Goal: Information Seeking & Learning: Compare options

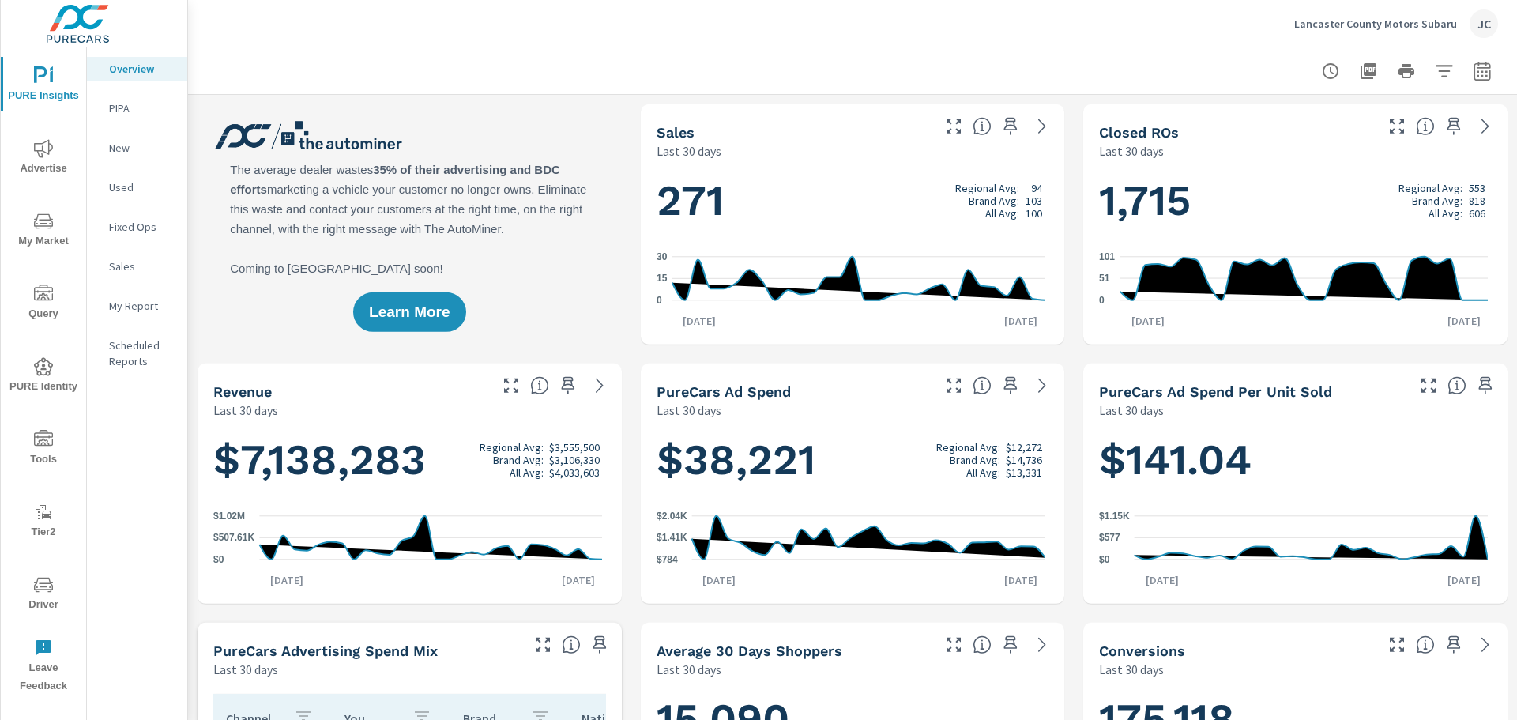
scroll to position [679, 0]
click at [1217, 20] on p "Lancaster County Motors Subaru" at bounding box center [1375, 24] width 163 height 14
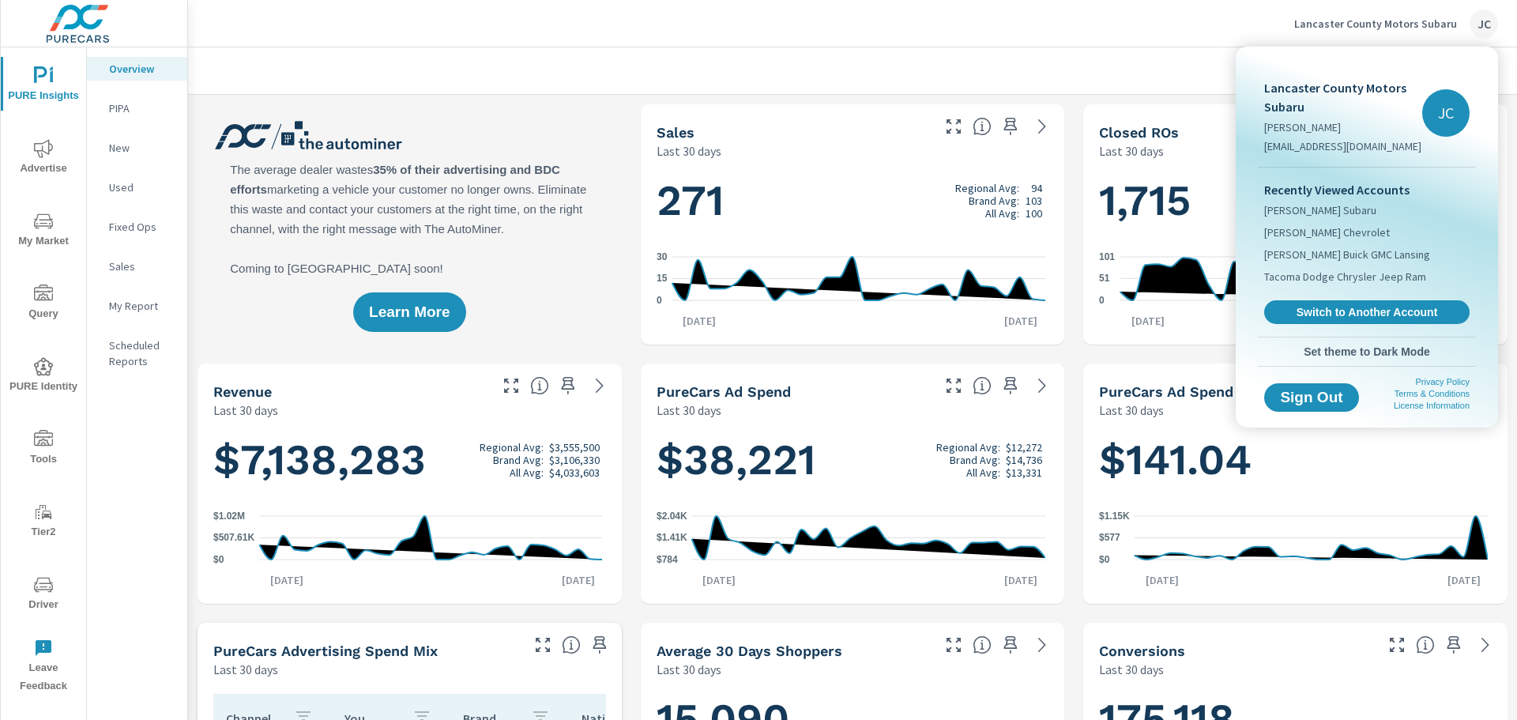
click at [35, 158] on div at bounding box center [758, 360] width 1517 height 720
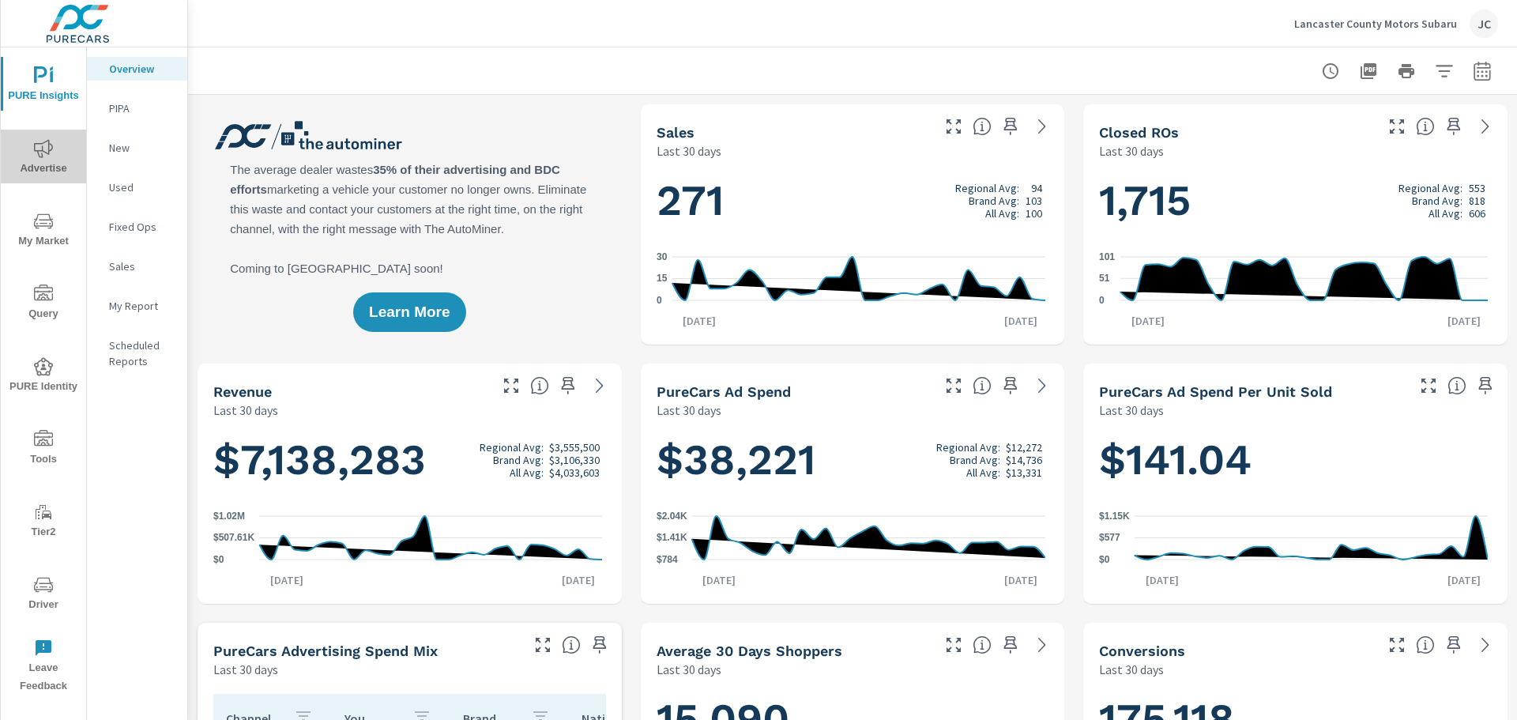
click at [37, 156] on icon "nav menu" at bounding box center [43, 148] width 19 height 19
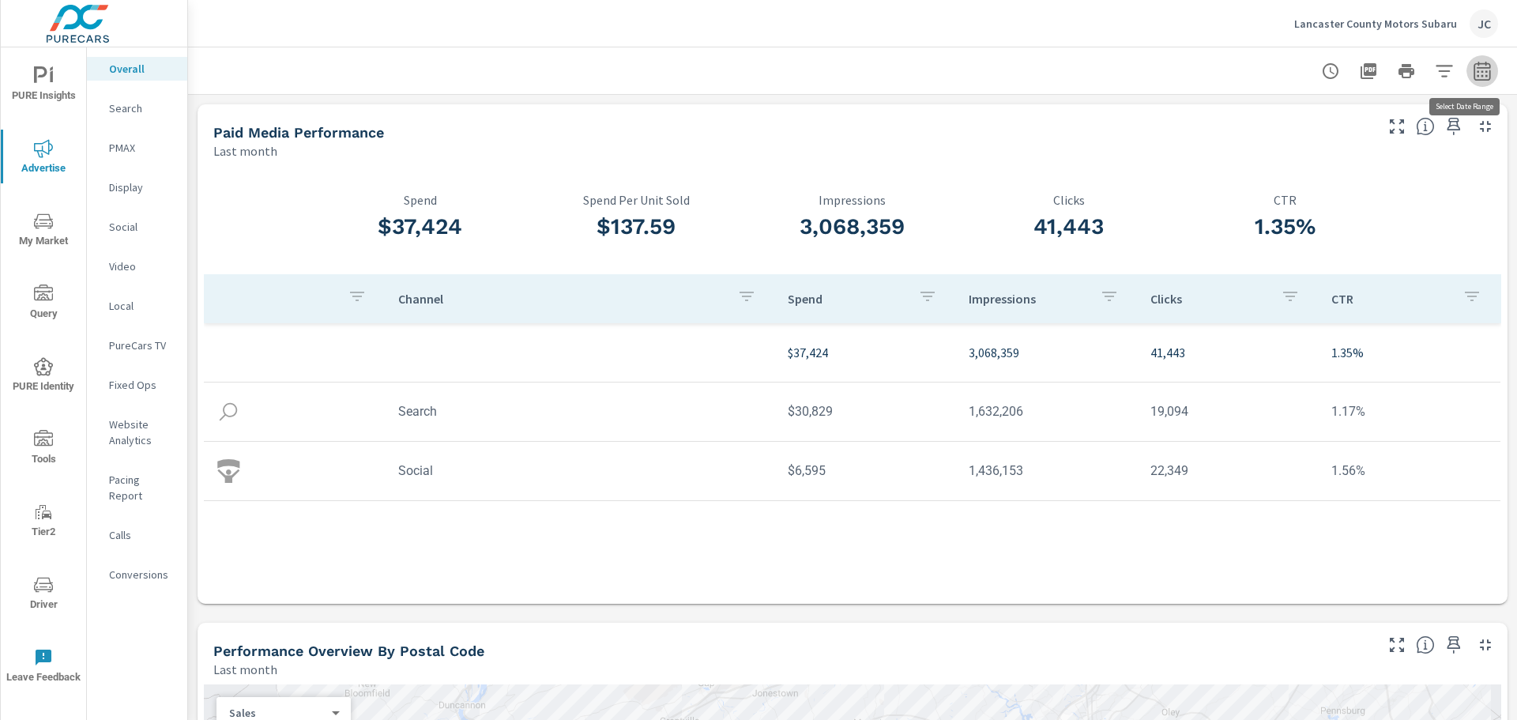
click at [1217, 80] on icon "button" at bounding box center [1481, 70] width 17 height 19
select select "Last month"
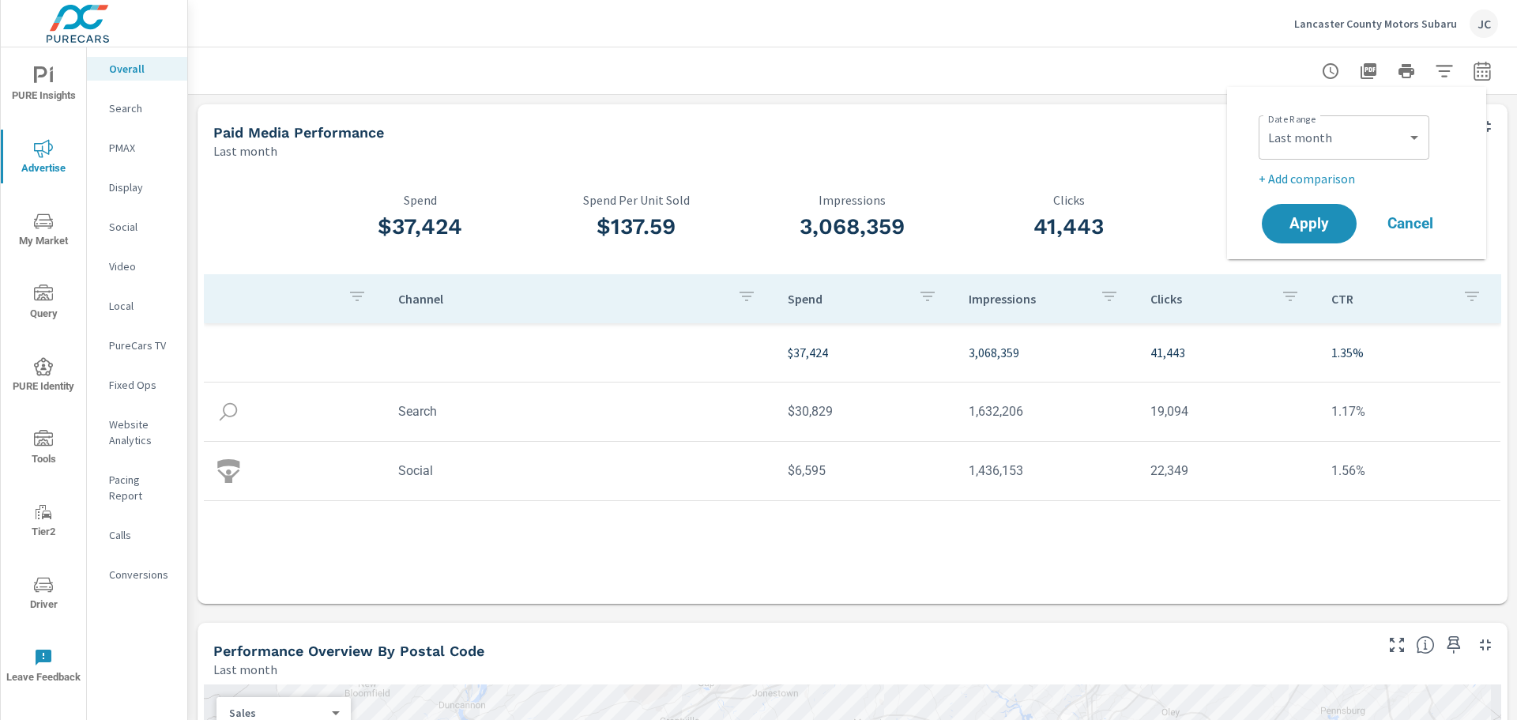
click at [1217, 179] on p "+ Add comparison" at bounding box center [1360, 178] width 202 height 19
select select "Previous period"
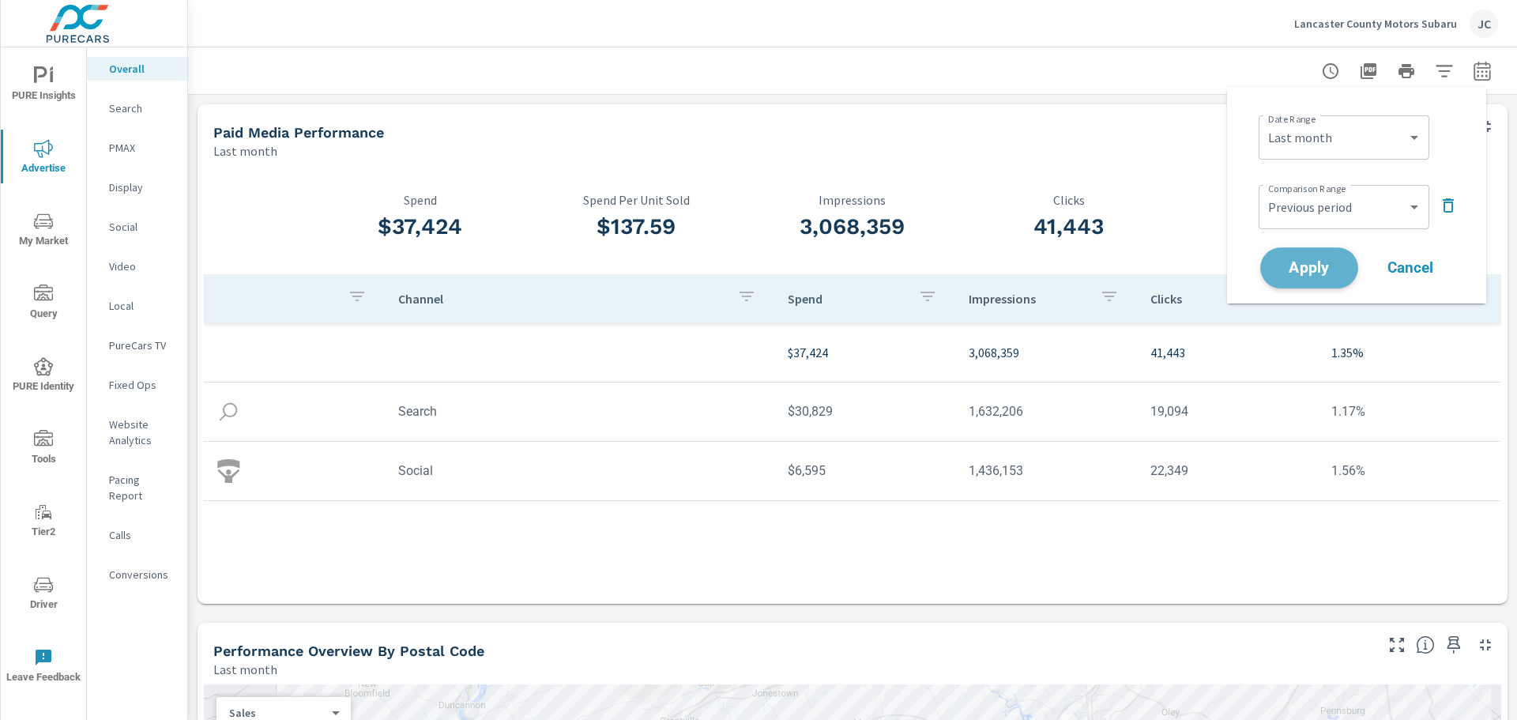
click at [1217, 261] on span "Apply" at bounding box center [1309, 268] width 65 height 15
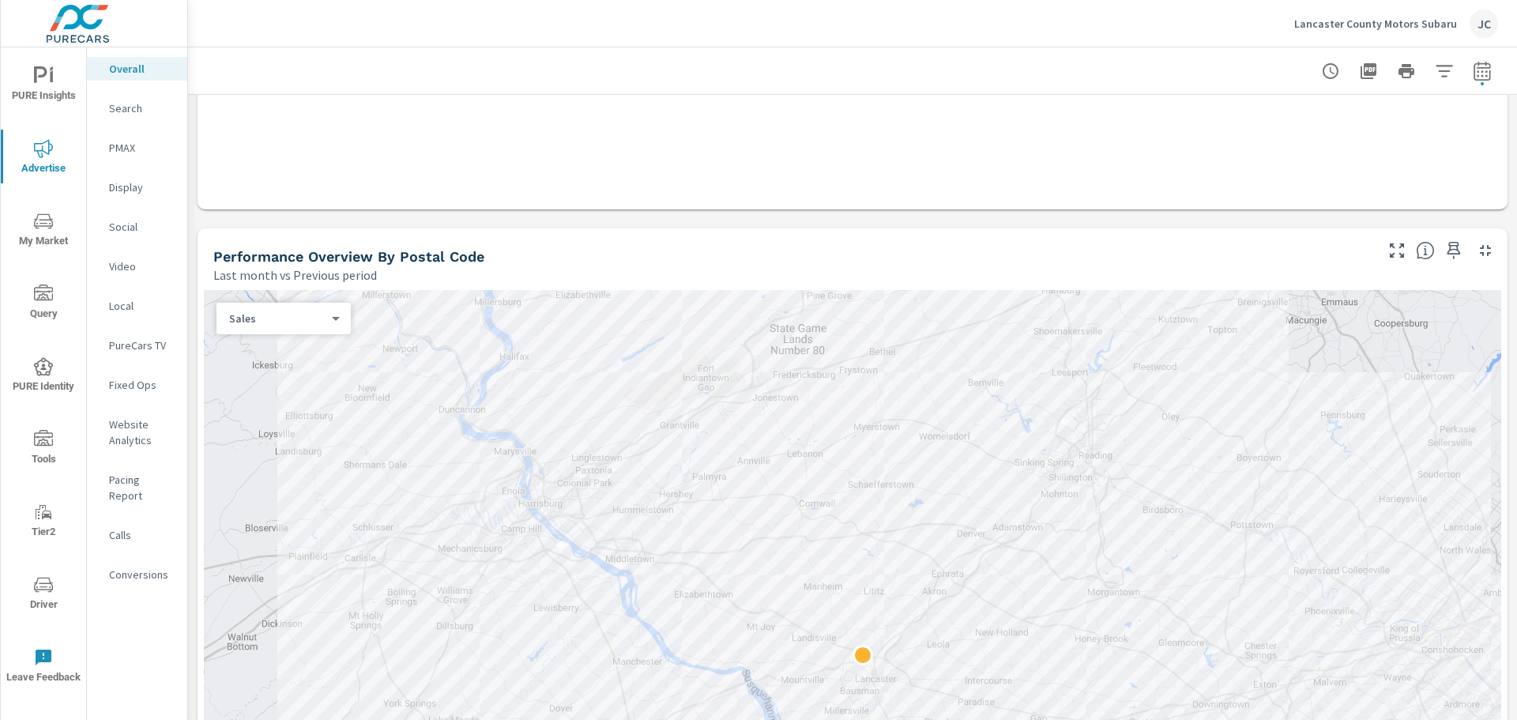
scroll to position [632, 0]
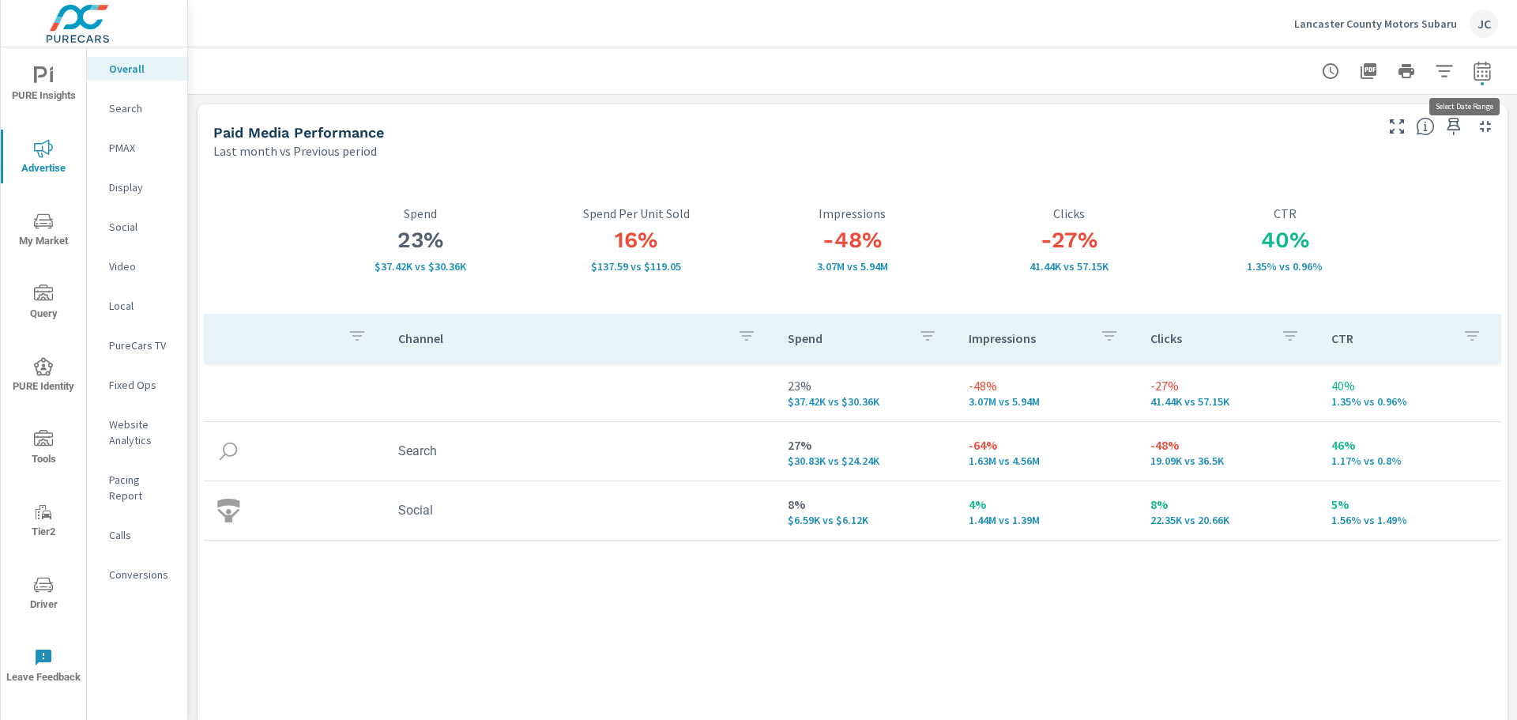
click at [1217, 77] on icon "button" at bounding box center [1482, 71] width 19 height 19
select select "Last month"
select select "Previous period"
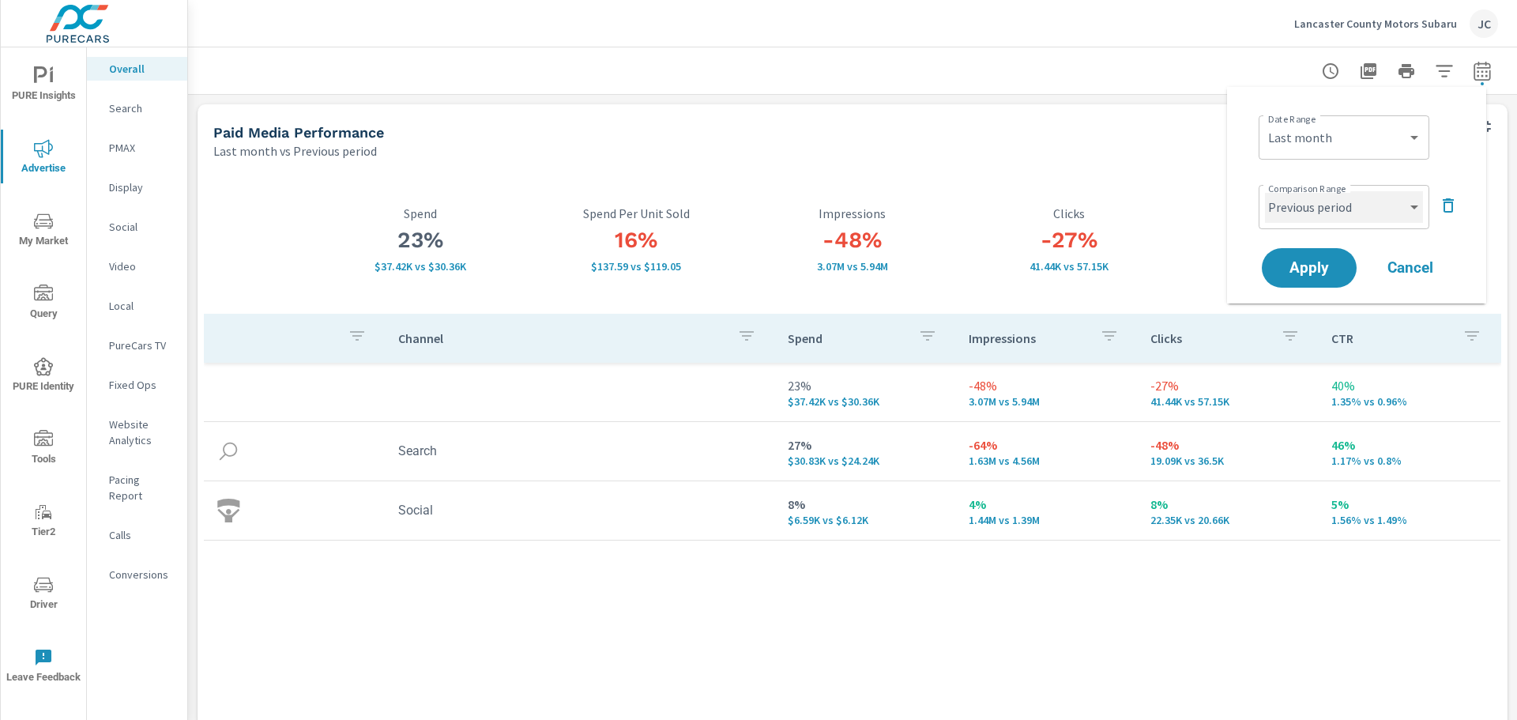
click at [1217, 202] on select "Custom Previous period Previous month Previous year" at bounding box center [1344, 207] width 158 height 32
click at [1217, 166] on div "Date Range Custom Yesterday Last week Last 7 days Last 14 days Last 30 days Las…" at bounding box center [1356, 195] width 221 height 191
click at [1217, 266] on span "Cancel" at bounding box center [1410, 268] width 63 height 14
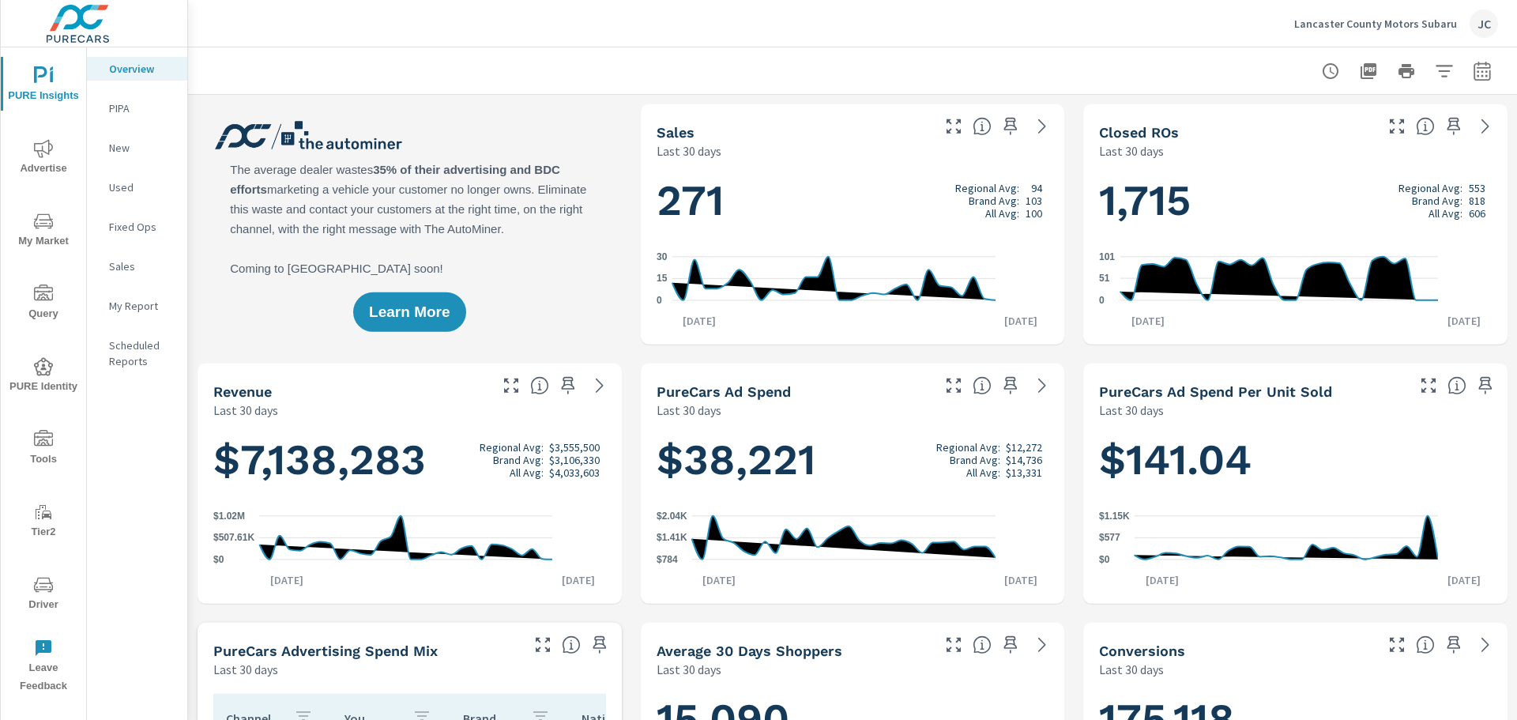
scroll to position [679, 0]
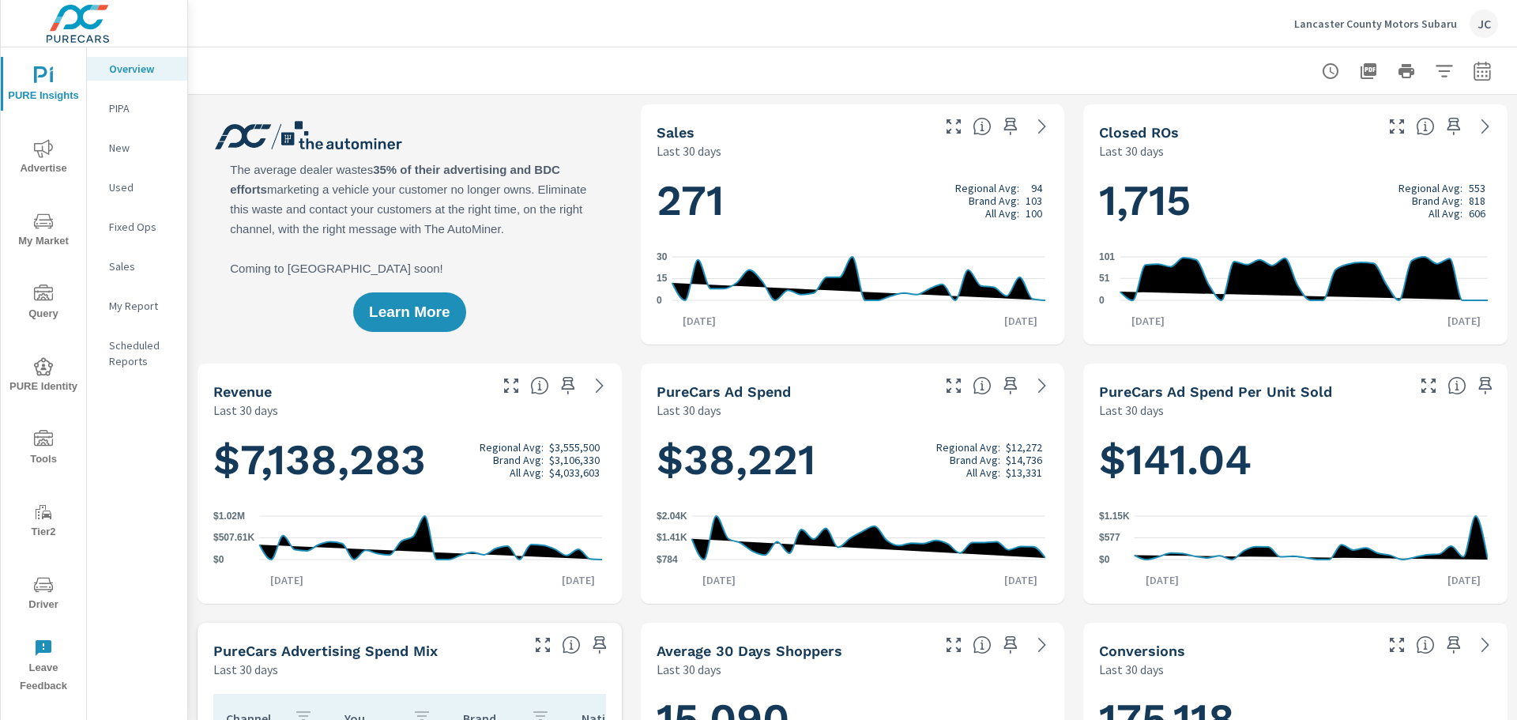
click at [1217, 23] on p "Lancaster County Motors Subaru" at bounding box center [1375, 24] width 163 height 14
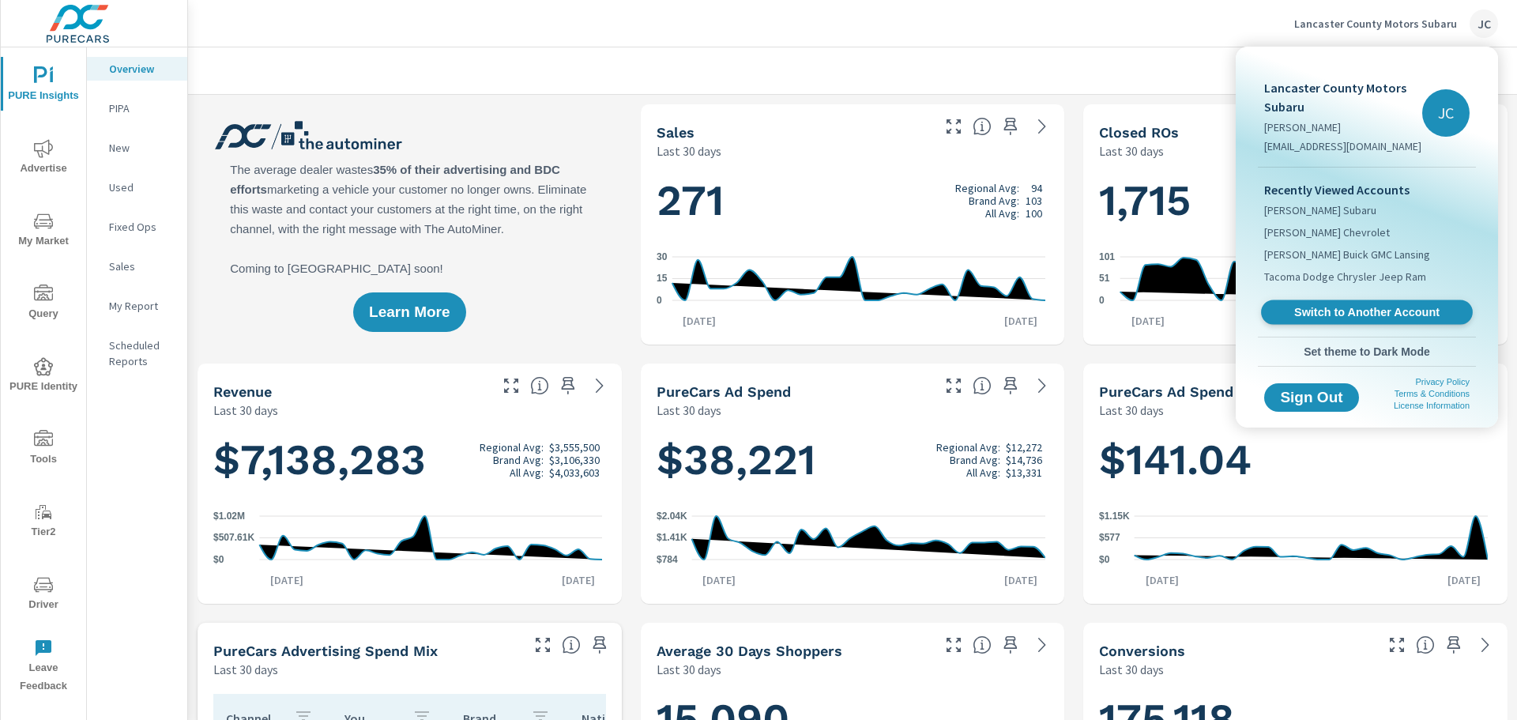
click at [1217, 310] on span "Switch to Another Account" at bounding box center [1367, 312] width 194 height 15
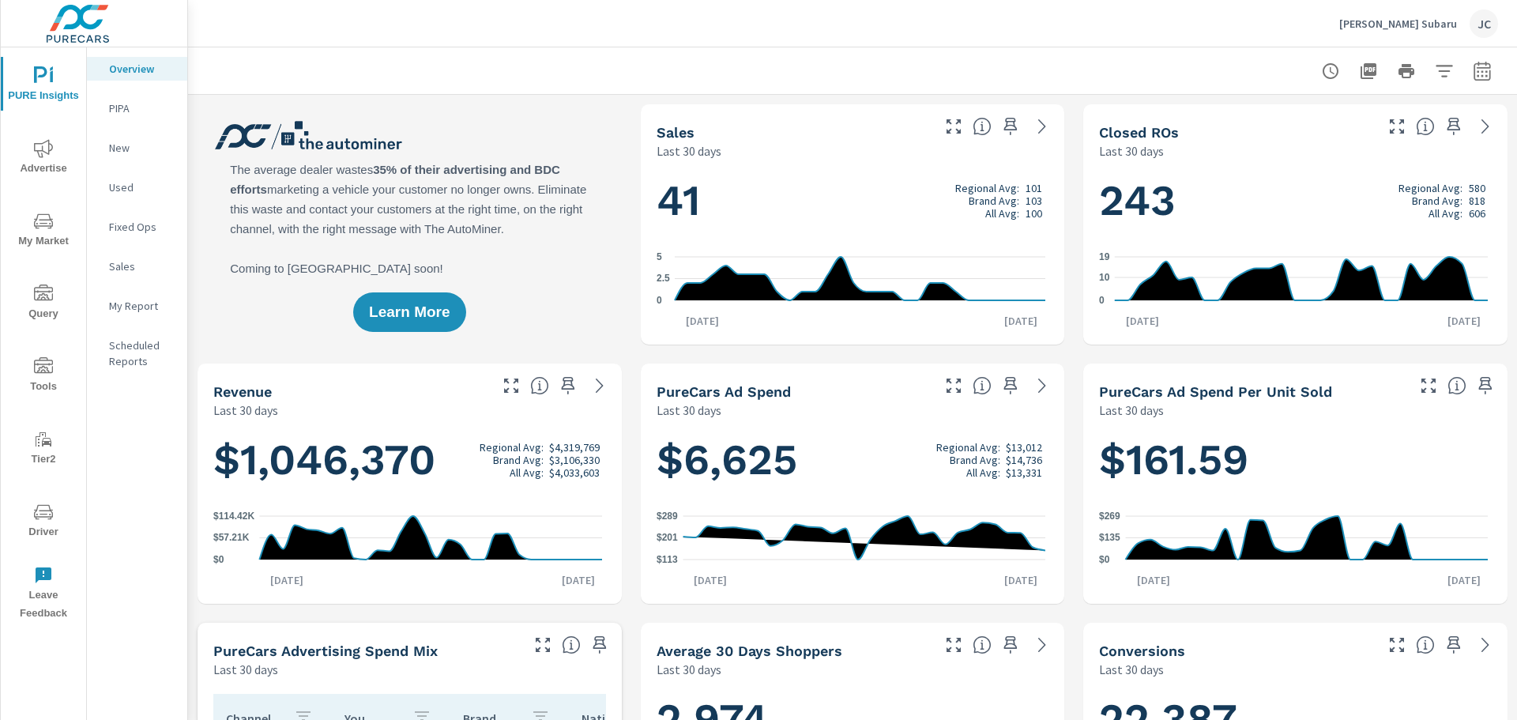
scroll to position [925, 0]
click at [1473, 78] on icon "button" at bounding box center [1482, 71] width 19 height 19
select select "Last 30 days"
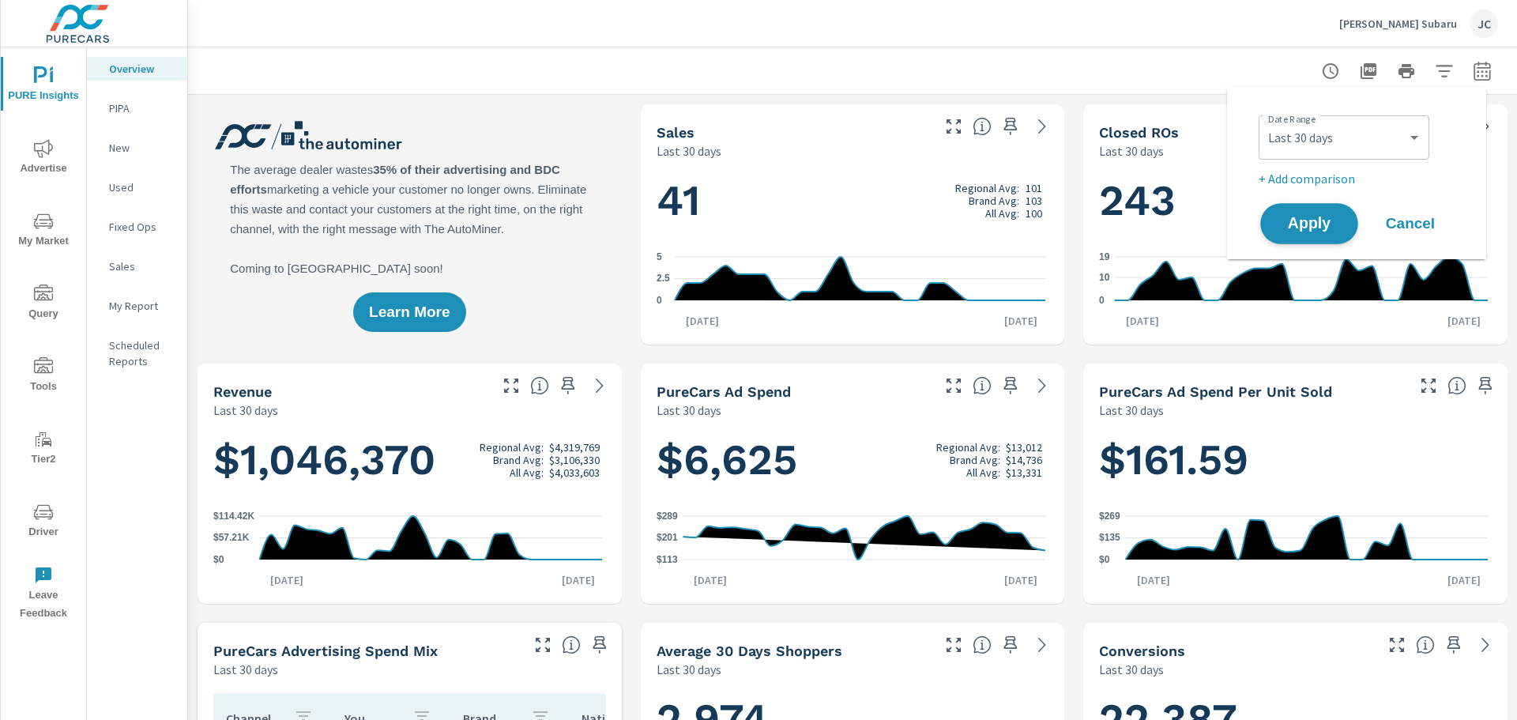
click at [1312, 220] on span "Apply" at bounding box center [1309, 223] width 65 height 15
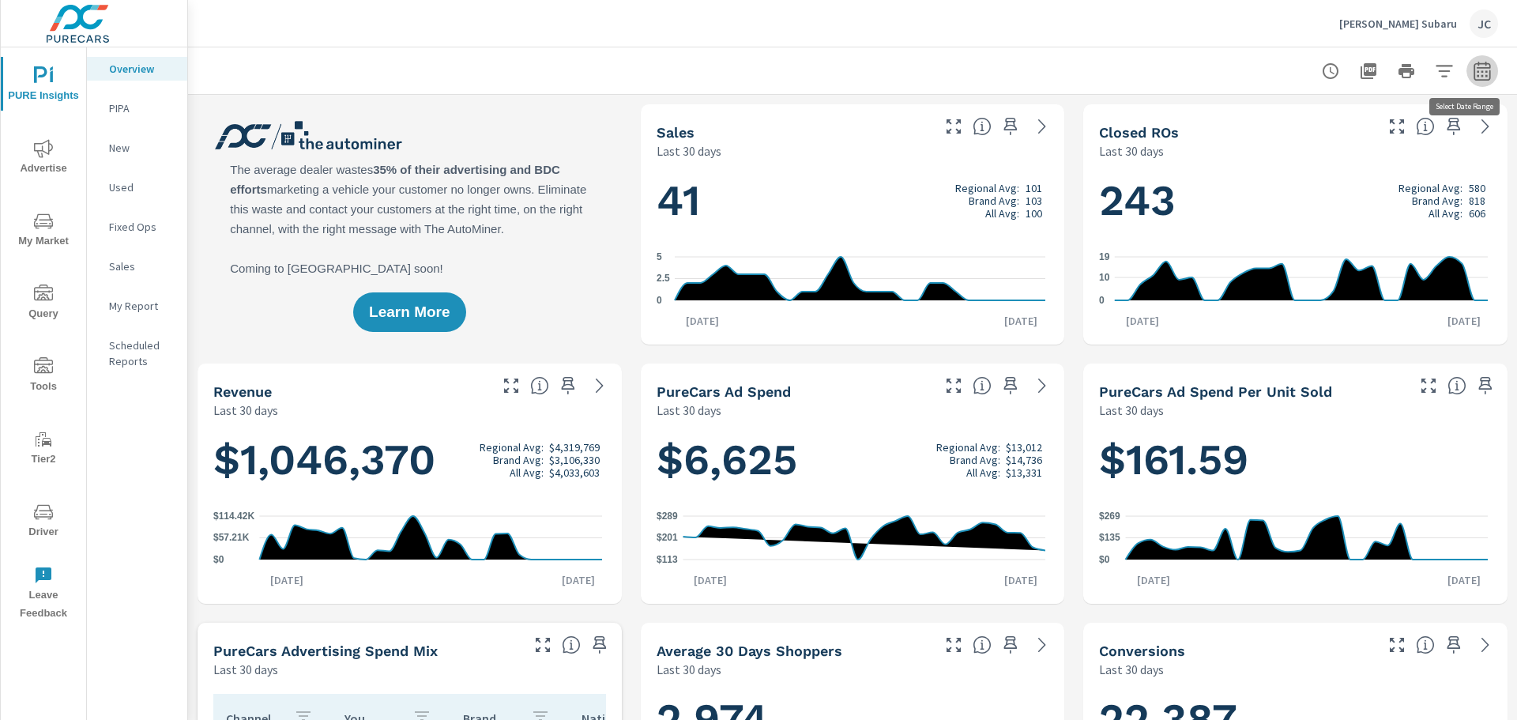
click at [1466, 70] on button "button" at bounding box center [1482, 71] width 32 height 32
select select "Last 30 days"
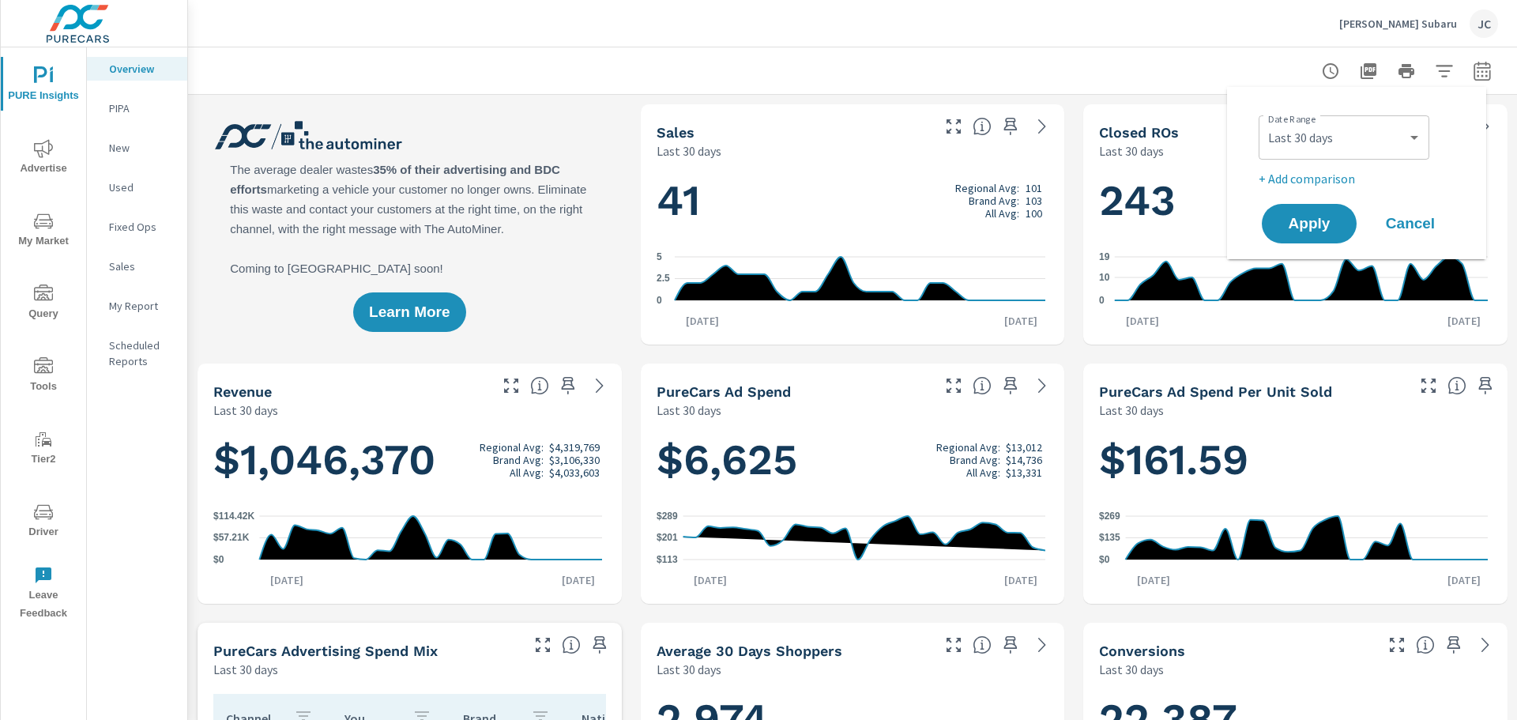
click at [1345, 183] on p "+ Add comparison" at bounding box center [1360, 178] width 202 height 19
select select "Previous period"
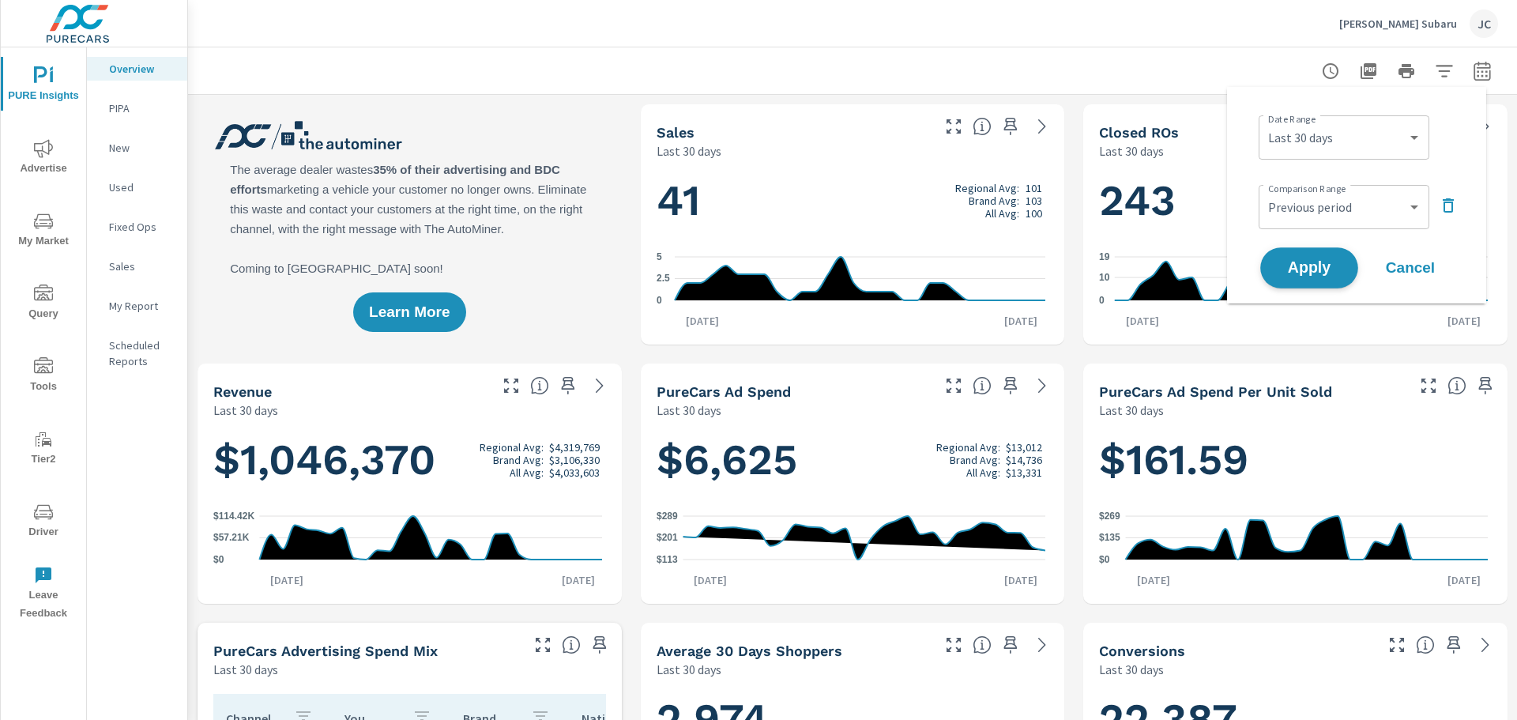
click at [1300, 261] on span "Apply" at bounding box center [1309, 268] width 65 height 15
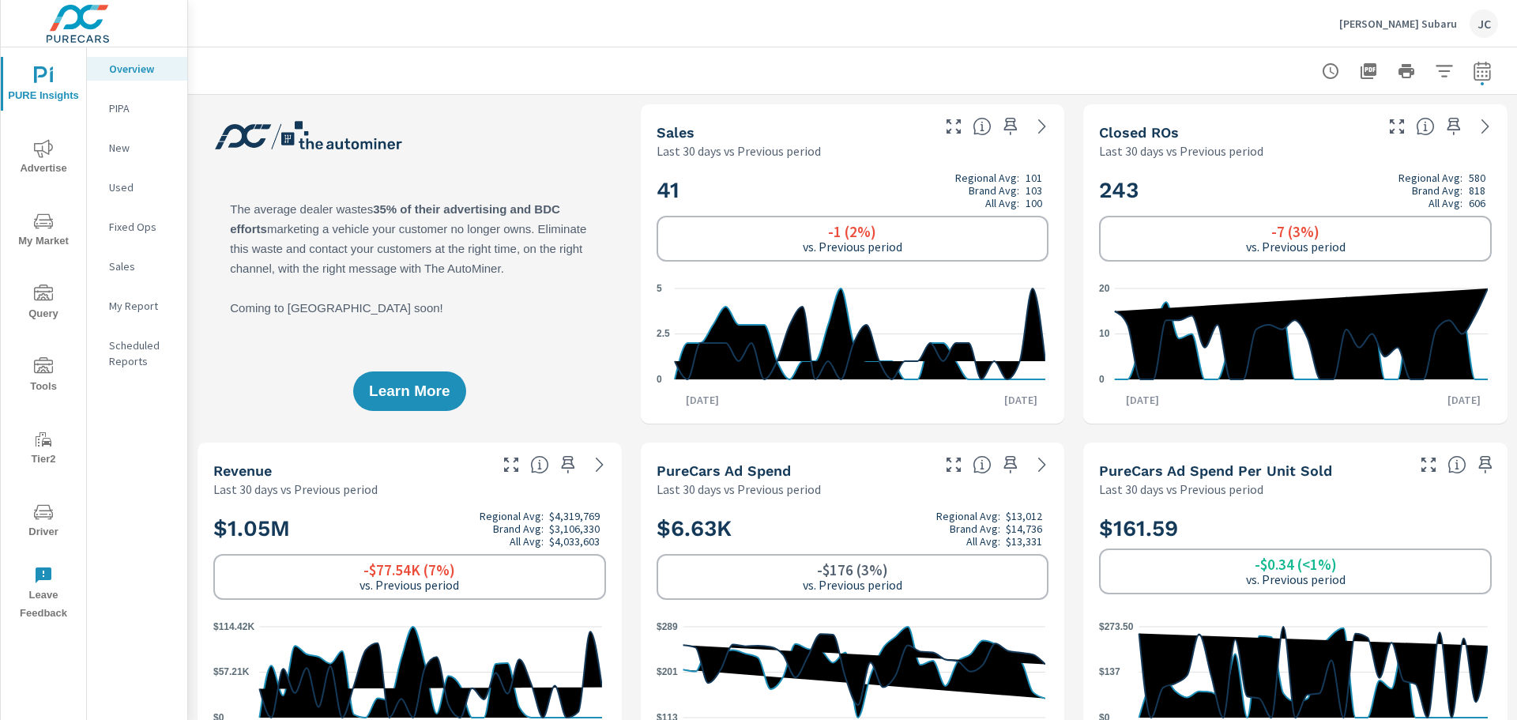
scroll to position [1, 0]
click at [1477, 72] on icon "button" at bounding box center [1482, 71] width 19 height 19
select select "Last 30 days"
select select "Previous period"
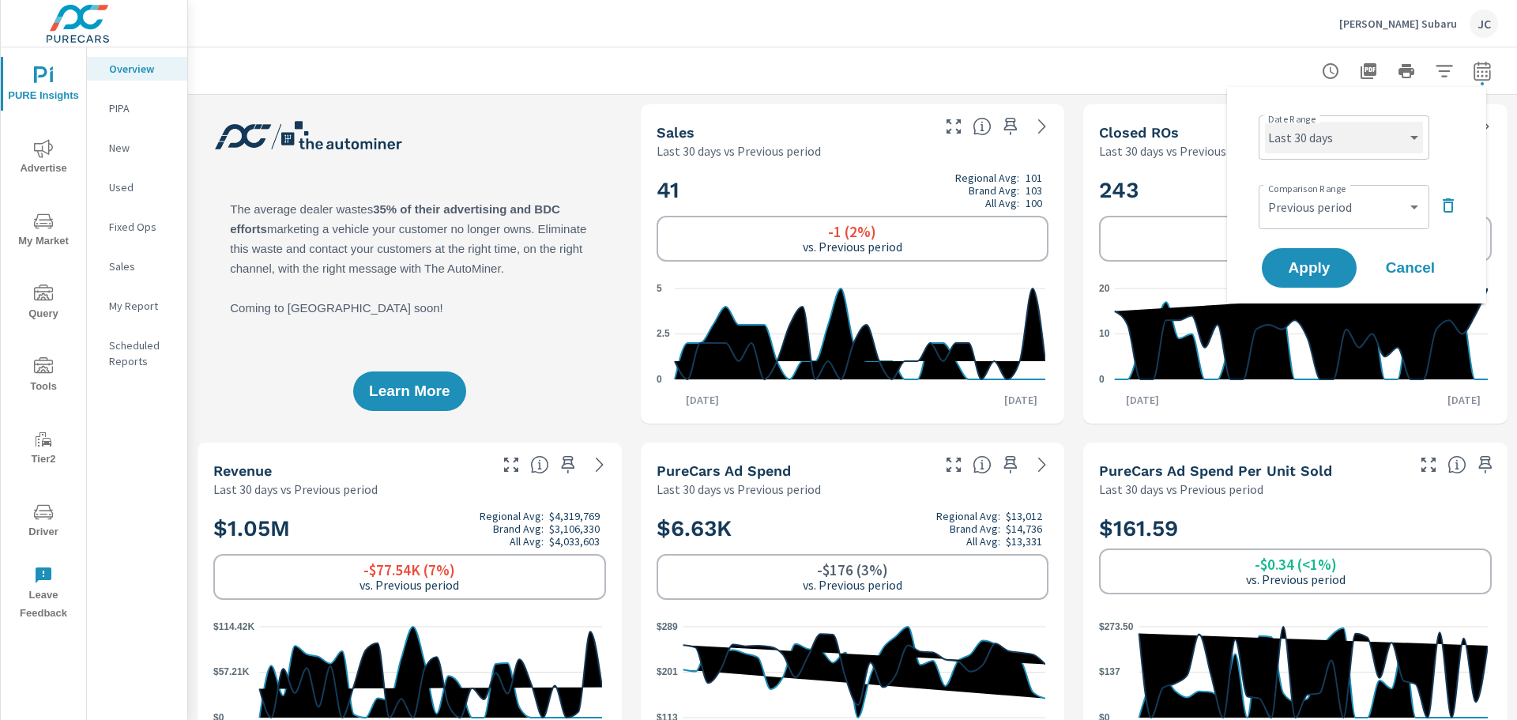
click at [1401, 141] on select "Custom Yesterday Last week Last 7 days Last 14 days Last 30 days Last 45 days L…" at bounding box center [1344, 138] width 158 height 32
click at [1265, 122] on select "Custom Yesterday Last week Last 7 days Last 14 days Last 30 days Last 45 days L…" at bounding box center [1344, 138] width 158 height 32
click at [1396, 136] on select "Custom Yesterday Last week Last 7 days Last 14 days Last 30 days Last 45 days L…" at bounding box center [1344, 138] width 158 height 32
click at [1265, 122] on select "Custom Yesterday Last week Last 7 days Last 14 days Last 30 days Last 45 days L…" at bounding box center [1344, 138] width 158 height 32
select select "Last month"
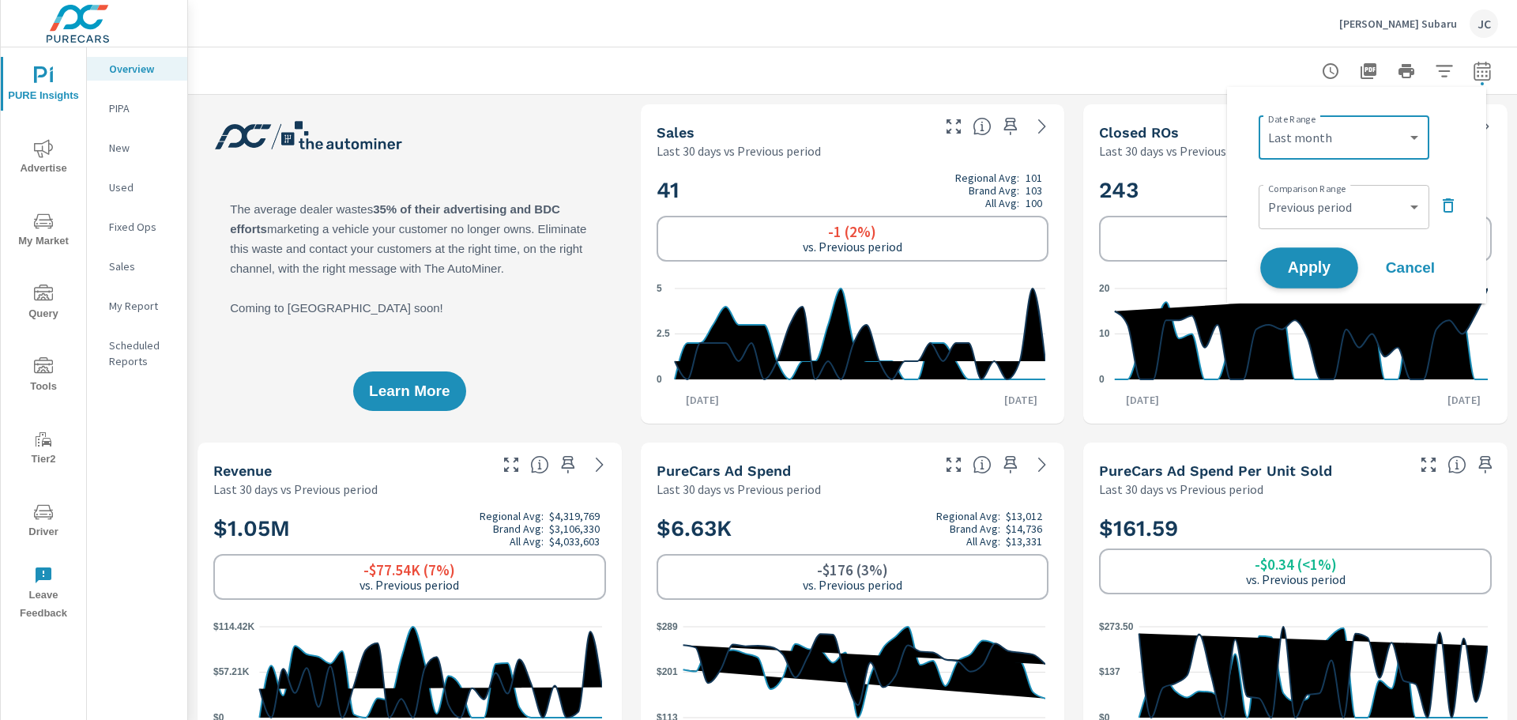
click at [1305, 265] on span "Apply" at bounding box center [1309, 268] width 65 height 15
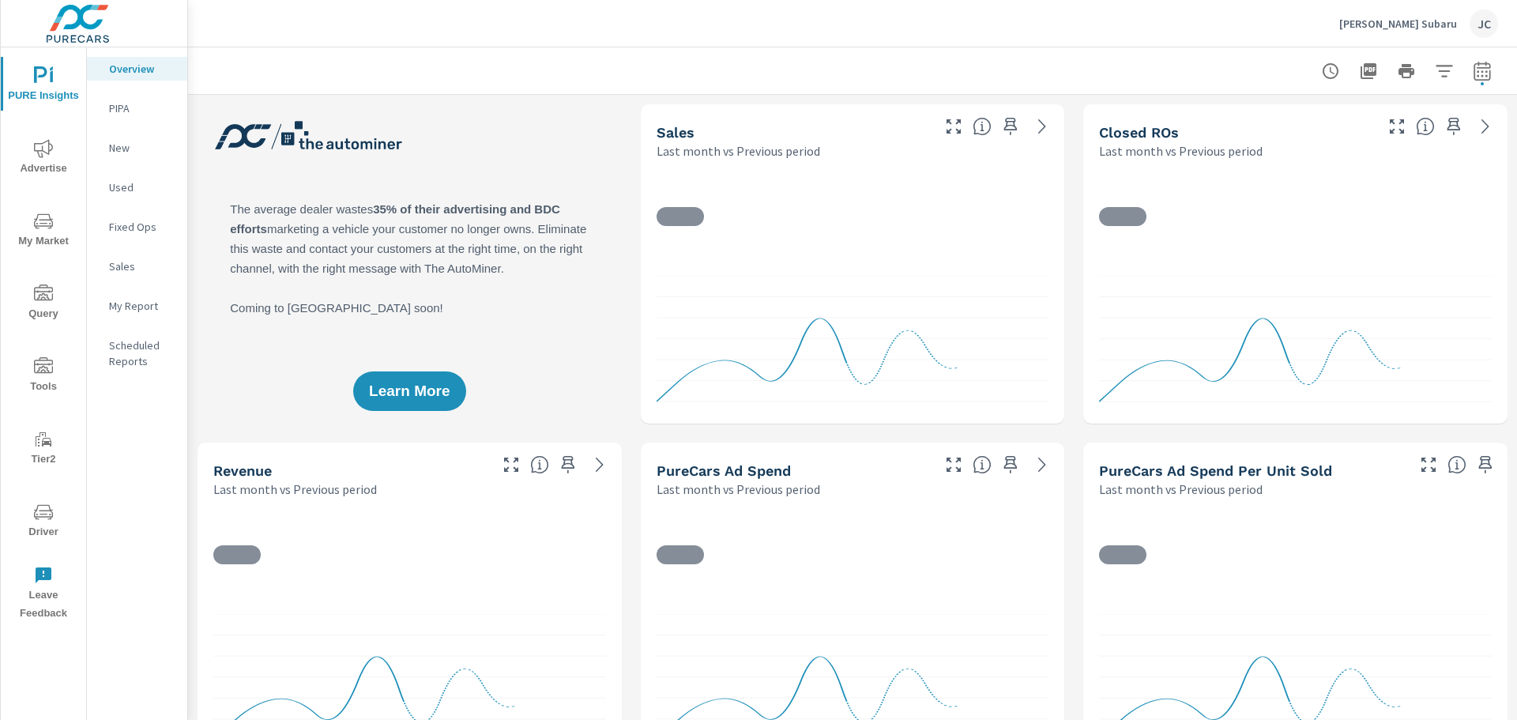
scroll to position [1, 0]
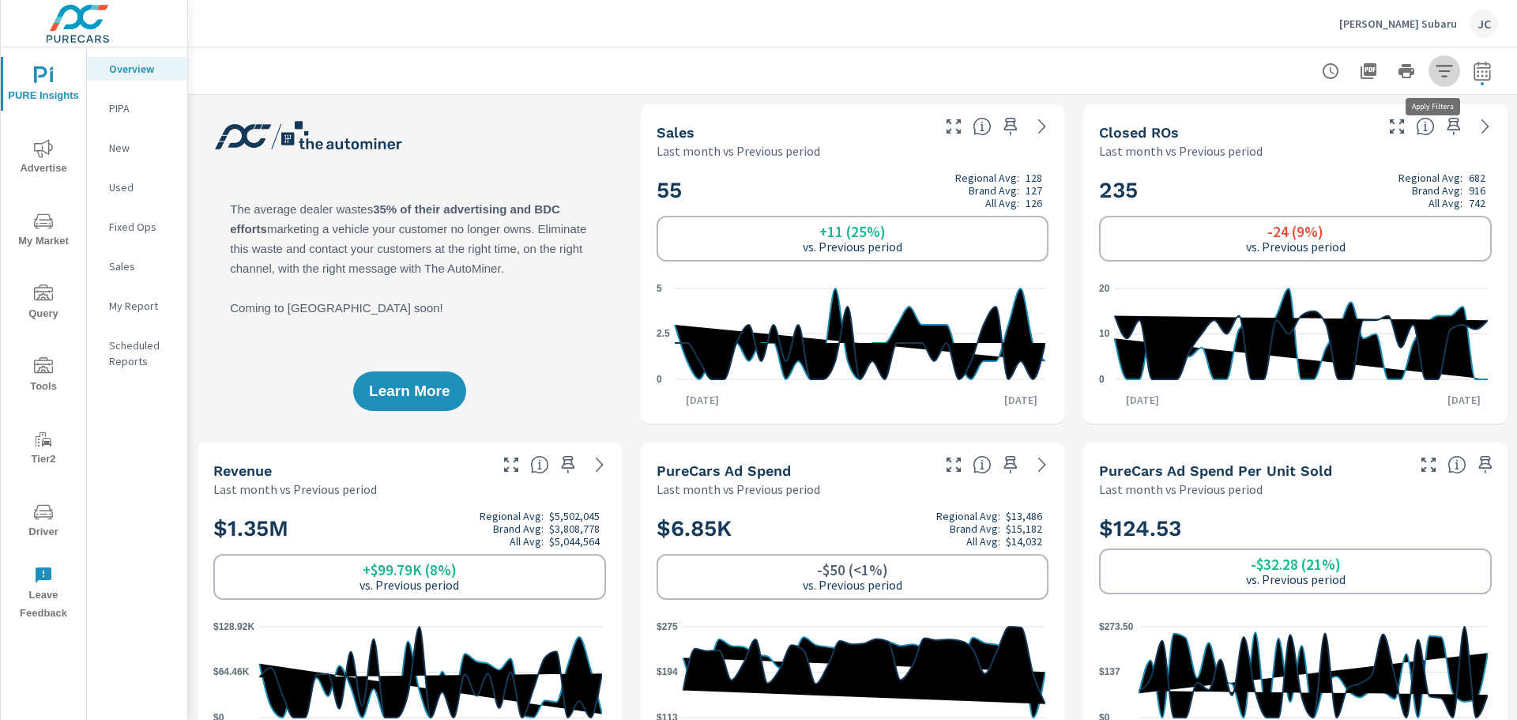
click at [1436, 70] on icon "button" at bounding box center [1444, 71] width 17 height 12
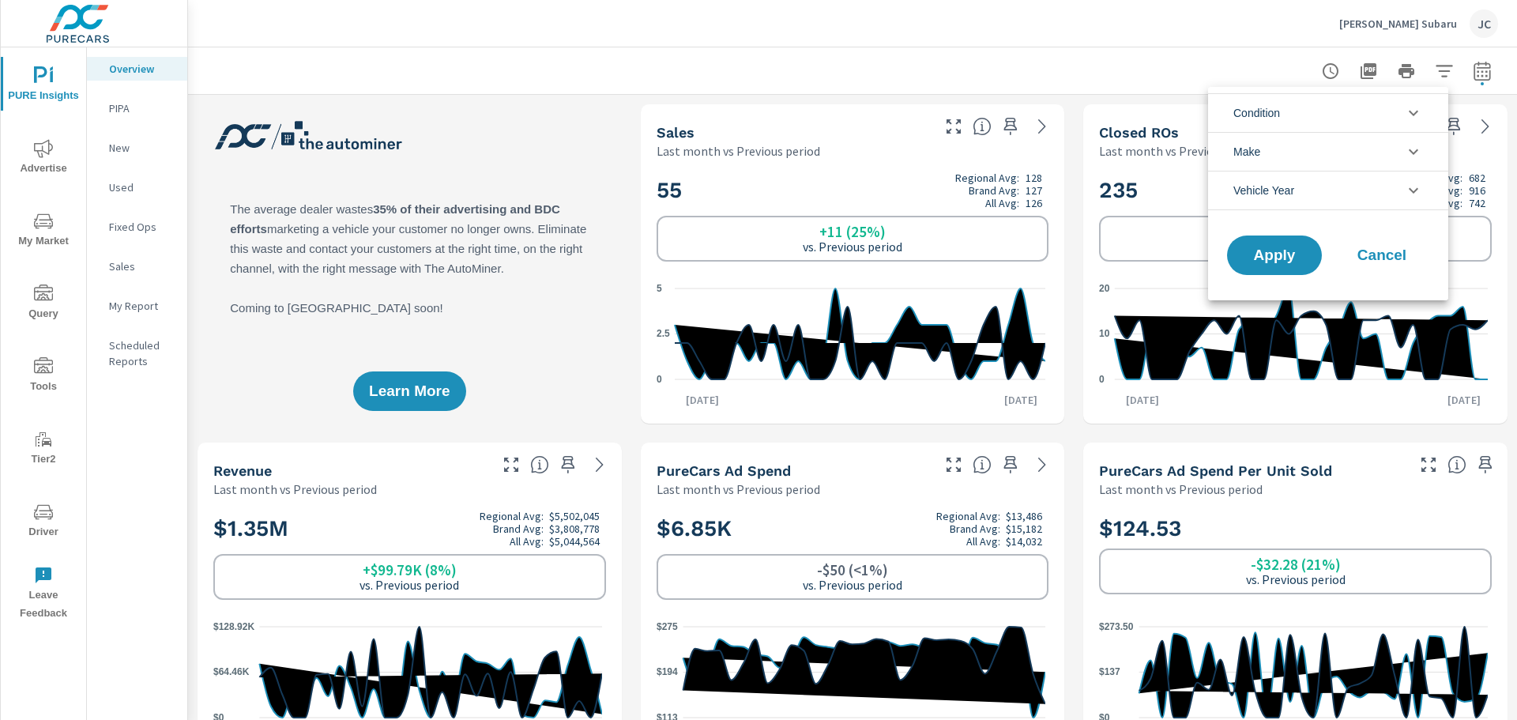
click at [1408, 115] on icon "filter options" at bounding box center [1413, 112] width 19 height 19
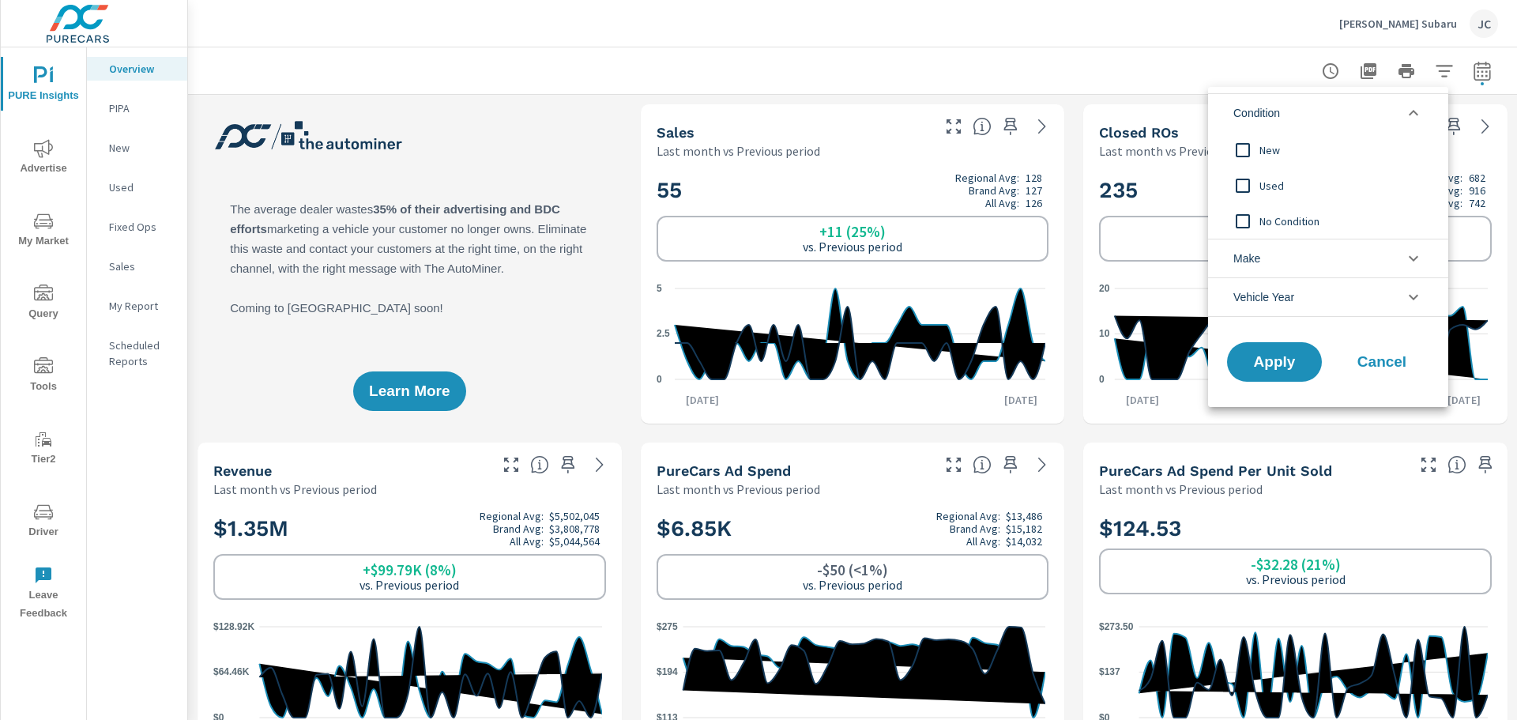
click at [1248, 145] on input "filter options" at bounding box center [1242, 150] width 33 height 33
click at [1297, 356] on span "Apply" at bounding box center [1274, 362] width 65 height 15
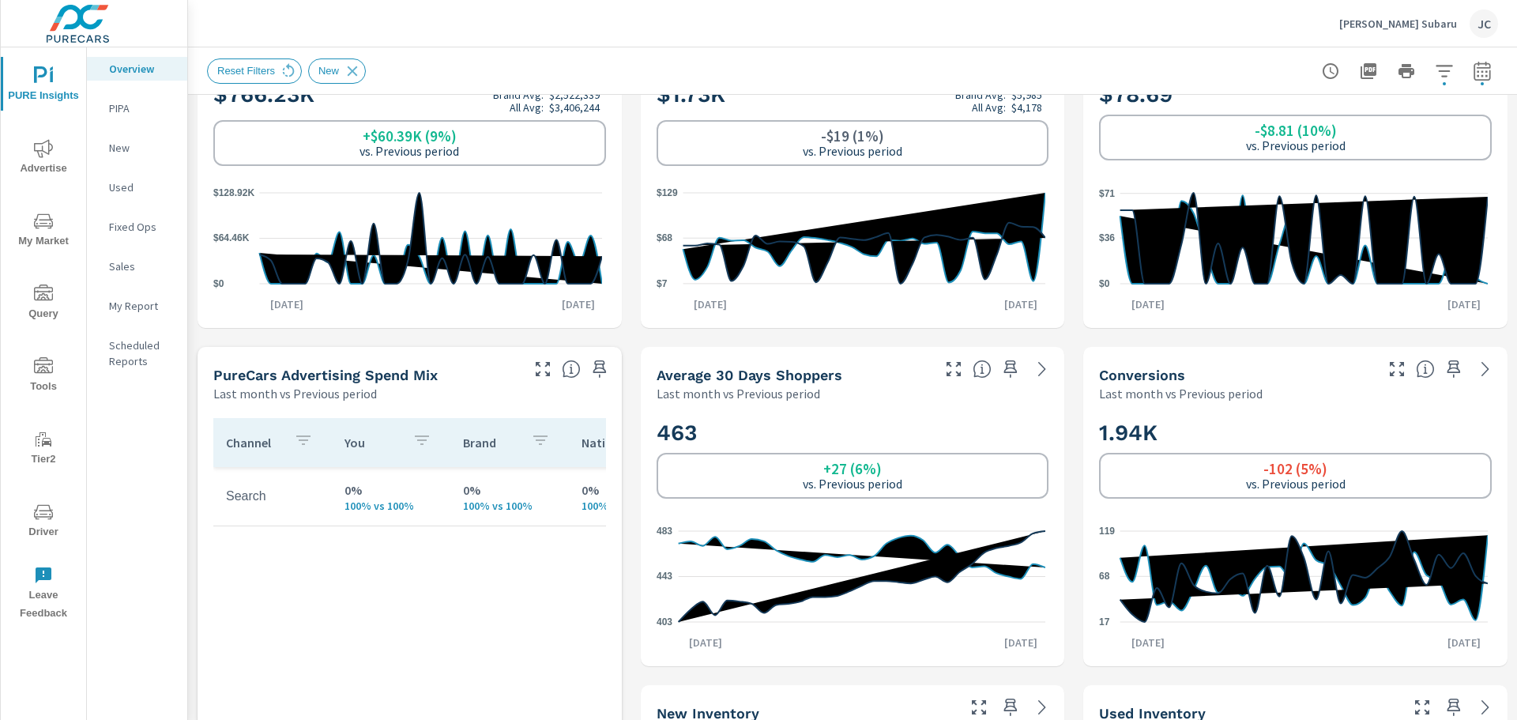
scroll to position [553, 0]
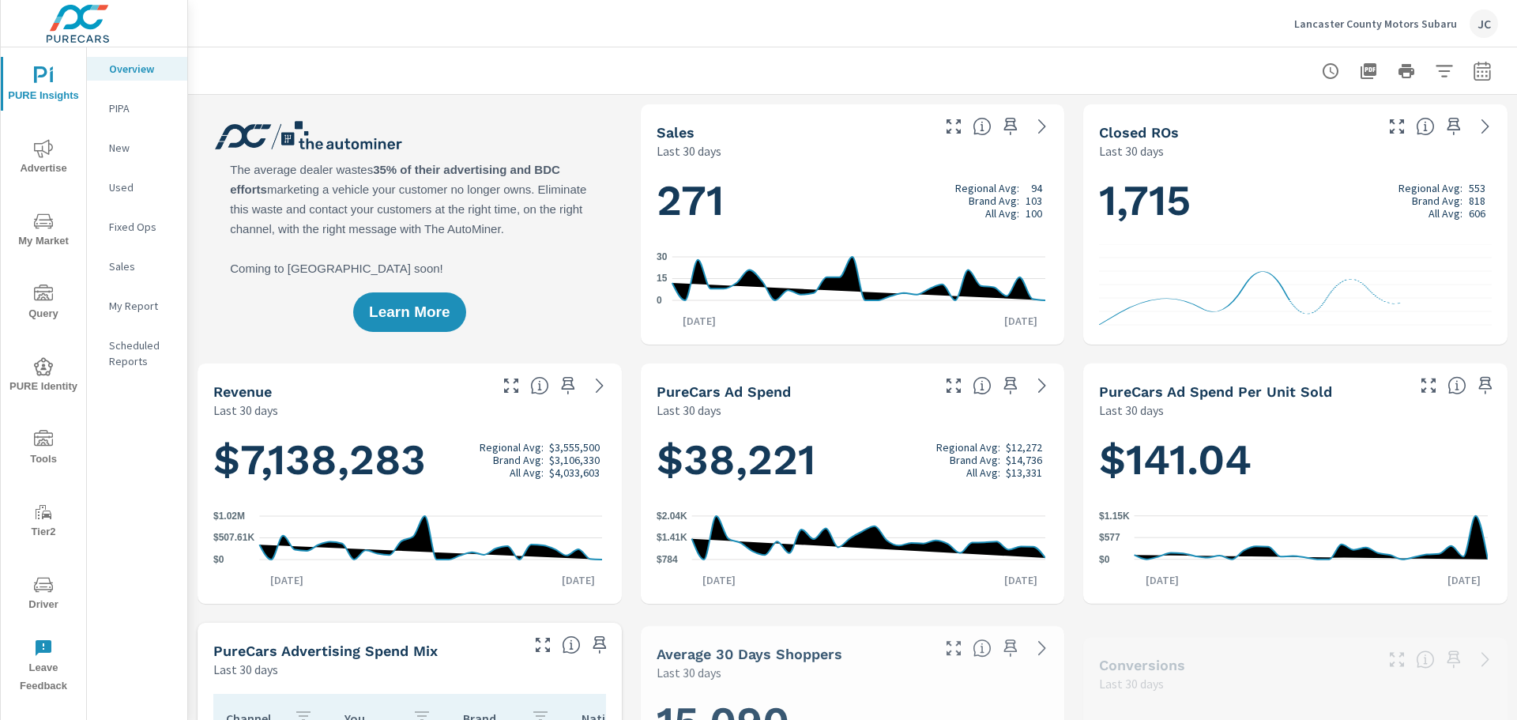
scroll to position [1, 0]
click at [52, 228] on icon "nav menu" at bounding box center [43, 221] width 19 height 19
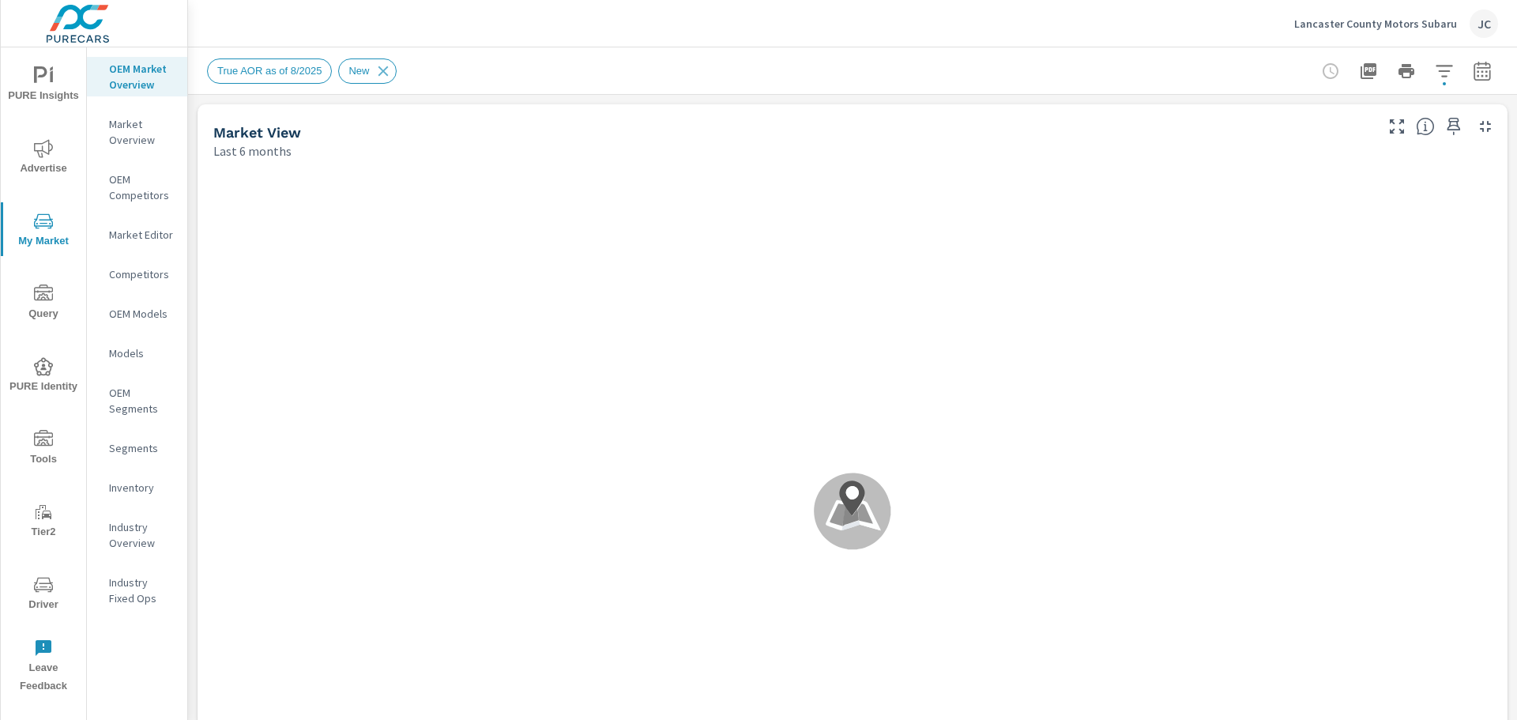
scroll to position [1, 0]
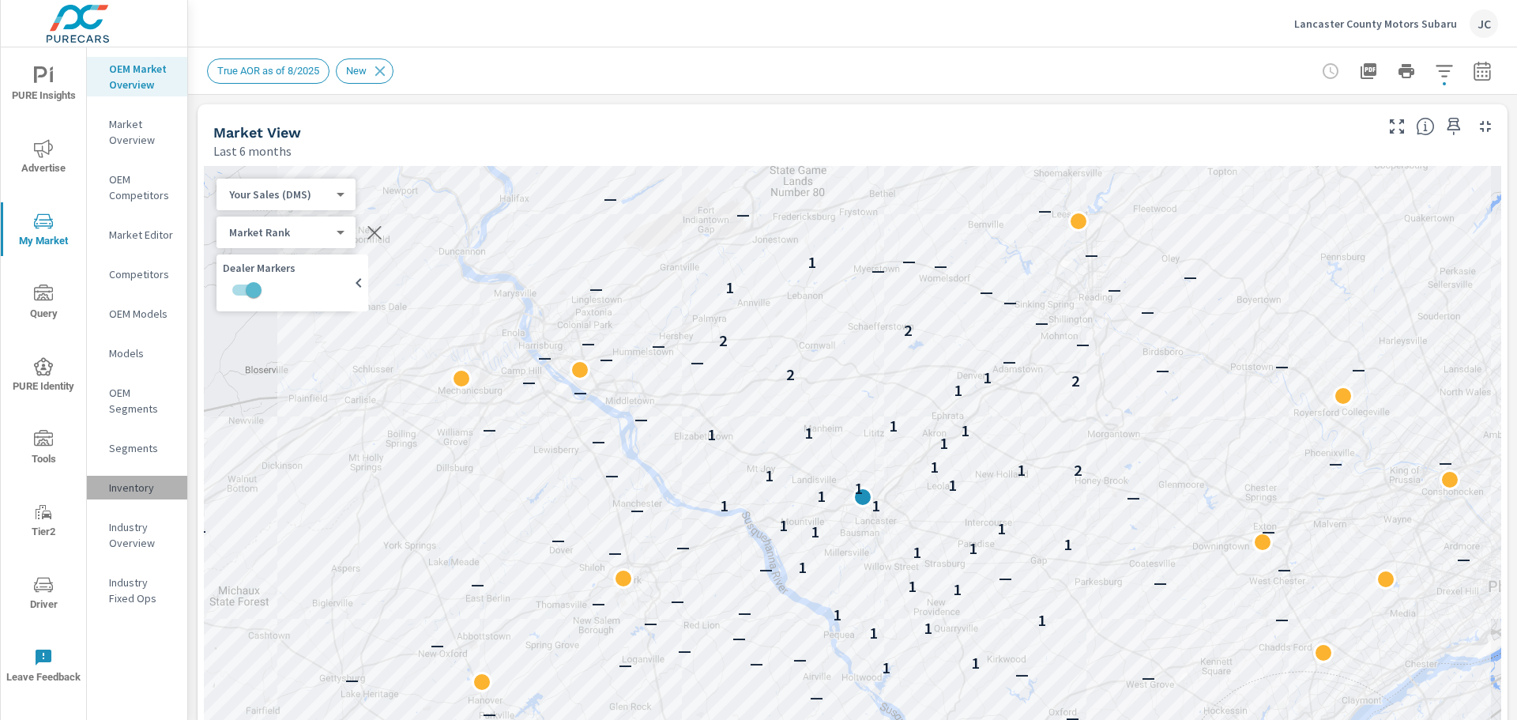
click at [137, 489] on p "Inventory" at bounding box center [142, 488] width 66 height 16
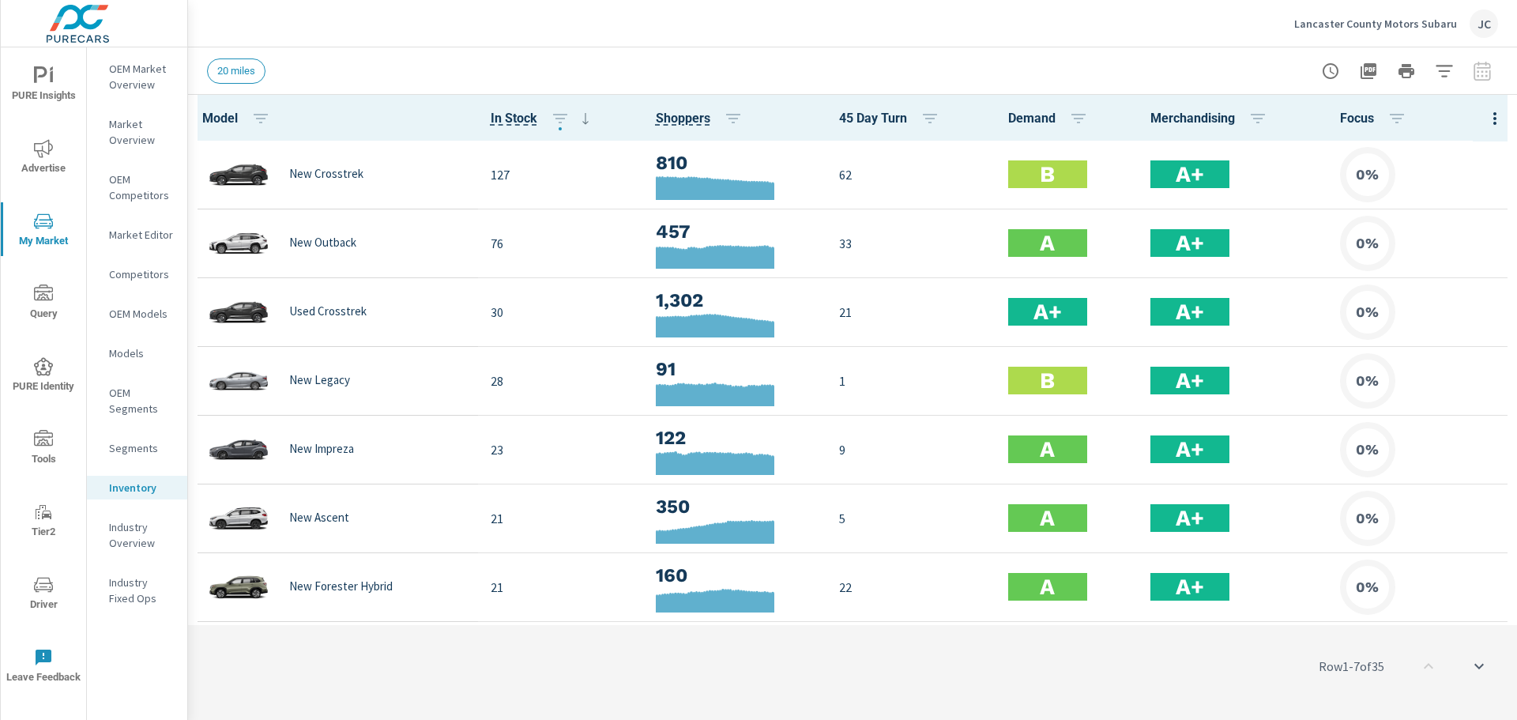
scroll to position [1, 0]
click at [1374, 24] on p "Lancaster County Motors Subaru" at bounding box center [1375, 24] width 163 height 14
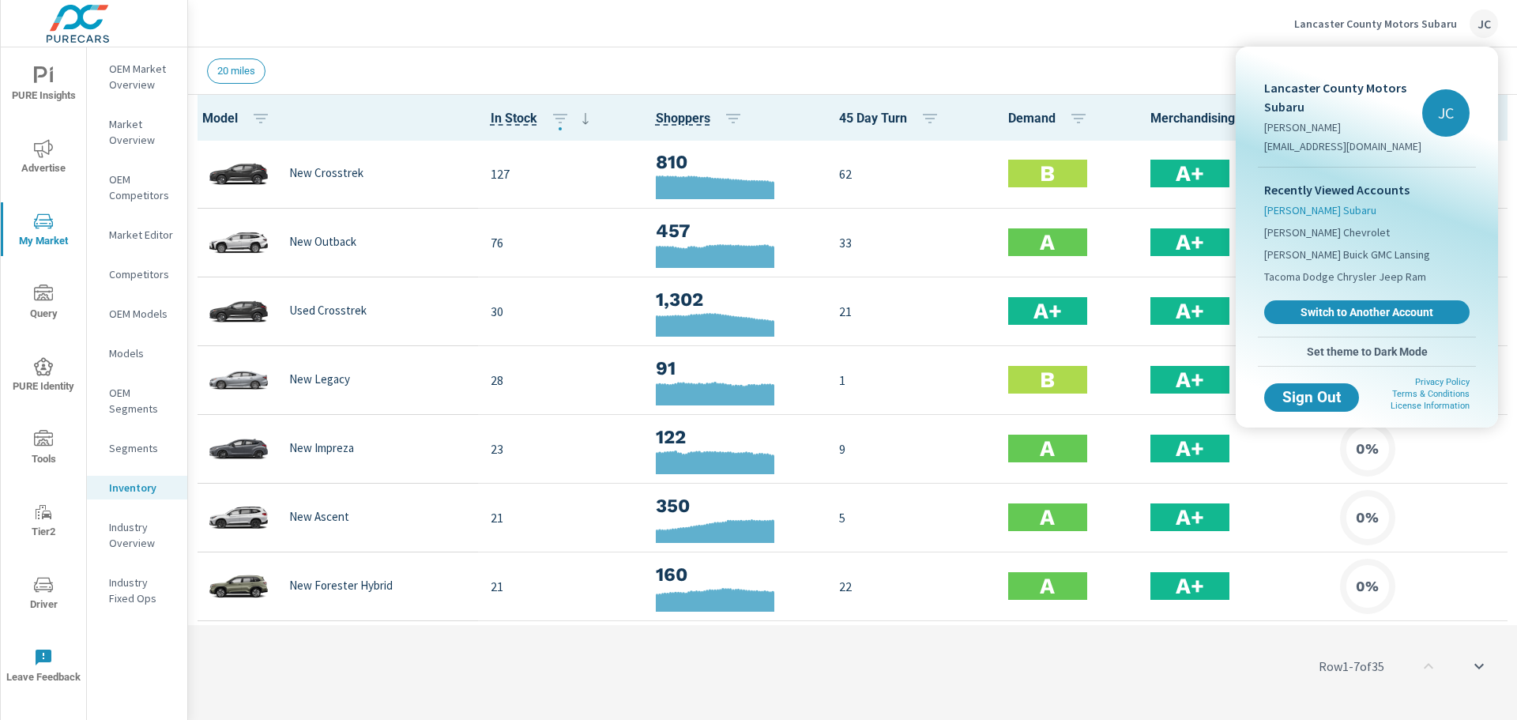
click at [1303, 209] on span "[PERSON_NAME] Subaru" at bounding box center [1320, 210] width 112 height 16
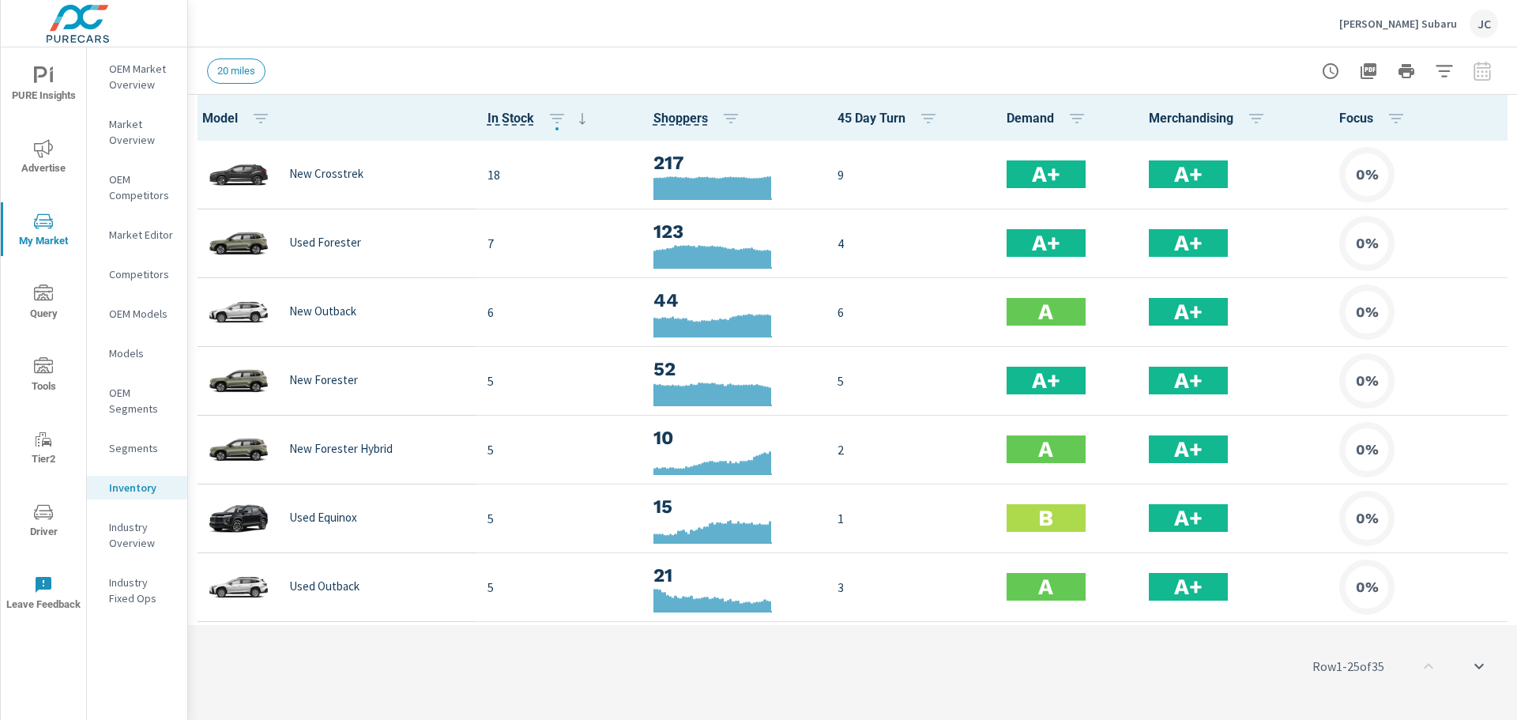
scroll to position [1, 0]
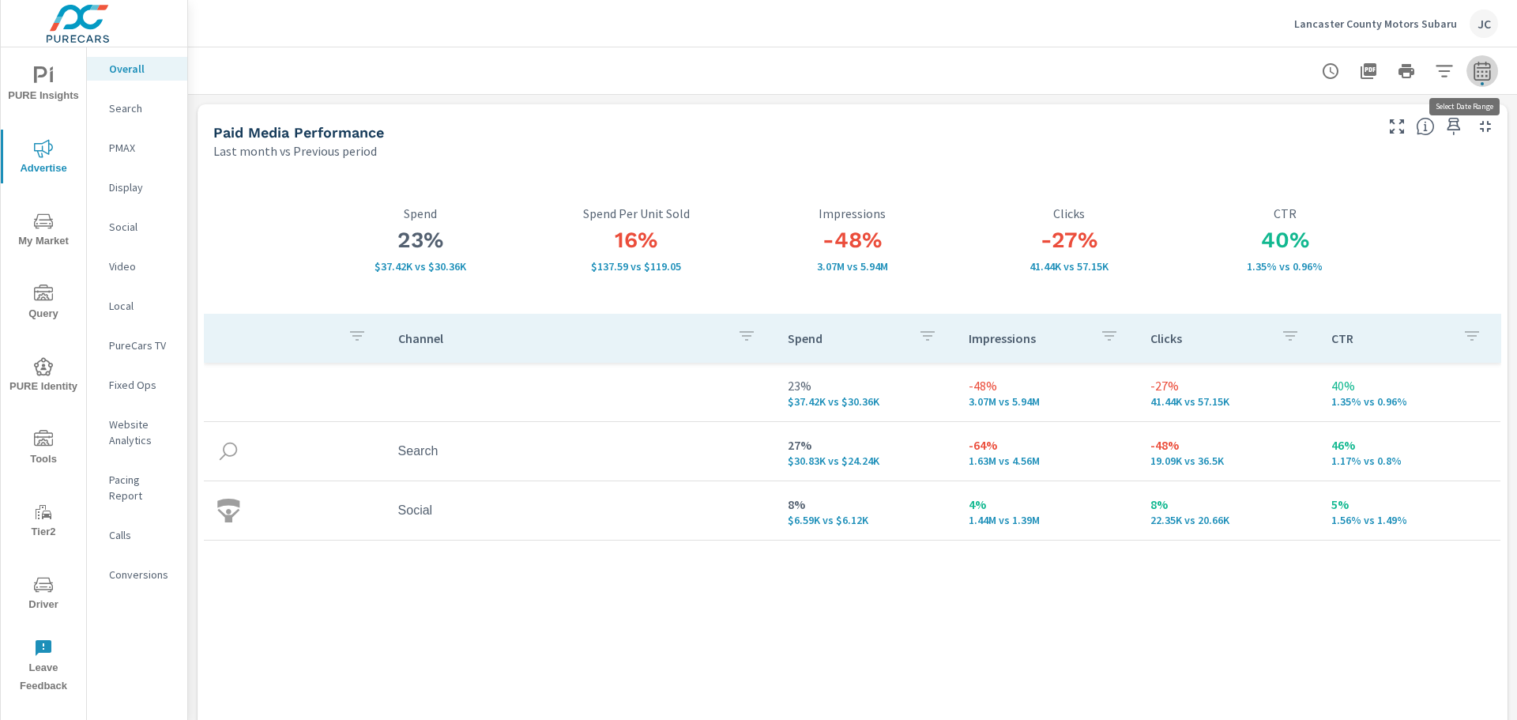
click at [1473, 73] on icon "button" at bounding box center [1482, 71] width 19 height 19
select select "Last month"
select select "Previous period"
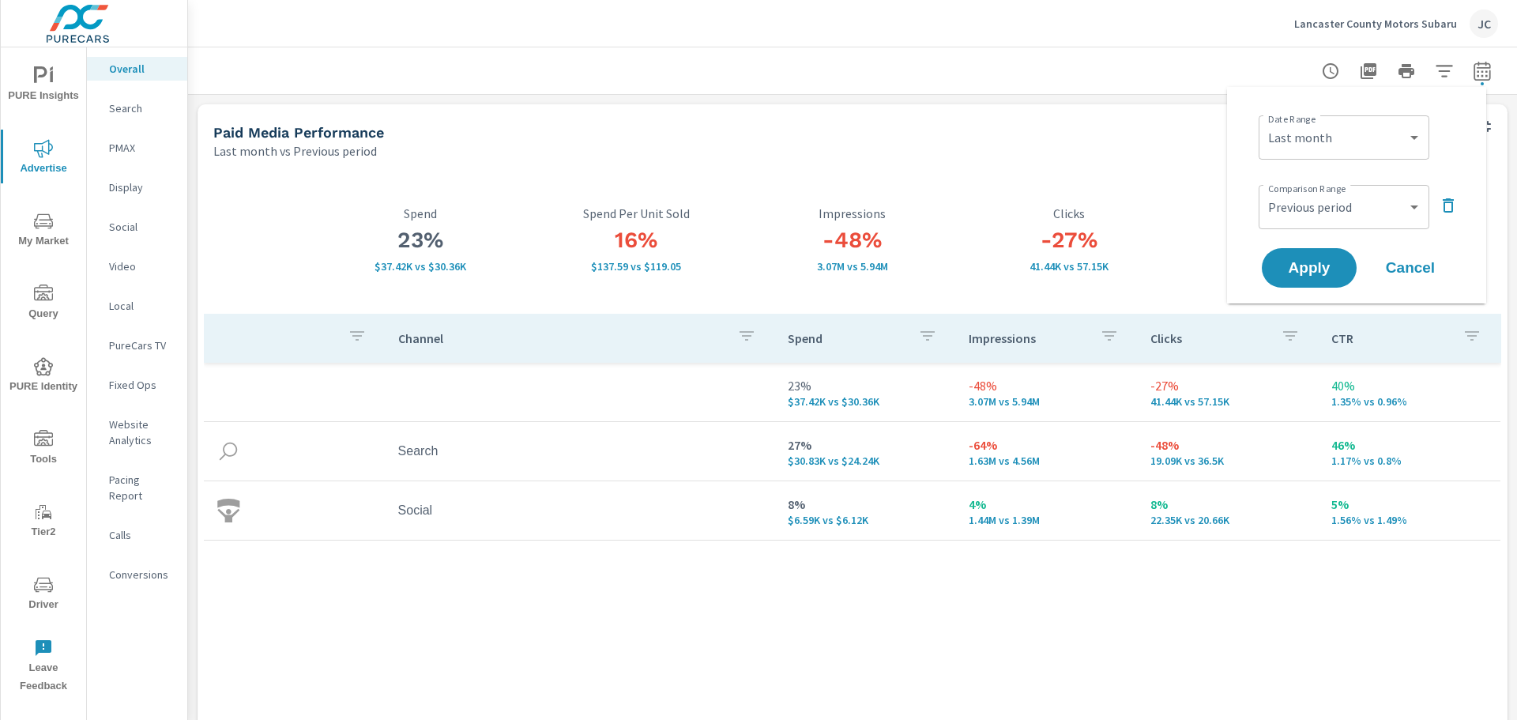
click at [1449, 202] on icon "button" at bounding box center [1448, 205] width 11 height 14
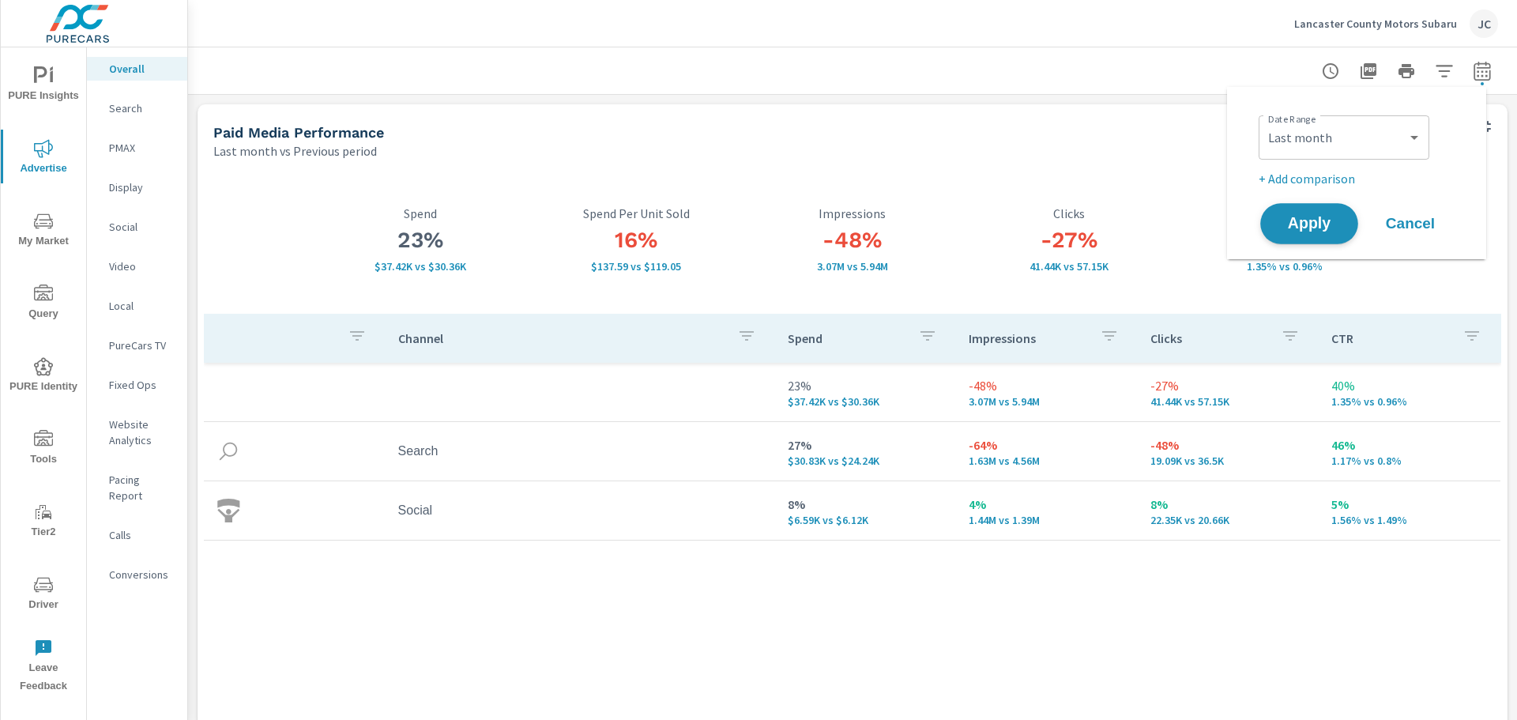
click at [1295, 220] on span "Apply" at bounding box center [1309, 223] width 65 height 15
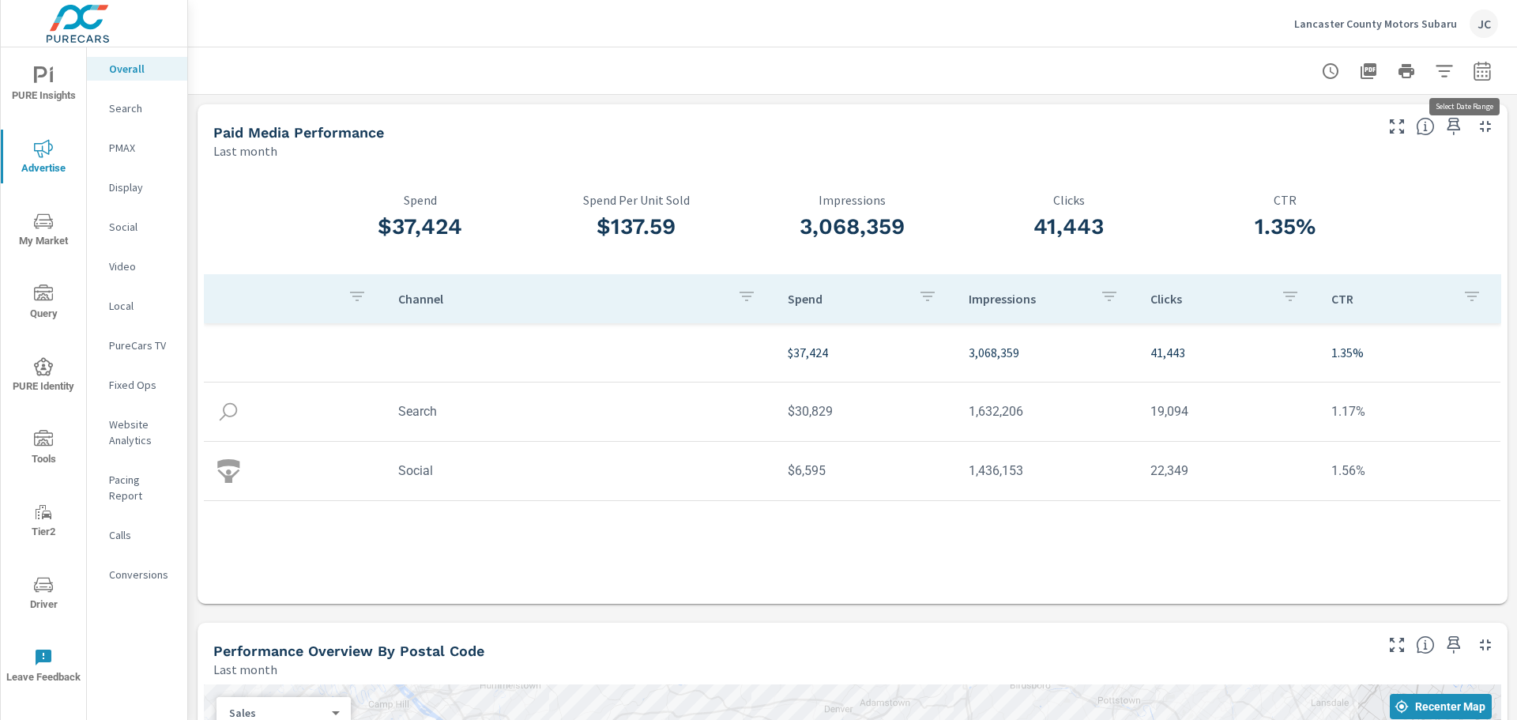
click at [1481, 77] on button "button" at bounding box center [1482, 71] width 32 height 32
select select "Last month"
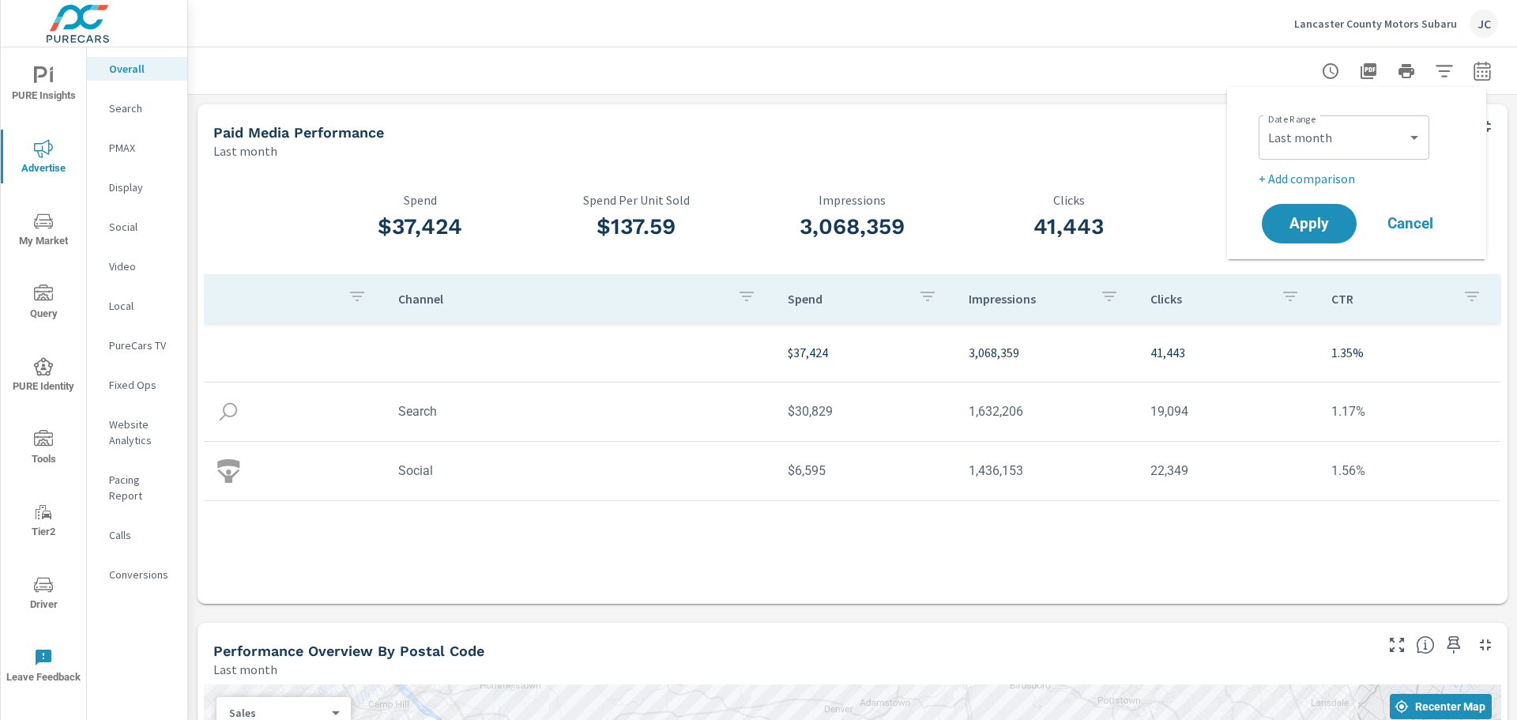
click at [1338, 175] on p "+ Add comparison" at bounding box center [1360, 178] width 202 height 19
select select "Previous period"
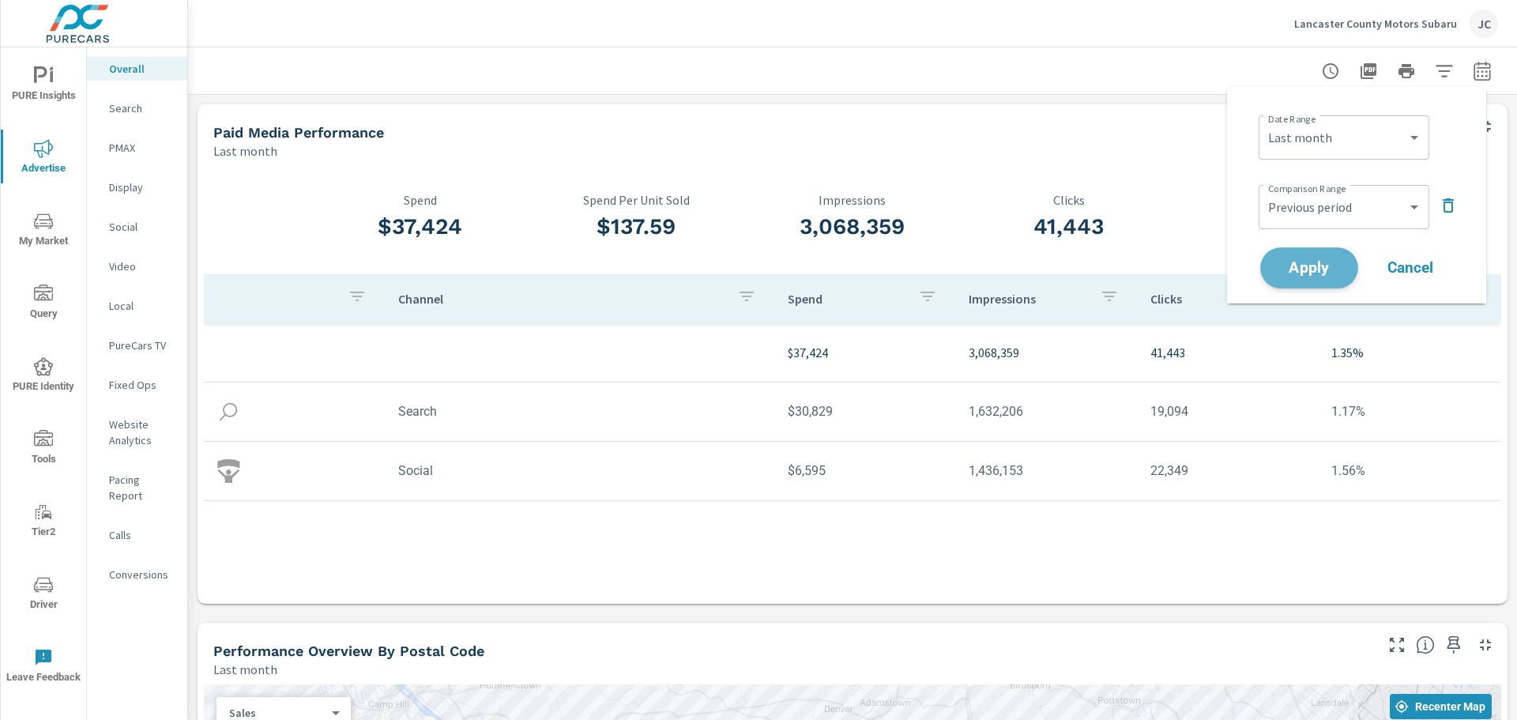
click at [1296, 261] on span "Apply" at bounding box center [1309, 268] width 65 height 15
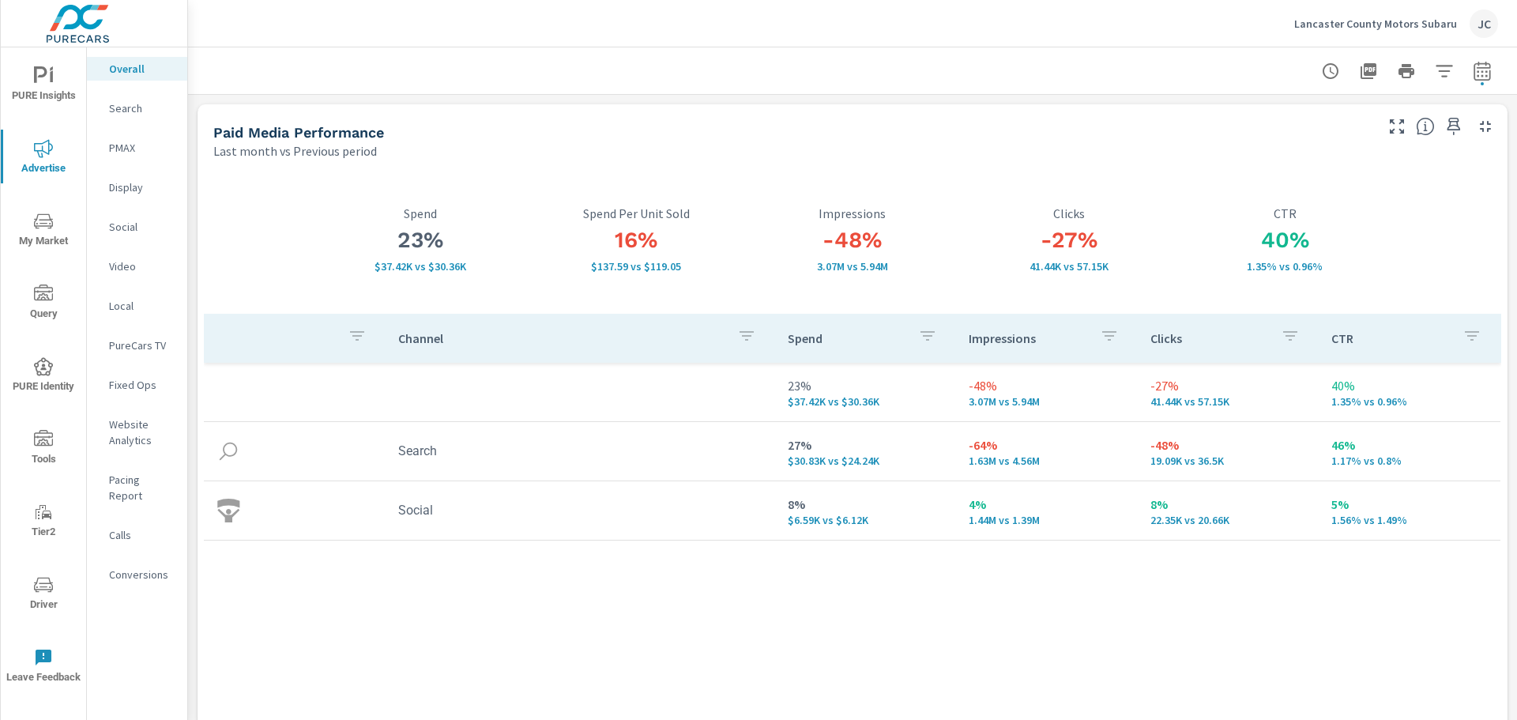
click at [120, 112] on p "Search" at bounding box center [142, 108] width 66 height 16
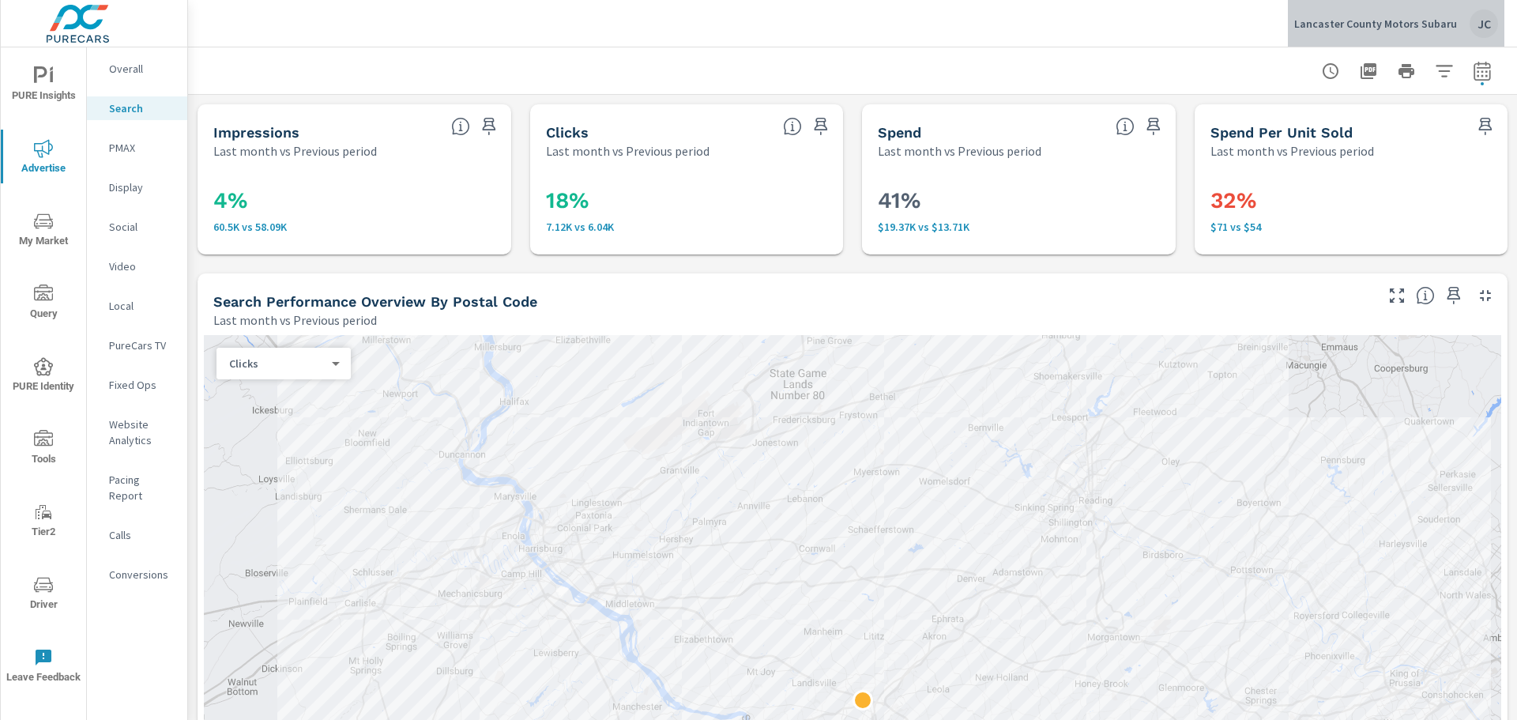
click at [1455, 22] on p "Lancaster County Motors Subaru" at bounding box center [1375, 24] width 163 height 14
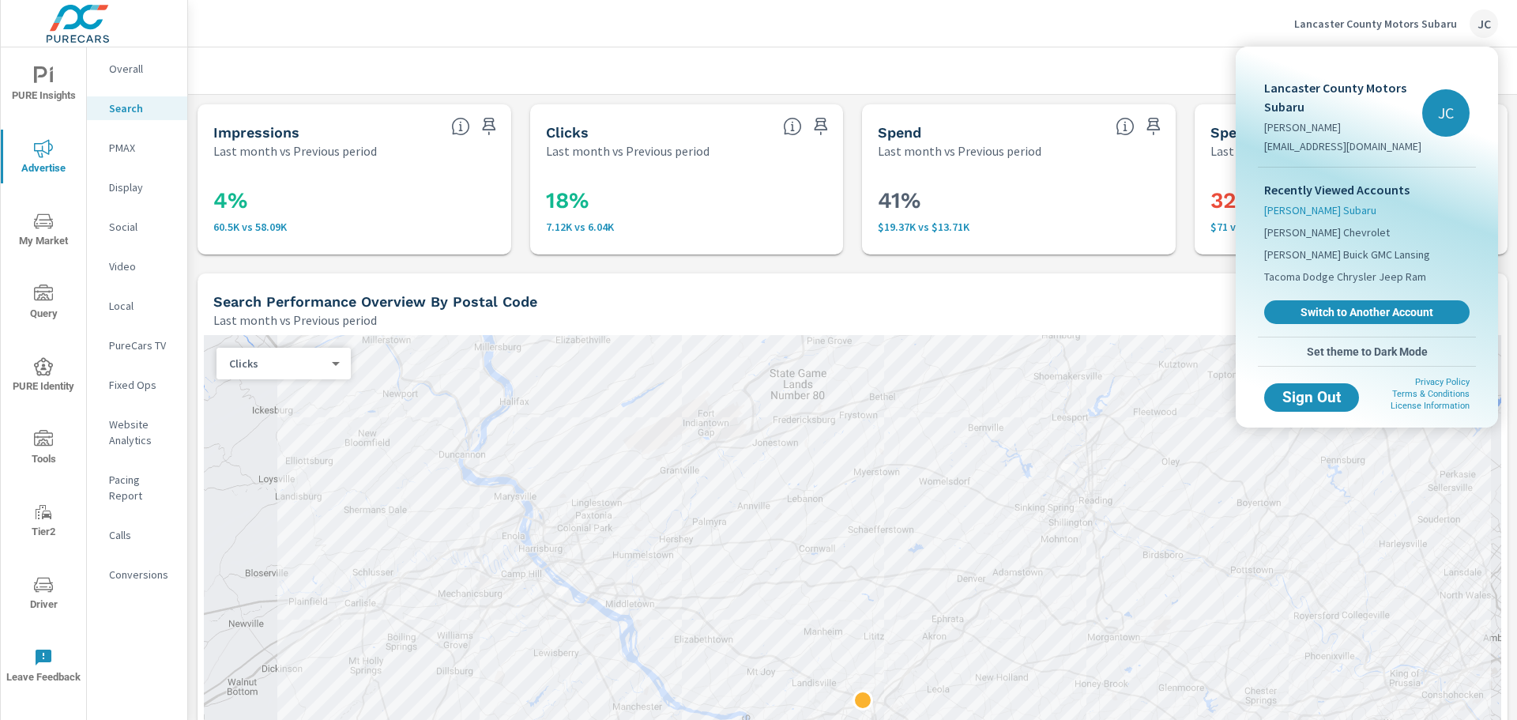
click at [1329, 207] on span "[PERSON_NAME] Subaru" at bounding box center [1320, 210] width 112 height 16
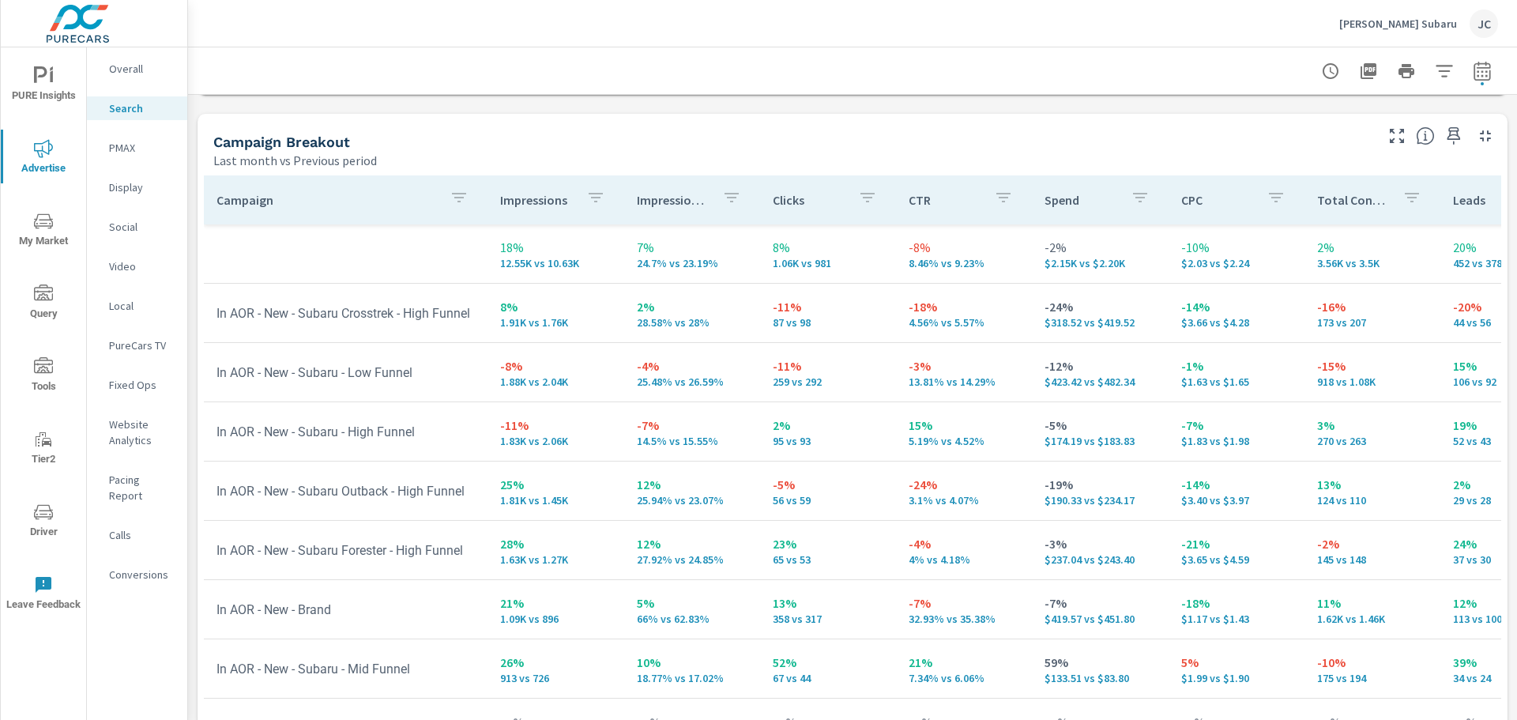
scroll to position [1573, 0]
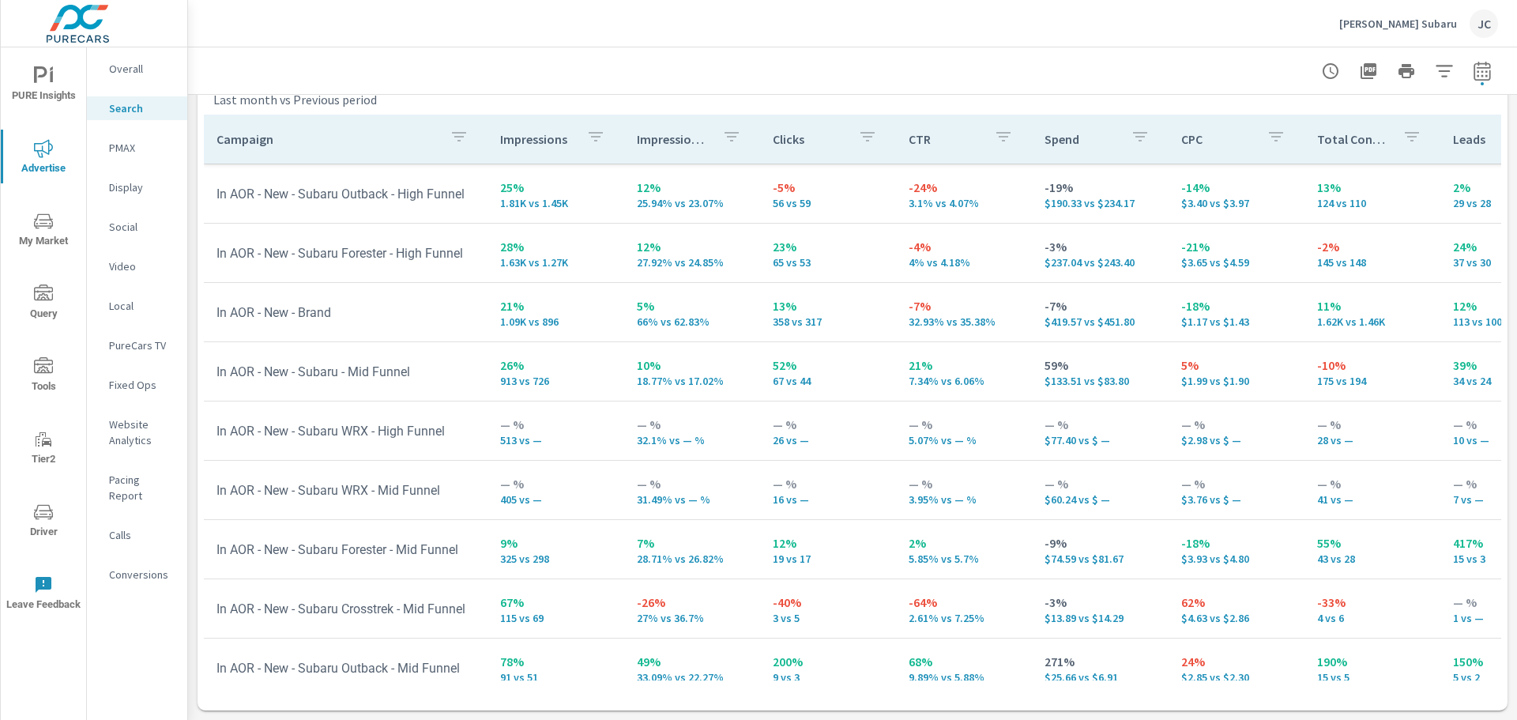
scroll to position [237, 0]
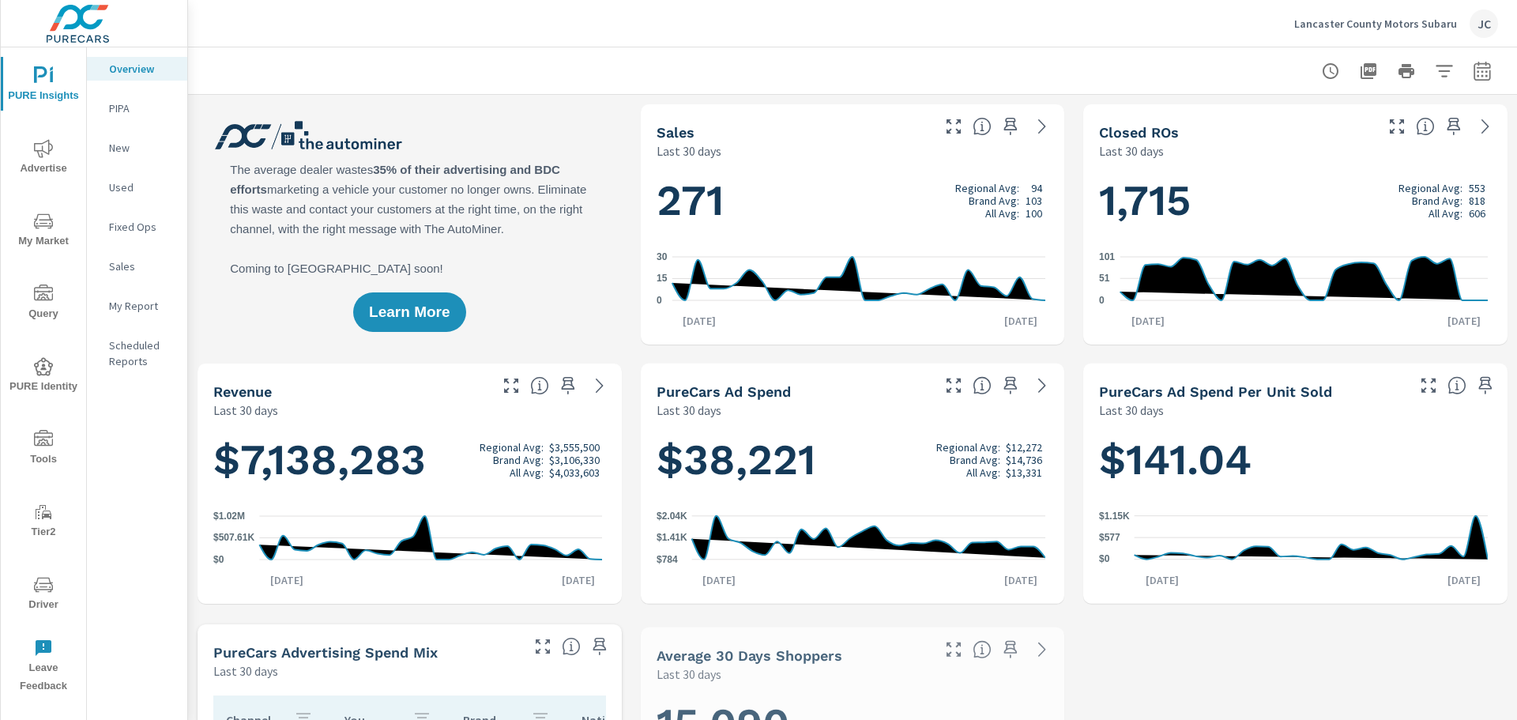
scroll to position [1, 0]
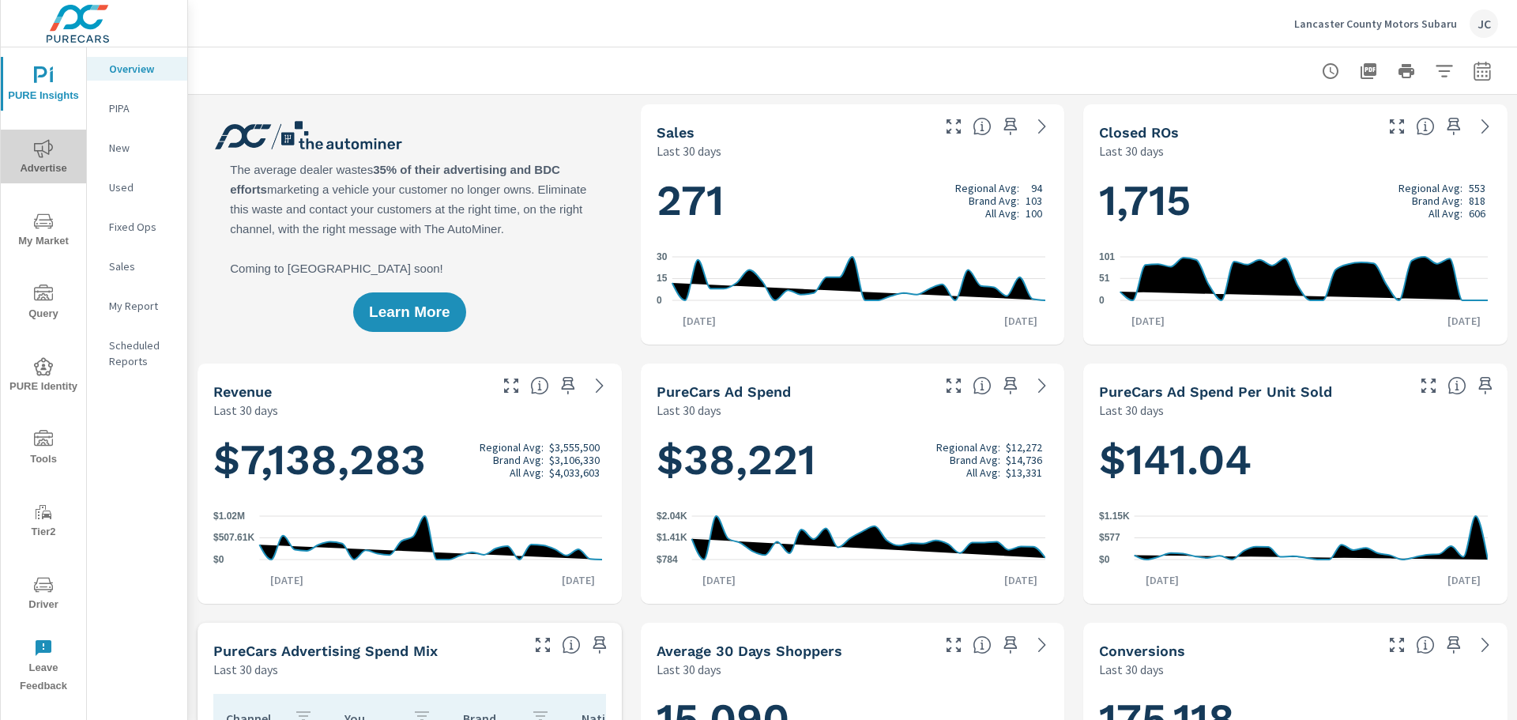
click at [55, 149] on span "Advertise" at bounding box center [44, 158] width 76 height 39
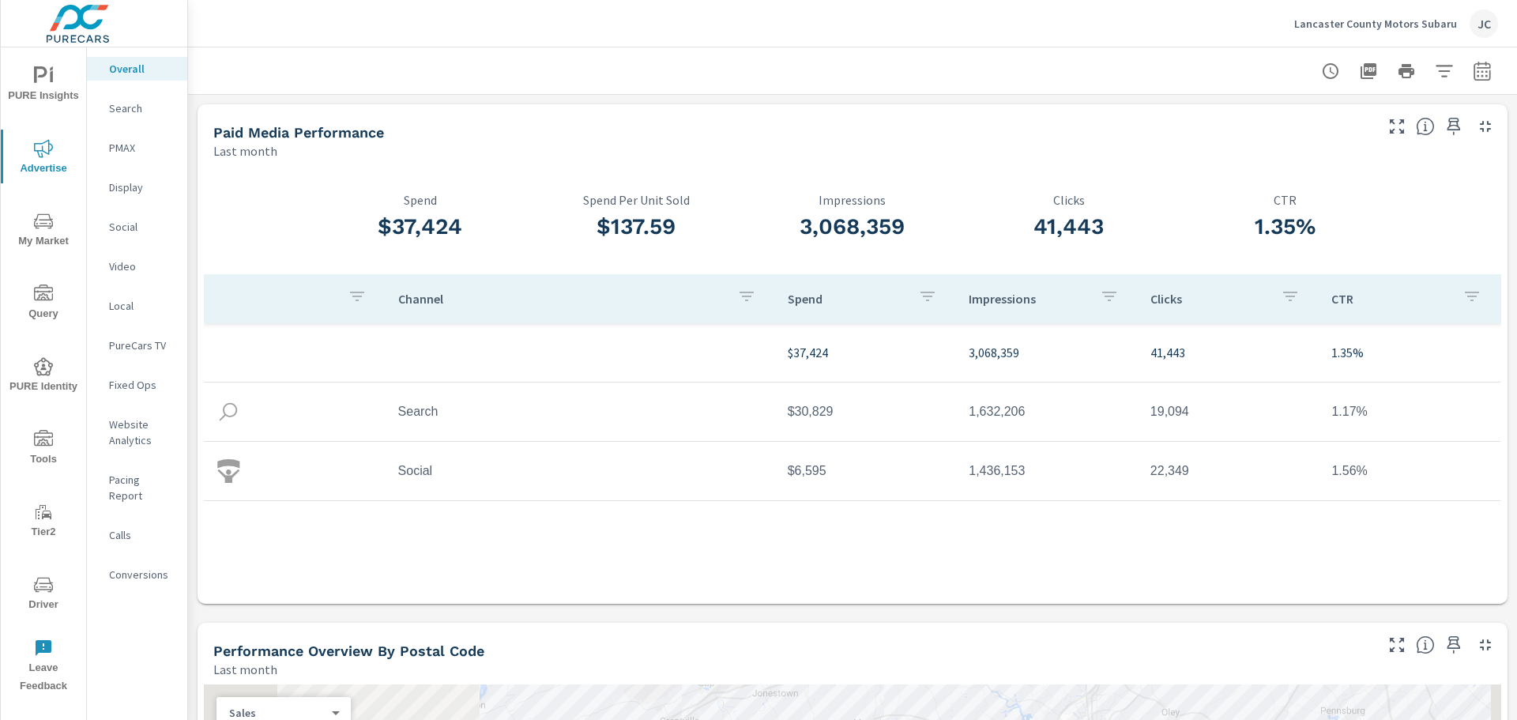
click at [134, 224] on p "Social" at bounding box center [142, 227] width 66 height 16
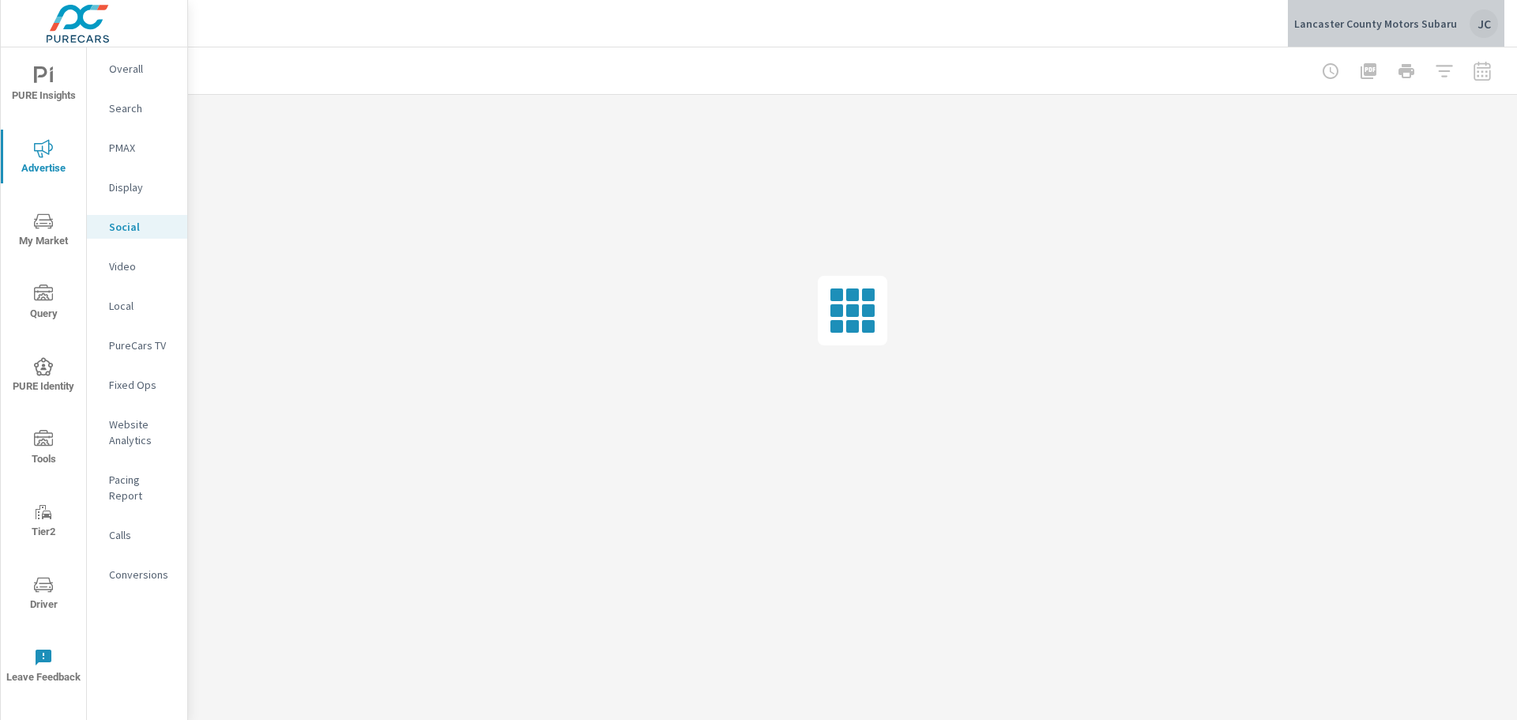
click at [1432, 22] on p "Lancaster County Motors Subaru" at bounding box center [1375, 24] width 163 height 14
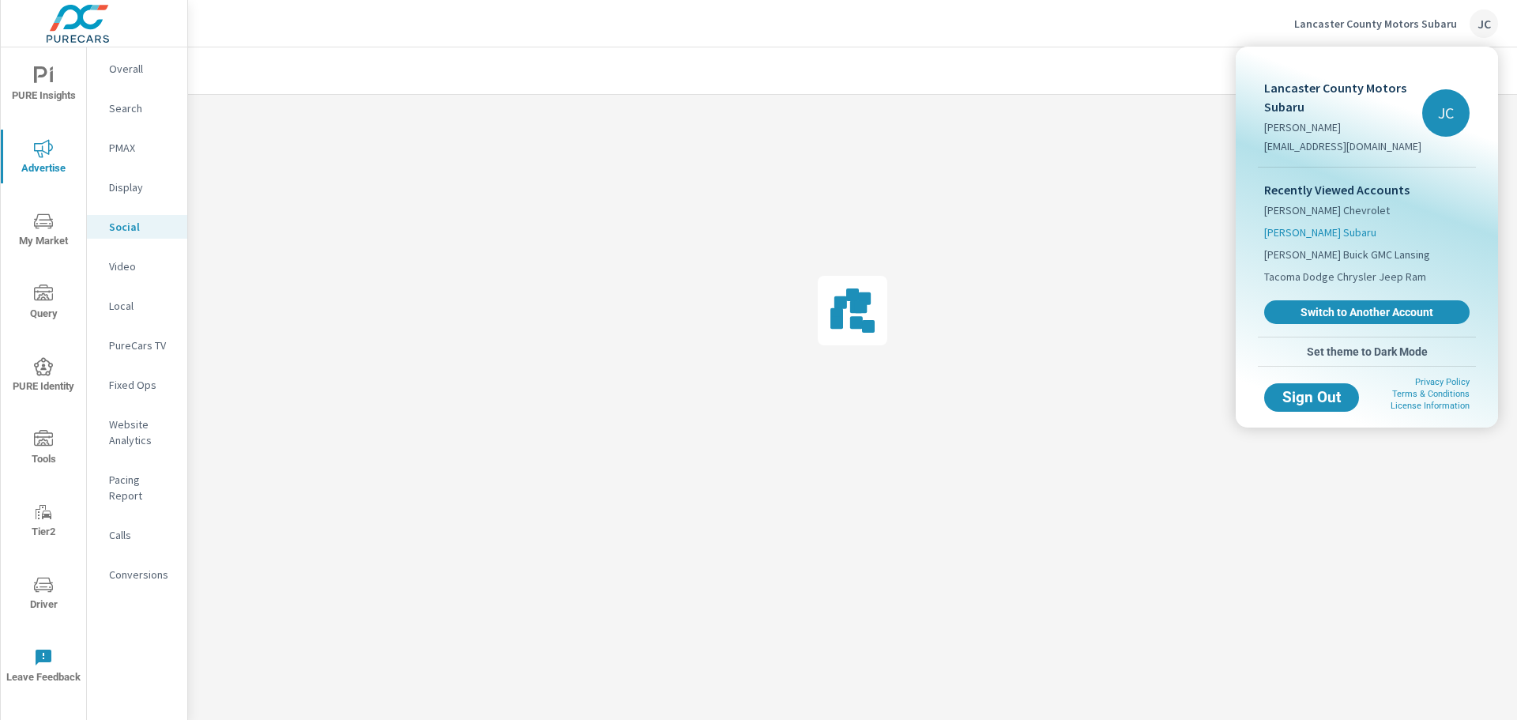
click at [1327, 230] on span "[PERSON_NAME] Subaru" at bounding box center [1320, 232] width 112 height 16
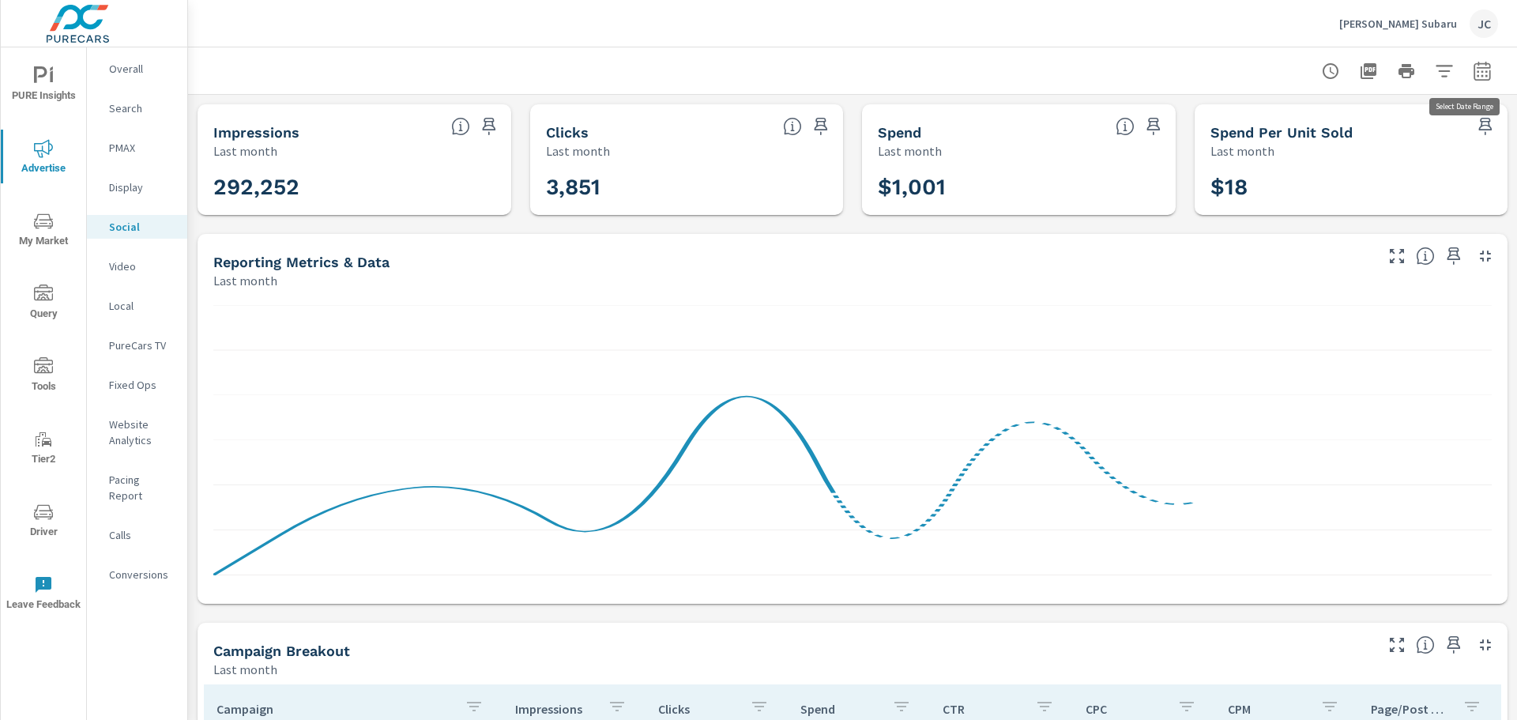
click at [1481, 74] on button "button" at bounding box center [1482, 71] width 32 height 32
select select "Last month"
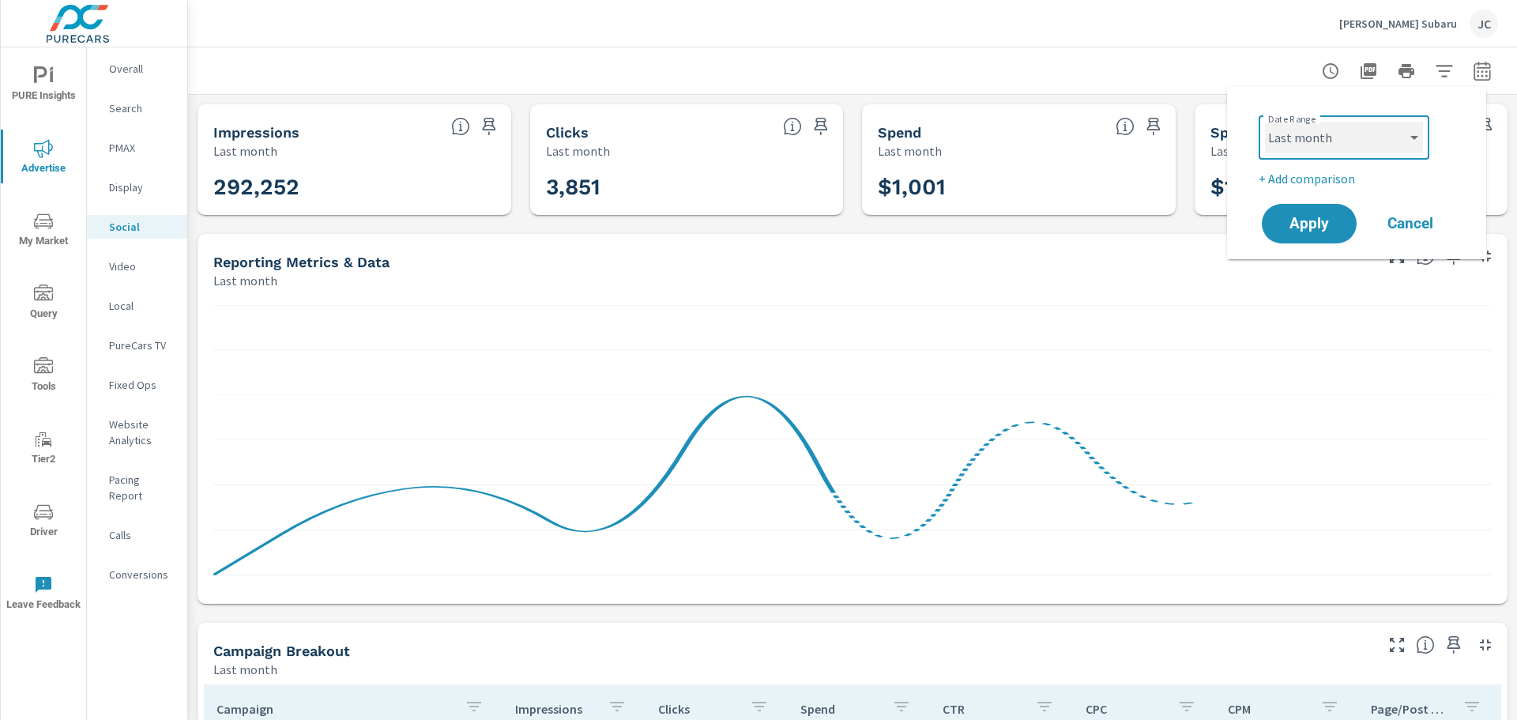
click at [1398, 144] on select "Custom Yesterday Last week Last 7 days Last 14 days Last 30 days Last 45 days L…" at bounding box center [1344, 138] width 158 height 32
click at [1265, 122] on select "Custom Yesterday Last week Last 7 days Last 14 days Last 30 days Last 45 days L…" at bounding box center [1344, 138] width 158 height 32
click at [1333, 173] on p "+ Add comparison" at bounding box center [1360, 178] width 202 height 19
select select "Previous period"
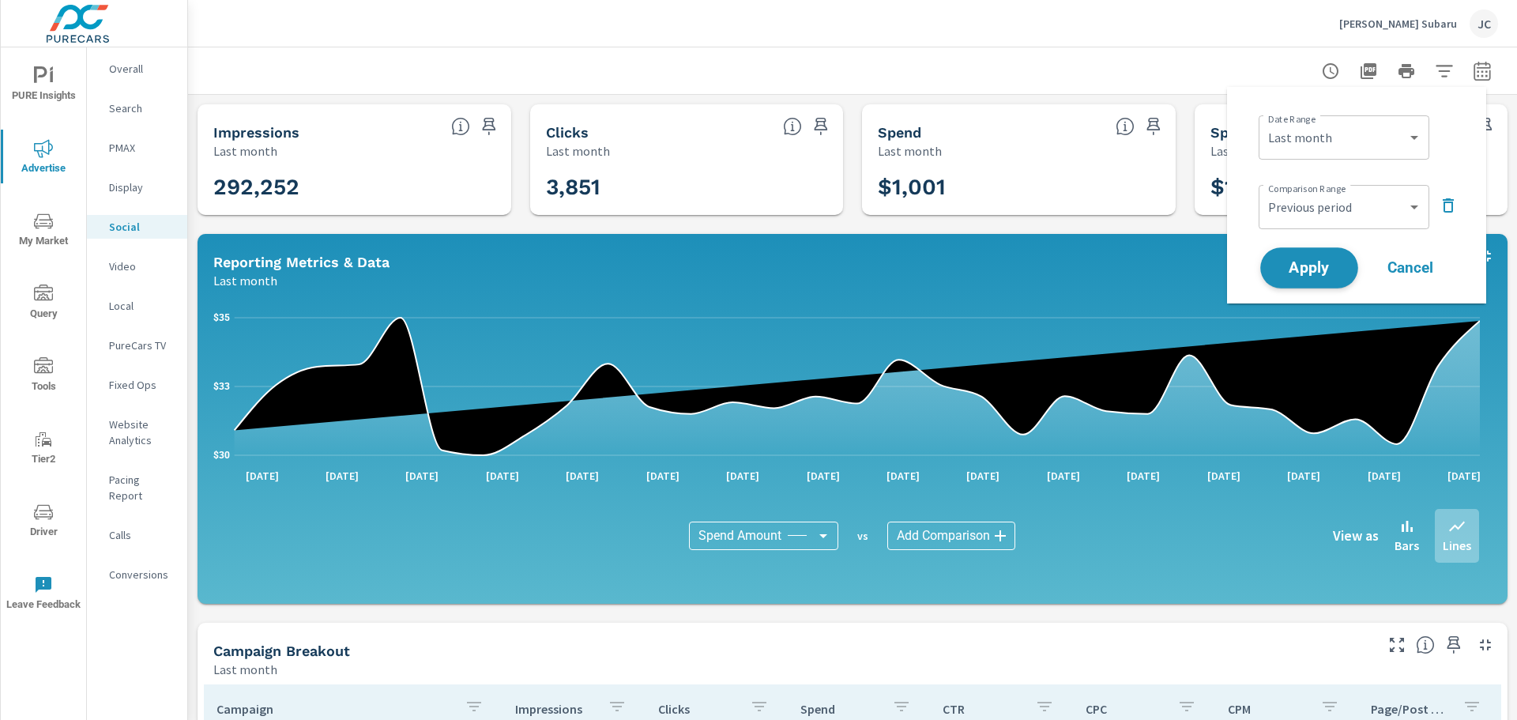
click at [1304, 261] on span "Apply" at bounding box center [1309, 268] width 65 height 15
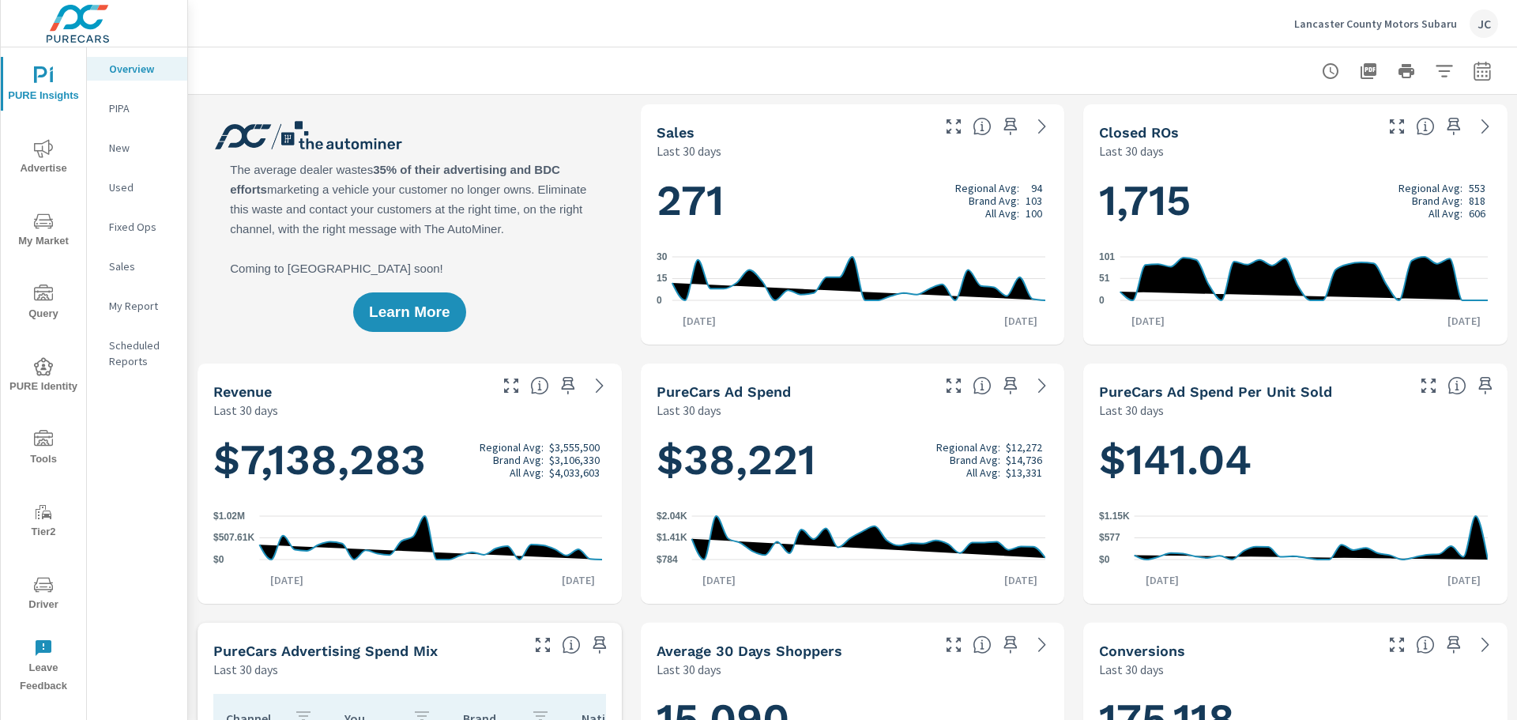
scroll to position [679, 0]
click at [36, 149] on icon "nav menu" at bounding box center [43, 148] width 19 height 19
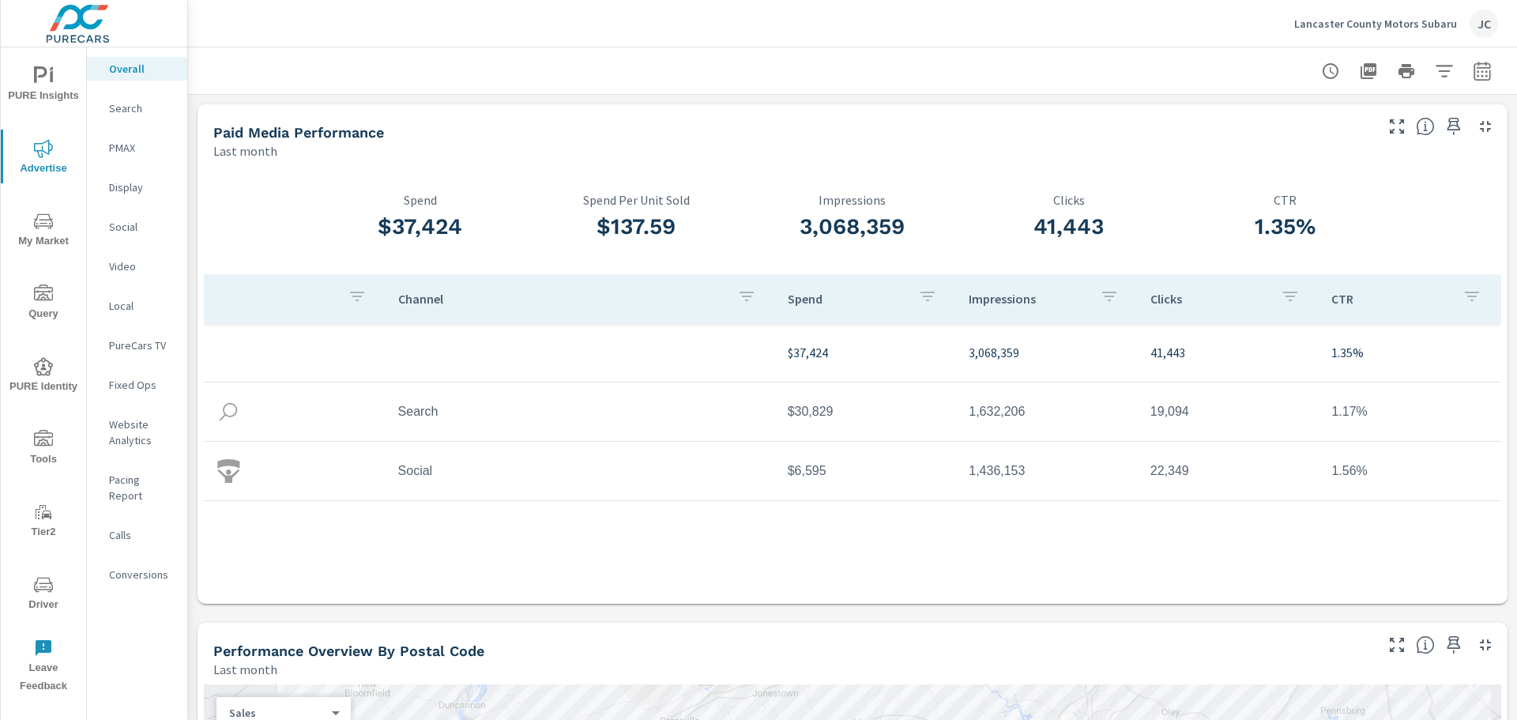
click at [133, 266] on p "Video" at bounding box center [142, 266] width 66 height 16
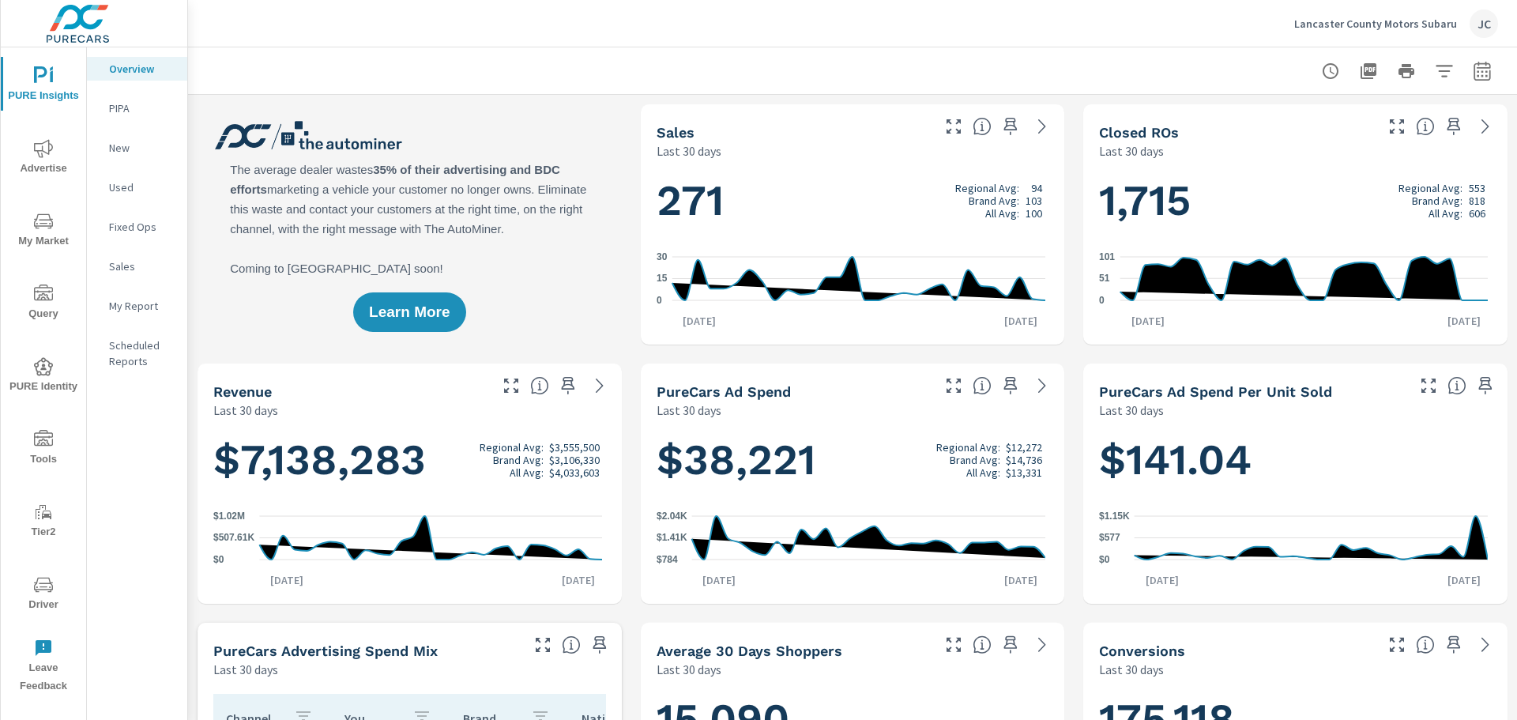
scroll to position [679, 0]
click at [39, 224] on icon "nav menu" at bounding box center [43, 221] width 19 height 19
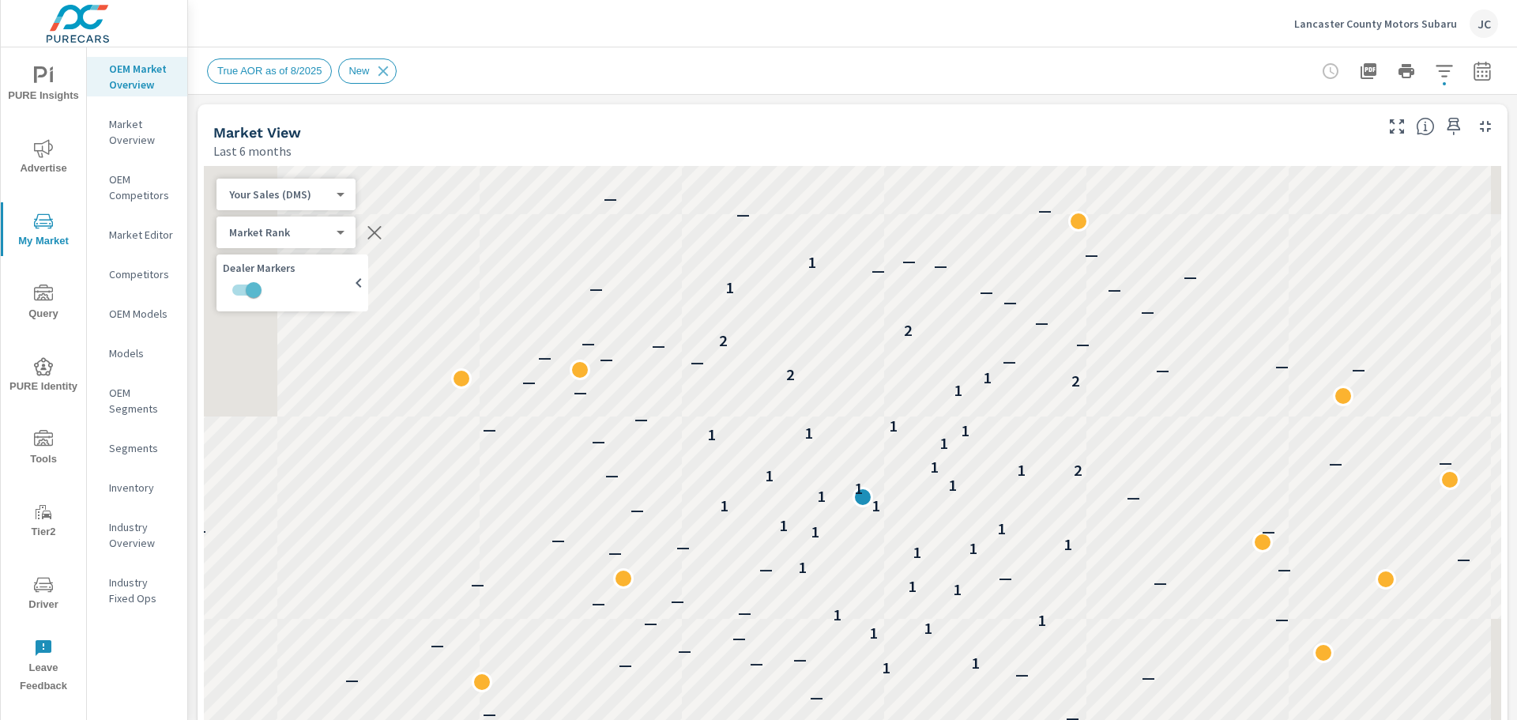
scroll to position [1, 0]
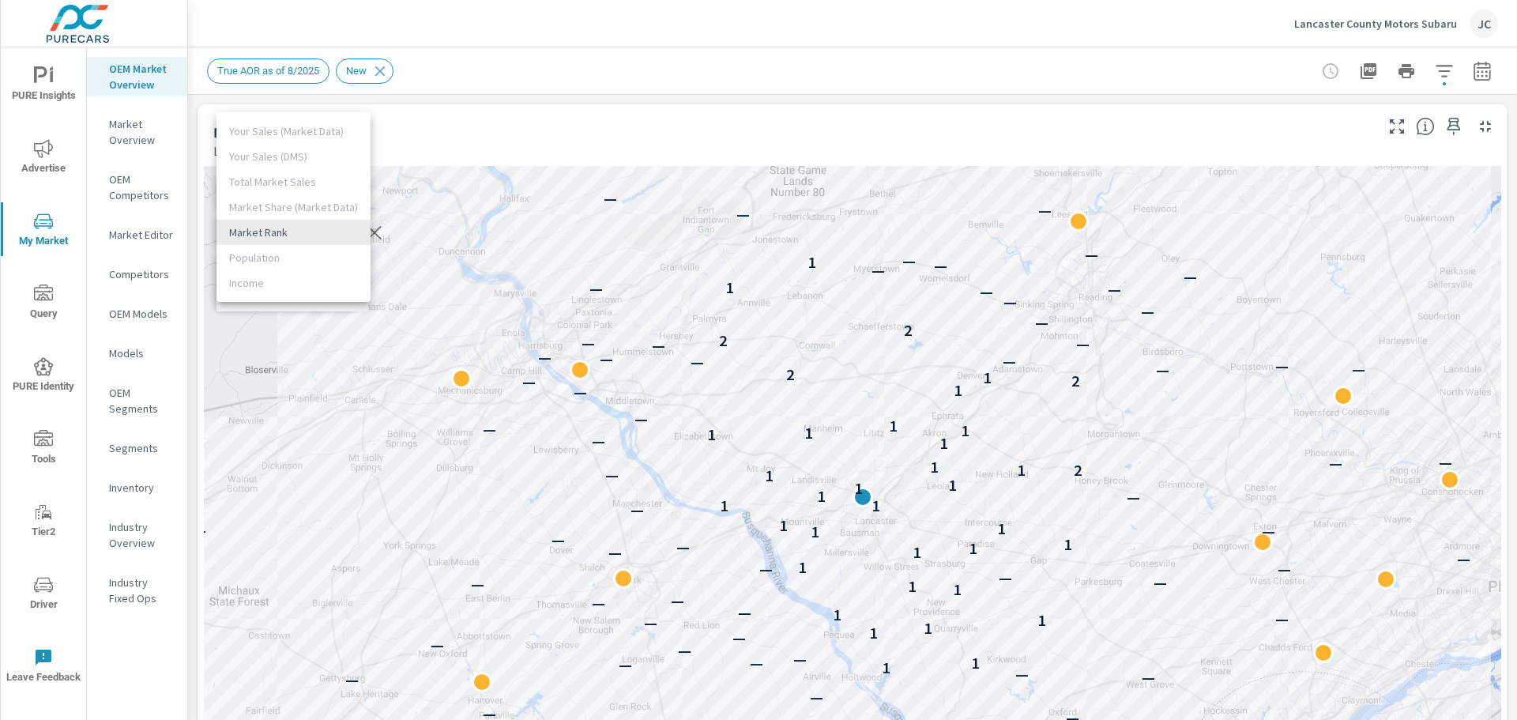
click at [337, 232] on body "PURE Insights Advertise My Market Query PURE Identity Tools Tier2 Driver Leave …" at bounding box center [758, 360] width 1517 height 720
click at [337, 232] on li "Market Rank" at bounding box center [293, 232] width 154 height 25
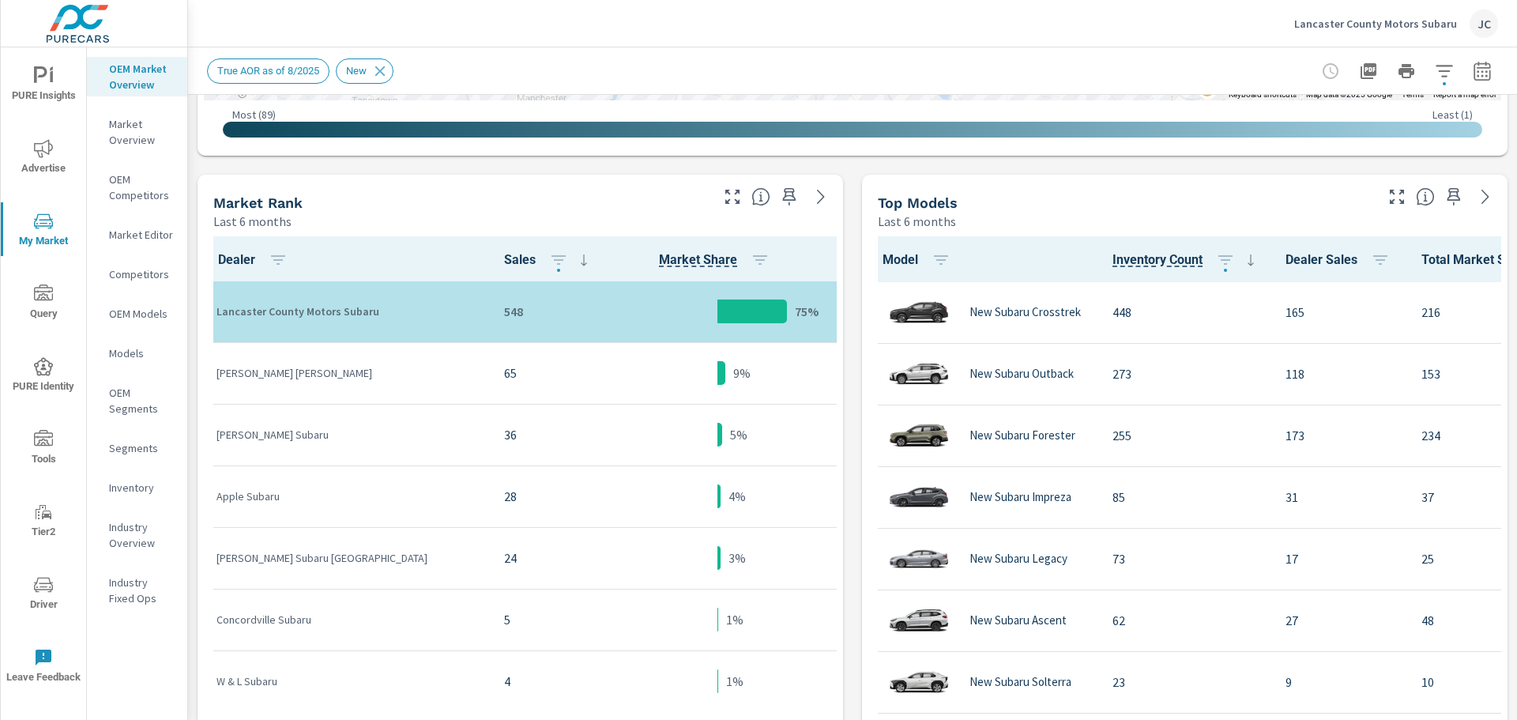
scroll to position [780, 0]
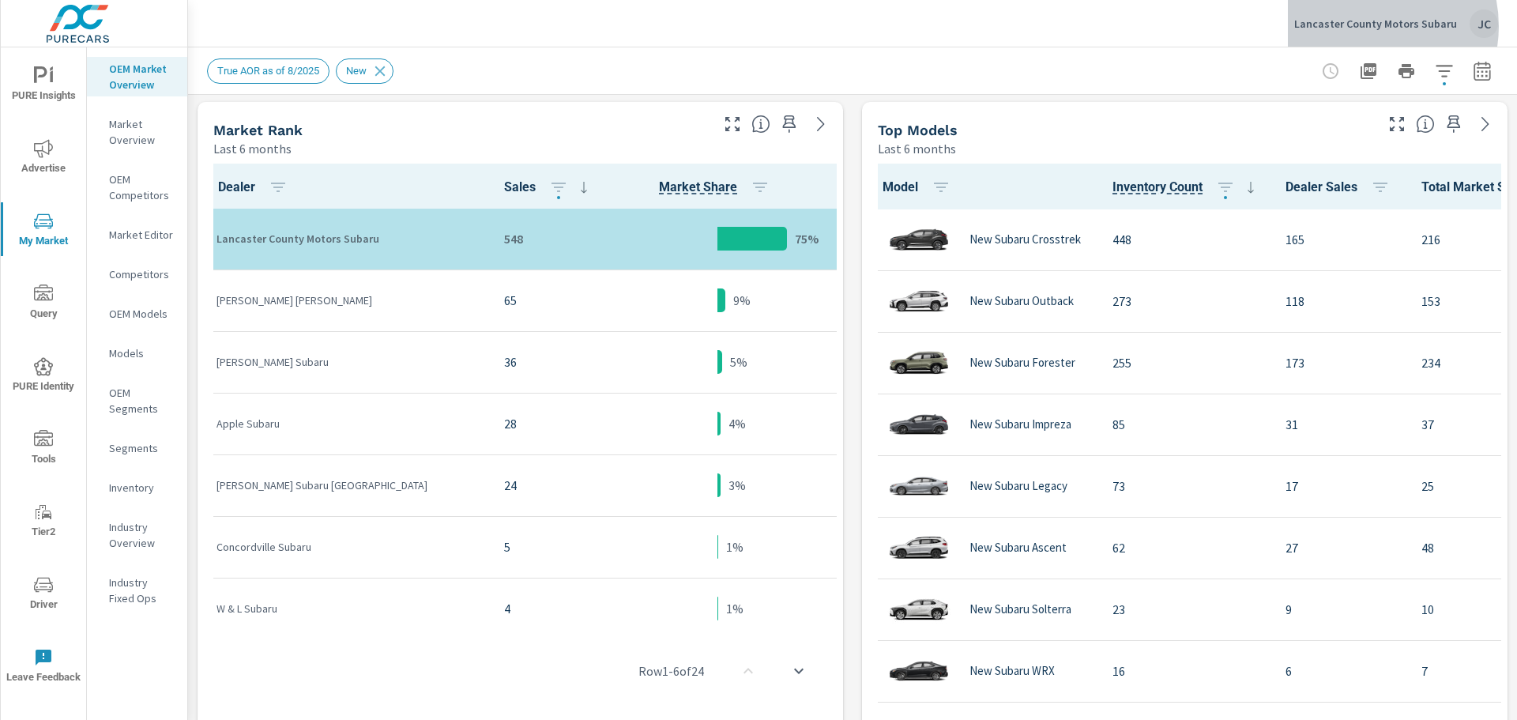
click at [1371, 26] on p "Lancaster County Motors Subaru" at bounding box center [1375, 24] width 163 height 14
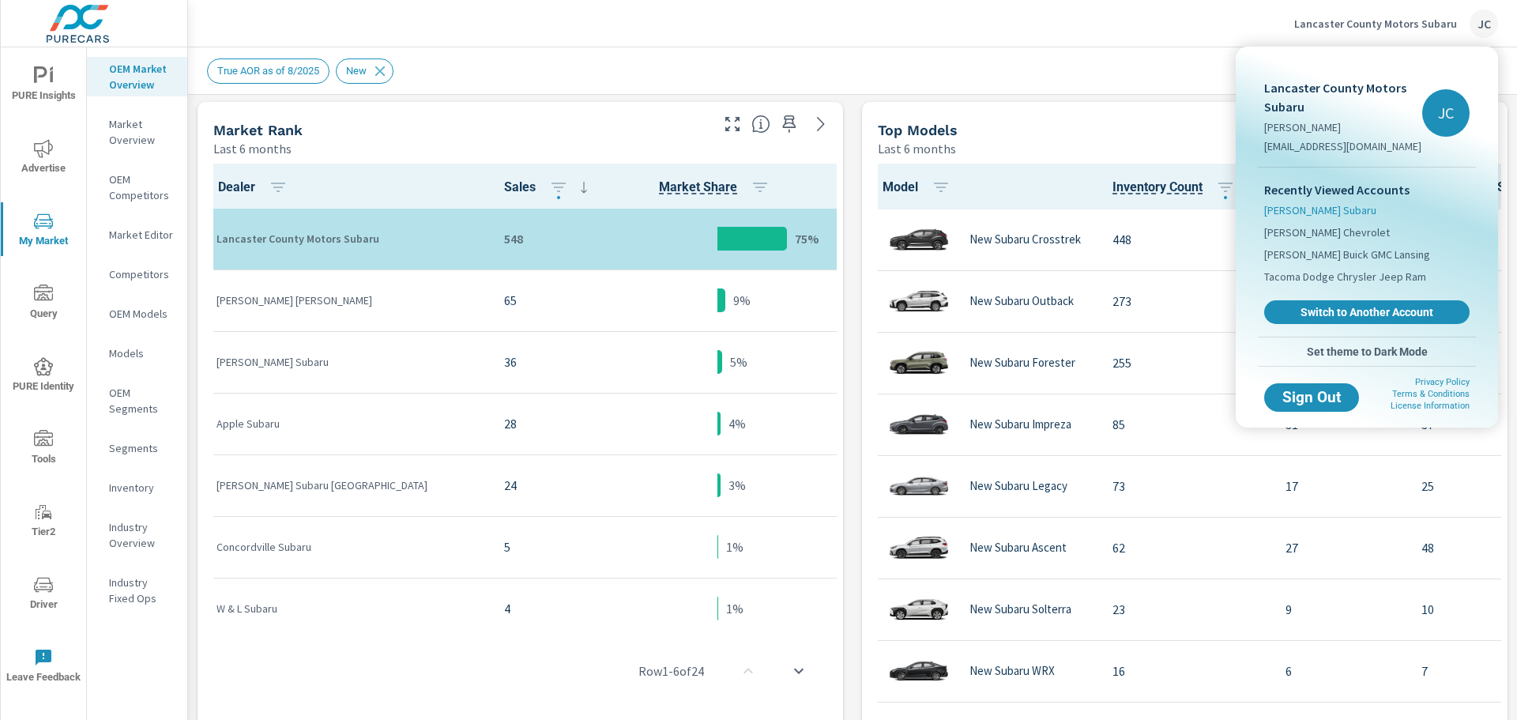
click at [1297, 213] on span "Armstrong Subaru" at bounding box center [1320, 210] width 112 height 16
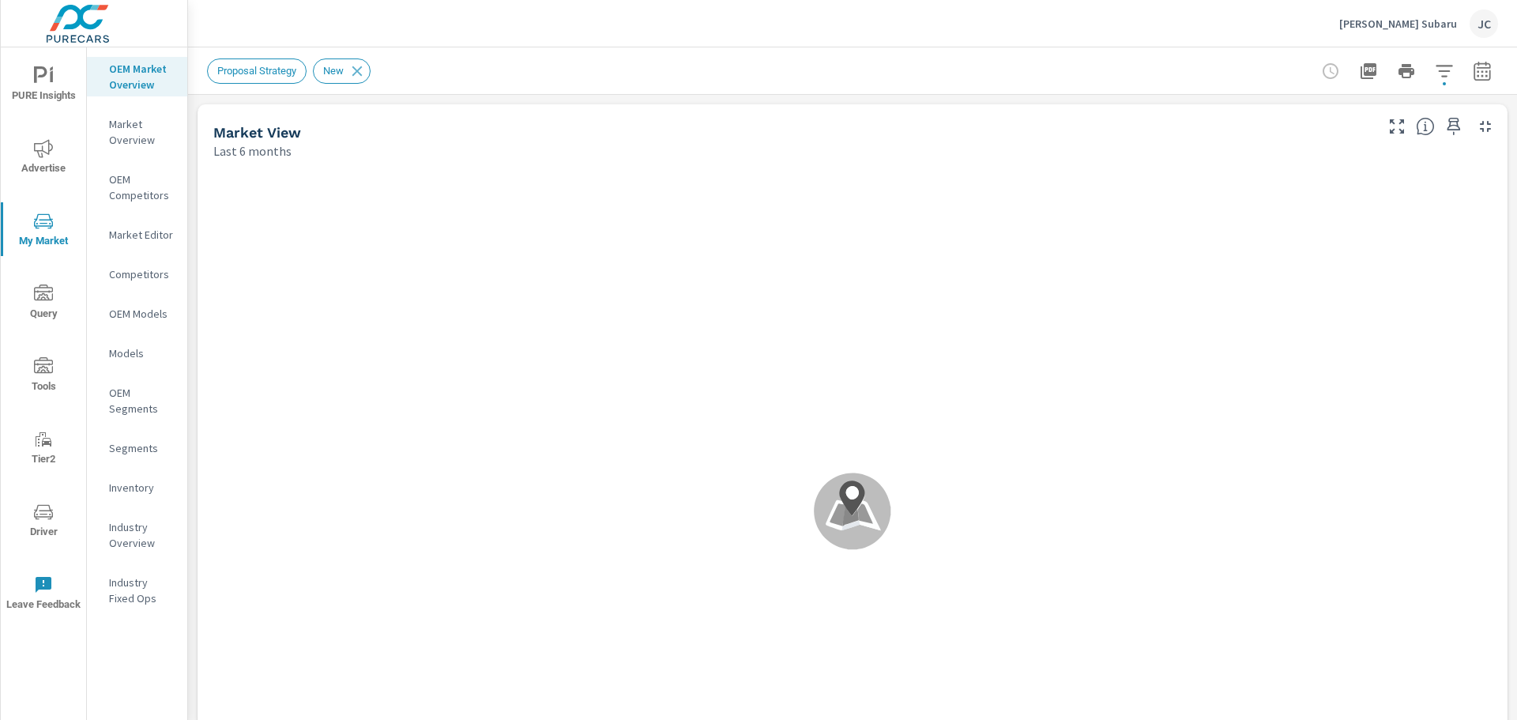
scroll to position [1, 0]
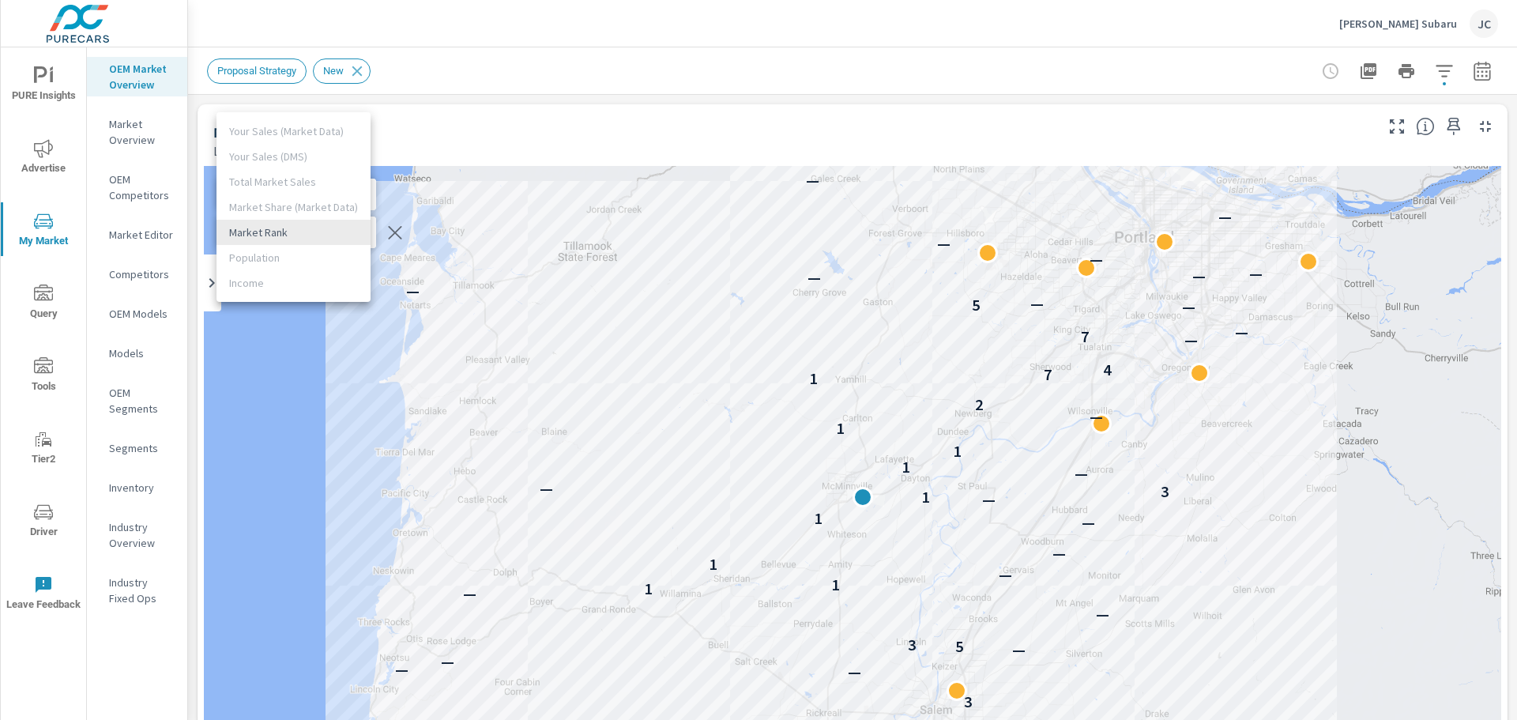
click at [348, 228] on body "PURE Insights Advertise My Market Query Tools Tier2 Driver Leave Feedback OEM M…" at bounding box center [758, 360] width 1517 height 720
click at [327, 224] on li "Market Rank" at bounding box center [293, 232] width 154 height 25
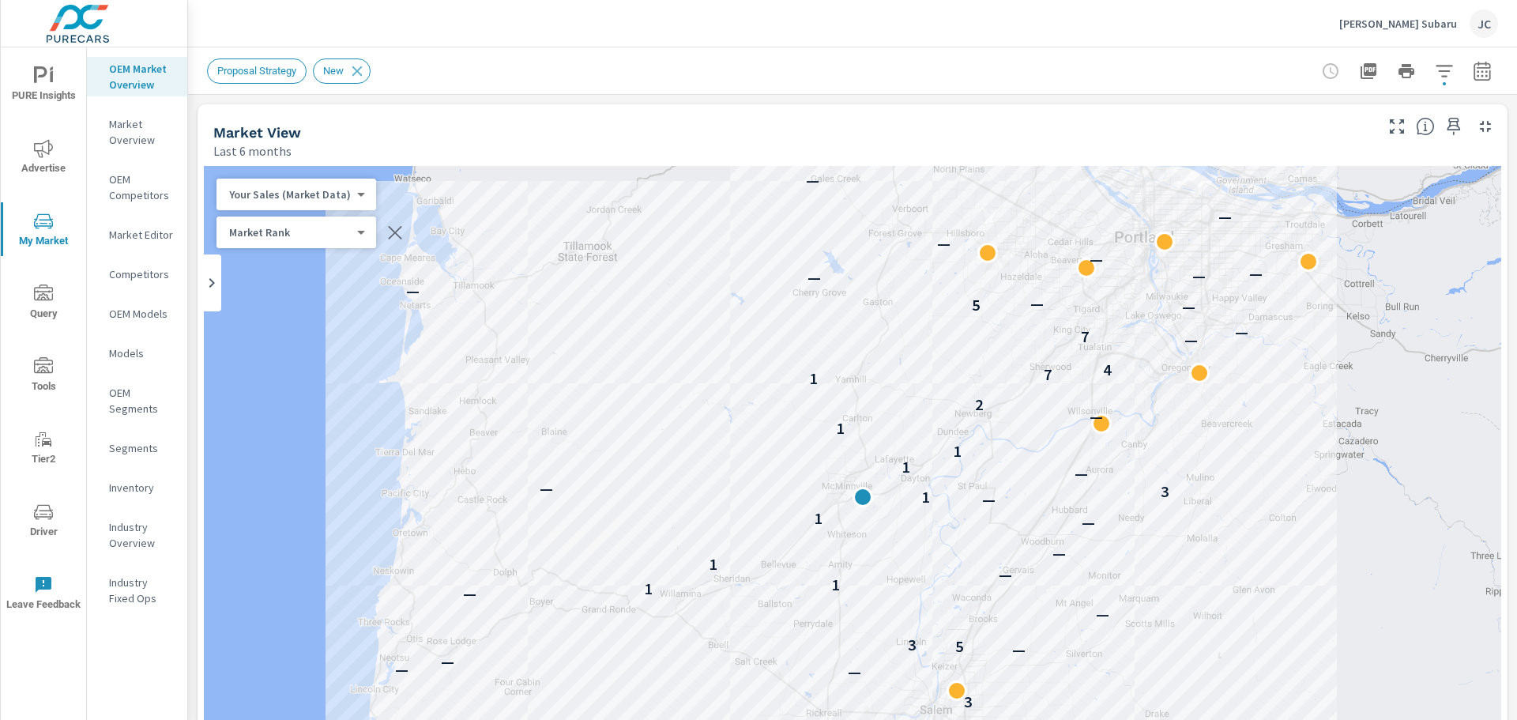
click at [349, 192] on body "PURE Insights Advertise My Market Query Tools Tier2 Driver Leave Feedback OEM M…" at bounding box center [758, 360] width 1517 height 720
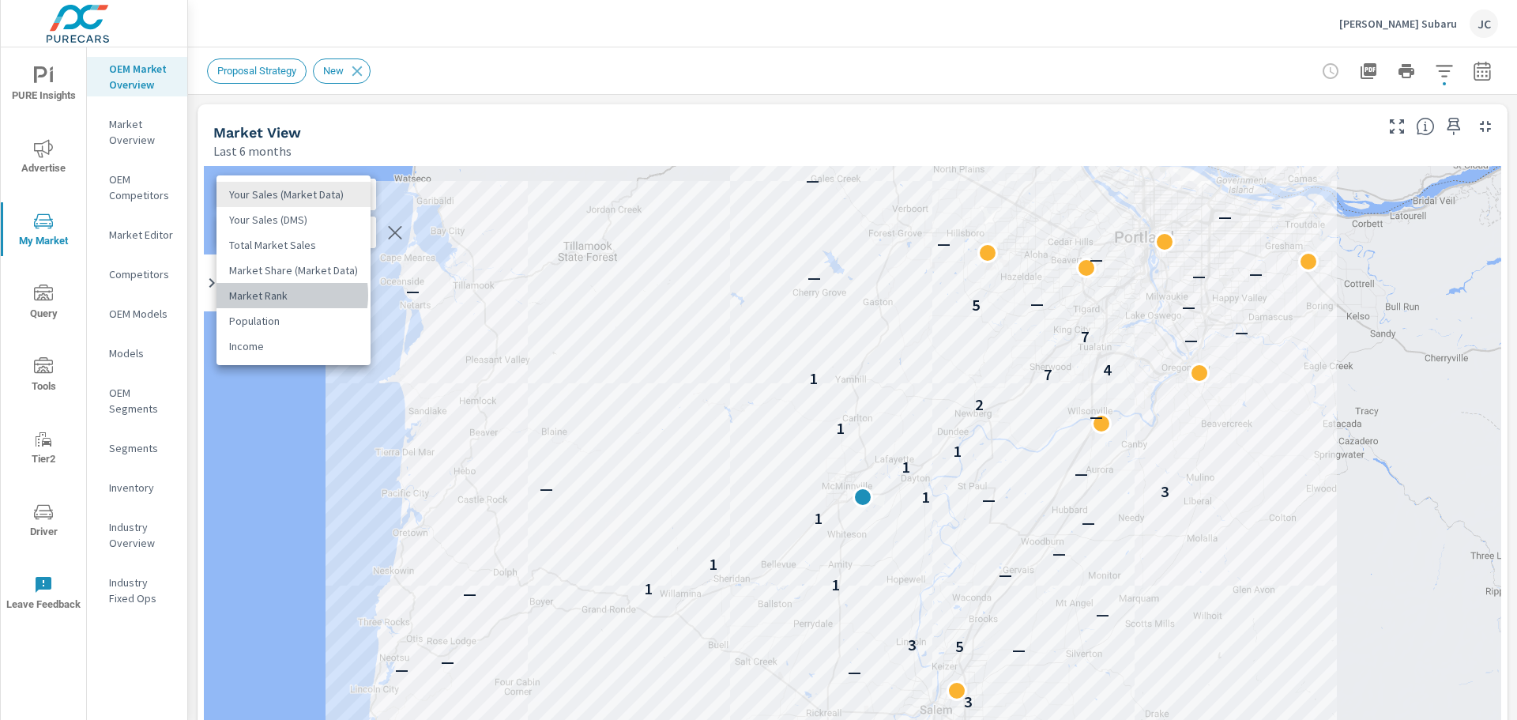
click at [269, 295] on li "Market Rank" at bounding box center [293, 295] width 154 height 25
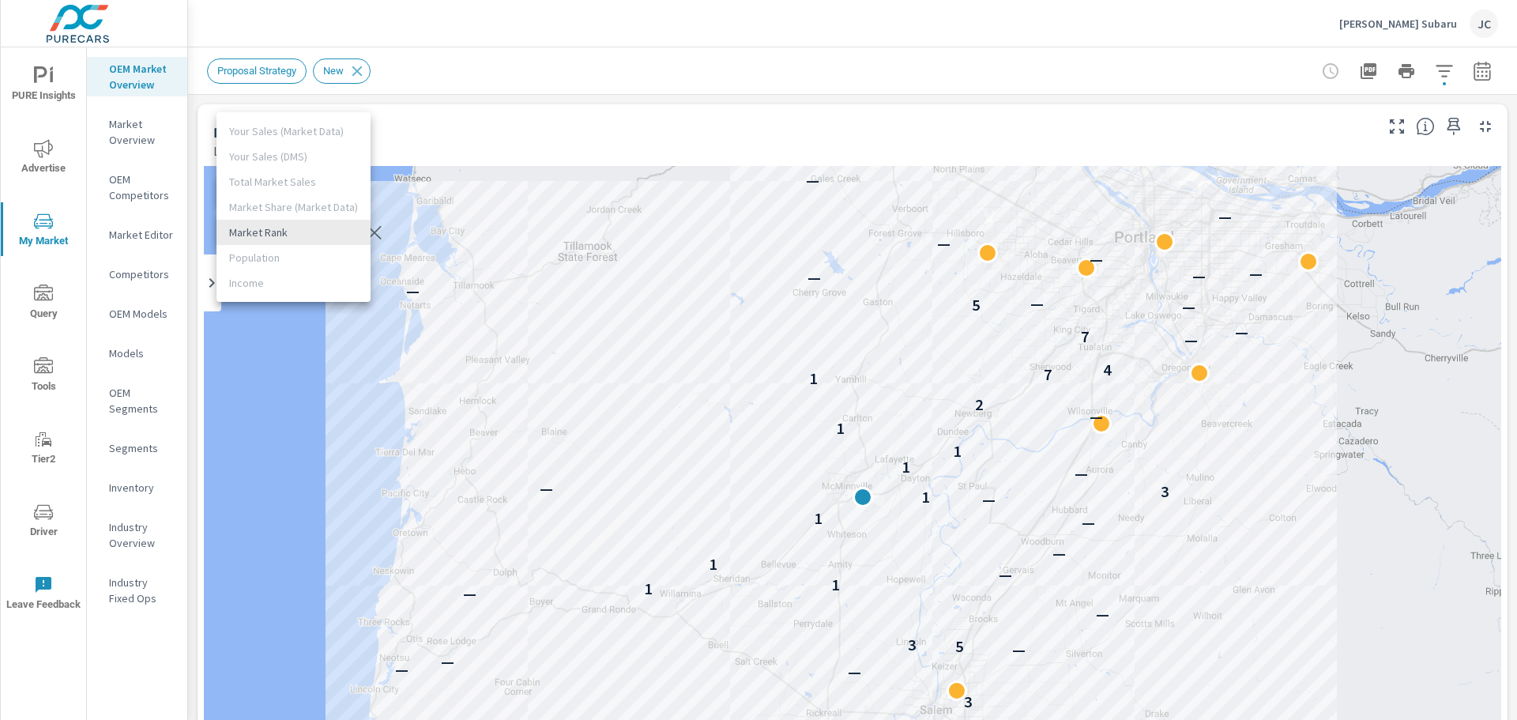
click at [337, 225] on body "PURE Insights Advertise My Market Query Tools Tier2 Driver Leave Feedback OEM M…" at bounding box center [758, 360] width 1517 height 720
click at [336, 226] on li "Market Rank" at bounding box center [293, 232] width 154 height 25
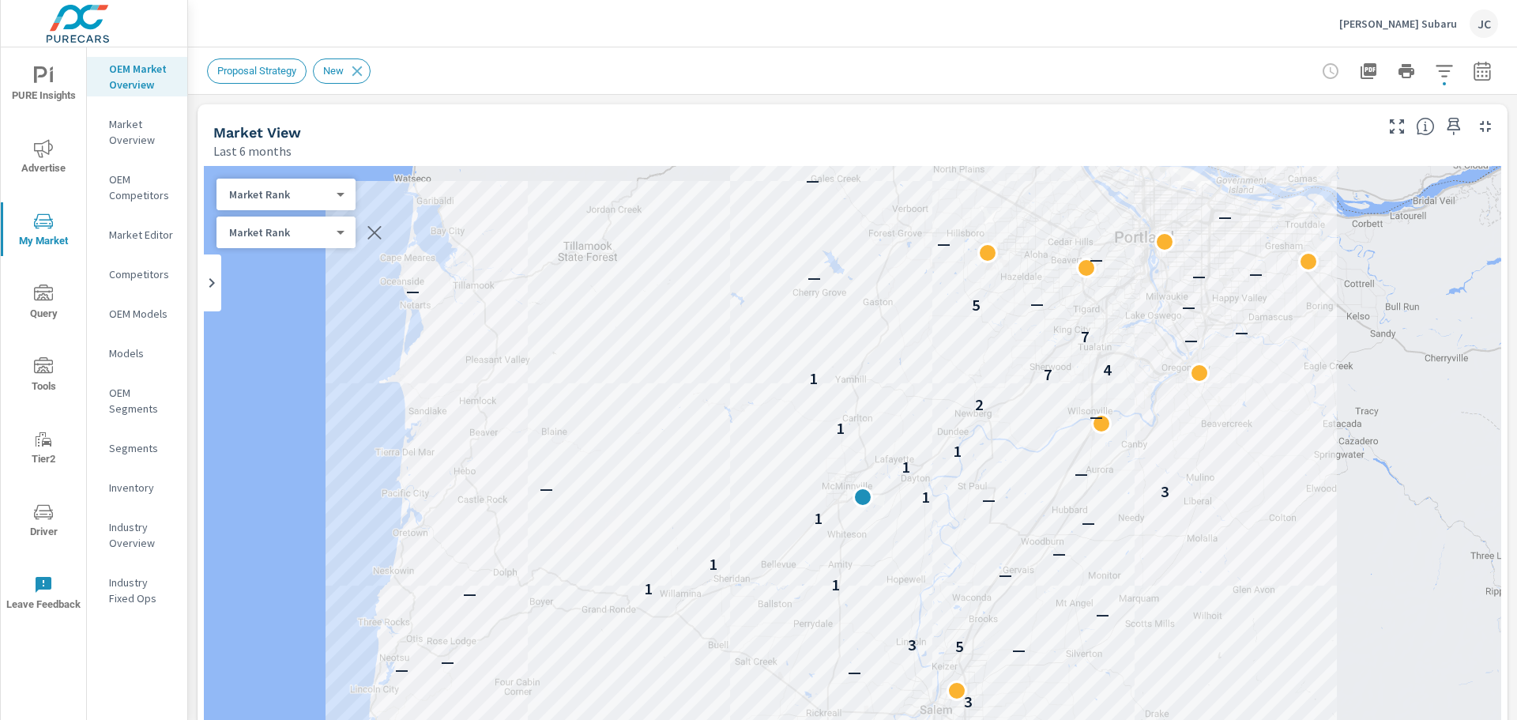
click at [347, 190] on div "Market Rank 4 ​" at bounding box center [285, 195] width 139 height 32
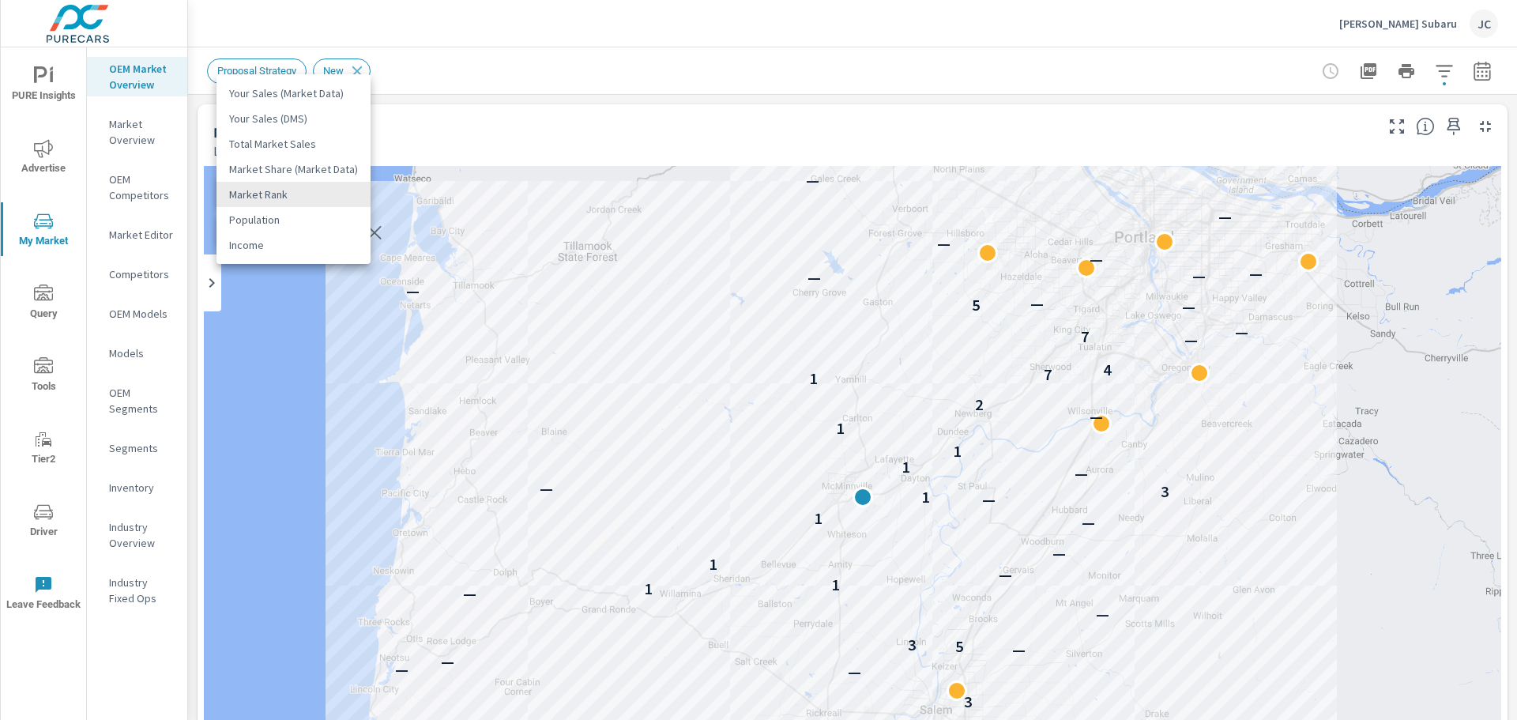
click at [339, 197] on body "PURE Insights Advertise My Market Query Tools Tier2 Driver Leave Feedback OEM M…" at bounding box center [758, 360] width 1517 height 720
click at [276, 103] on li "Your Sales (Market Data)" at bounding box center [293, 93] width 154 height 25
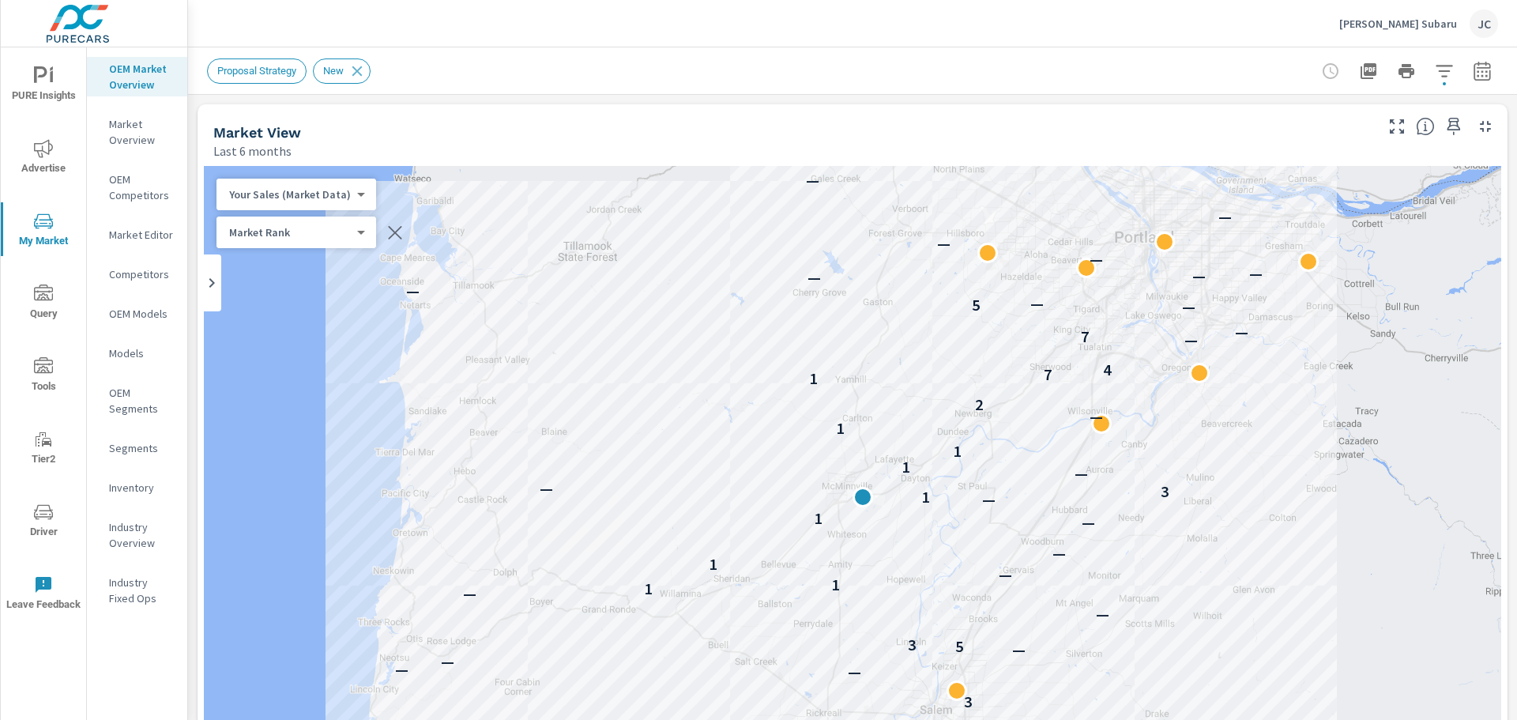
click at [577, 71] on div "Proposal Strategy New" at bounding box center [742, 70] width 1070 height 25
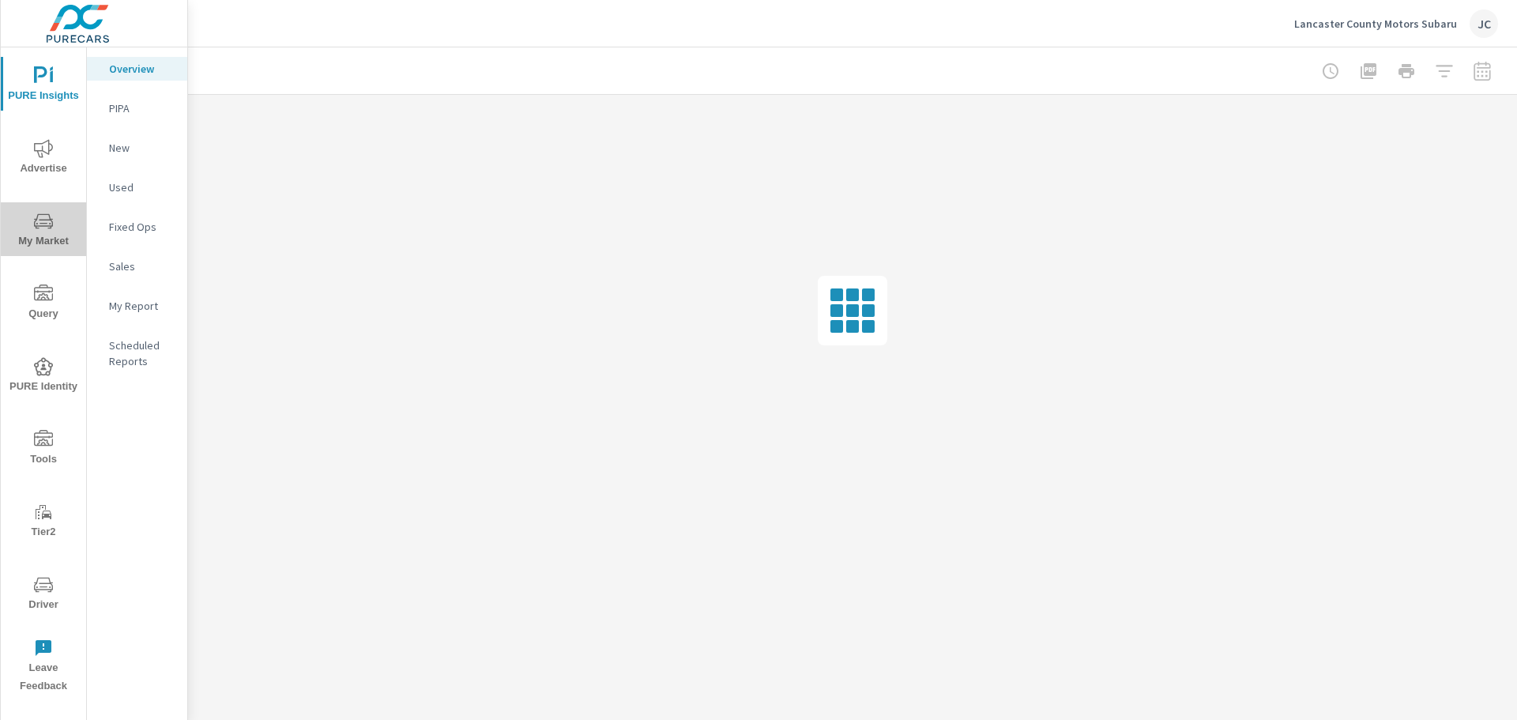
click at [47, 213] on icon "nav menu" at bounding box center [43, 221] width 19 height 19
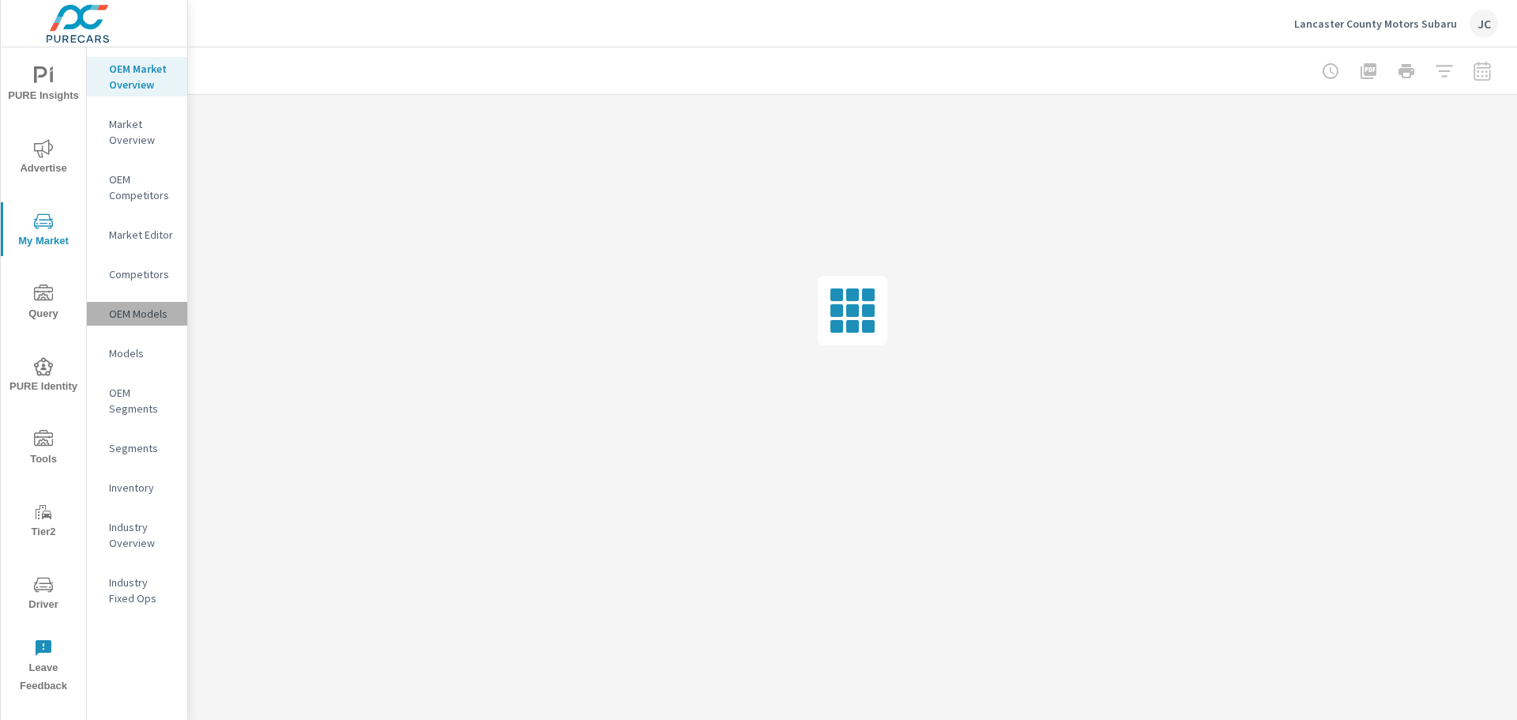
click at [131, 312] on p "OEM Models" at bounding box center [142, 314] width 66 height 16
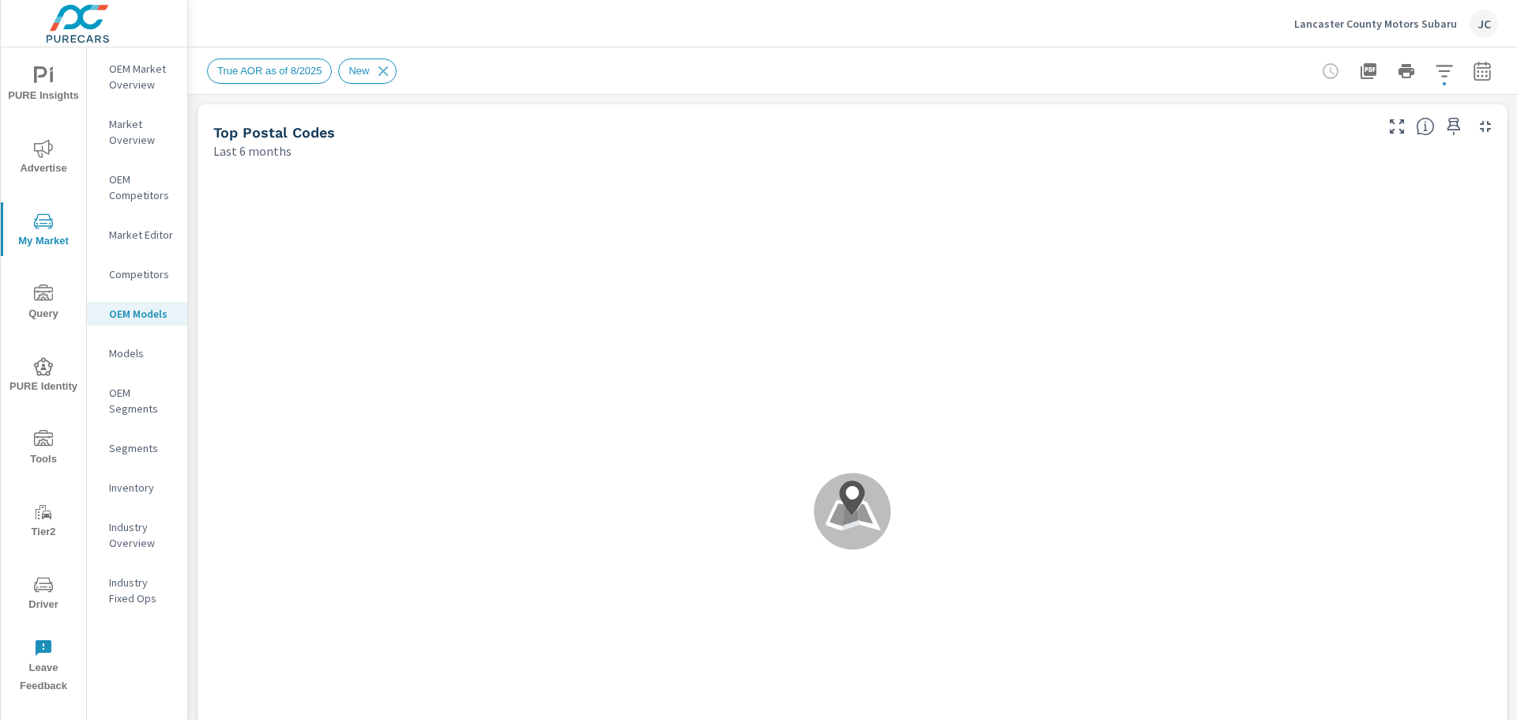
scroll to position [1, 0]
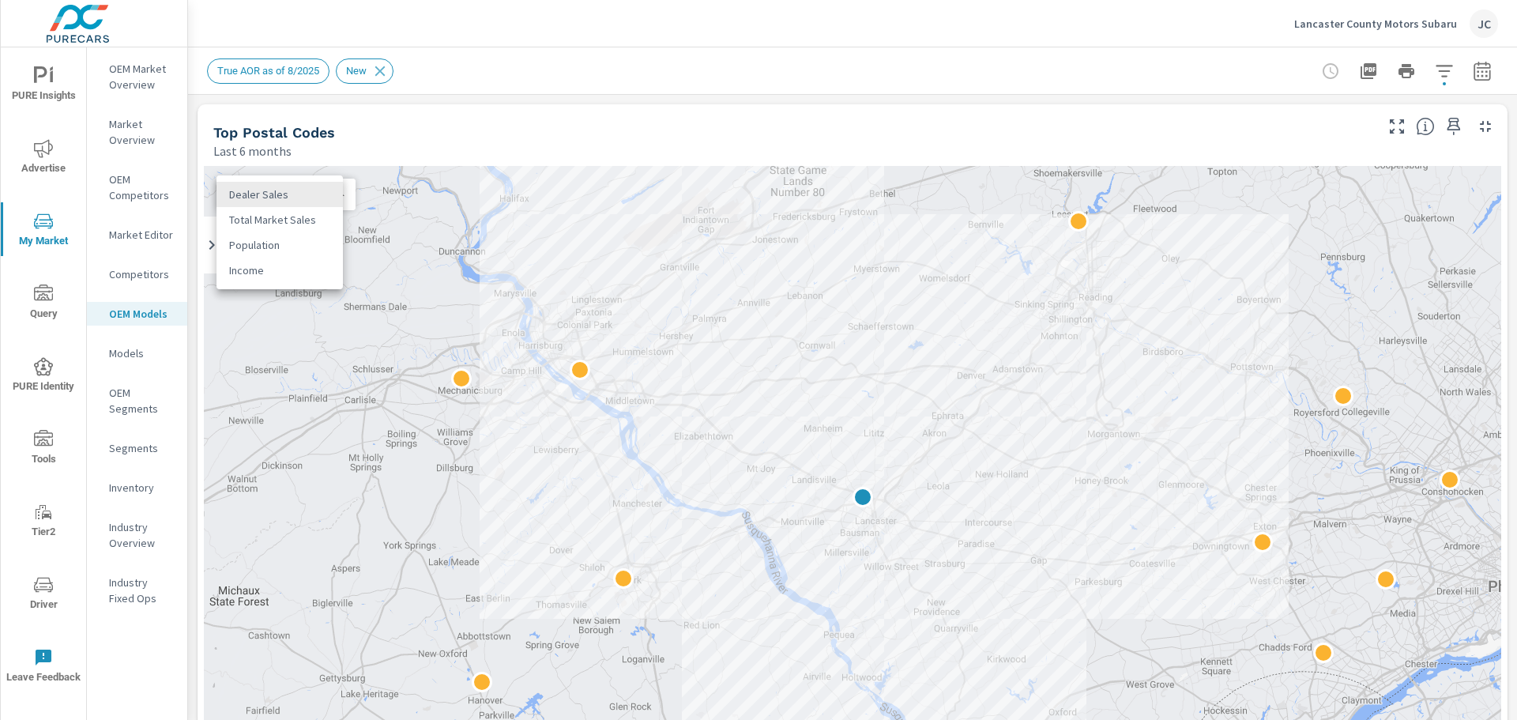
click at [337, 198] on body "PURE Insights Advertise My Market Query PURE Identity Tools Tier2 Driver Leave …" at bounding box center [758, 360] width 1517 height 720
click at [304, 217] on li "Total Market Sales" at bounding box center [279, 219] width 126 height 25
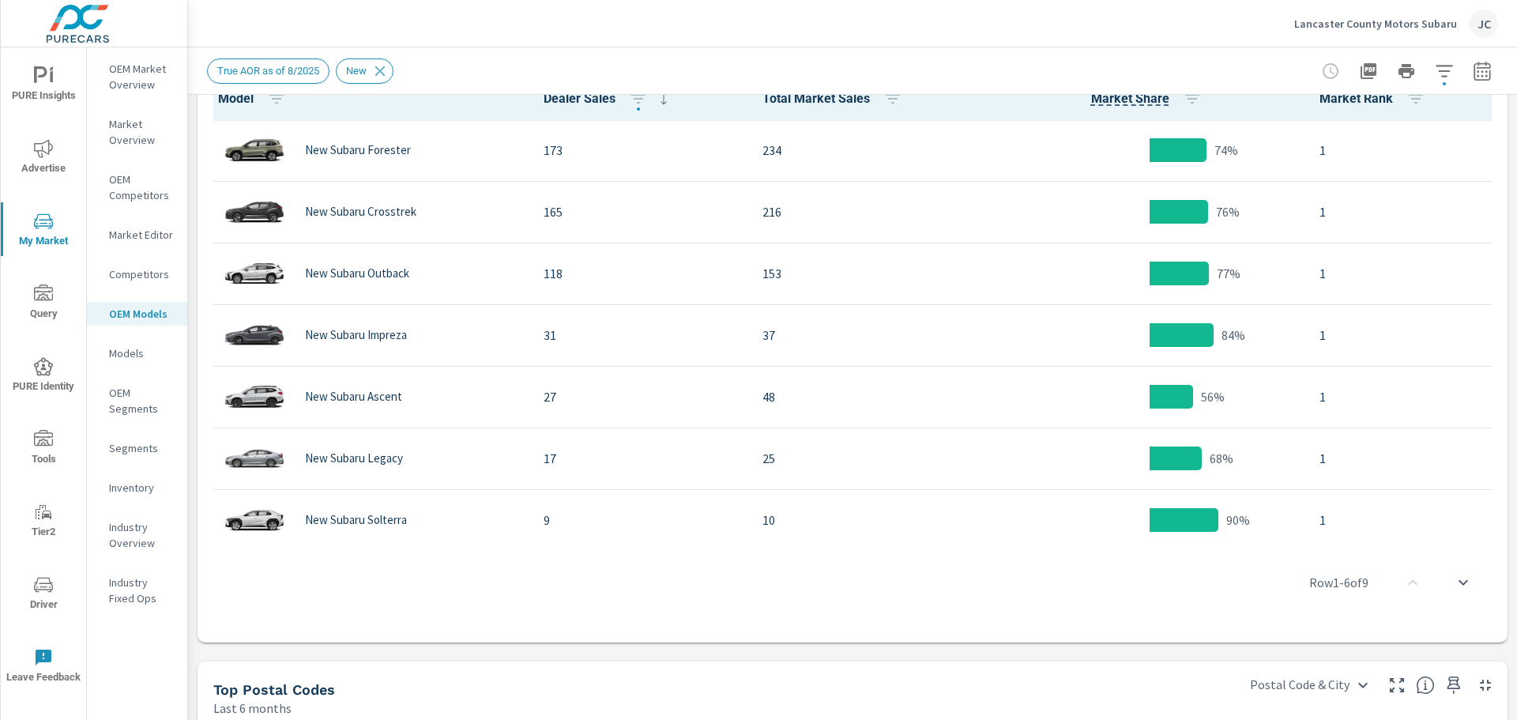
scroll to position [975, 0]
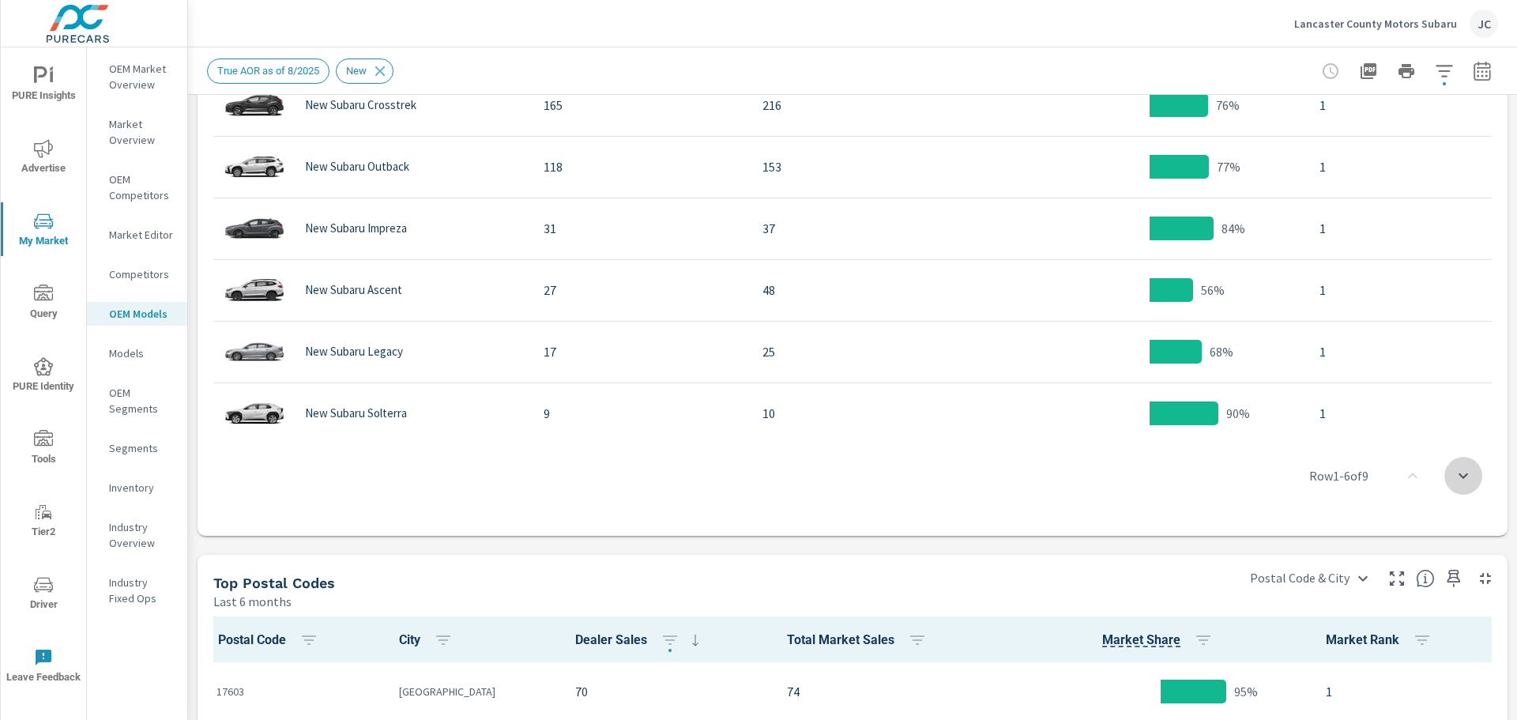
click at [1455, 477] on icon "scroll to bottom" at bounding box center [1463, 475] width 19 height 19
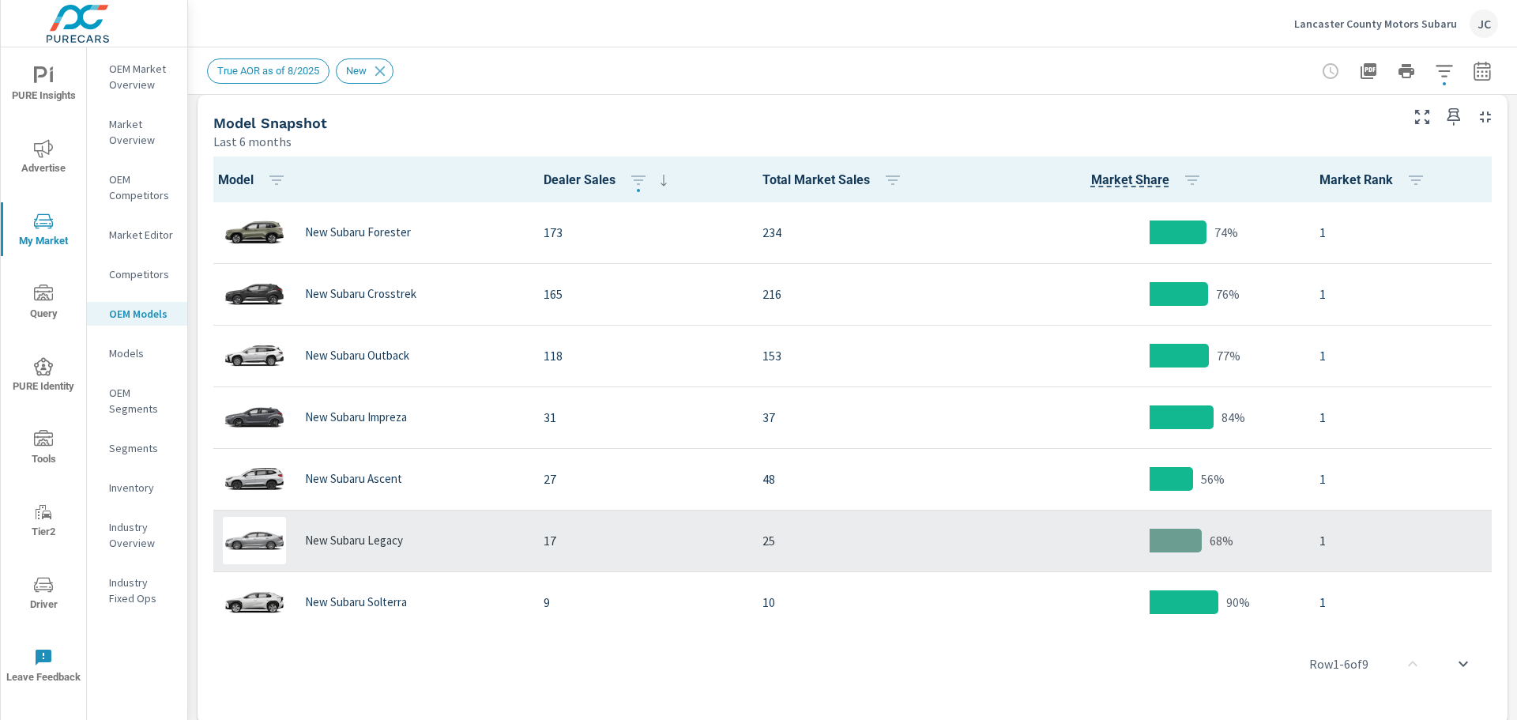
scroll to position [738, 0]
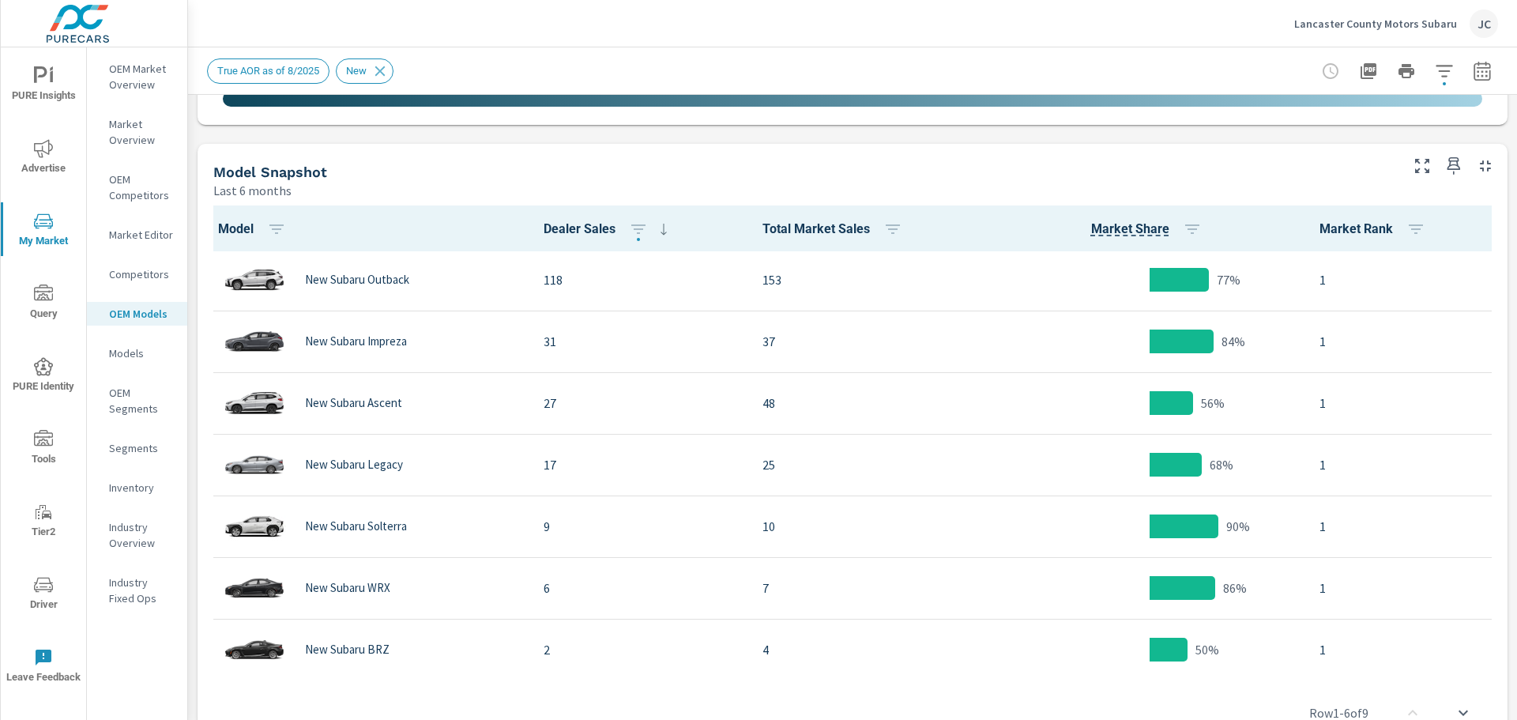
scroll to position [134, 0]
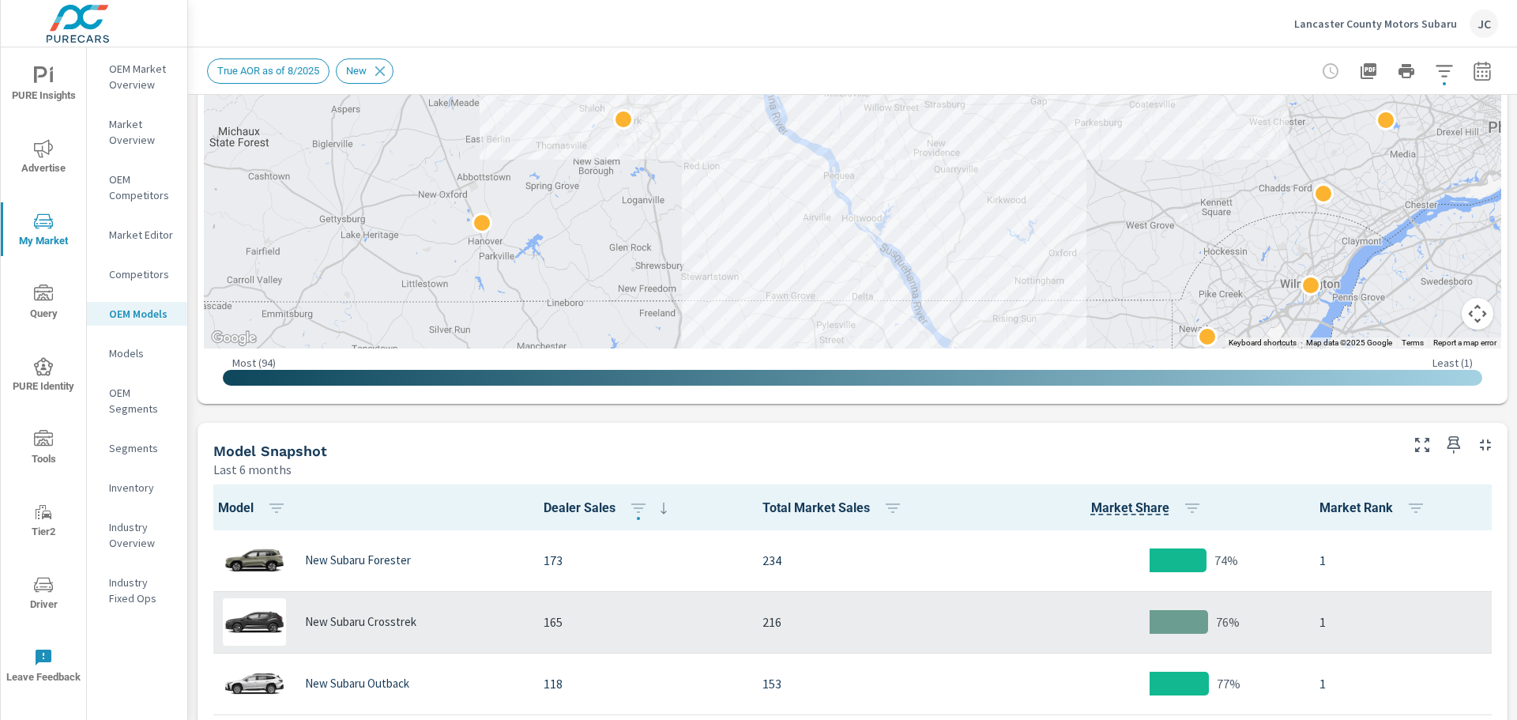
scroll to position [422, 0]
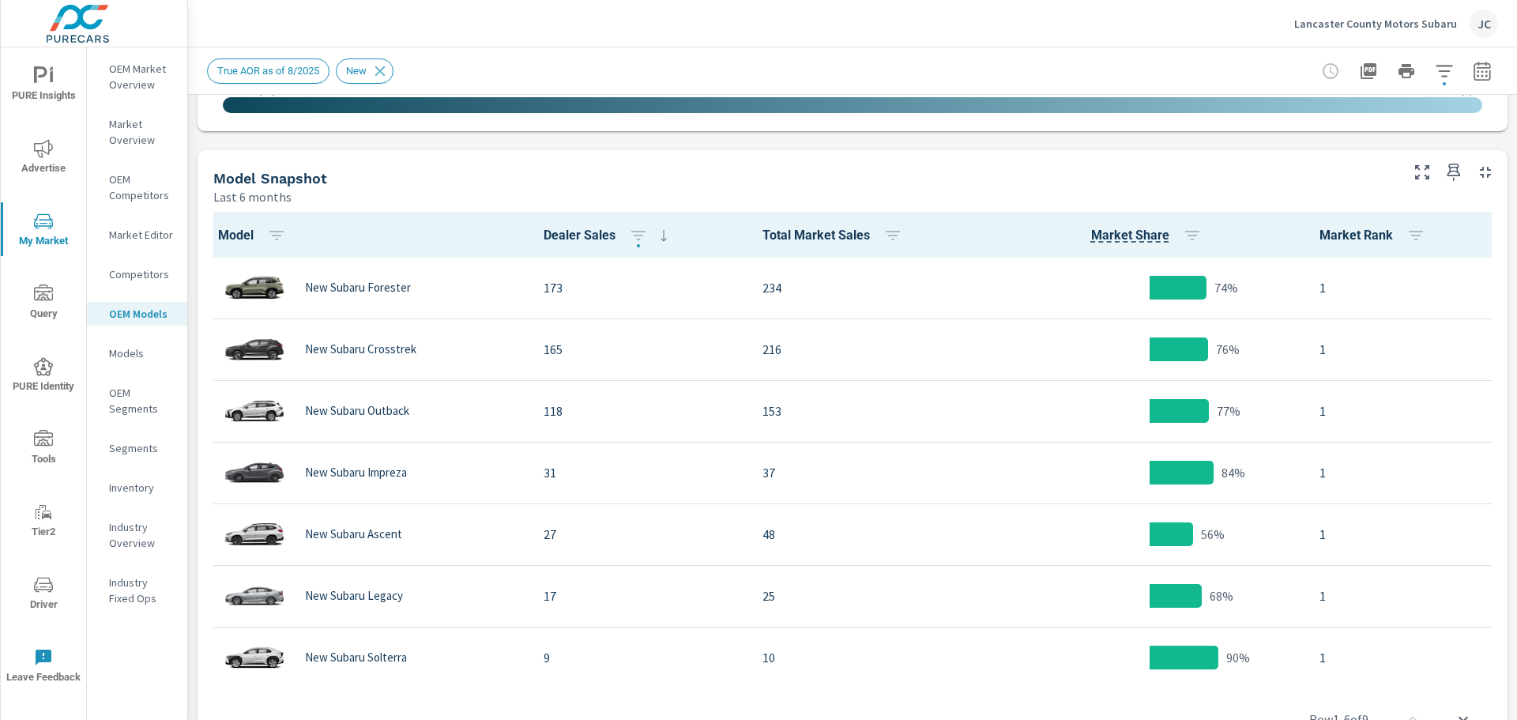
scroll to position [776, 0]
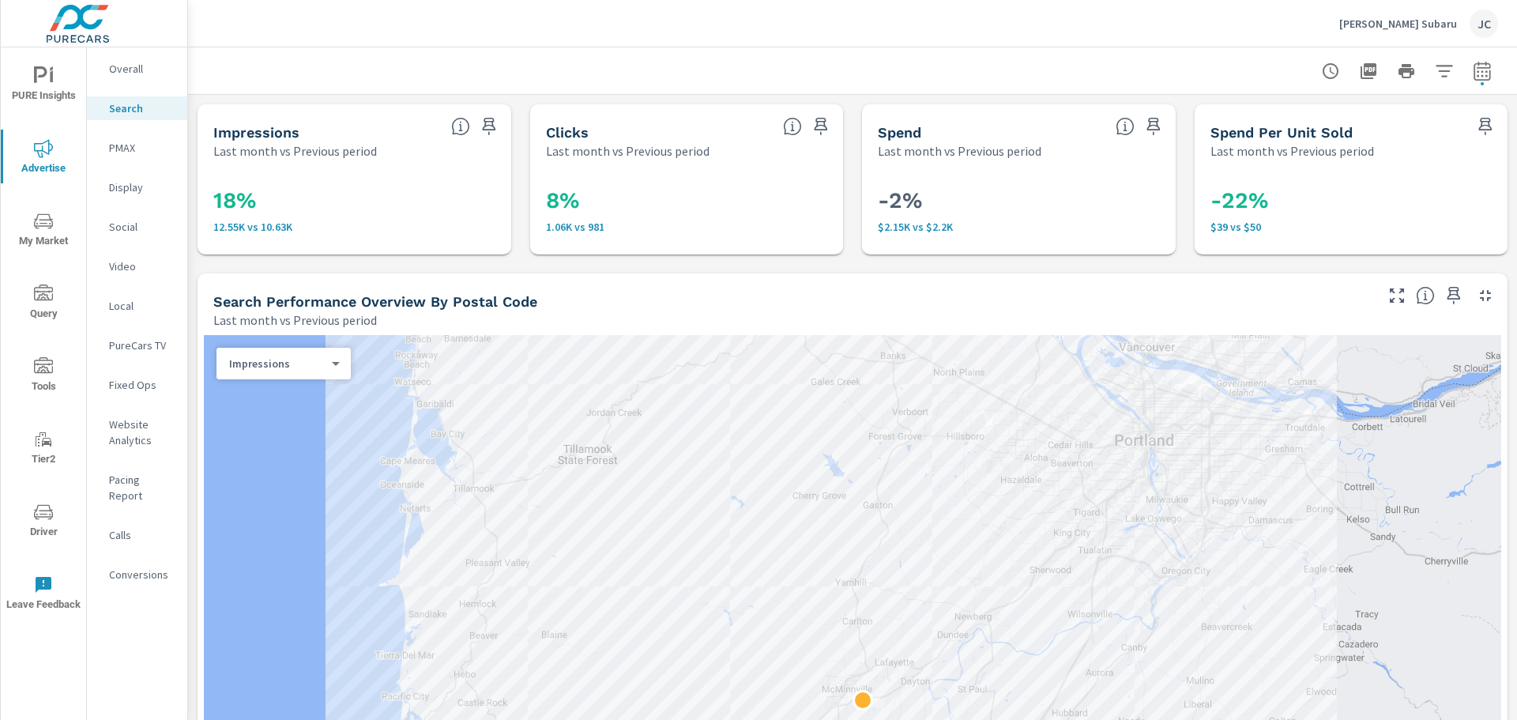
scroll to position [237, 0]
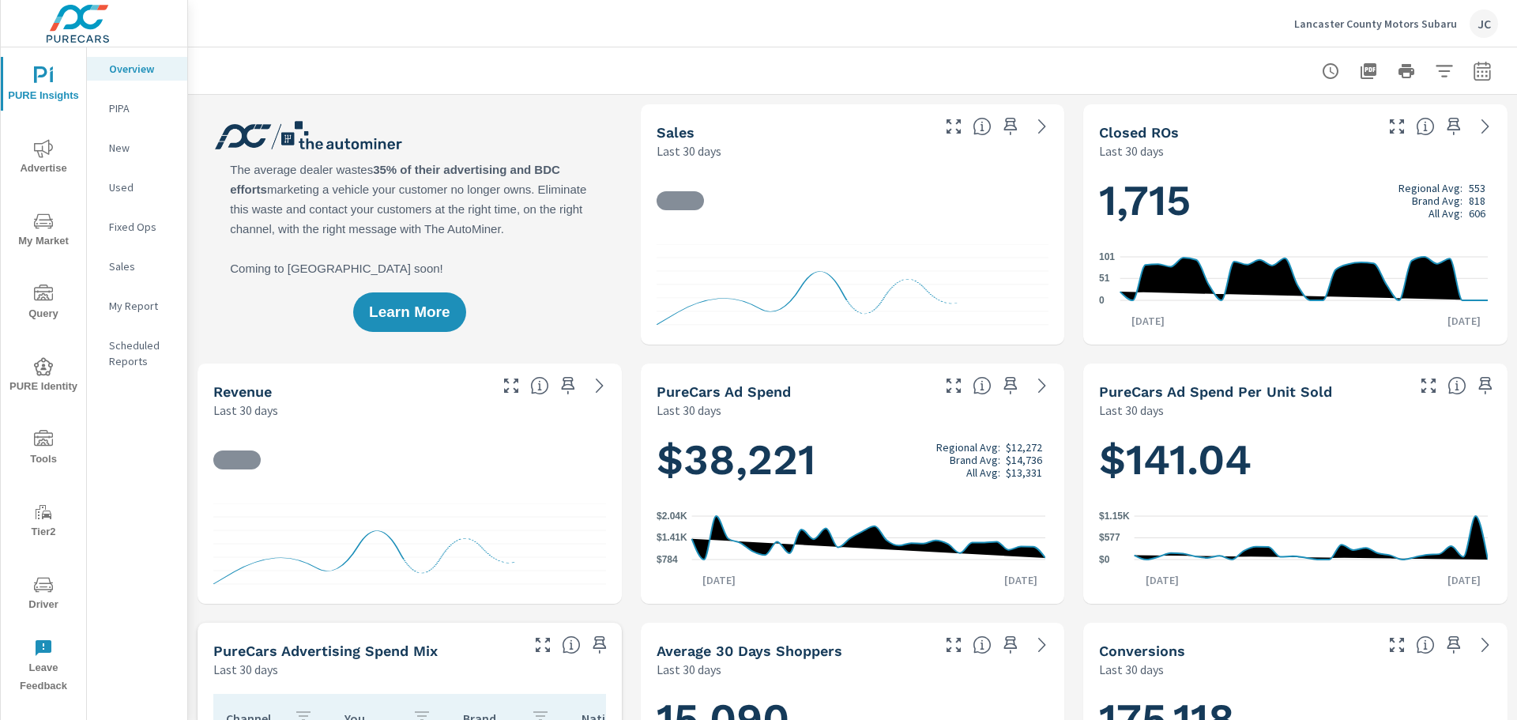
scroll to position [679, 0]
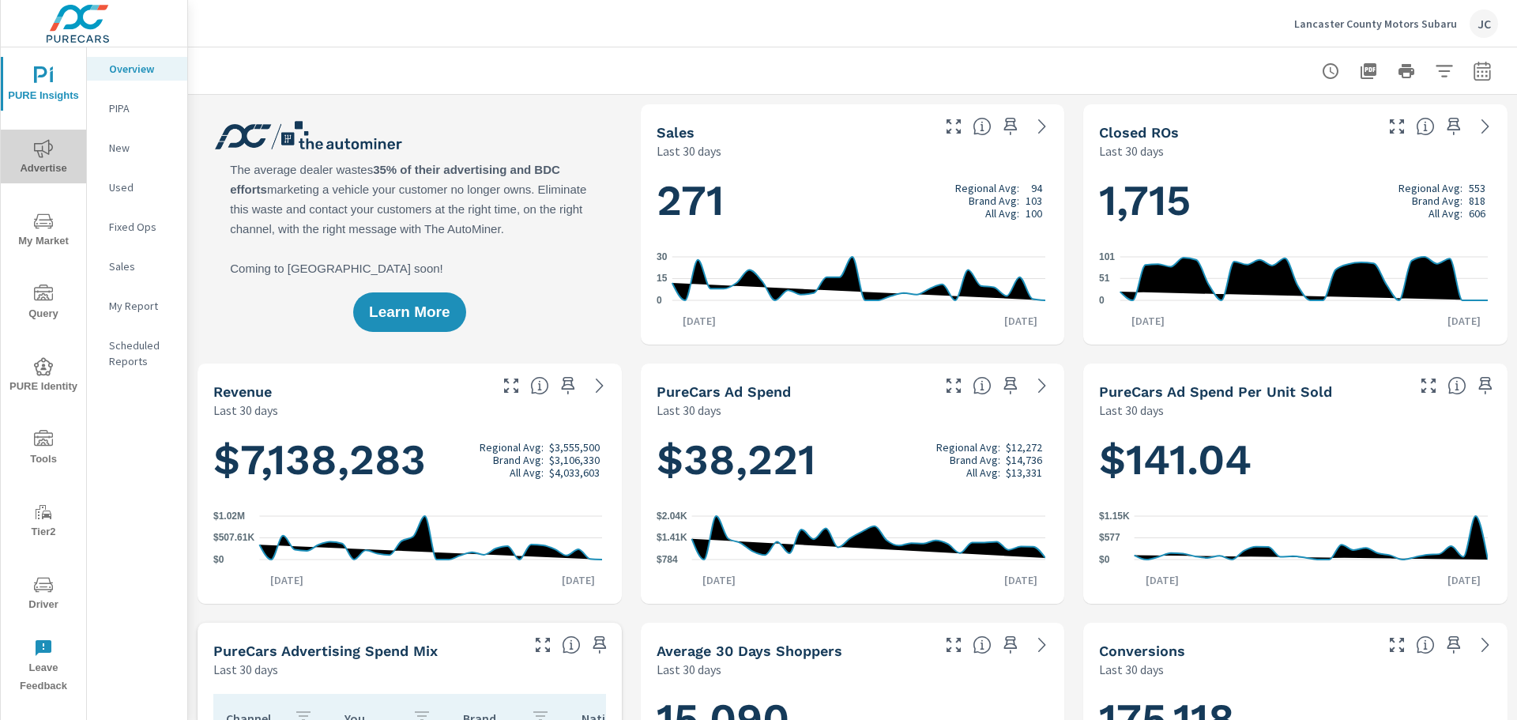
click at [55, 151] on span "Advertise" at bounding box center [44, 158] width 76 height 39
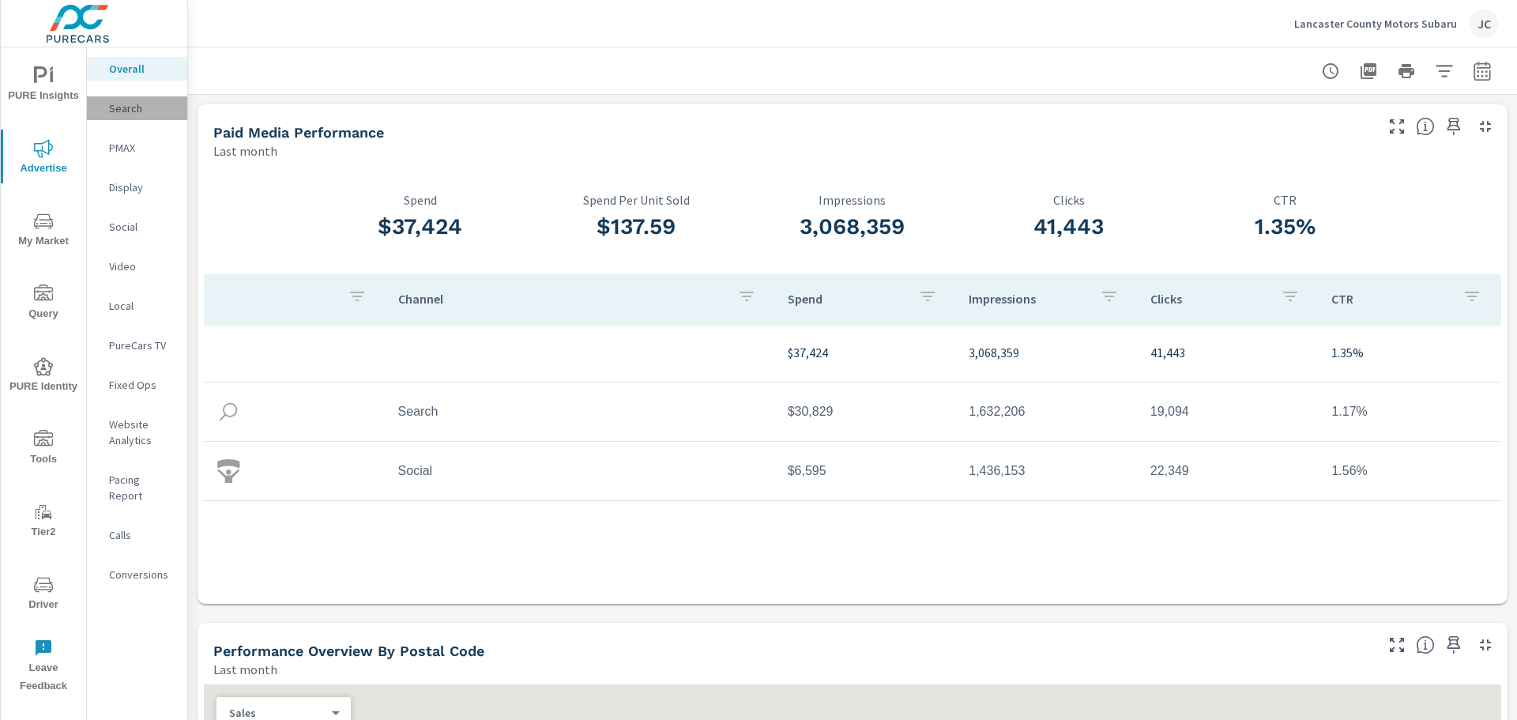
click at [137, 111] on p "Search" at bounding box center [142, 108] width 66 height 16
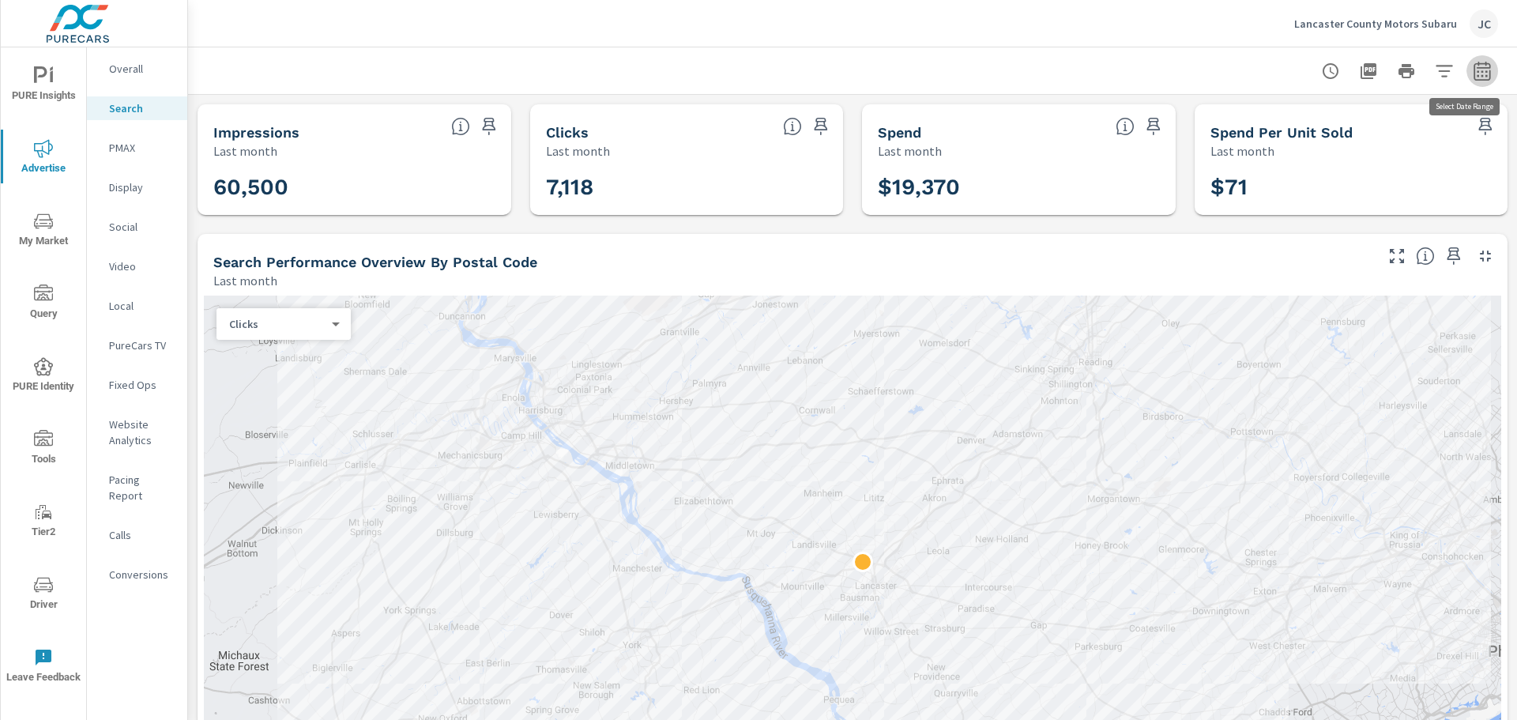
click at [1473, 69] on icon "button" at bounding box center [1481, 70] width 17 height 19
select select "Last month"
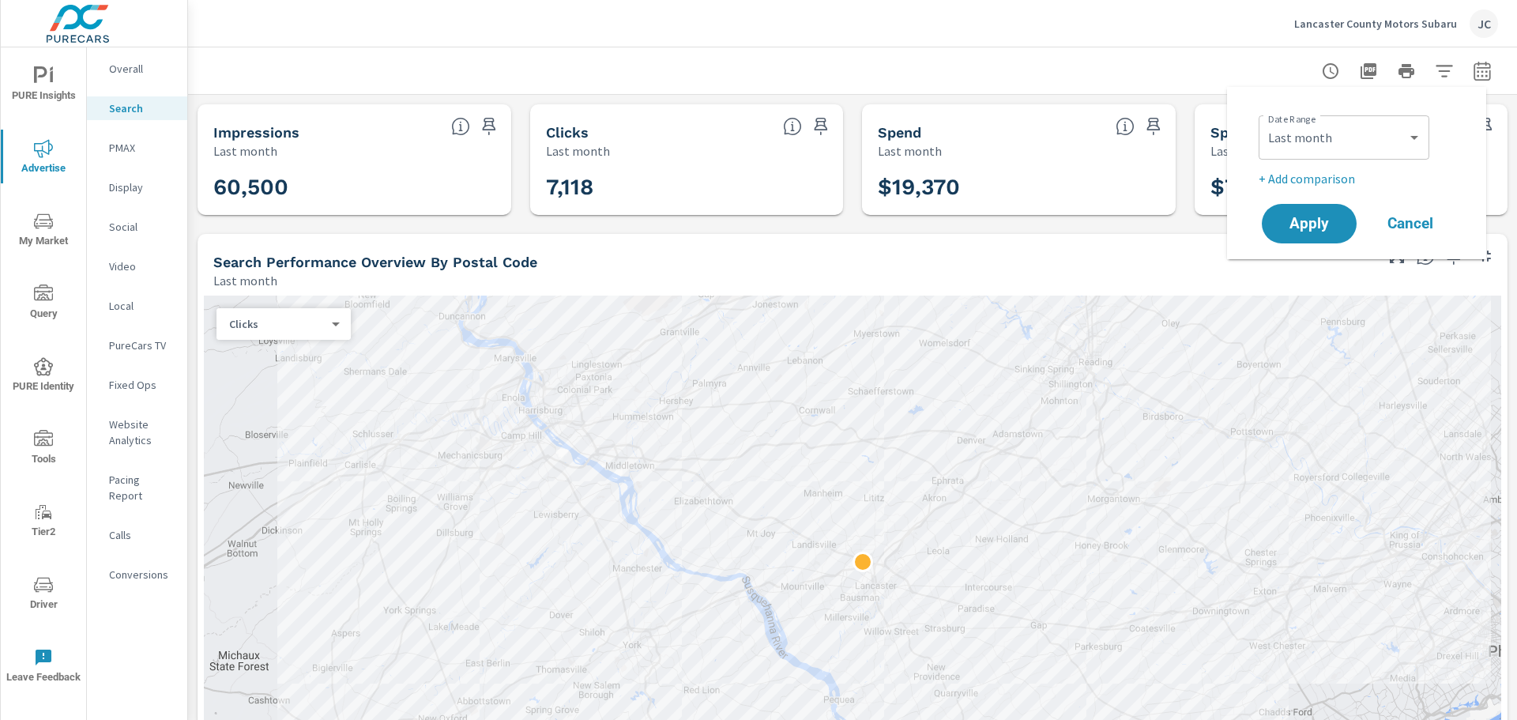
click at [1300, 175] on p "+ Add comparison" at bounding box center [1360, 178] width 202 height 19
select select "Previous period"
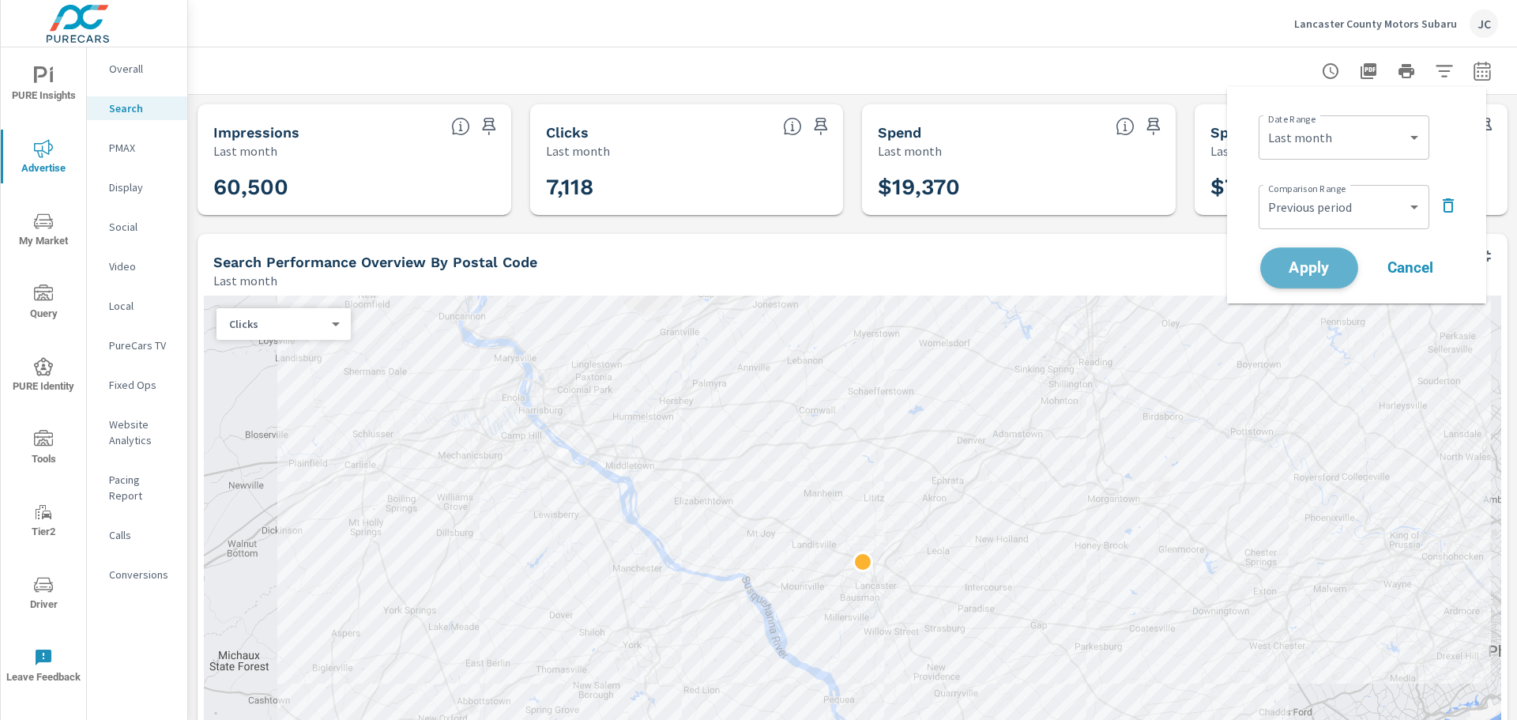
click at [1300, 276] on span "Apply" at bounding box center [1309, 268] width 65 height 15
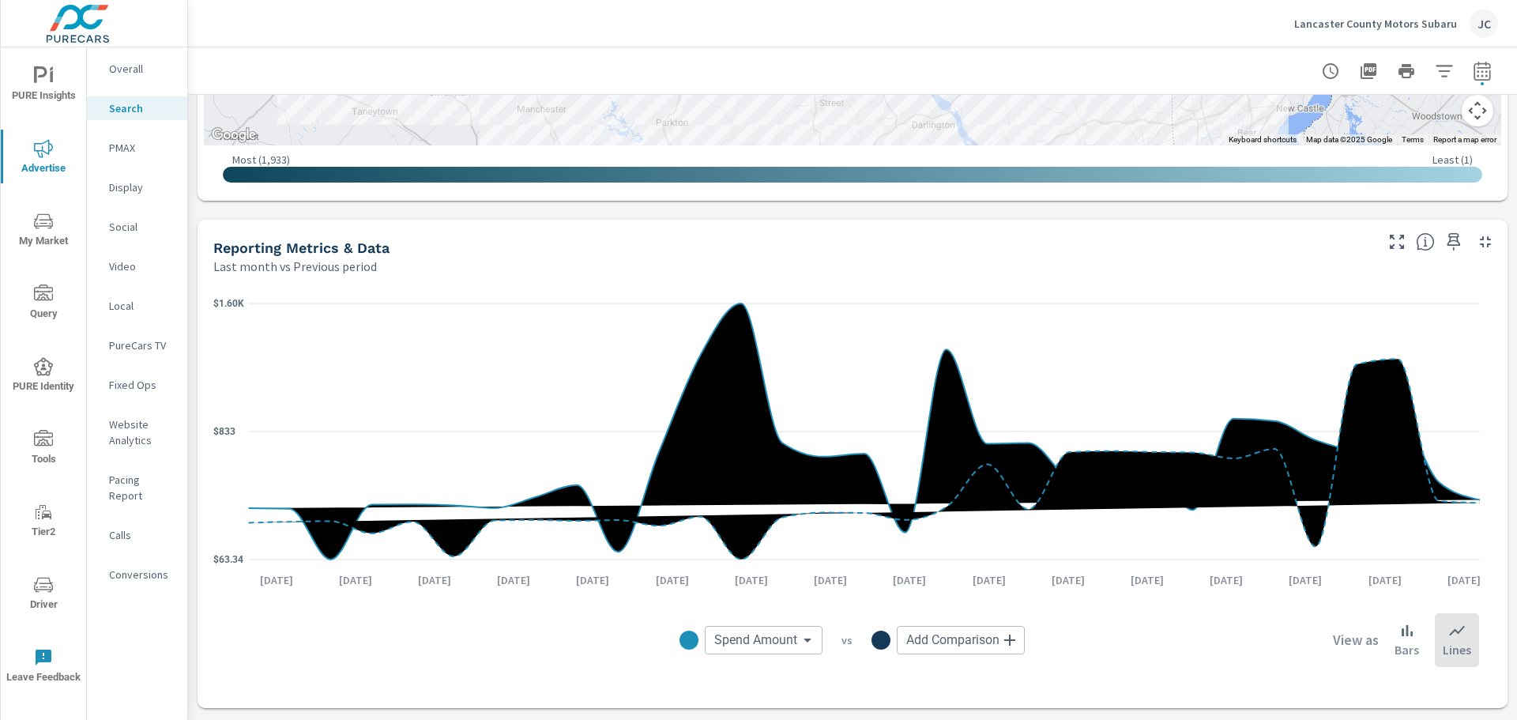
scroll to position [1027, 0]
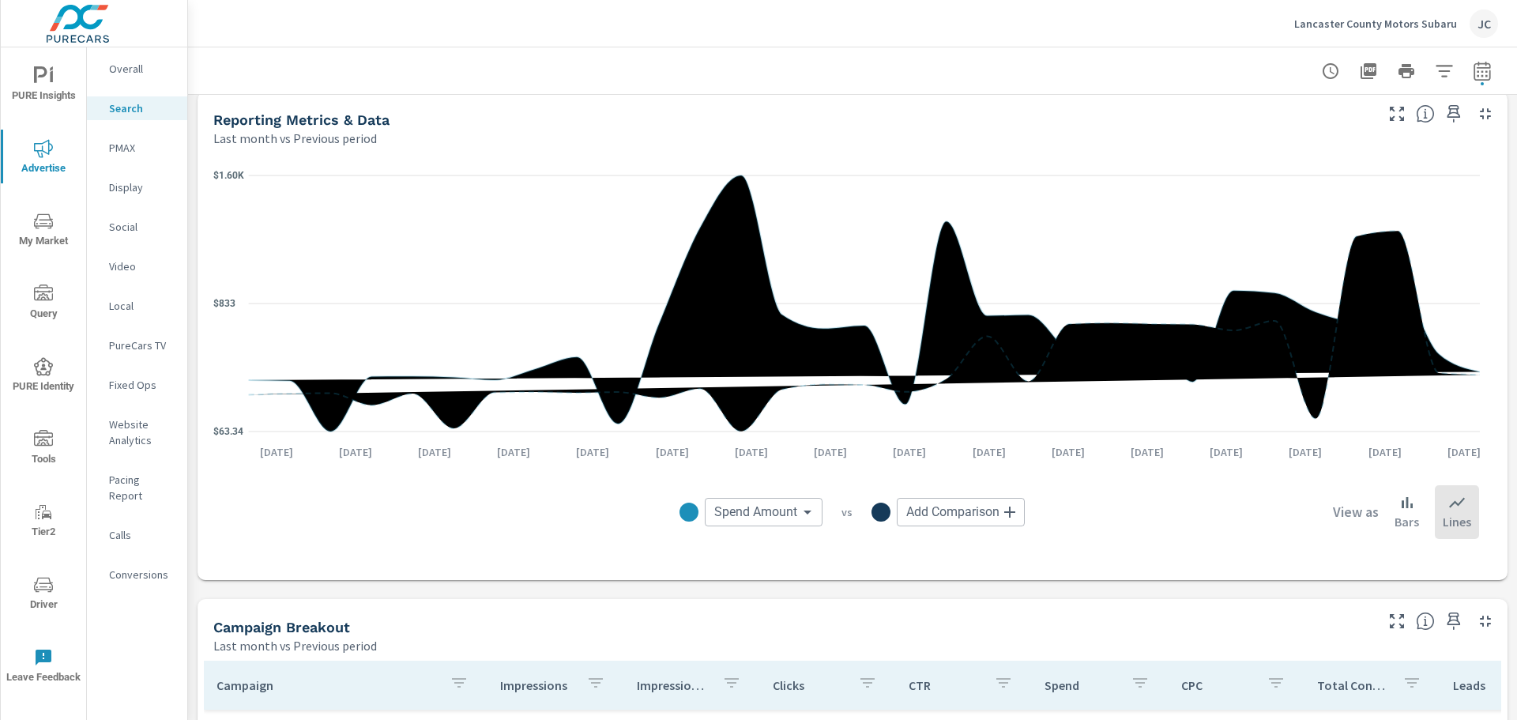
click at [951, 519] on body "PURE Insights Advertise My Market Query PURE Identity Tools Tier2 Driver Leave …" at bounding box center [758, 360] width 1517 height 720
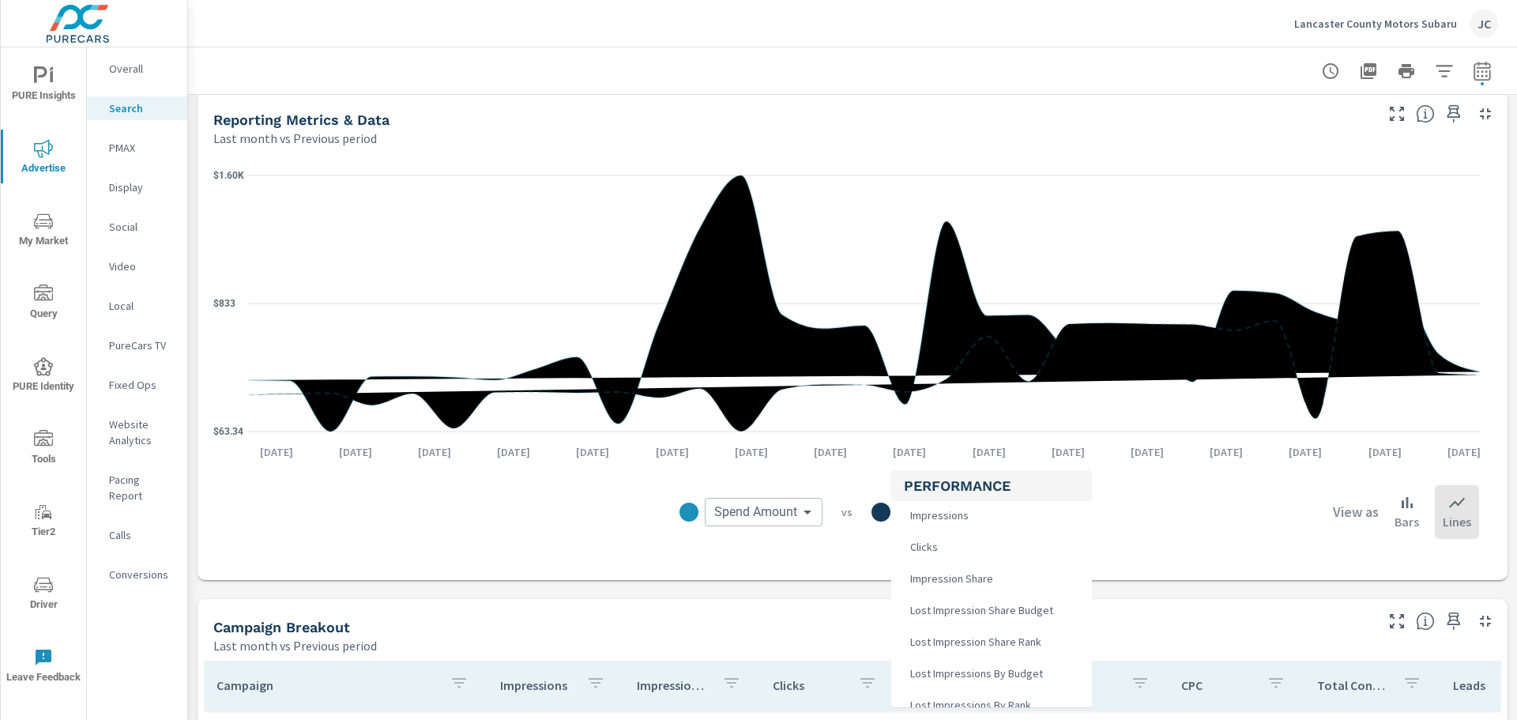
scroll to position [0, 0]
click at [1182, 510] on div at bounding box center [758, 360] width 1517 height 720
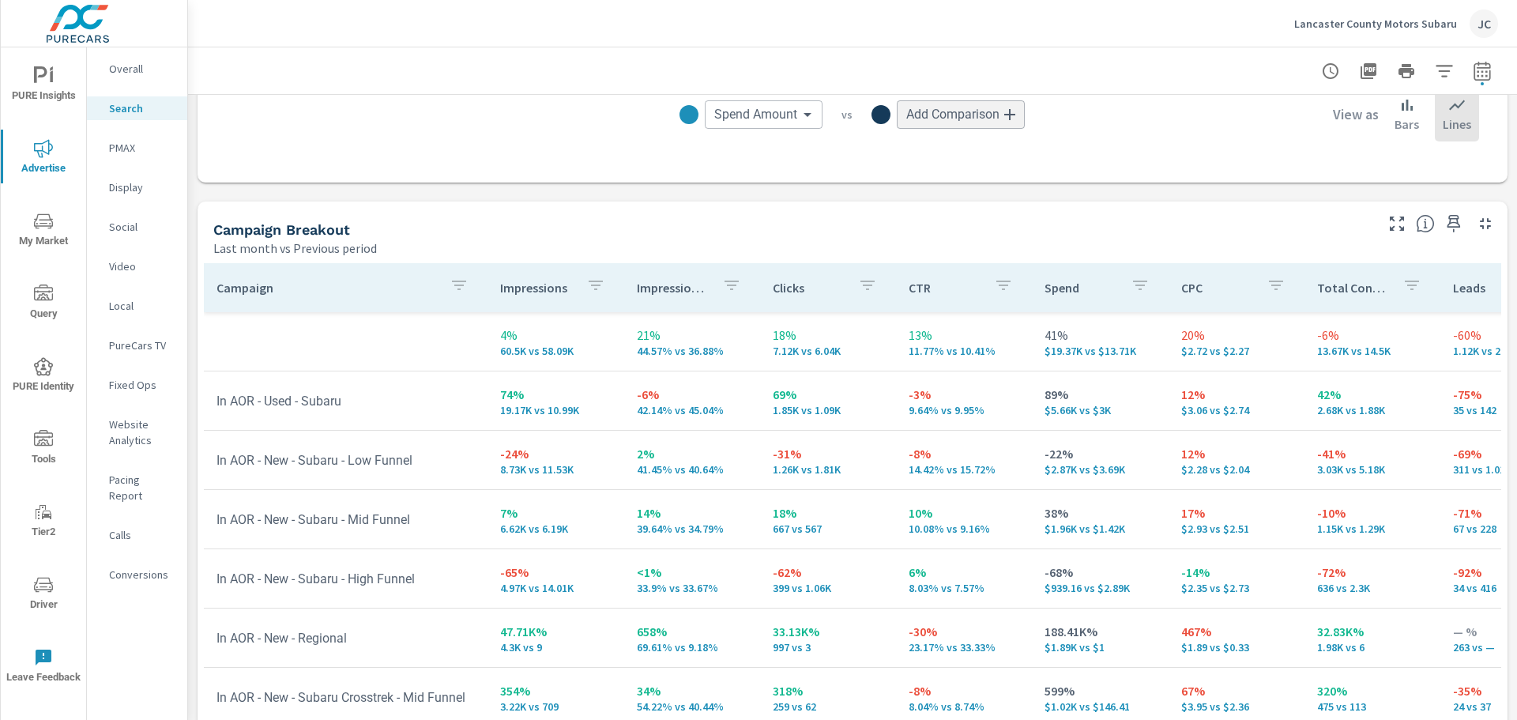
scroll to position [1501, 0]
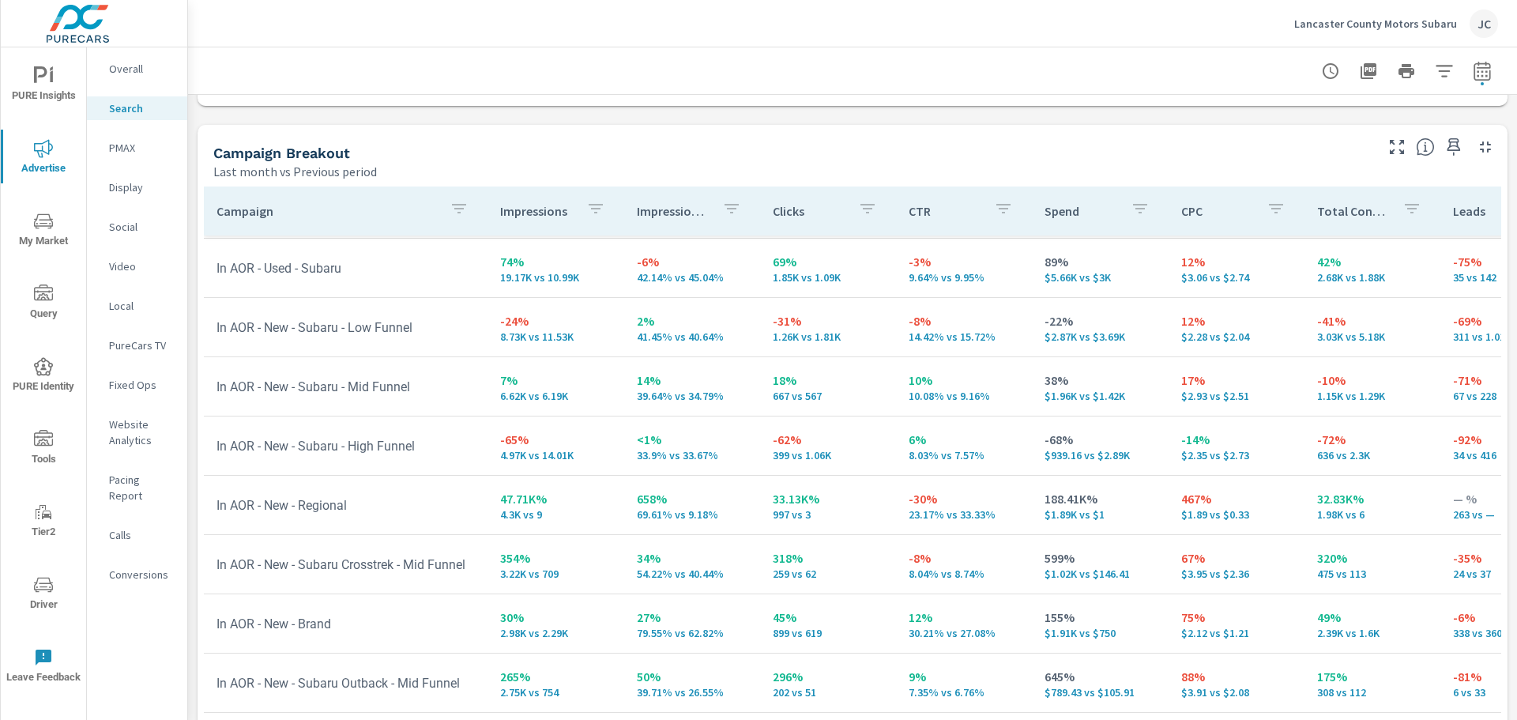
scroll to position [79, 0]
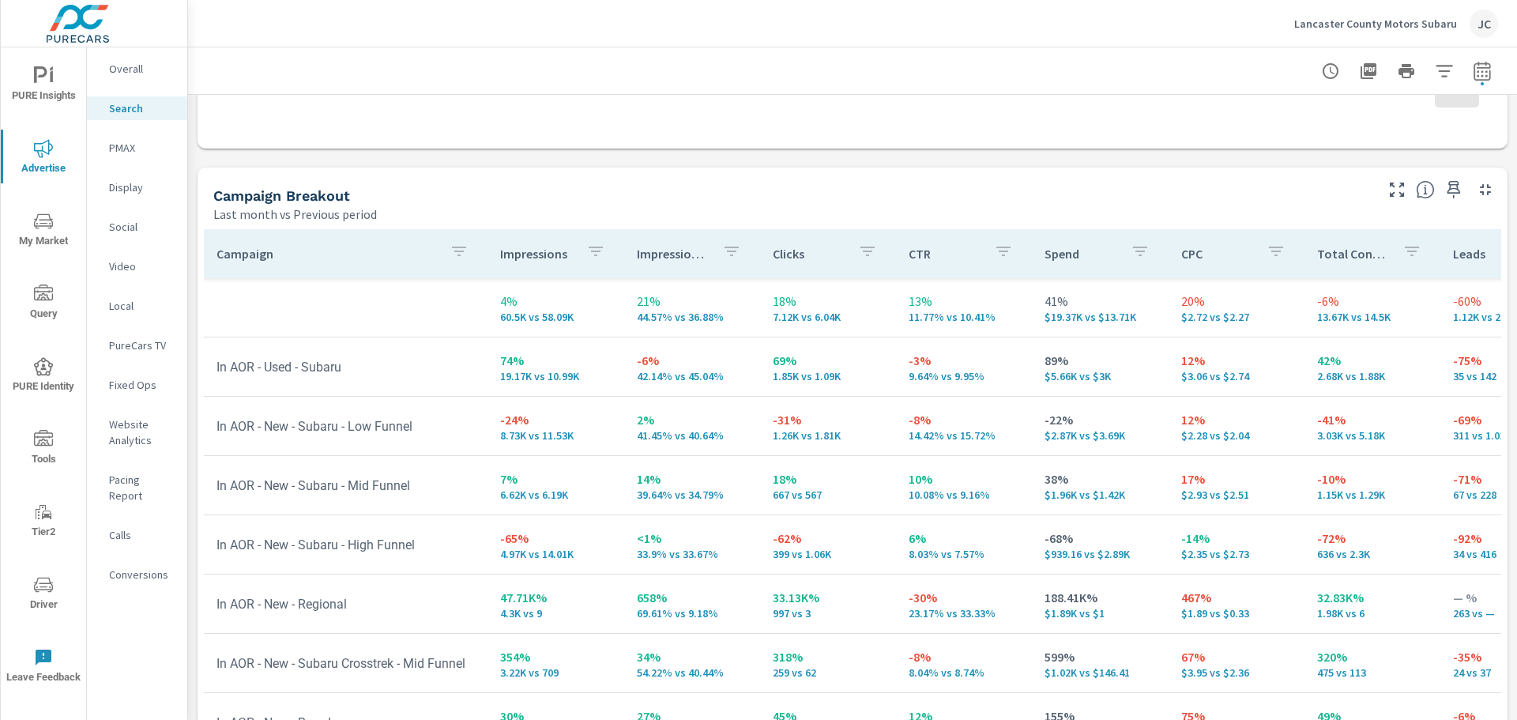
scroll to position [1422, 0]
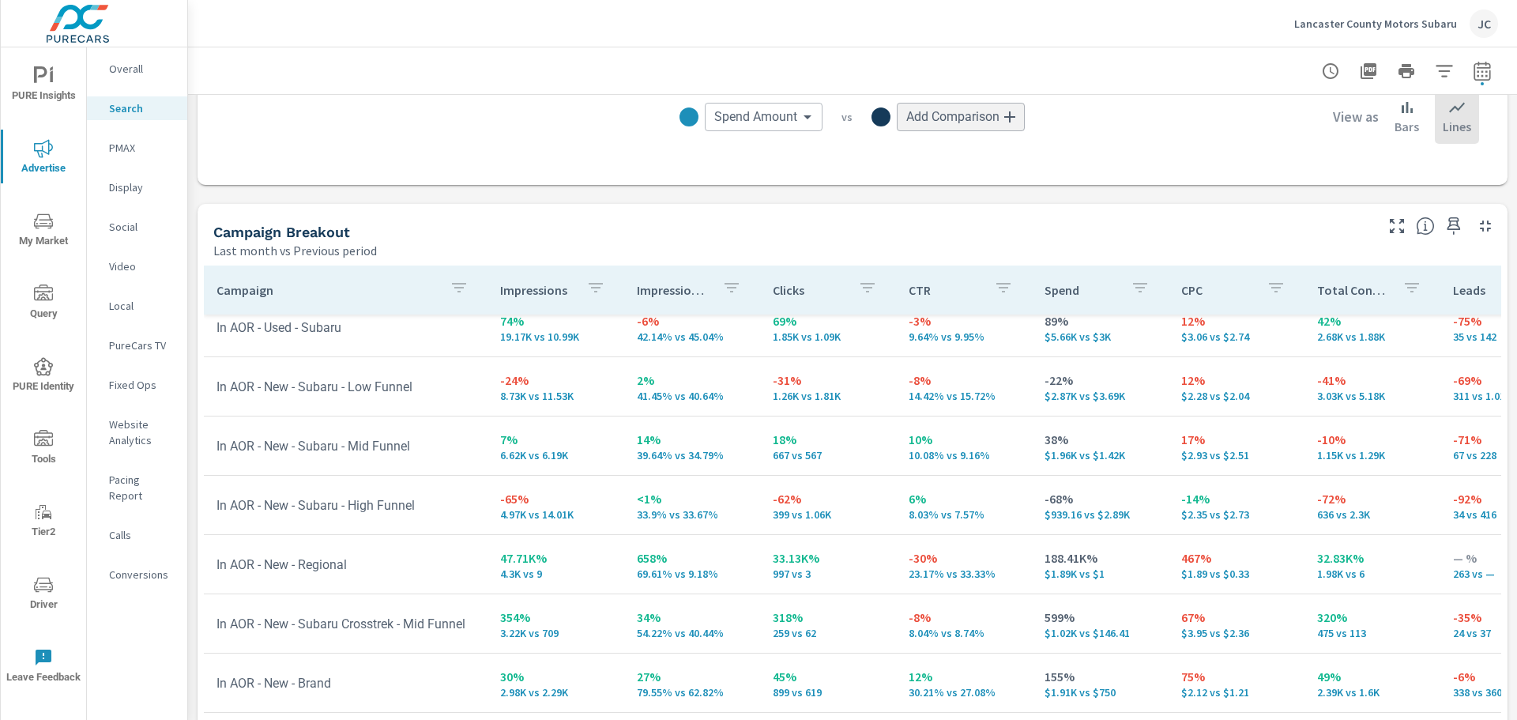
scroll to position [79, 0]
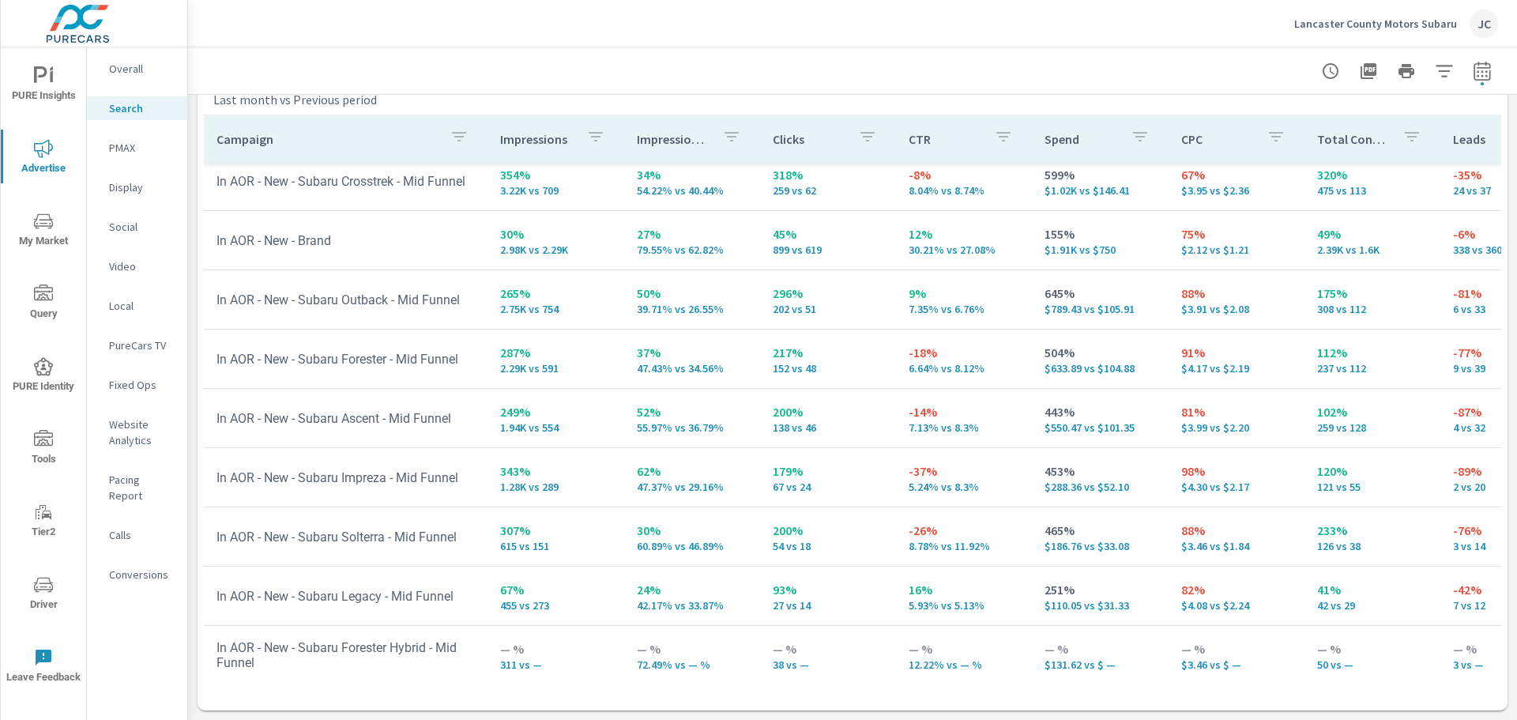
scroll to position [395, 0]
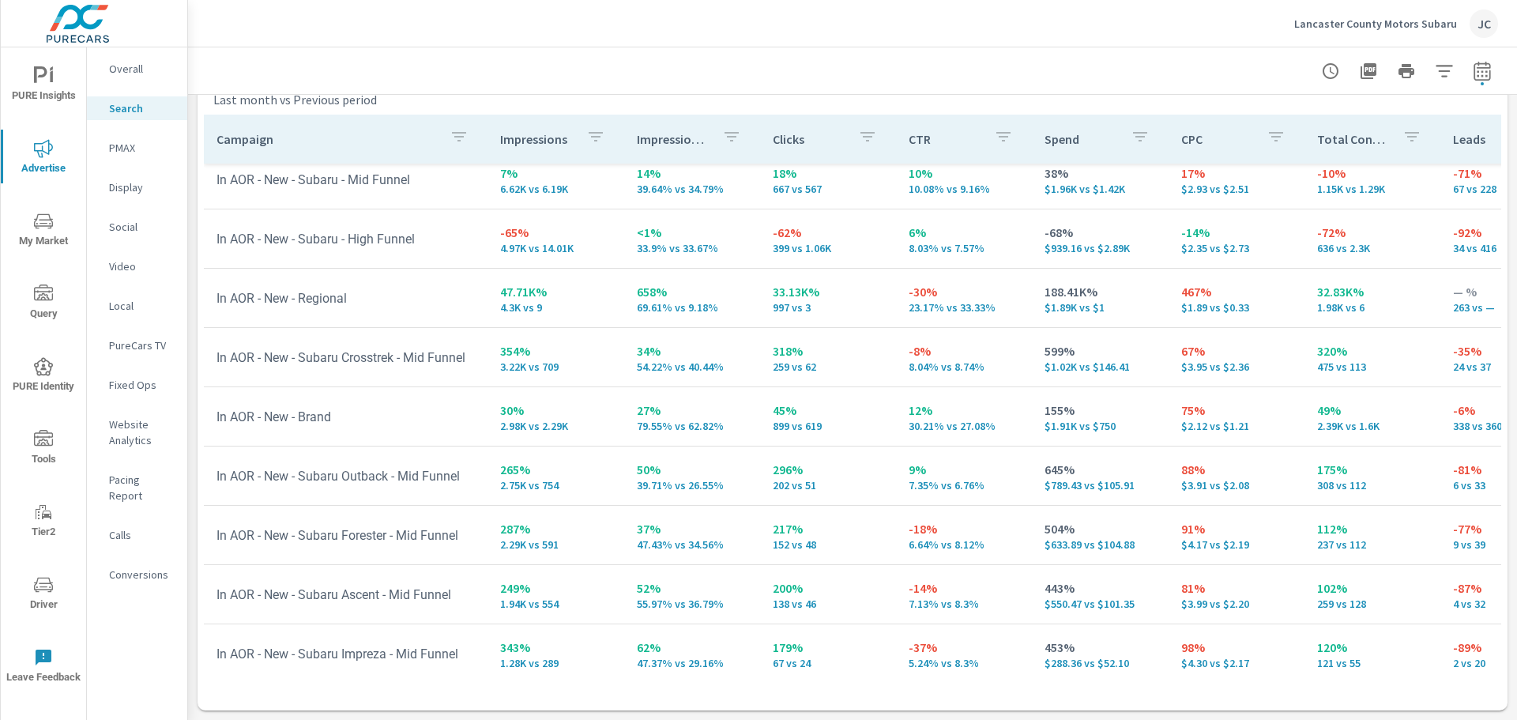
scroll to position [79, 0]
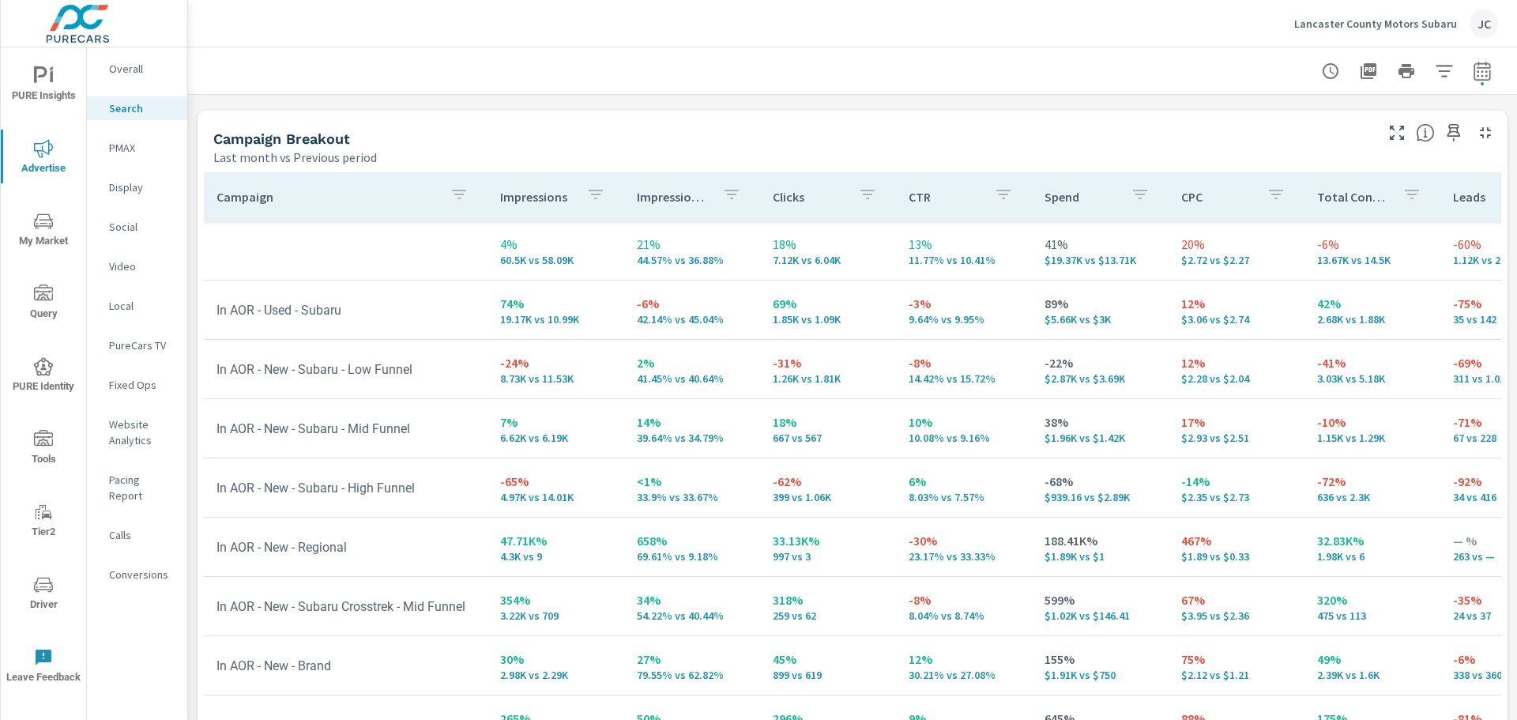
scroll to position [1573, 0]
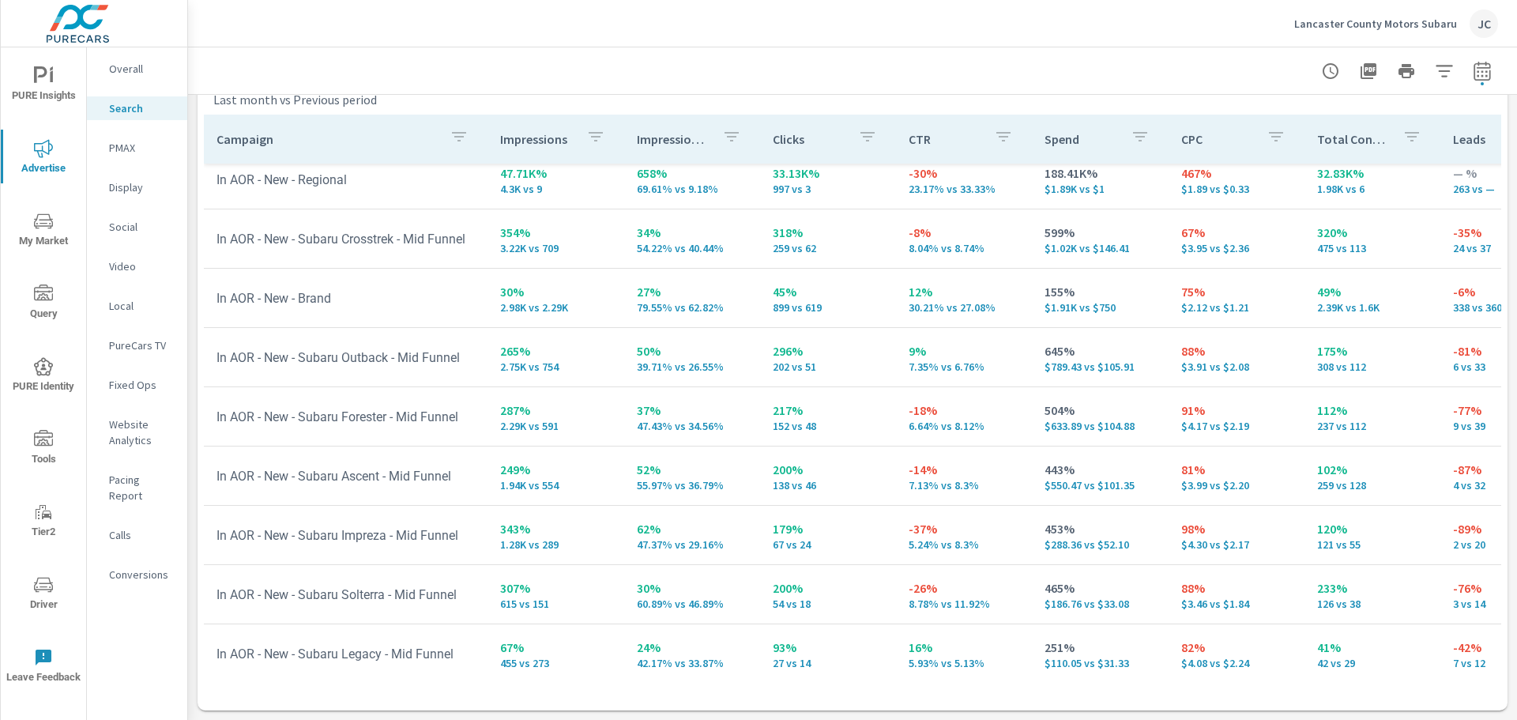
scroll to position [316, 0]
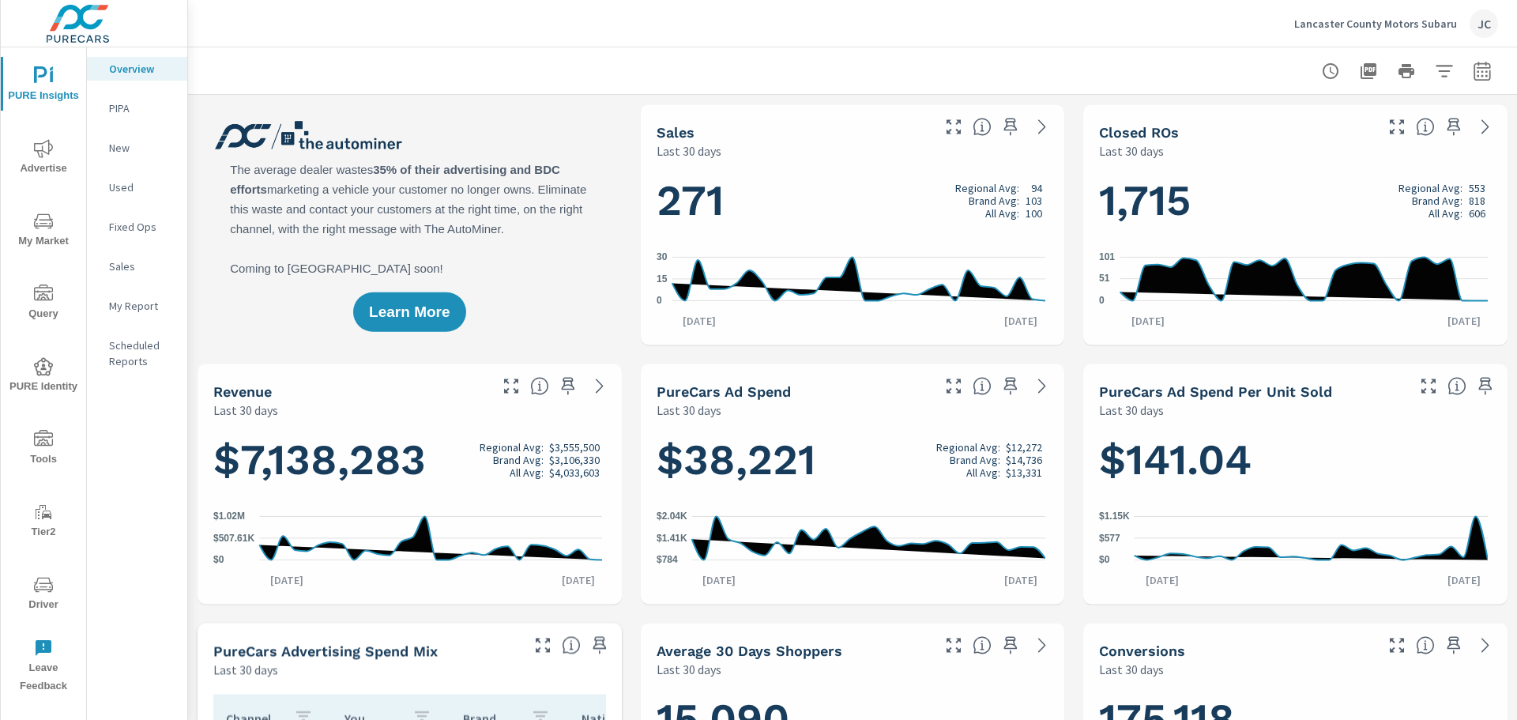
scroll to position [679, 0]
click at [40, 153] on icon "nav menu" at bounding box center [43, 148] width 19 height 19
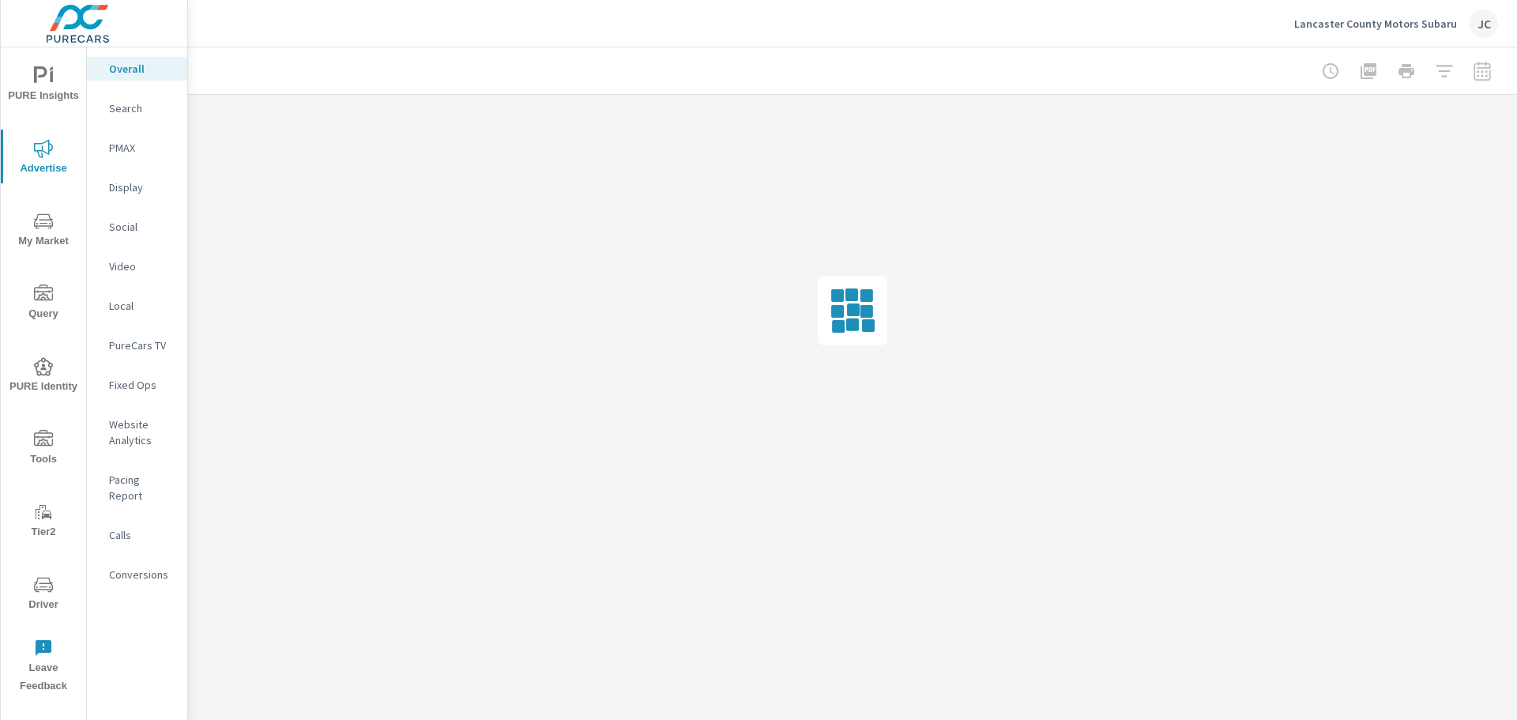
click at [122, 220] on p "Social" at bounding box center [142, 227] width 66 height 16
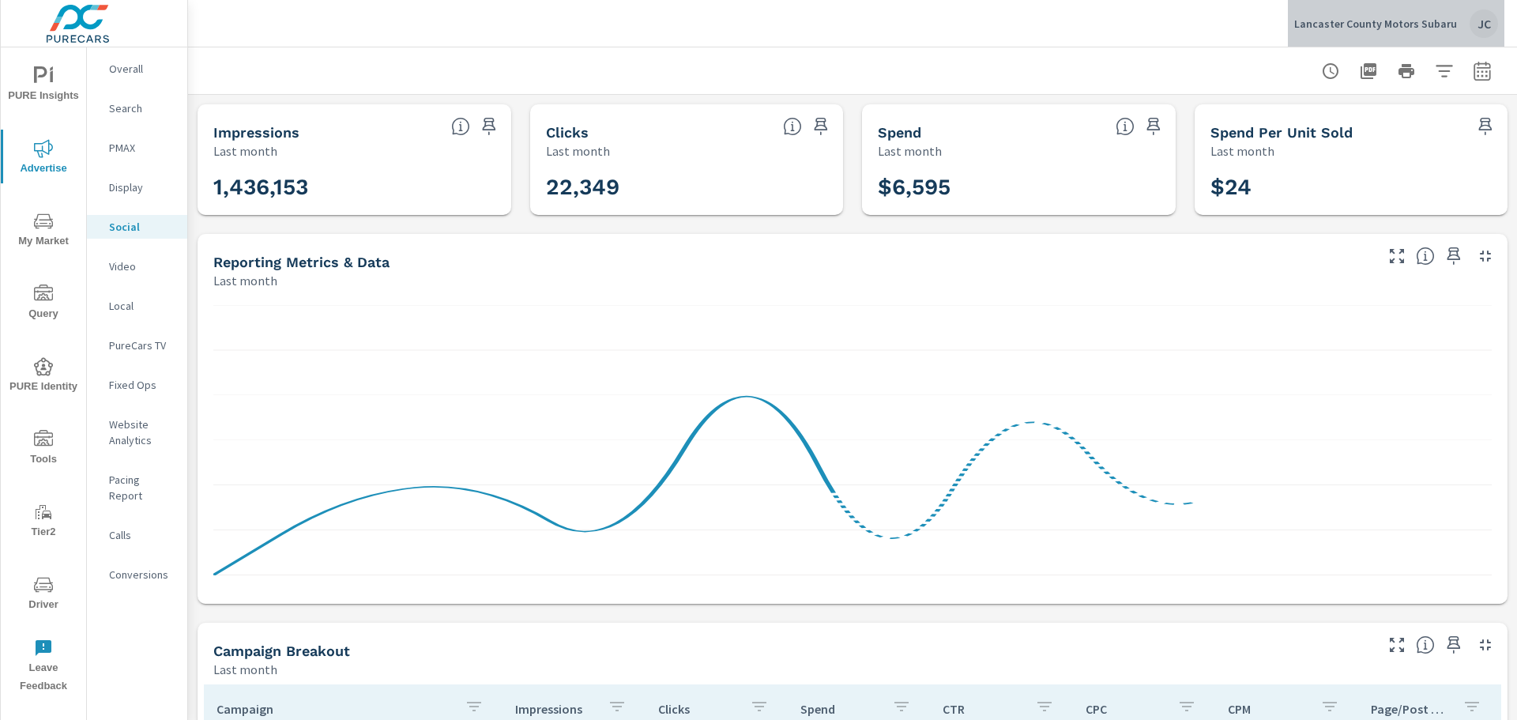
click at [1425, 26] on p "Lancaster County Motors Subaru" at bounding box center [1375, 24] width 163 height 14
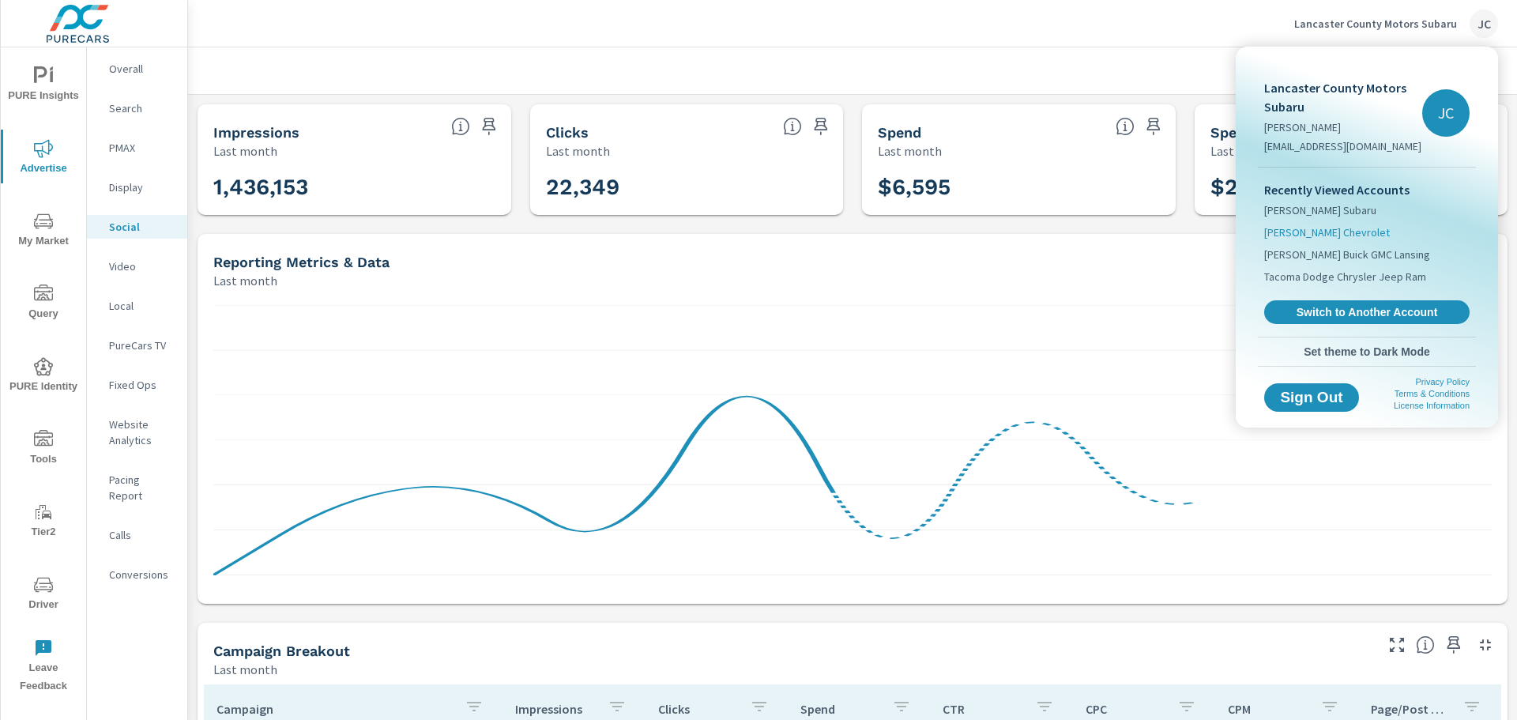
click at [1334, 227] on span "[PERSON_NAME] Chevrolet" at bounding box center [1327, 232] width 126 height 16
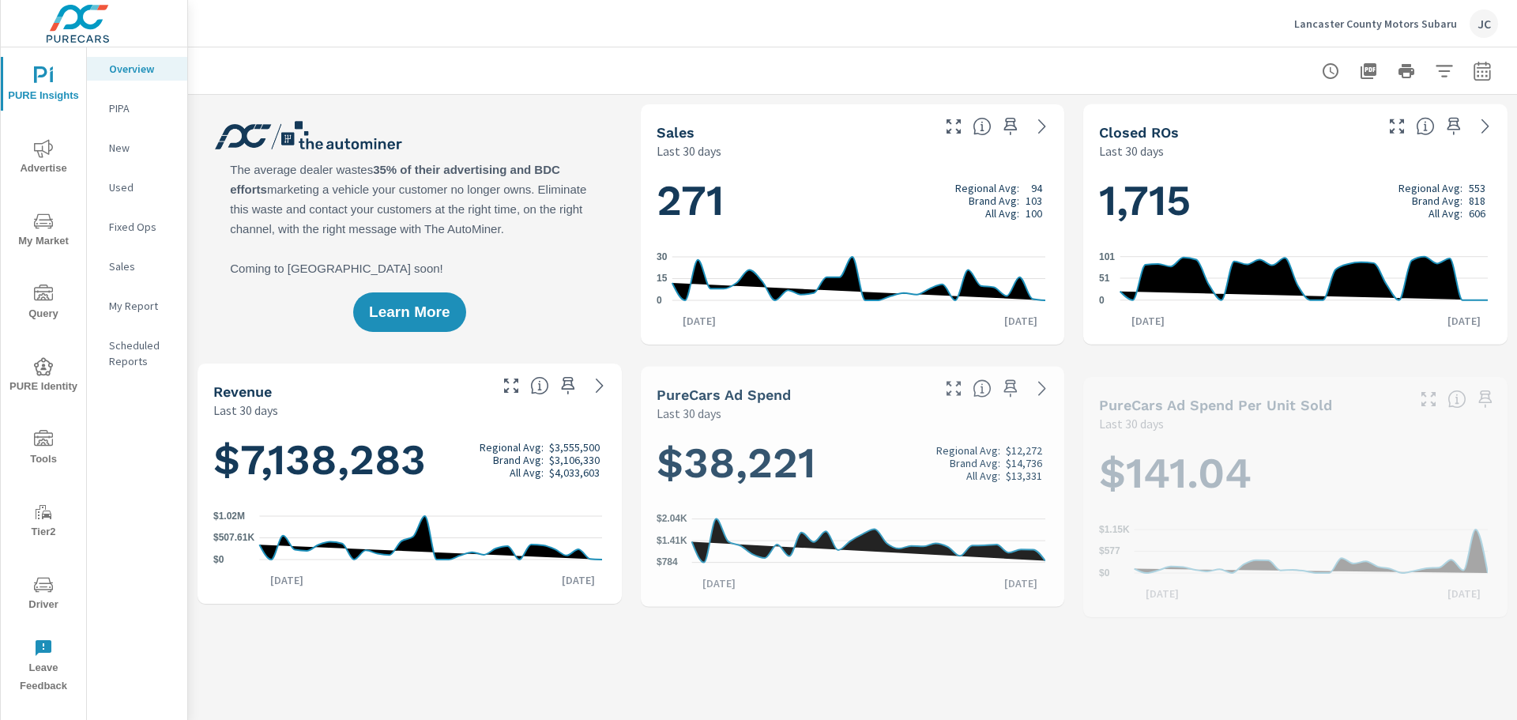
scroll to position [1, 0]
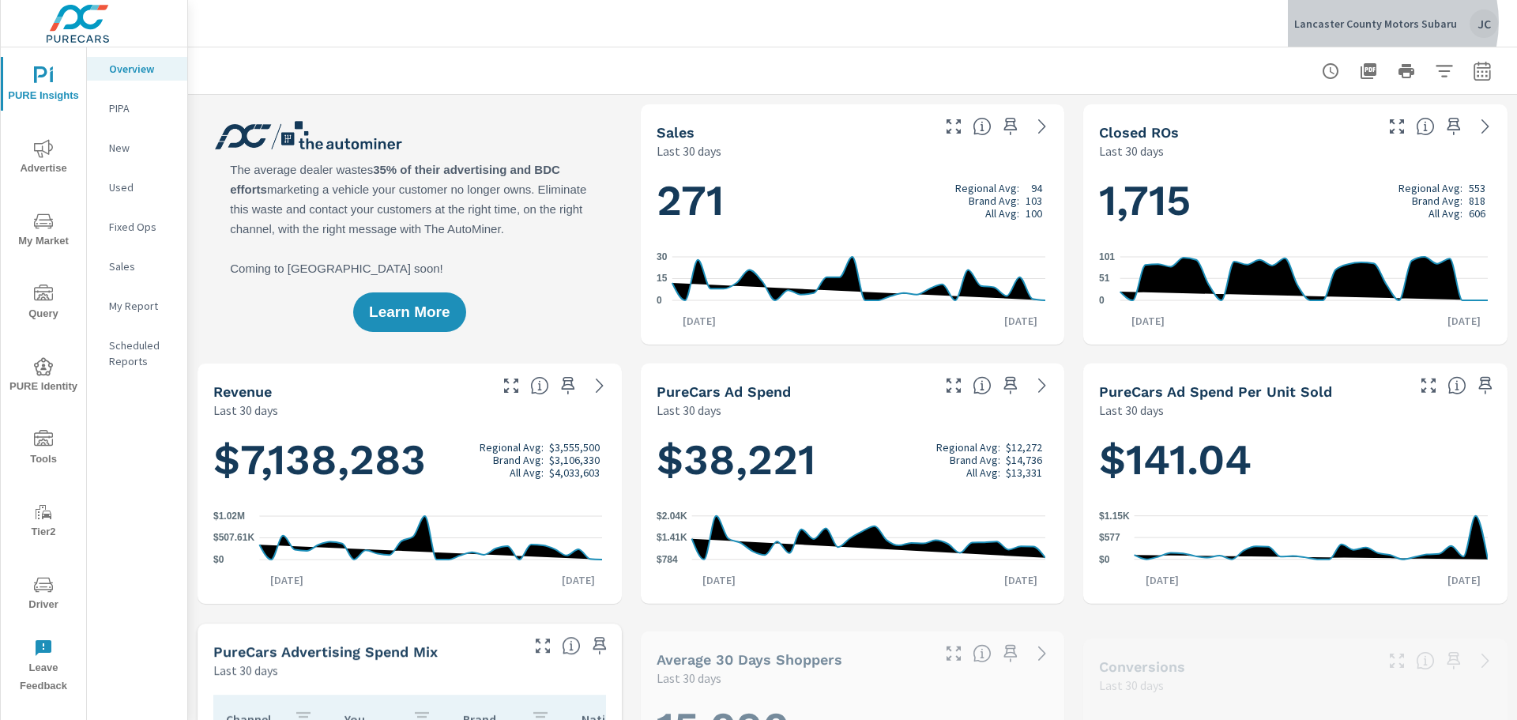
click at [1383, 22] on p "Lancaster County Motors Subaru" at bounding box center [1375, 24] width 163 height 14
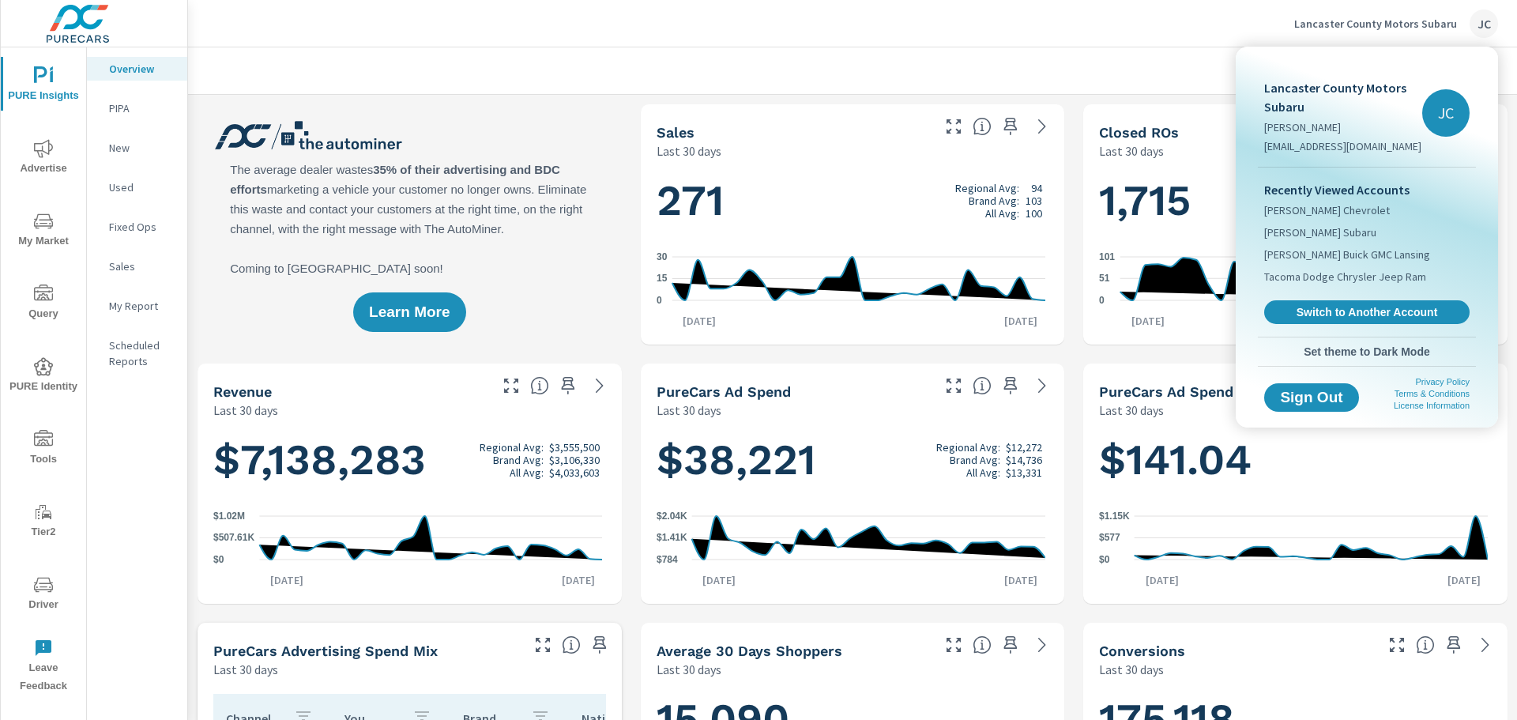
scroll to position [679, 0]
click at [1318, 209] on span "Armstrong Chevrolet" at bounding box center [1327, 210] width 126 height 16
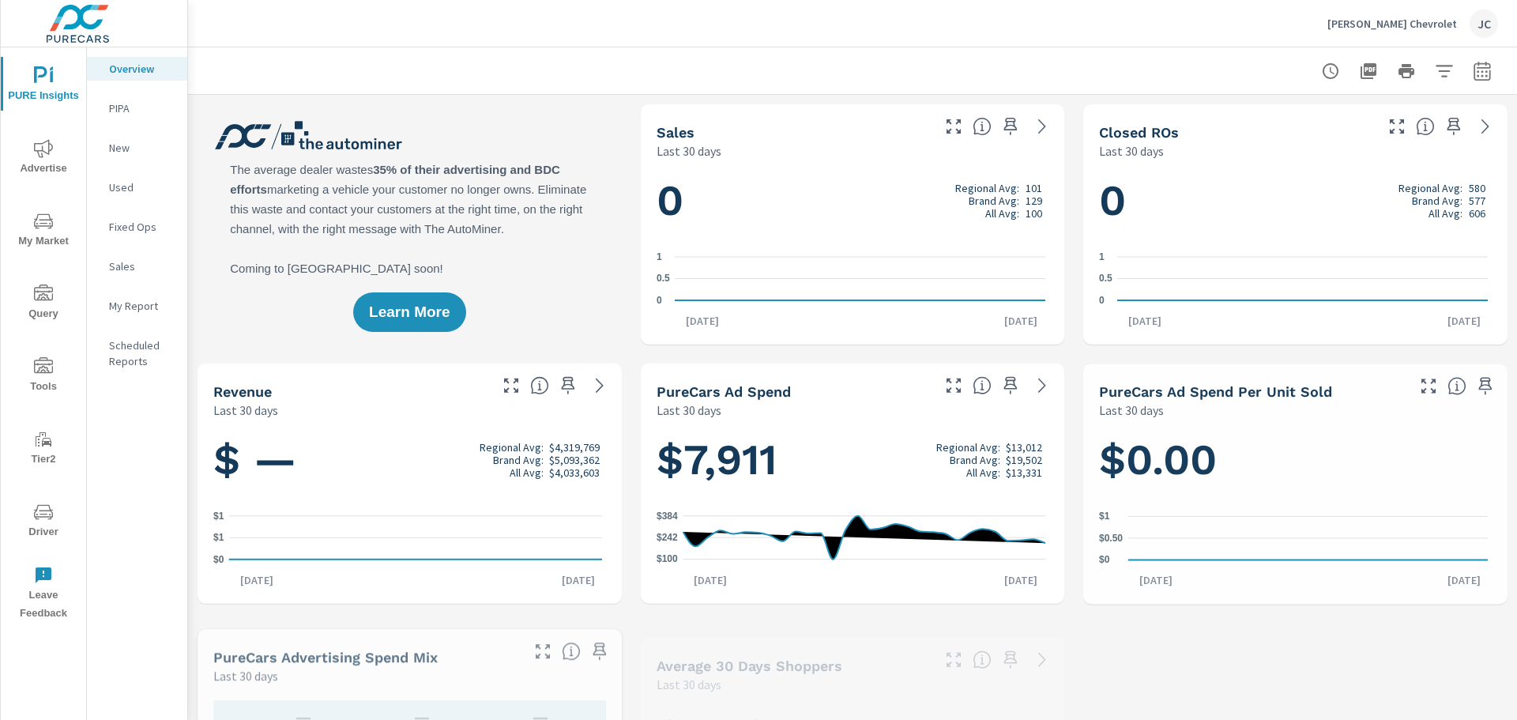
scroll to position [309, 0]
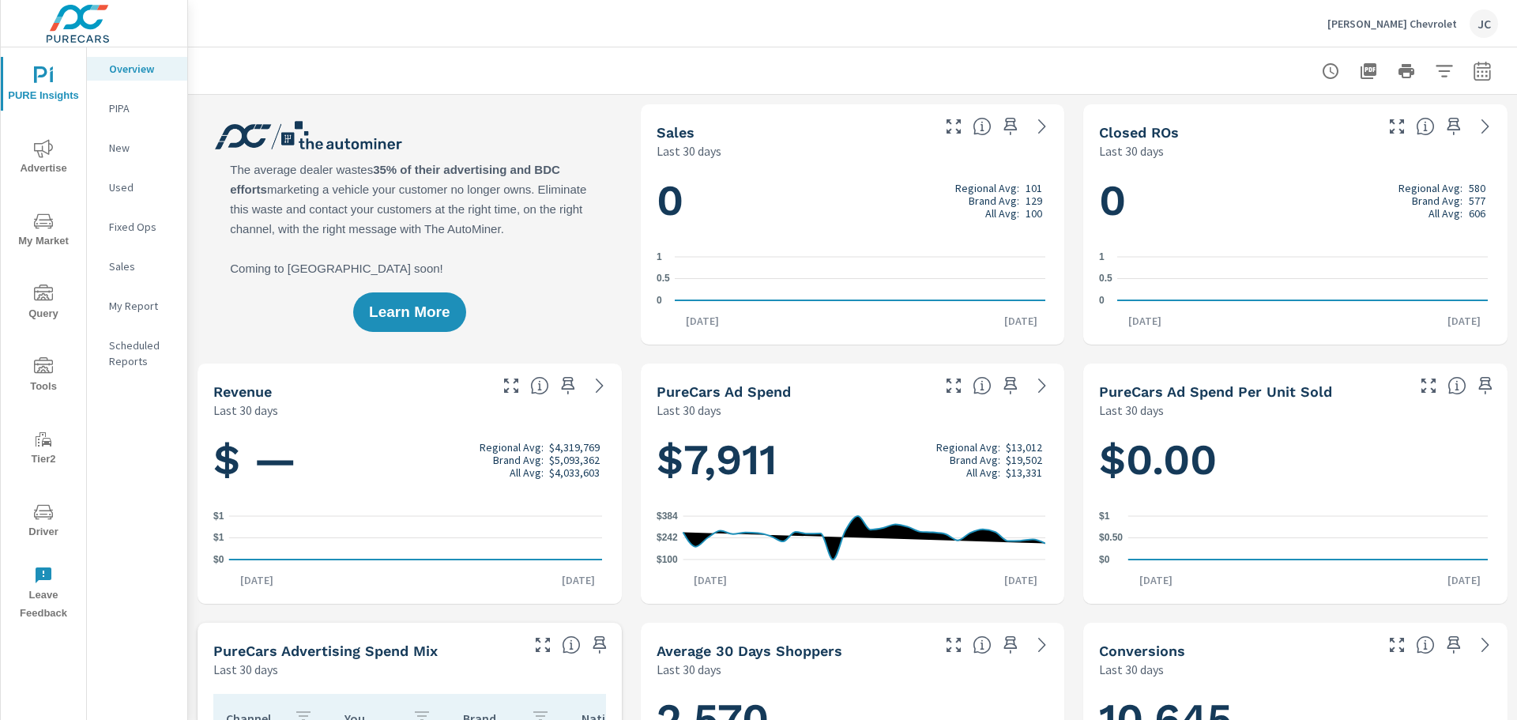
click at [36, 241] on span "My Market" at bounding box center [44, 231] width 76 height 39
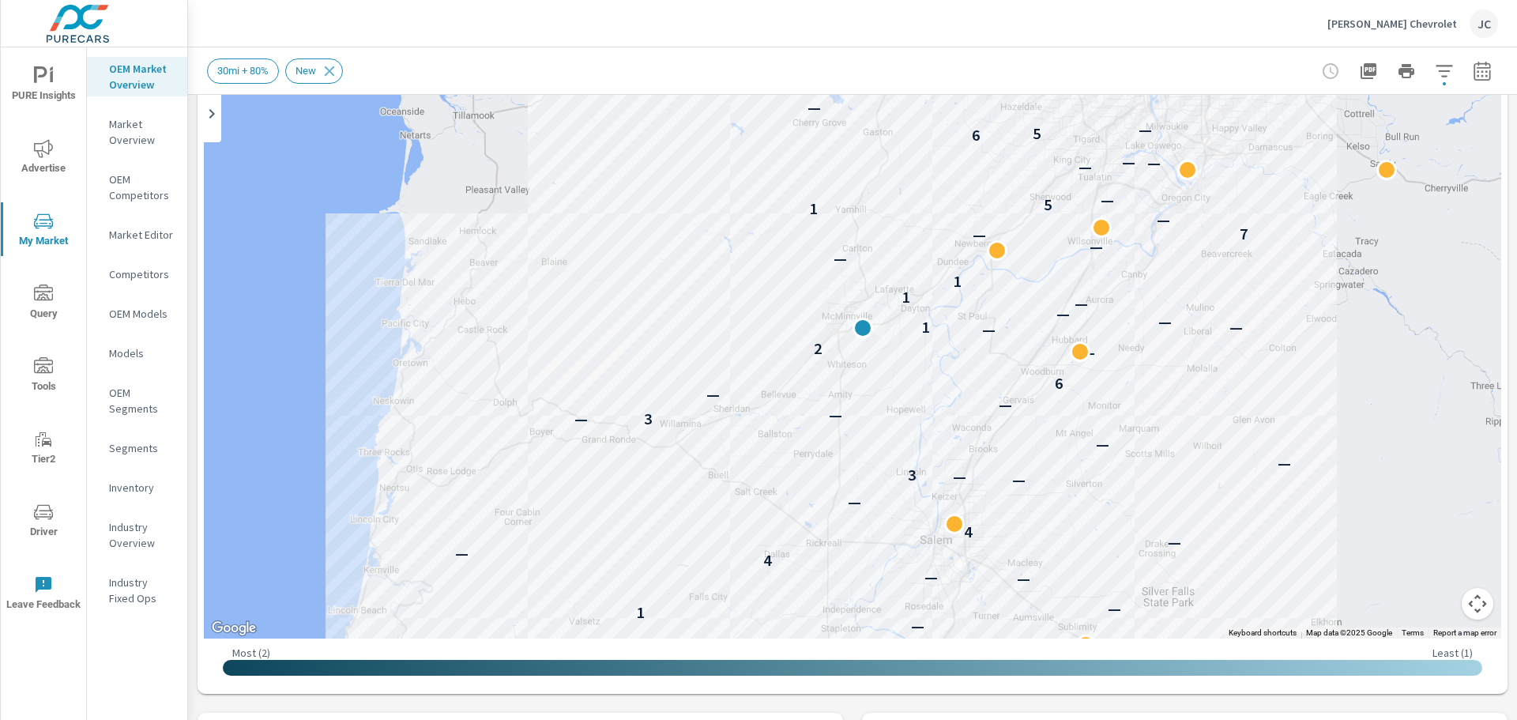
scroll to position [88, 0]
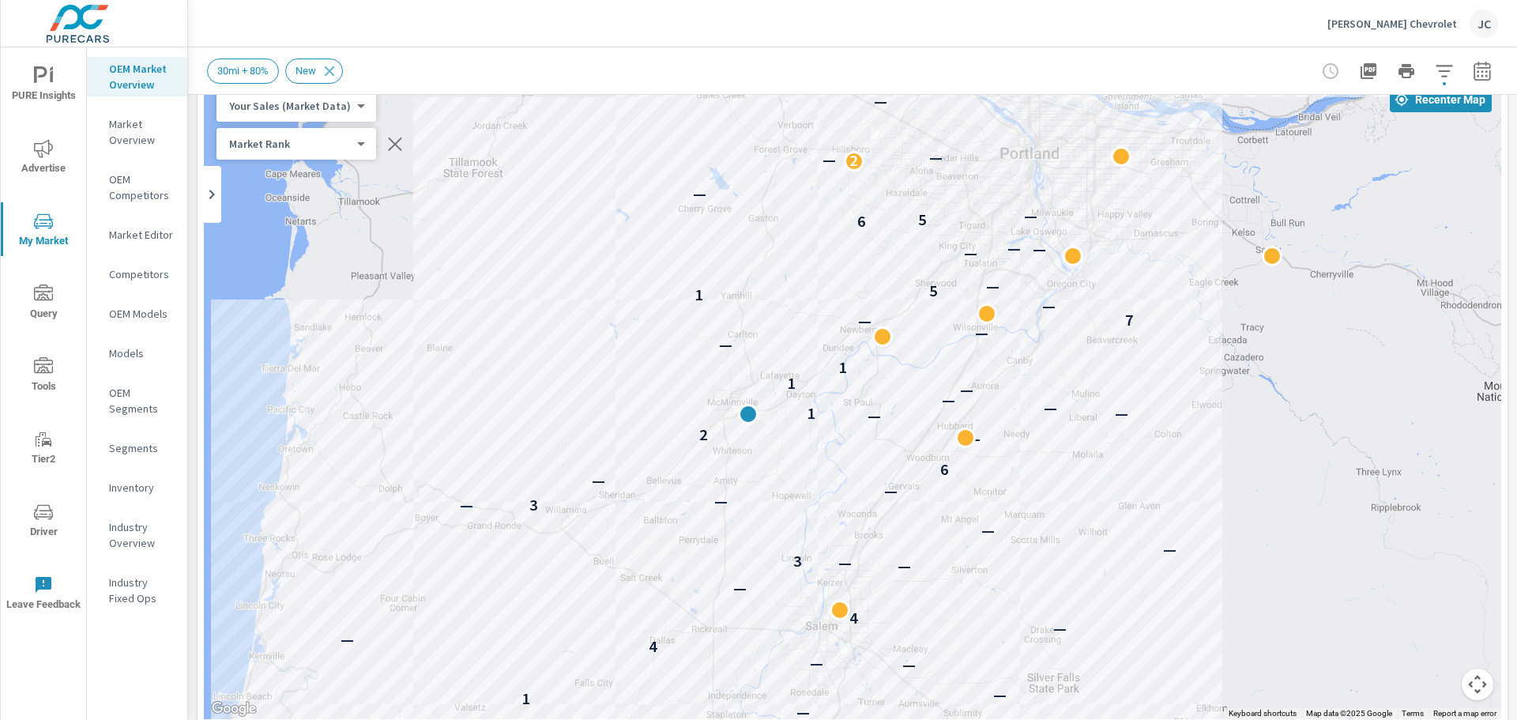
drag, startPoint x: 1338, startPoint y: 165, endPoint x: 1116, endPoint y: 215, distance: 227.5
click at [1116, 215] on div "— — — 2 — — — — — — — 1 — — — 4 — — 4 — — — 3 — — — 3 — — — 6 — 2 — 1 — — — — 1…" at bounding box center [852, 398] width 1297 height 642
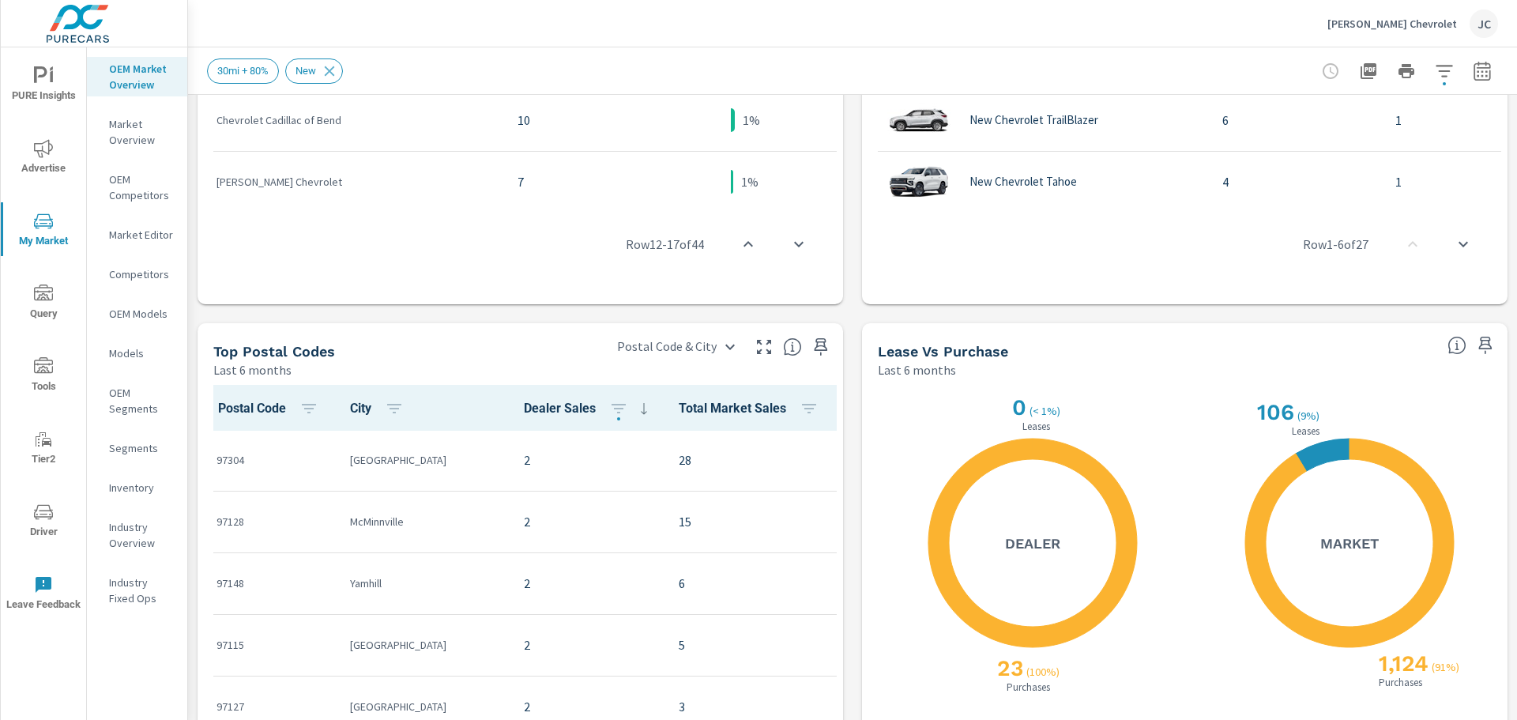
scroll to position [1448, 0]
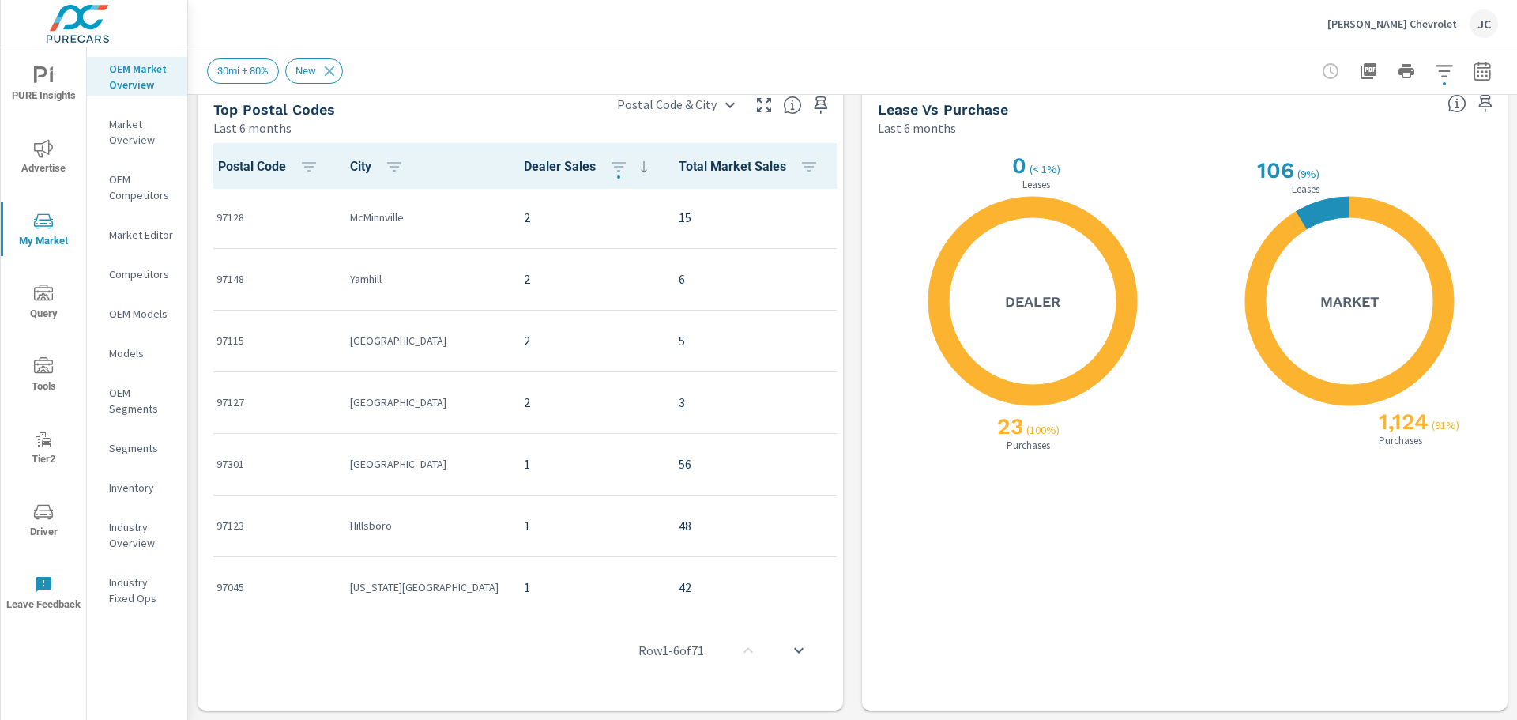
scroll to position [95, 0]
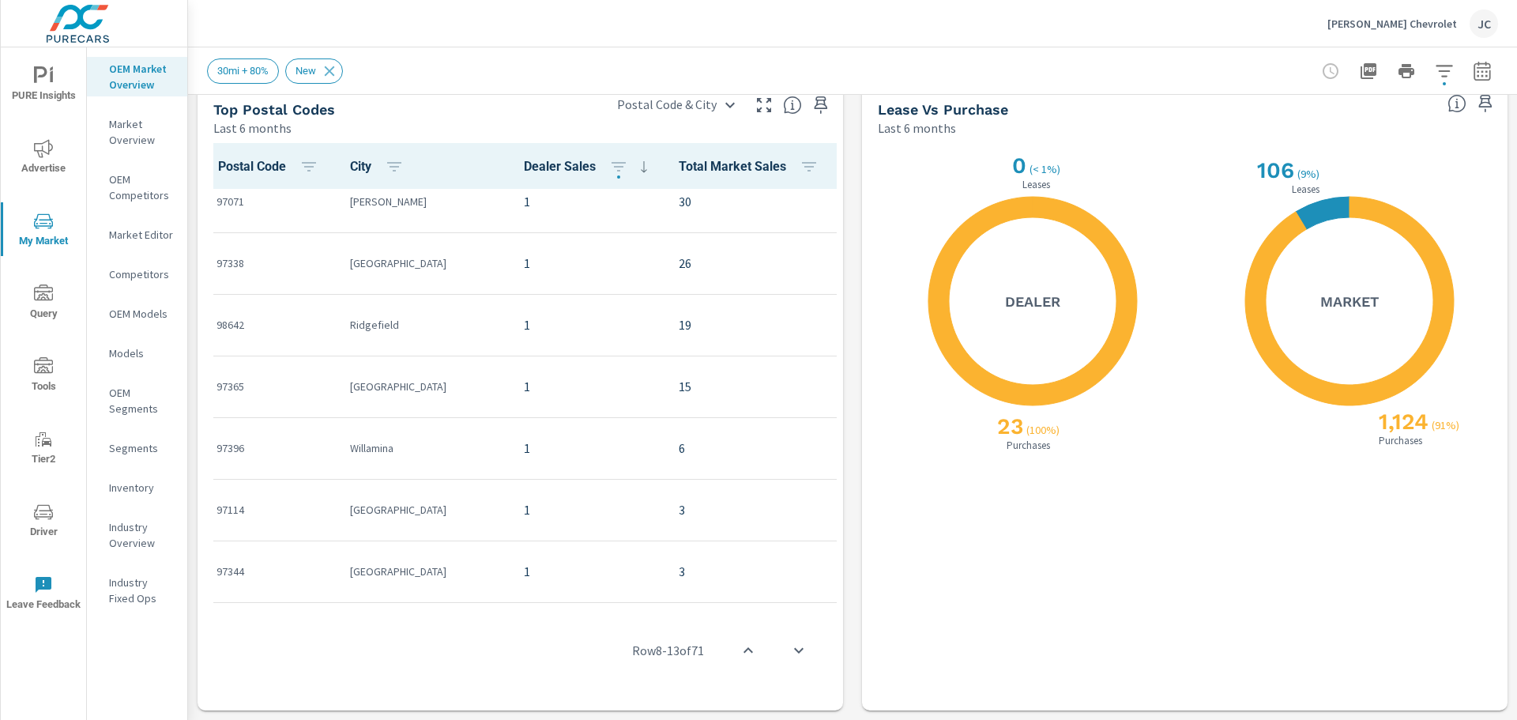
scroll to position [748, 0]
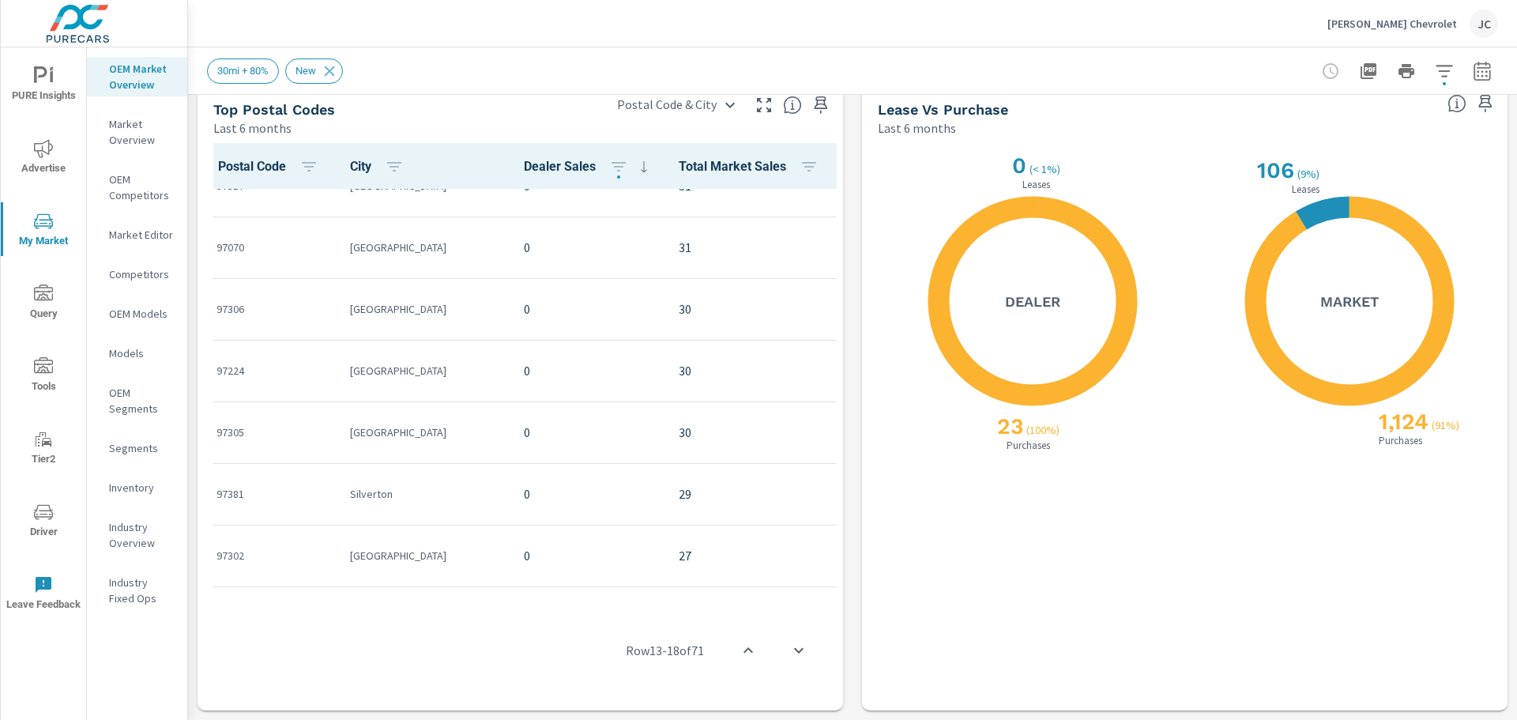
scroll to position [1359, 0]
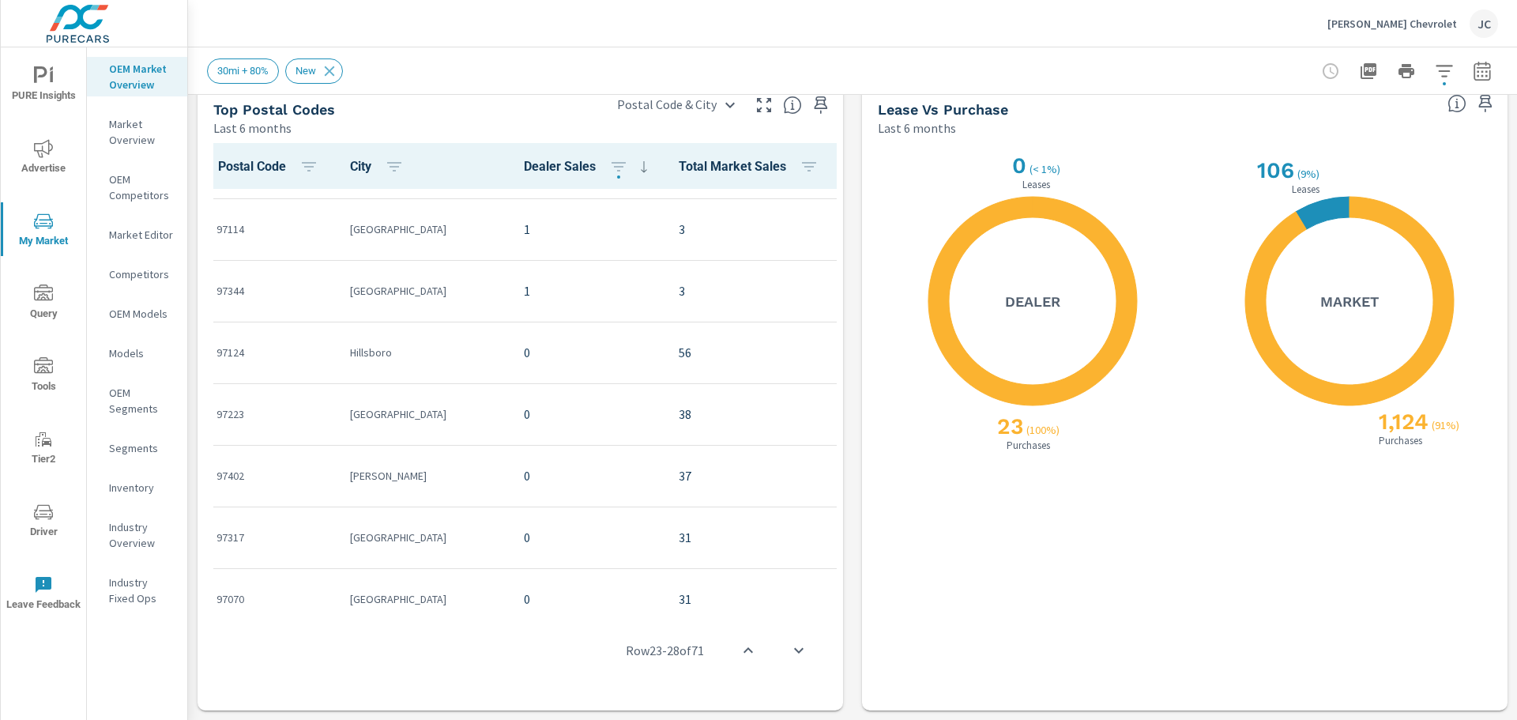
scroll to position [885, 0]
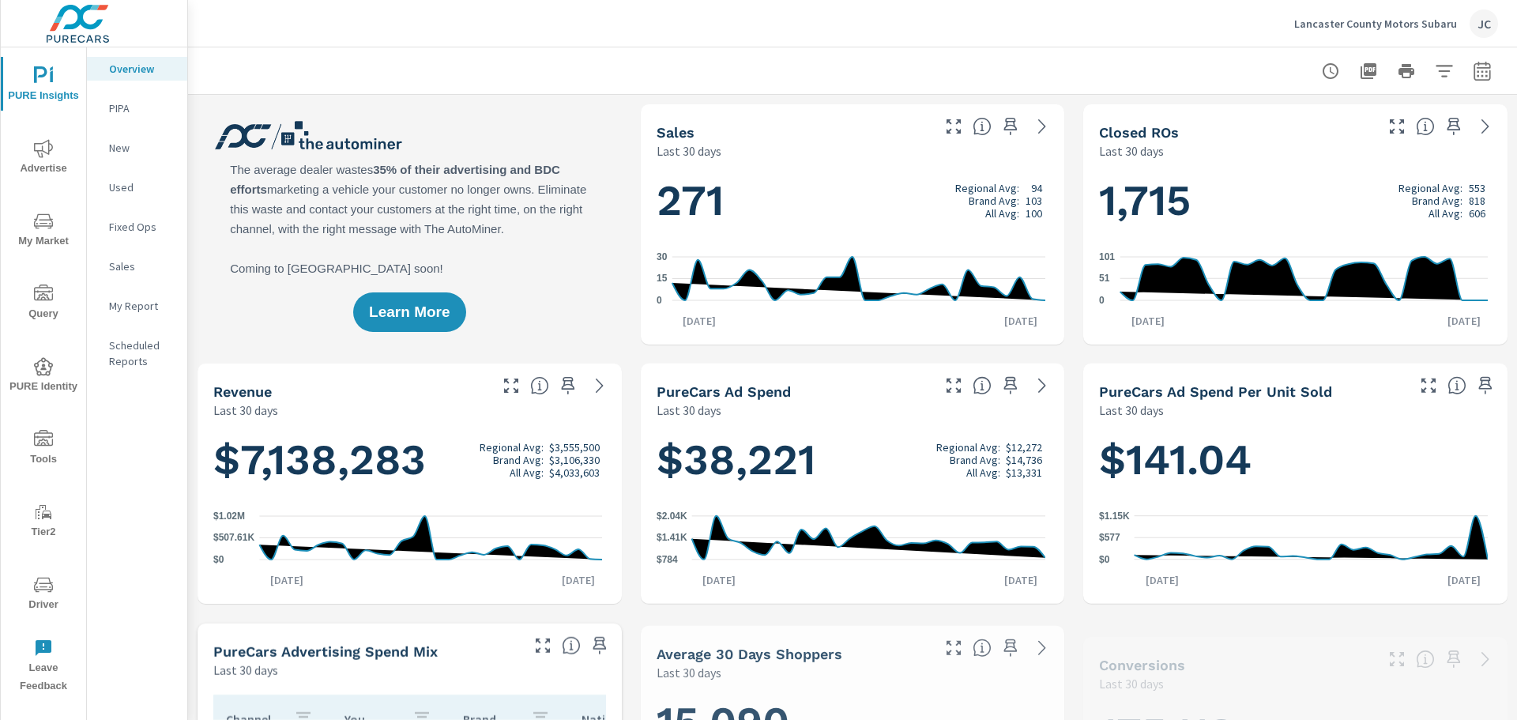
scroll to position [679, 0]
click at [1417, 32] on div "Lancaster County Motors Subaru JC" at bounding box center [1396, 23] width 204 height 28
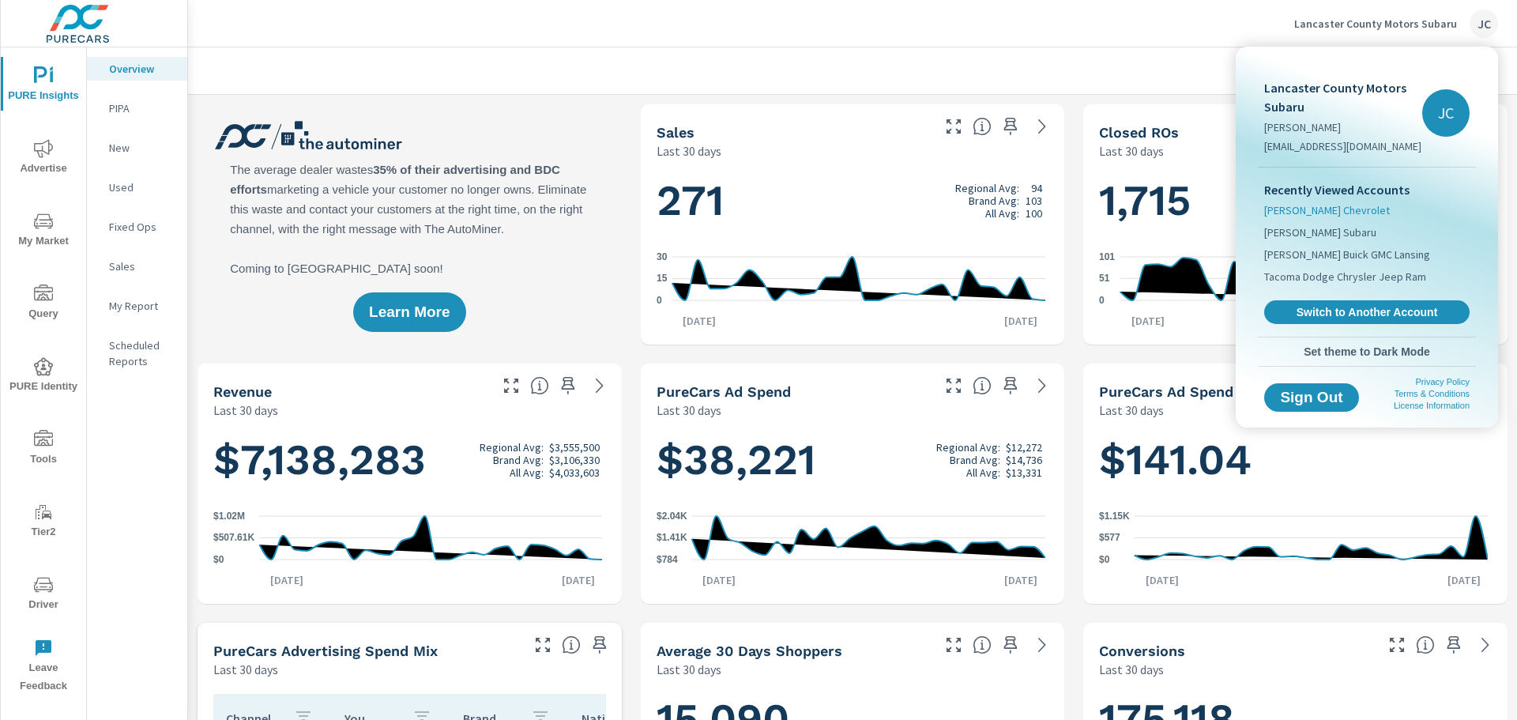
click at [1343, 212] on span "[PERSON_NAME] Chevrolet" at bounding box center [1327, 210] width 126 height 16
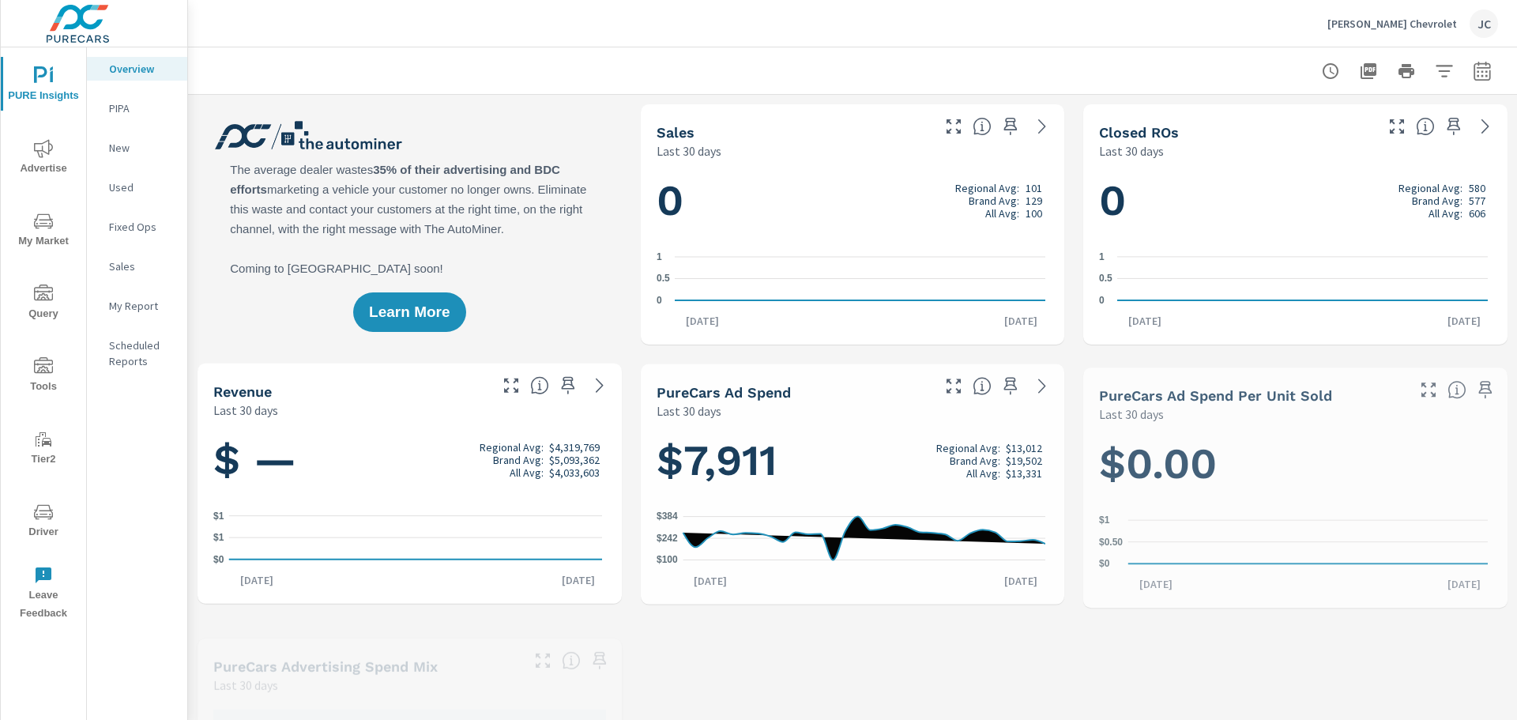
scroll to position [309, 0]
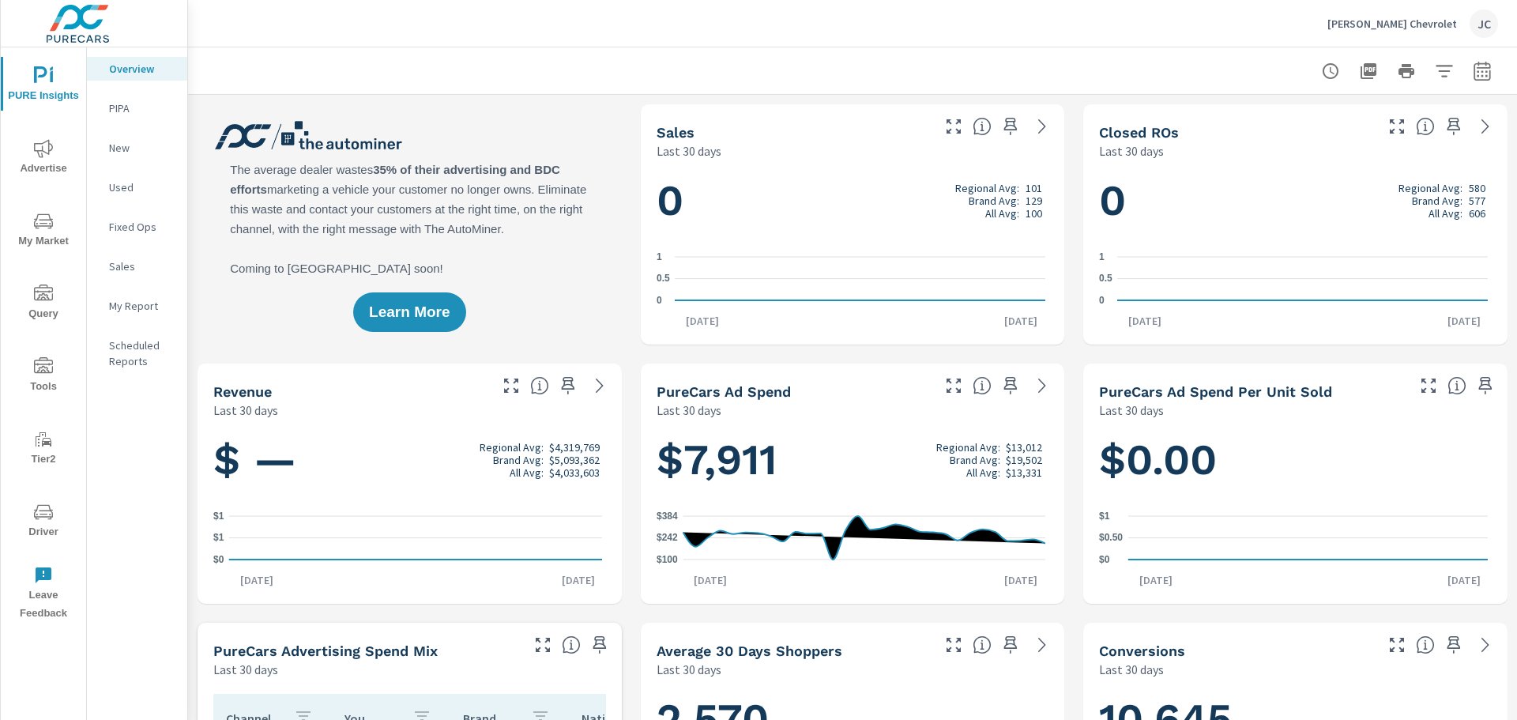
click at [32, 224] on span "My Market" at bounding box center [44, 231] width 76 height 39
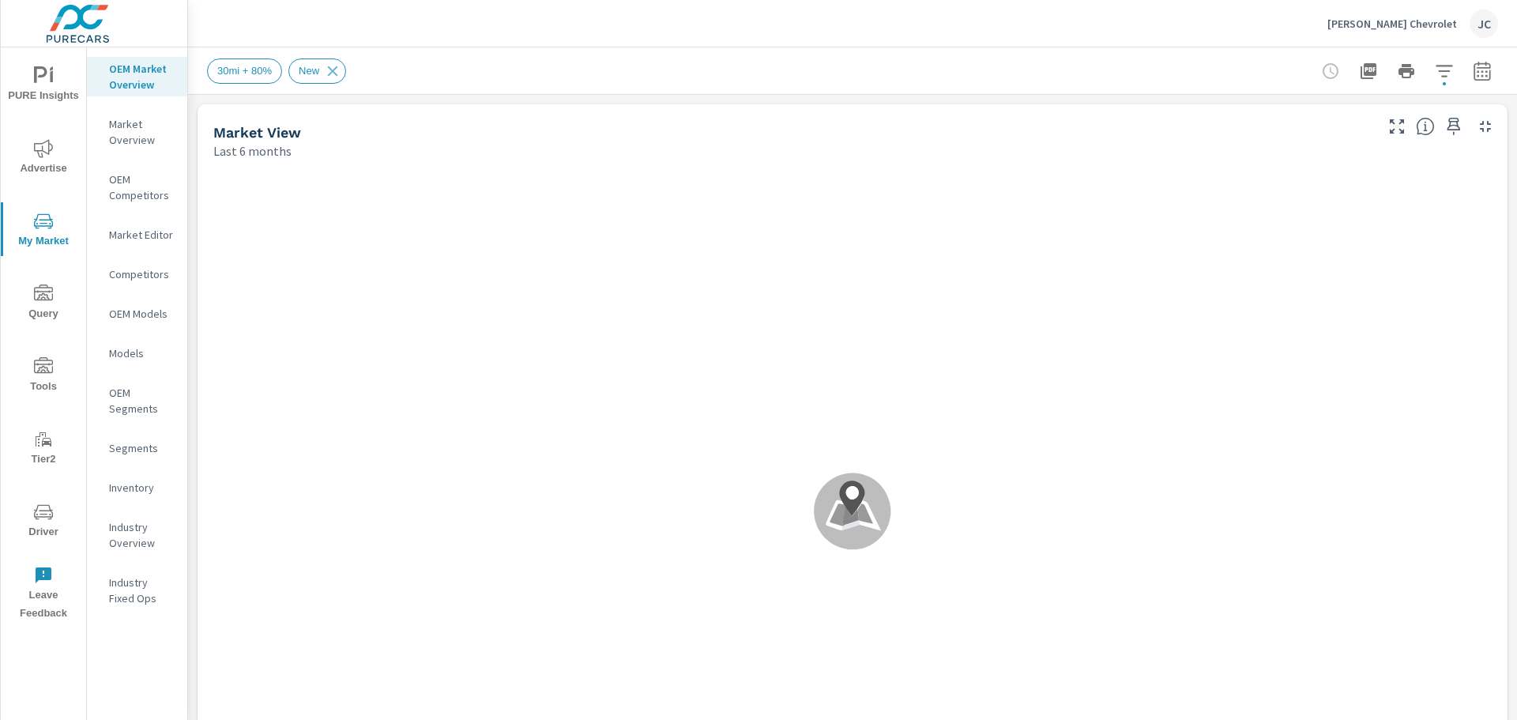
scroll to position [1, 0]
click at [136, 482] on p "Inventory" at bounding box center [142, 488] width 66 height 16
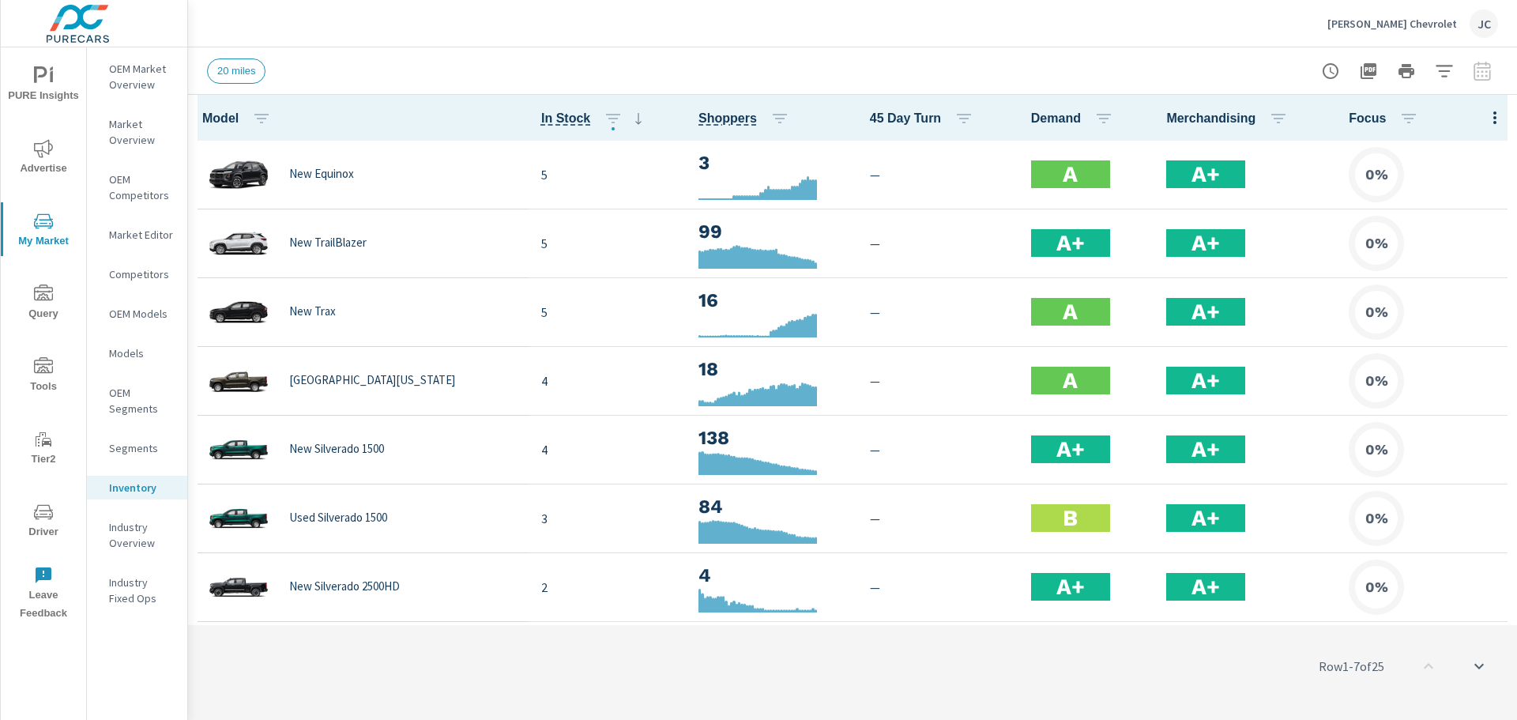
scroll to position [1, 0]
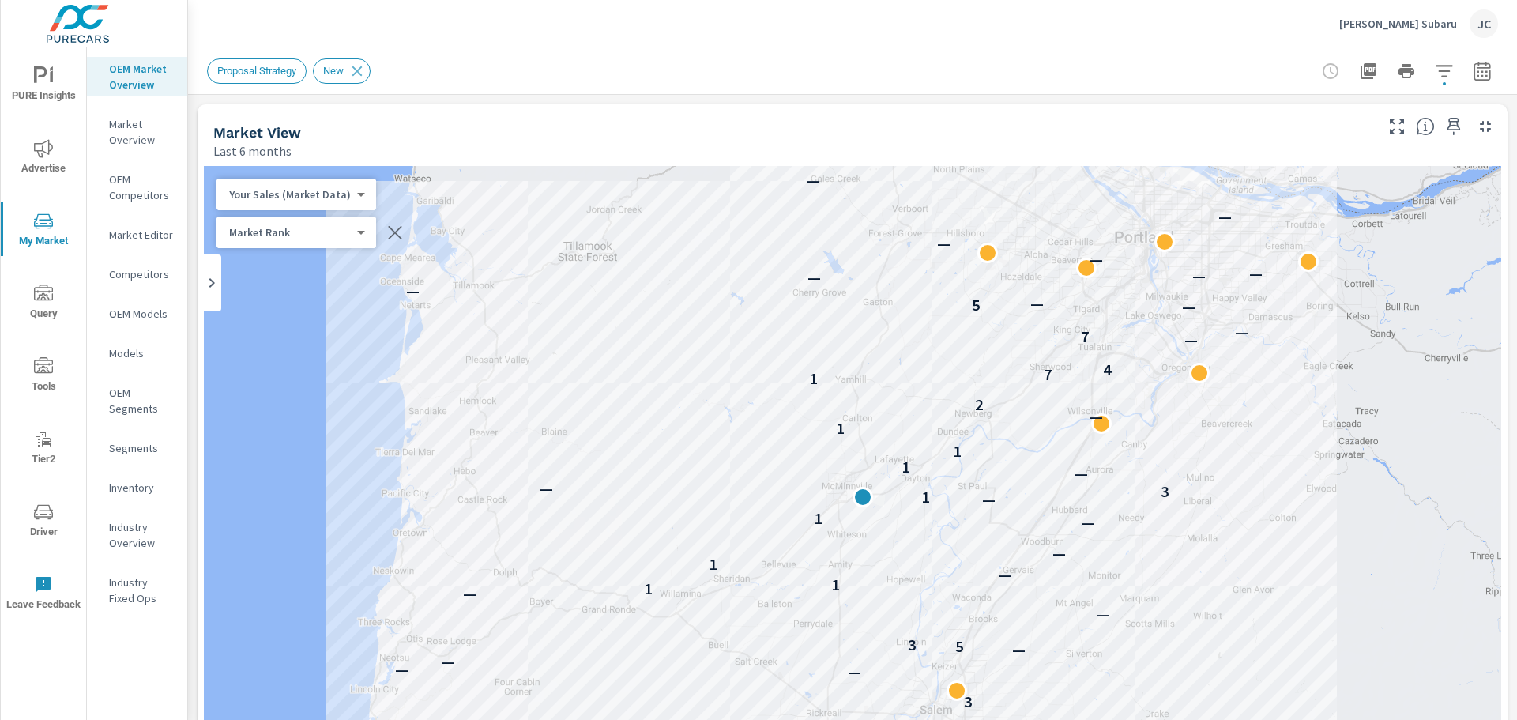
scroll to position [1, 0]
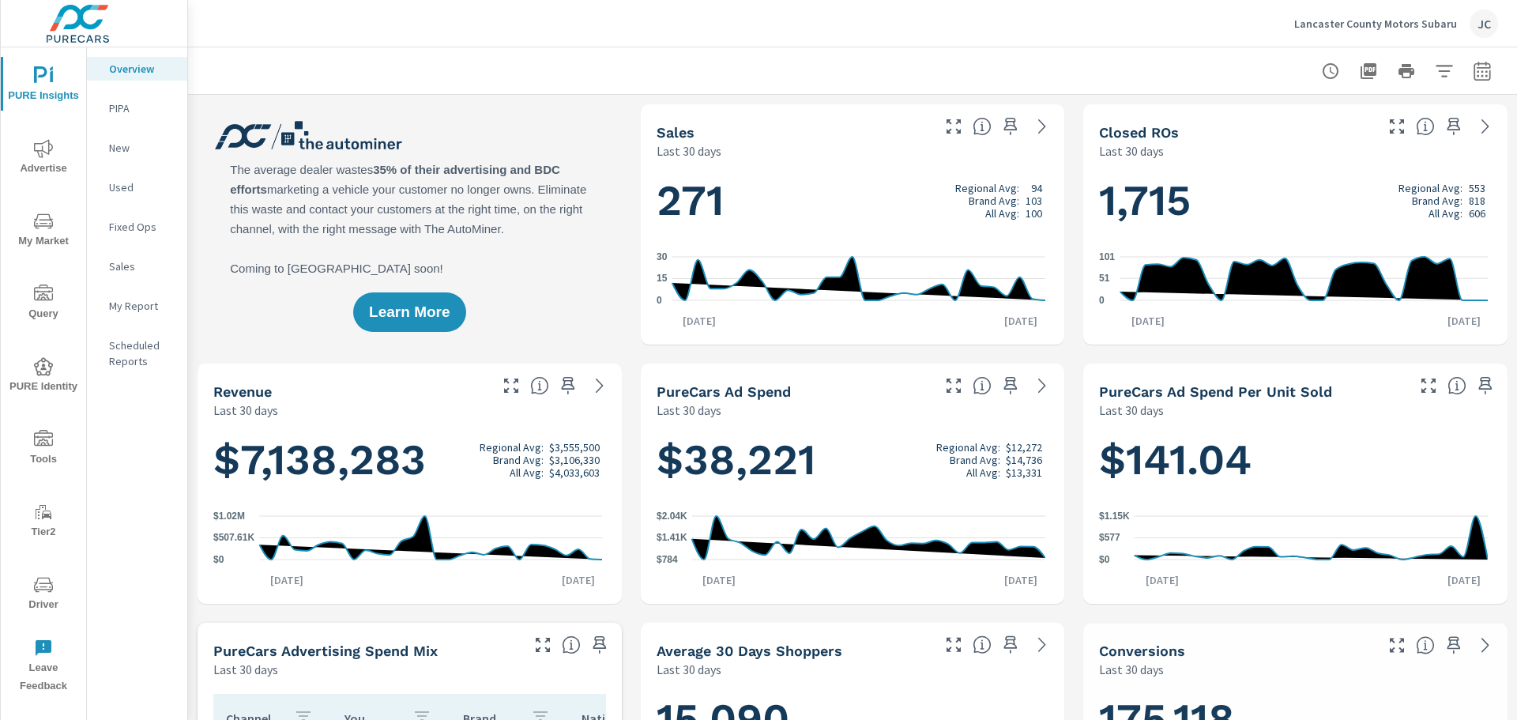
scroll to position [679, 0]
click at [32, 227] on span "My Market" at bounding box center [44, 231] width 76 height 39
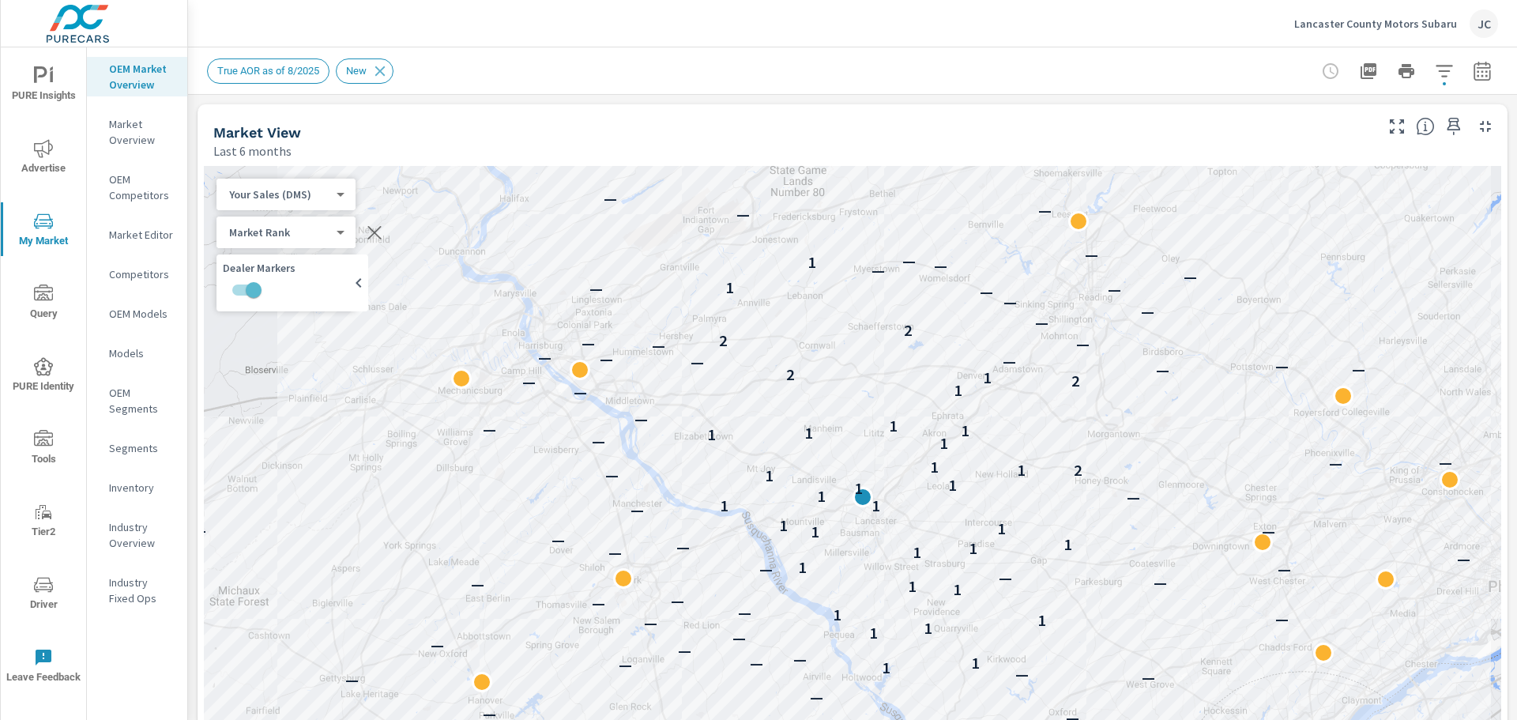
scroll to position [1, 0]
click at [141, 310] on p "OEM Models" at bounding box center [142, 314] width 66 height 16
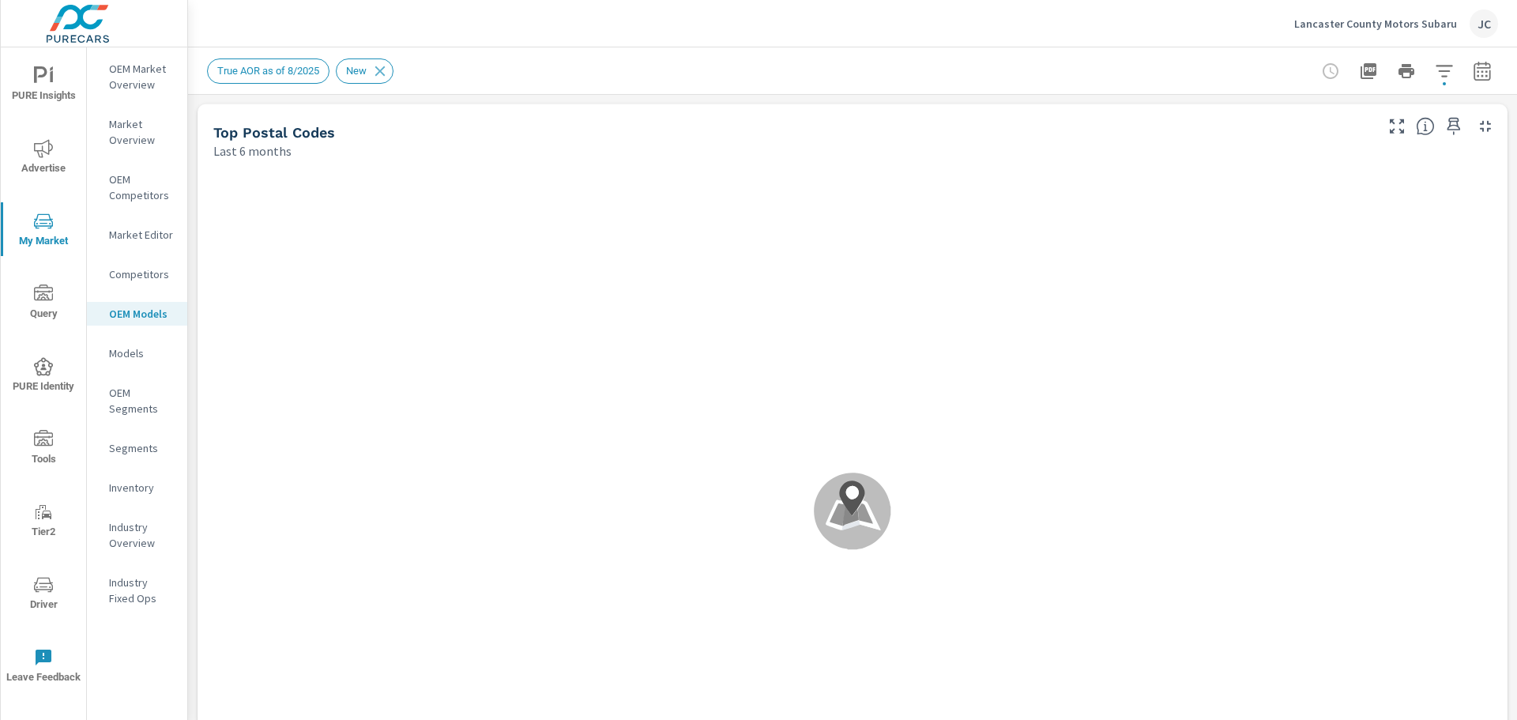
scroll to position [1, 0]
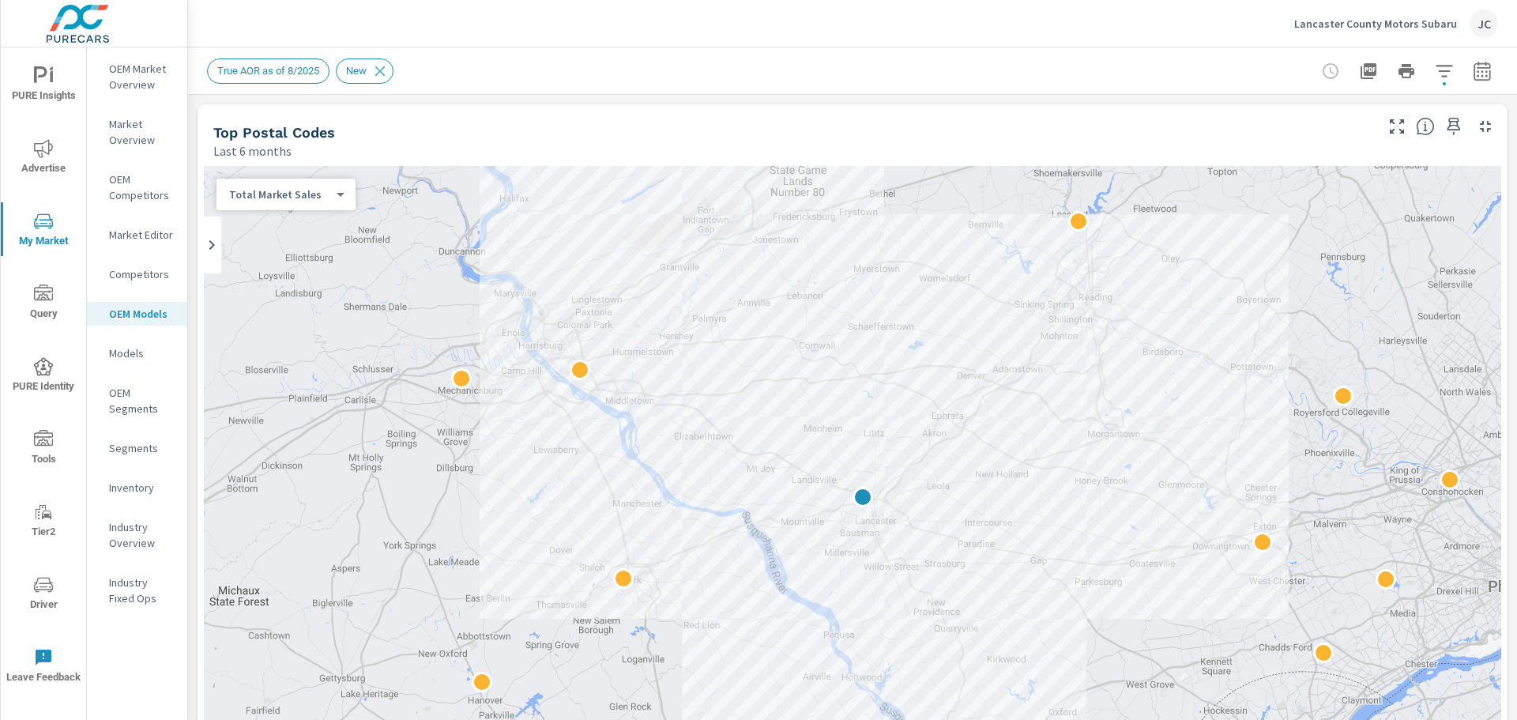
click at [1371, 19] on p "Lancaster County Motors Subaru" at bounding box center [1375, 24] width 163 height 14
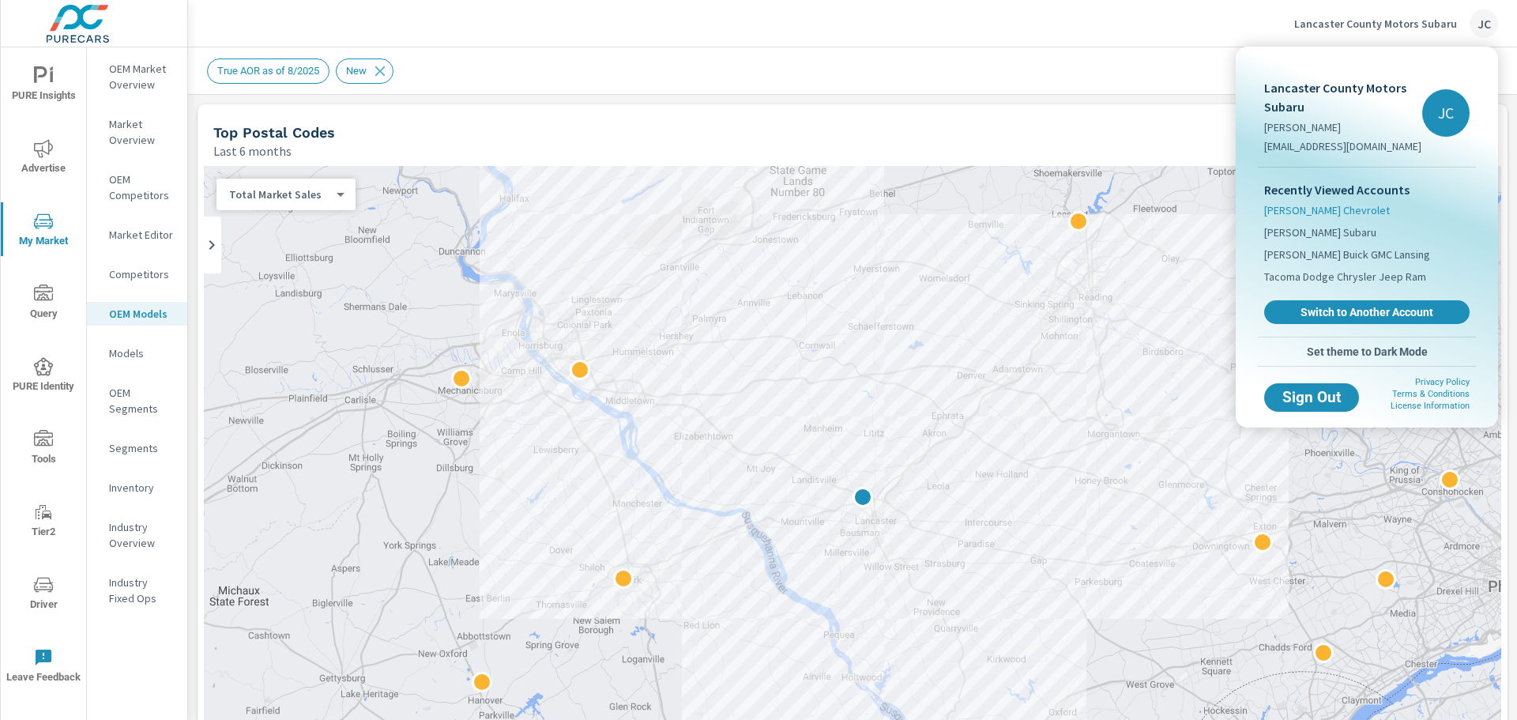
click at [1353, 211] on span "[PERSON_NAME] Chevrolet" at bounding box center [1327, 210] width 126 height 16
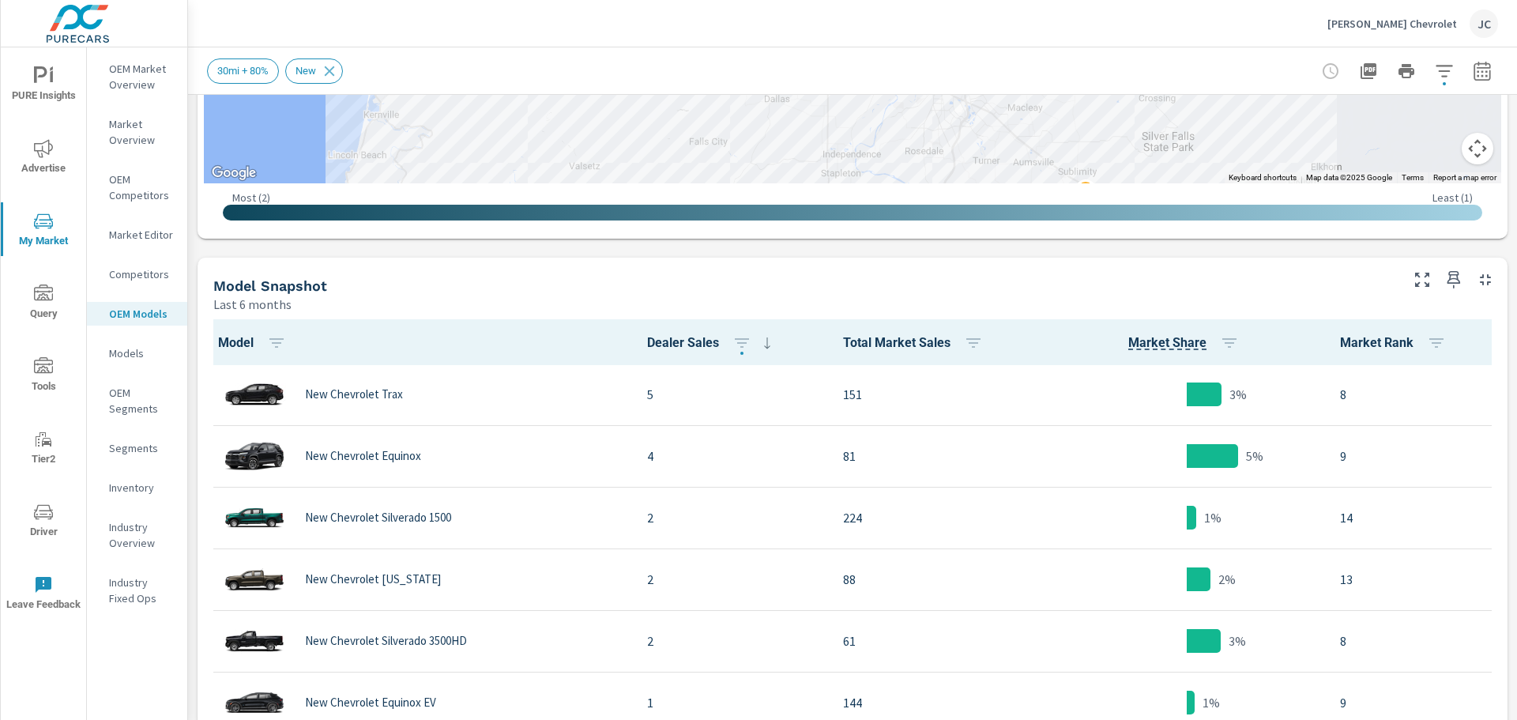
scroll to position [767, 0]
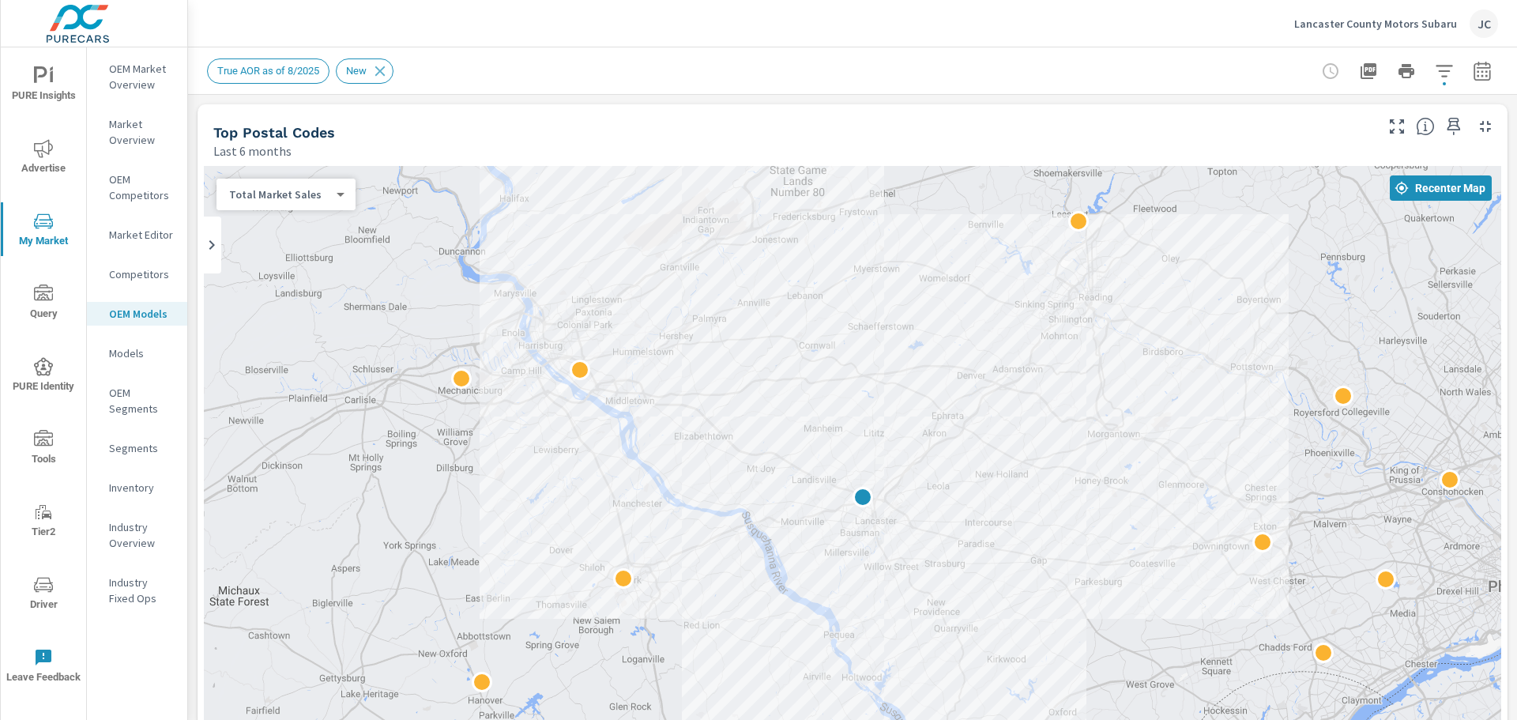
scroll to position [1, 0]
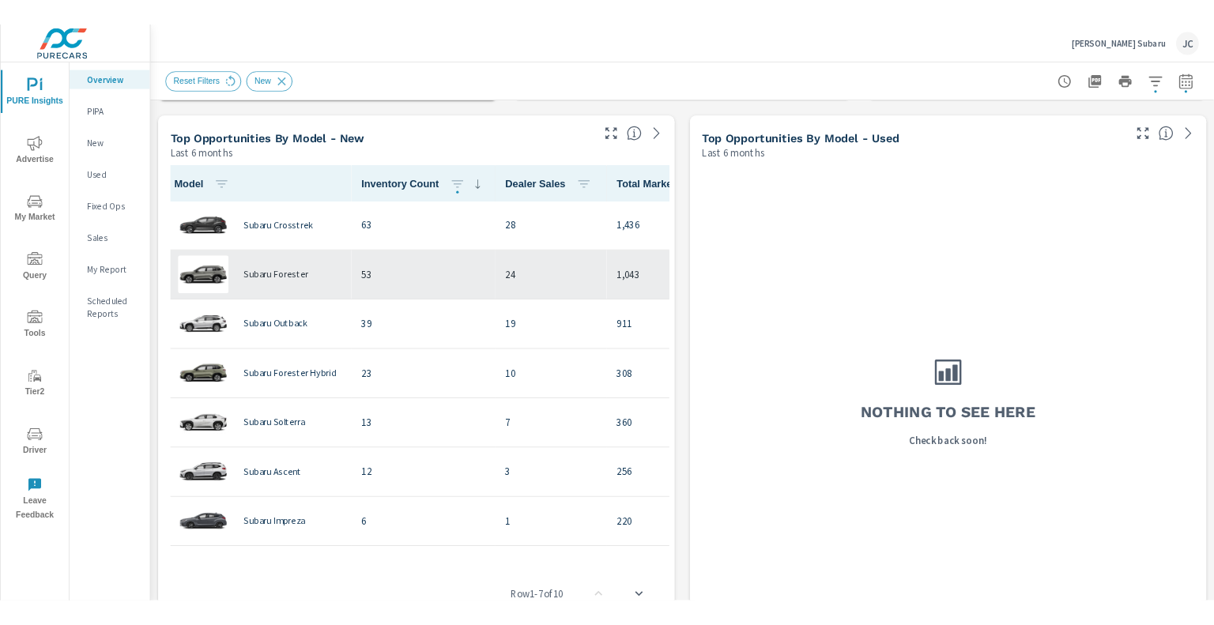
scroll to position [1343, 0]
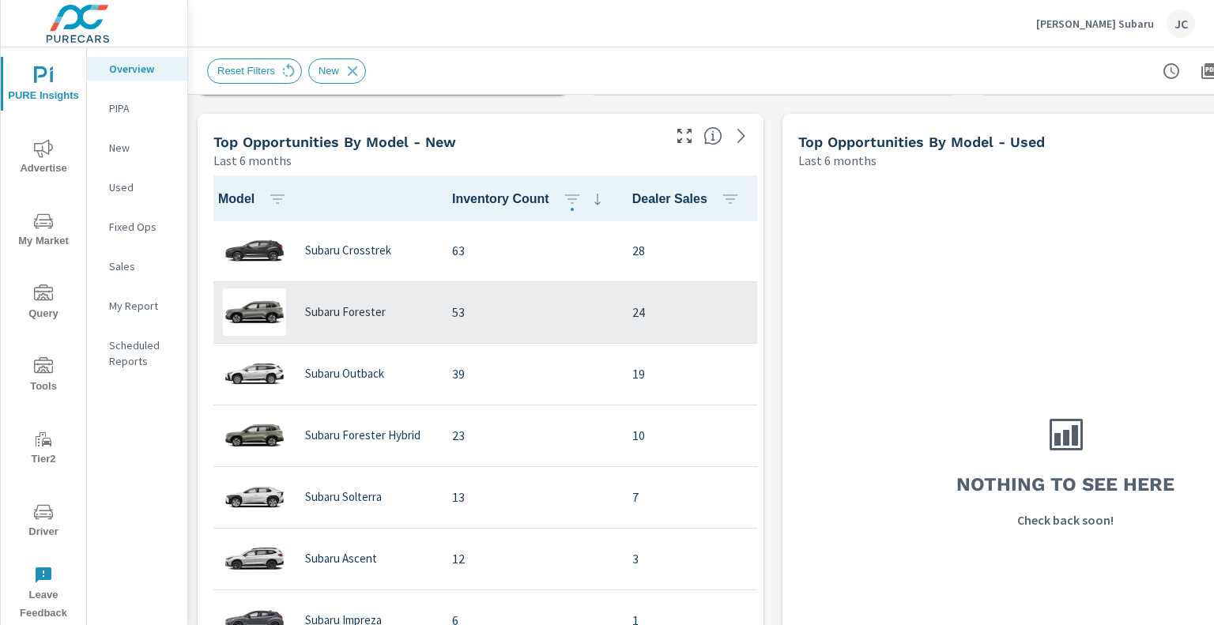
click at [607, 284] on td "53" at bounding box center [529, 312] width 180 height 62
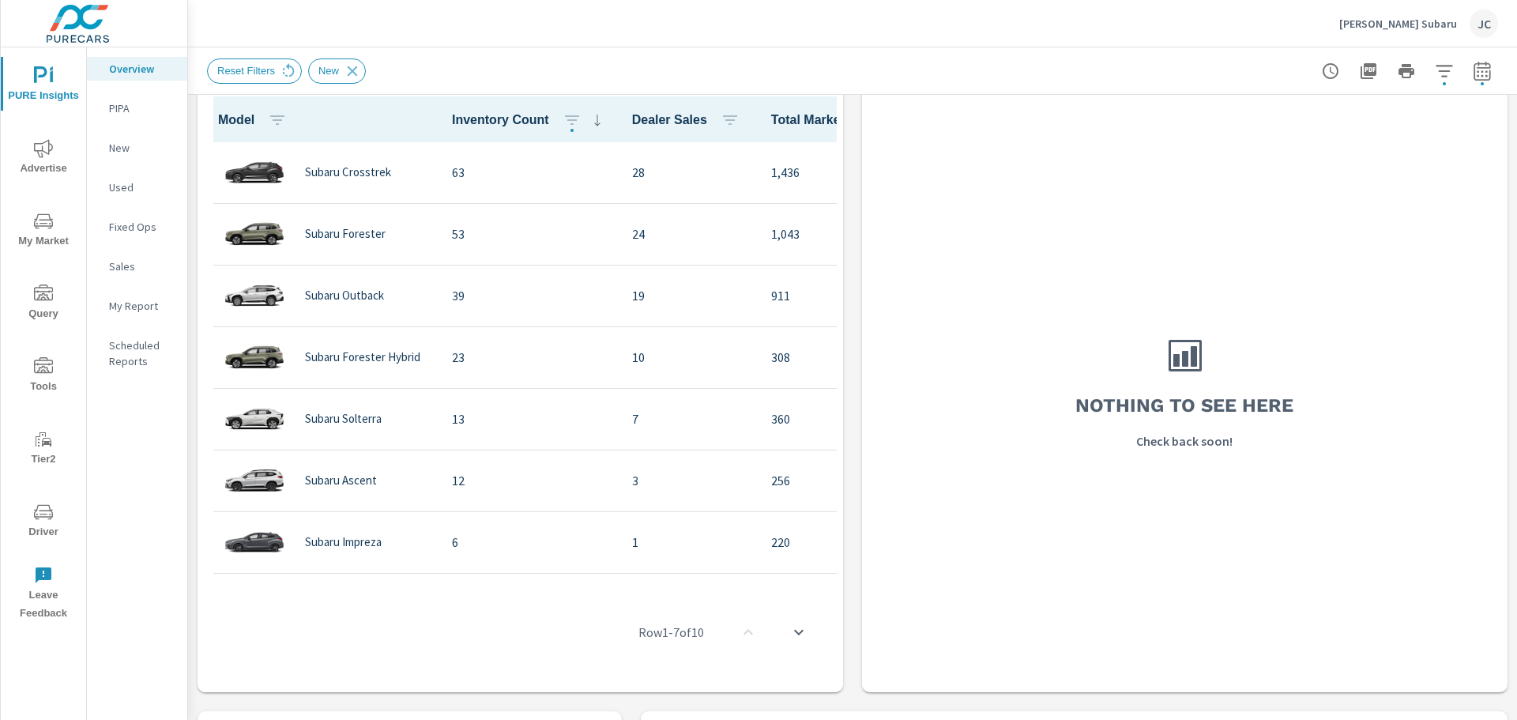
scroll to position [1343, 0]
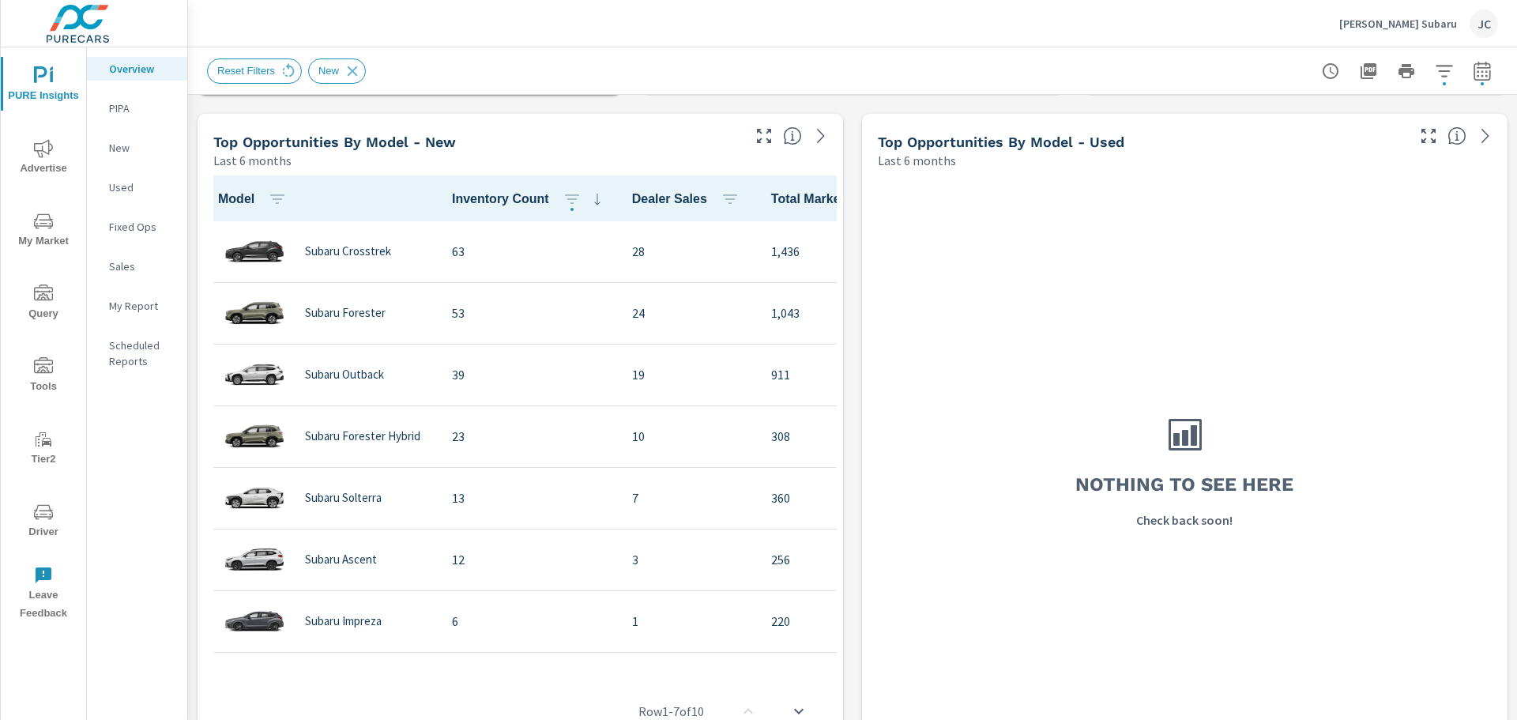
drag, startPoint x: 623, startPoint y: 664, endPoint x: 741, endPoint y: 666, distance: 118.5
click at [741, 666] on div "Row 1 - 7 of 10" at bounding box center [520, 711] width 633 height 95
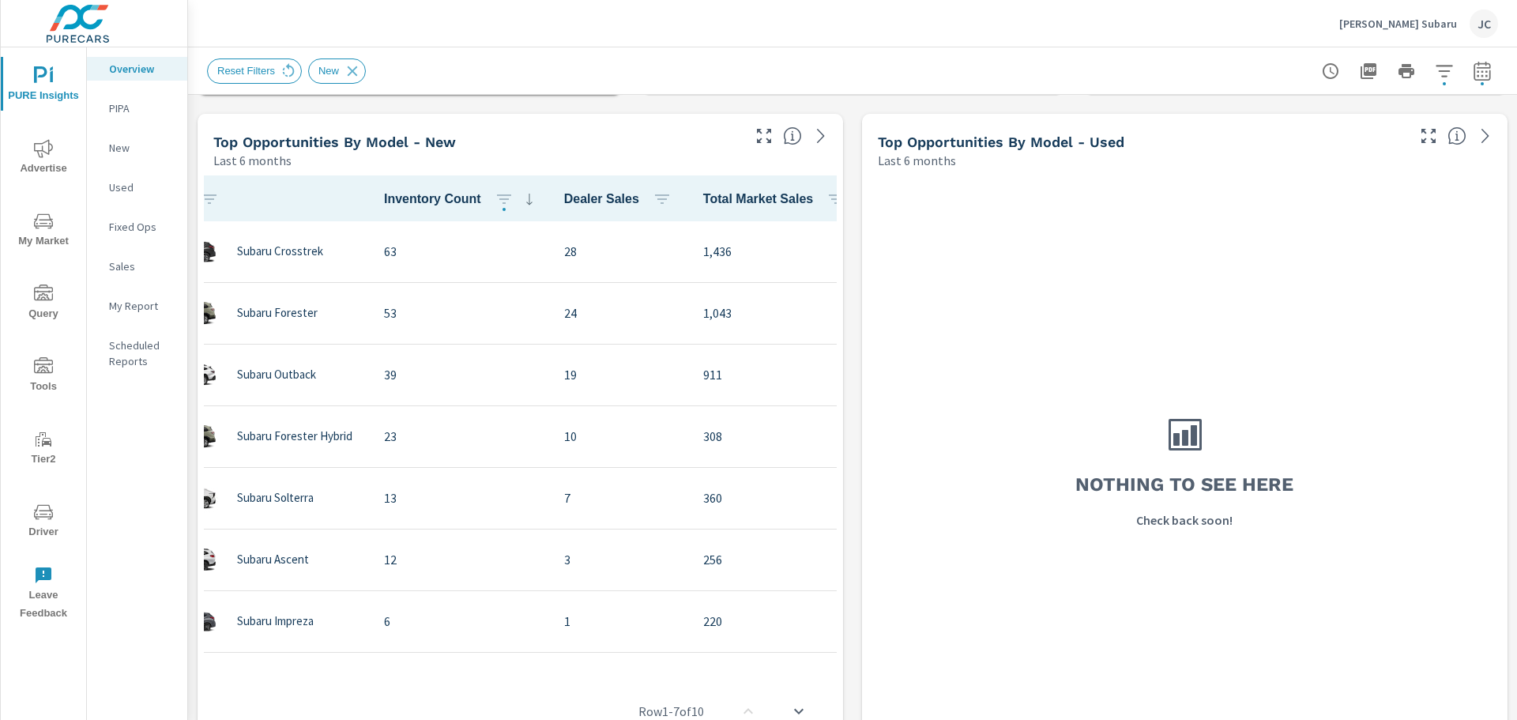
scroll to position [0, 0]
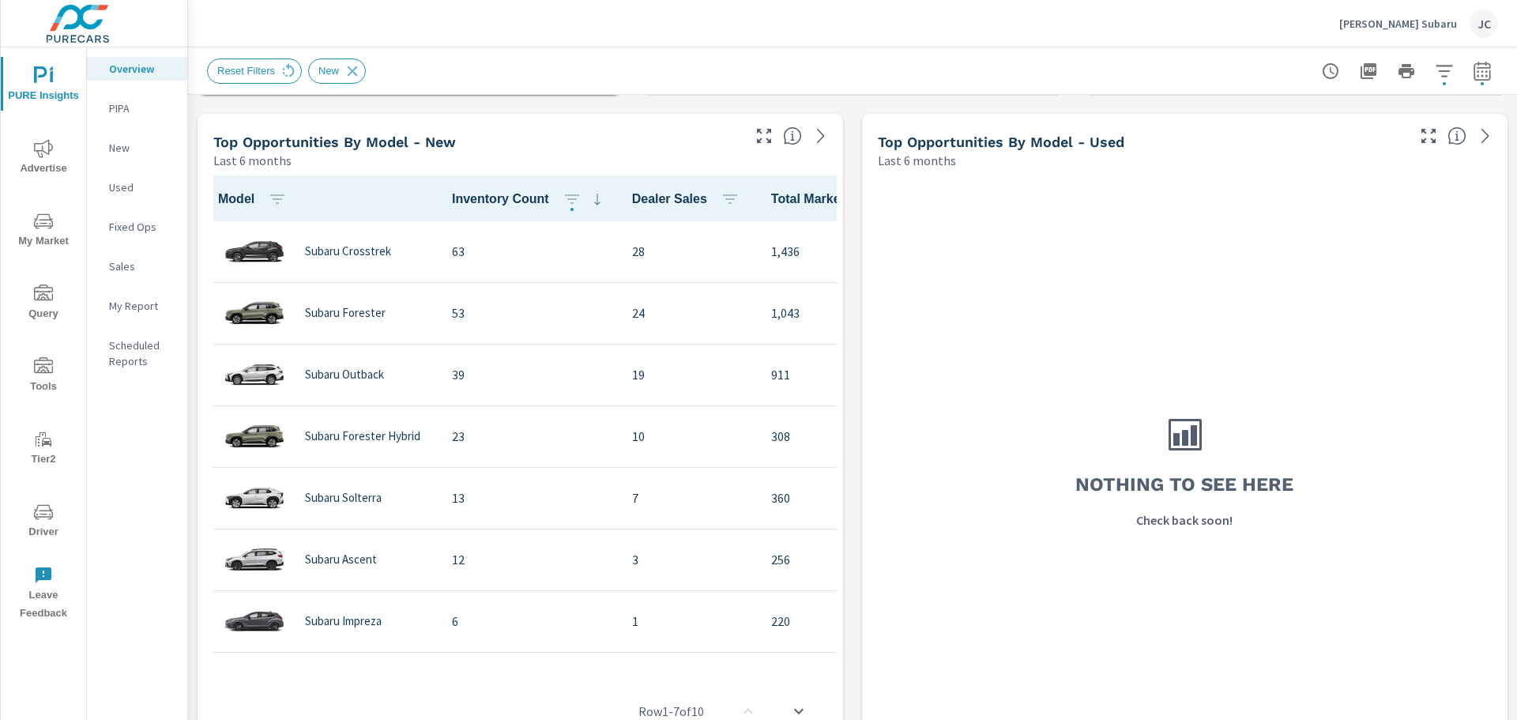
drag, startPoint x: 621, startPoint y: 664, endPoint x: 683, endPoint y: 661, distance: 62.5
click at [683, 661] on div "Model Inventory Count Dealer Sales Total Market Sales Market Share Subaru Cross…" at bounding box center [520, 469] width 633 height 589
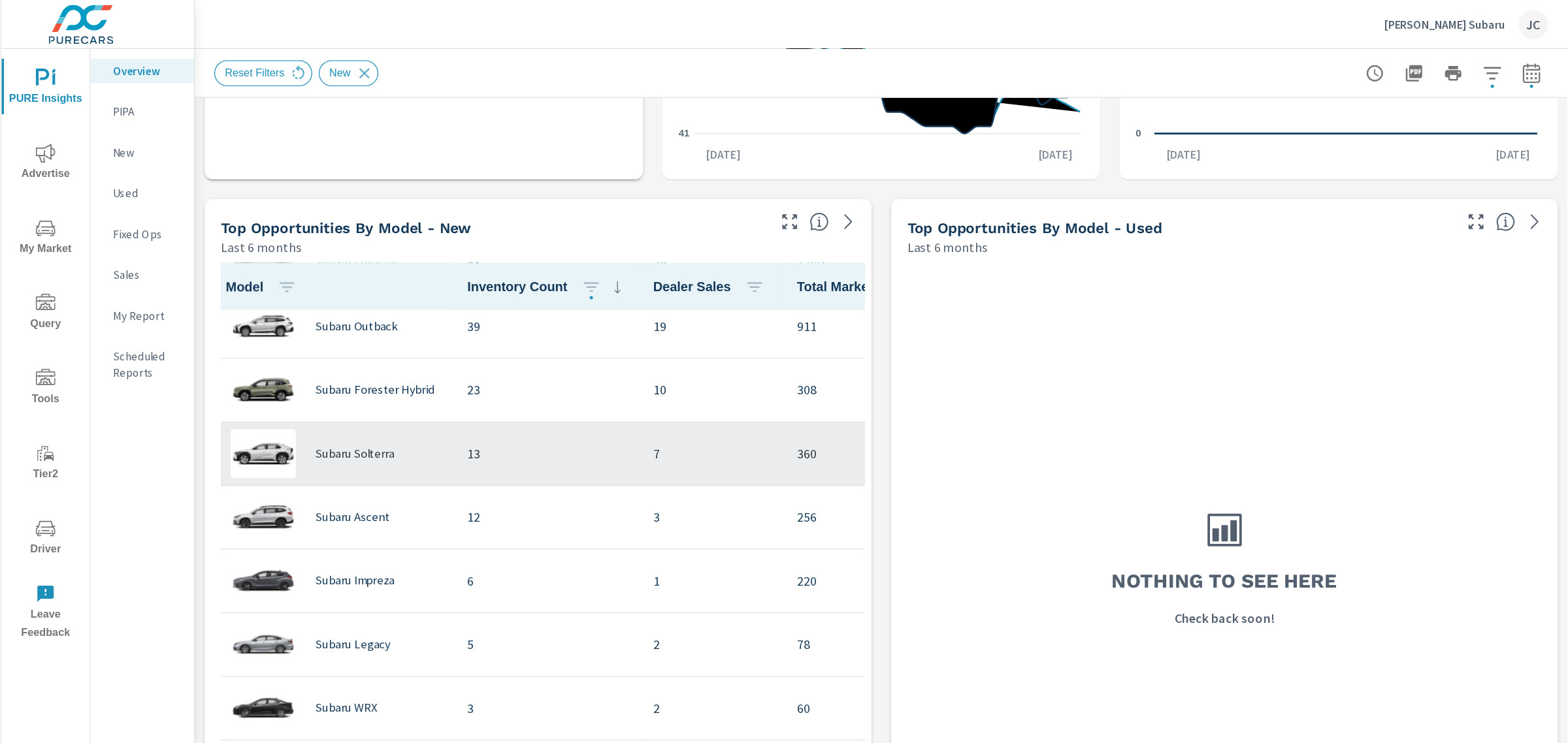
scroll to position [131, 0]
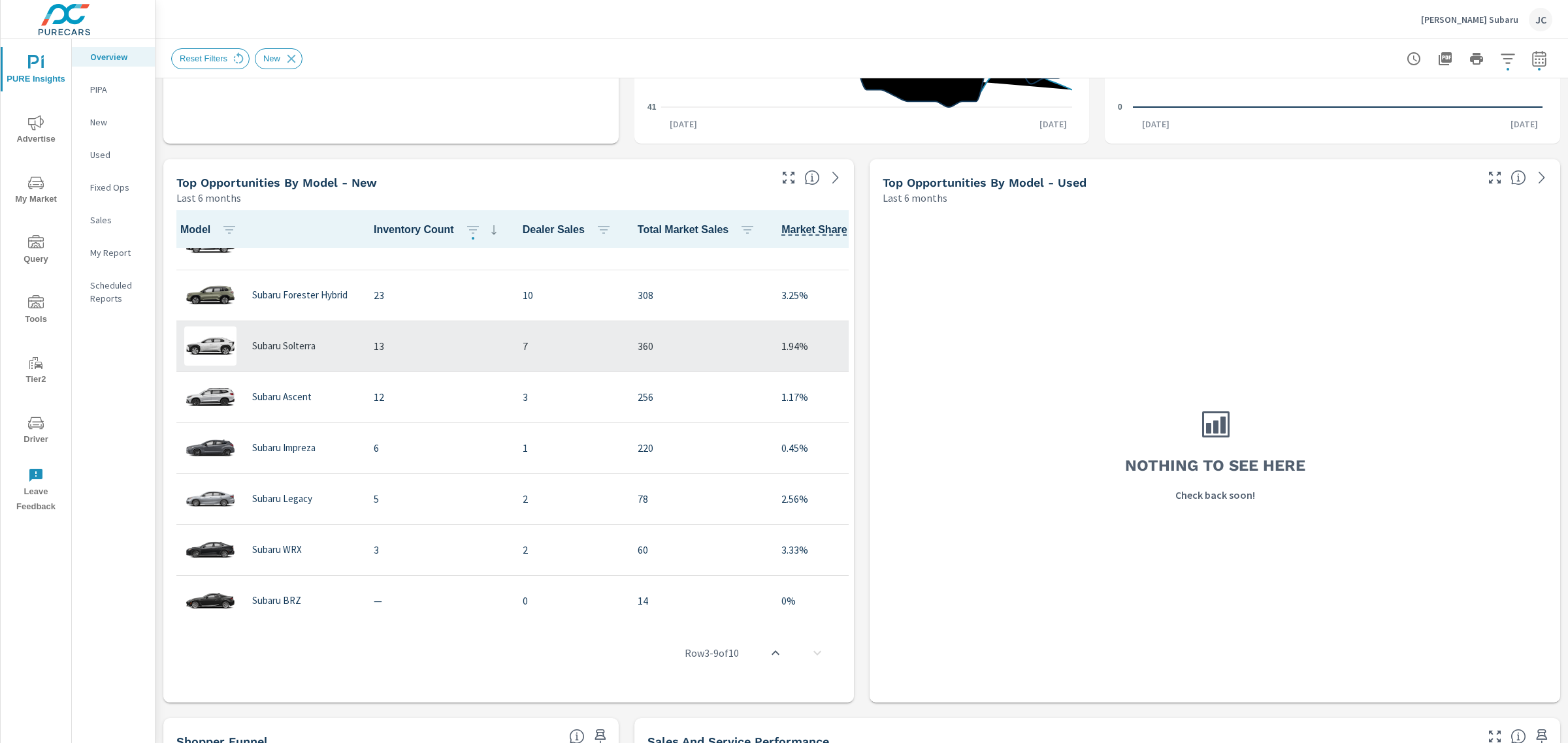
scroll to position [151, 0]
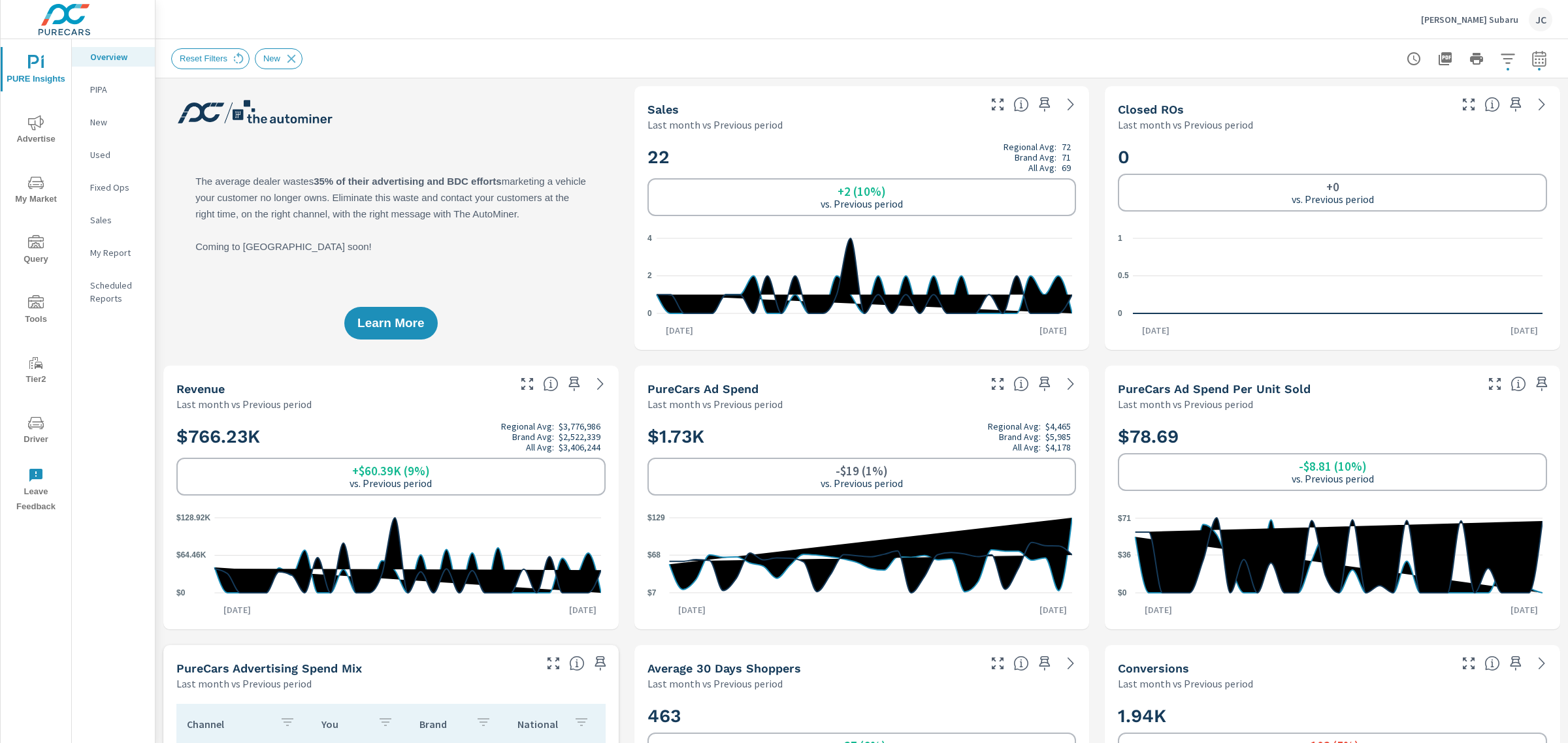
click at [107, 254] on p "My Report" at bounding box center [117, 253] width 55 height 13
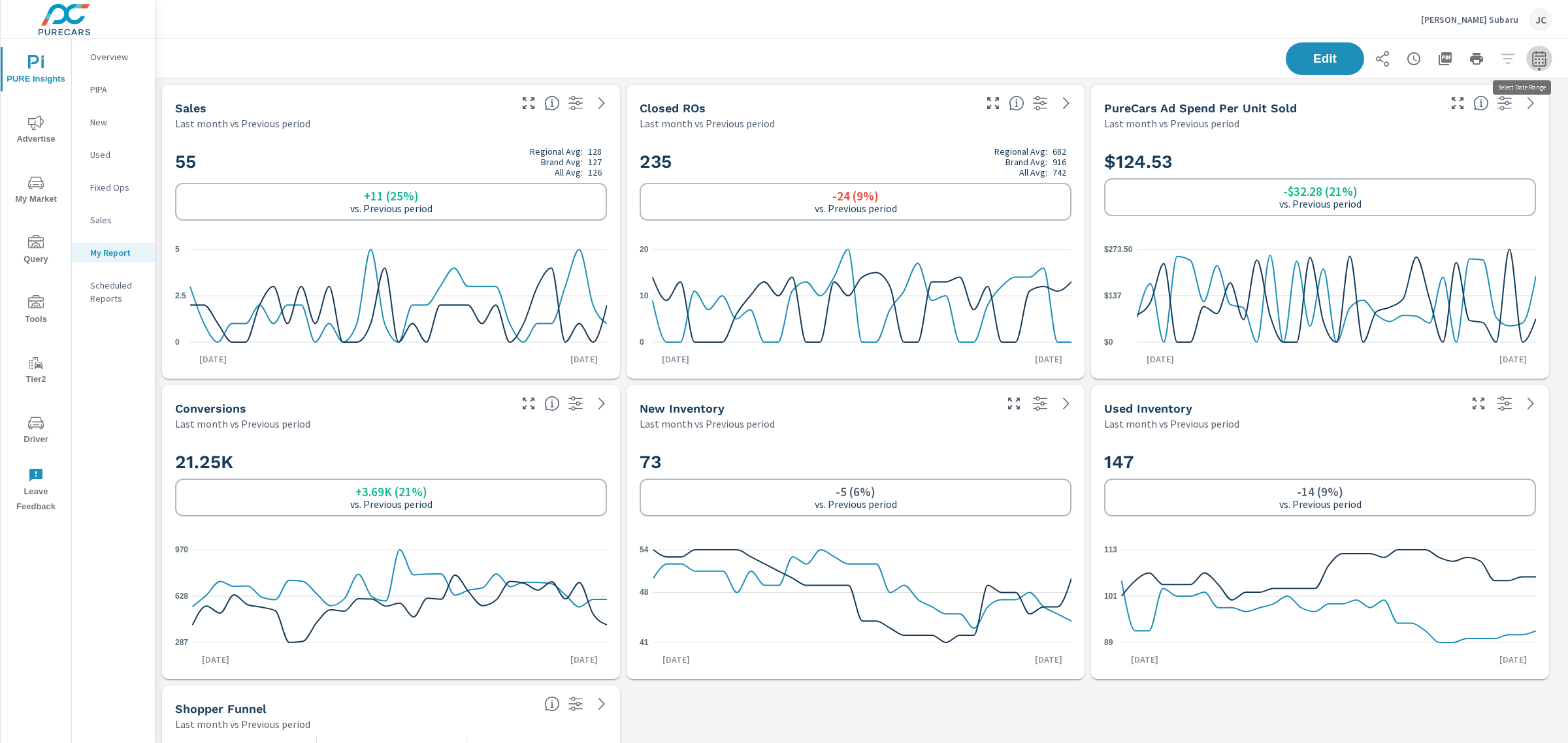
click at [1254, 51] on icon "button" at bounding box center [1539, 59] width 16 height 16
select select "Last month"
select select "Previous period"
click at [1121, 23] on div "[PERSON_NAME] Subaru JC" at bounding box center [862, 19] width 1381 height 39
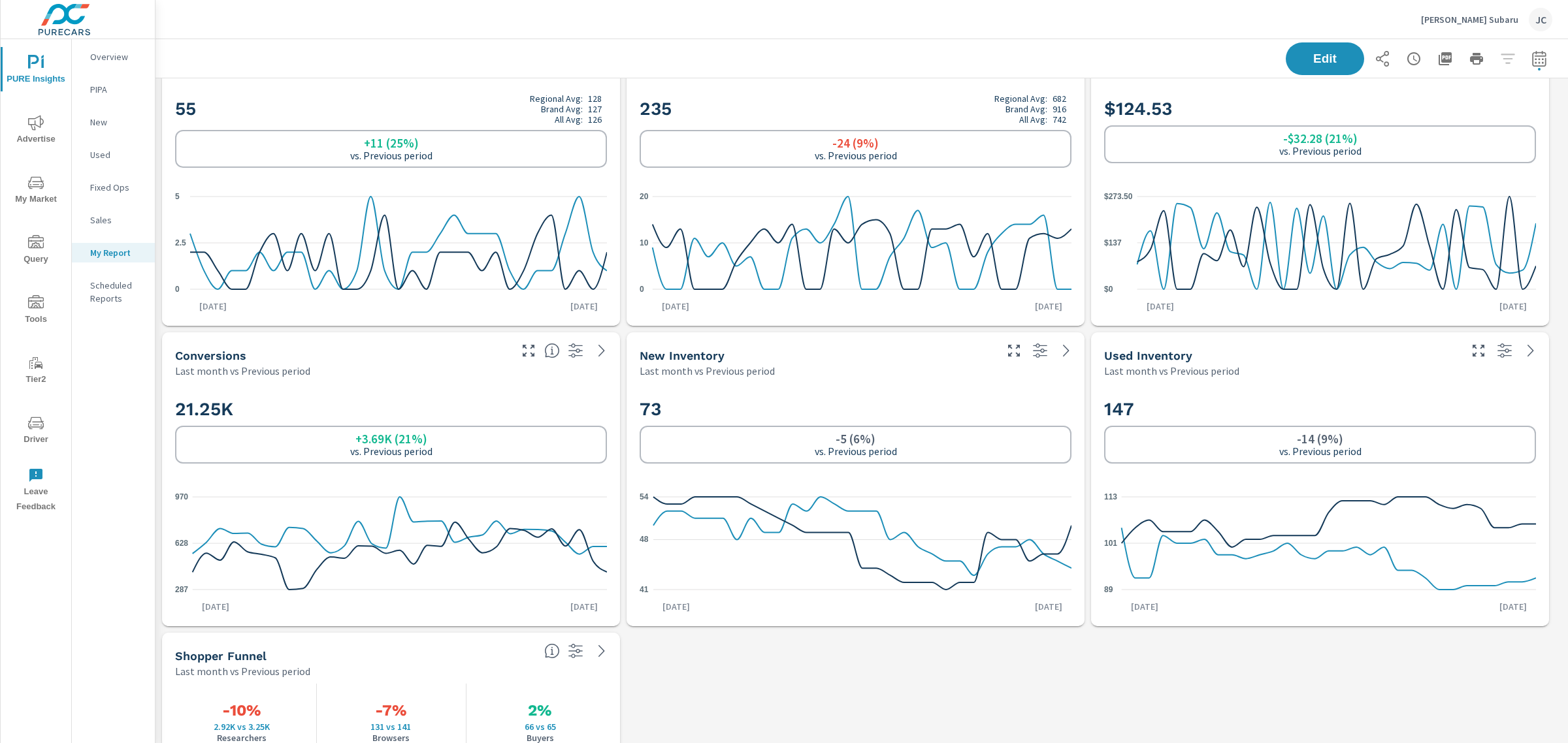
scroll to position [0, 0]
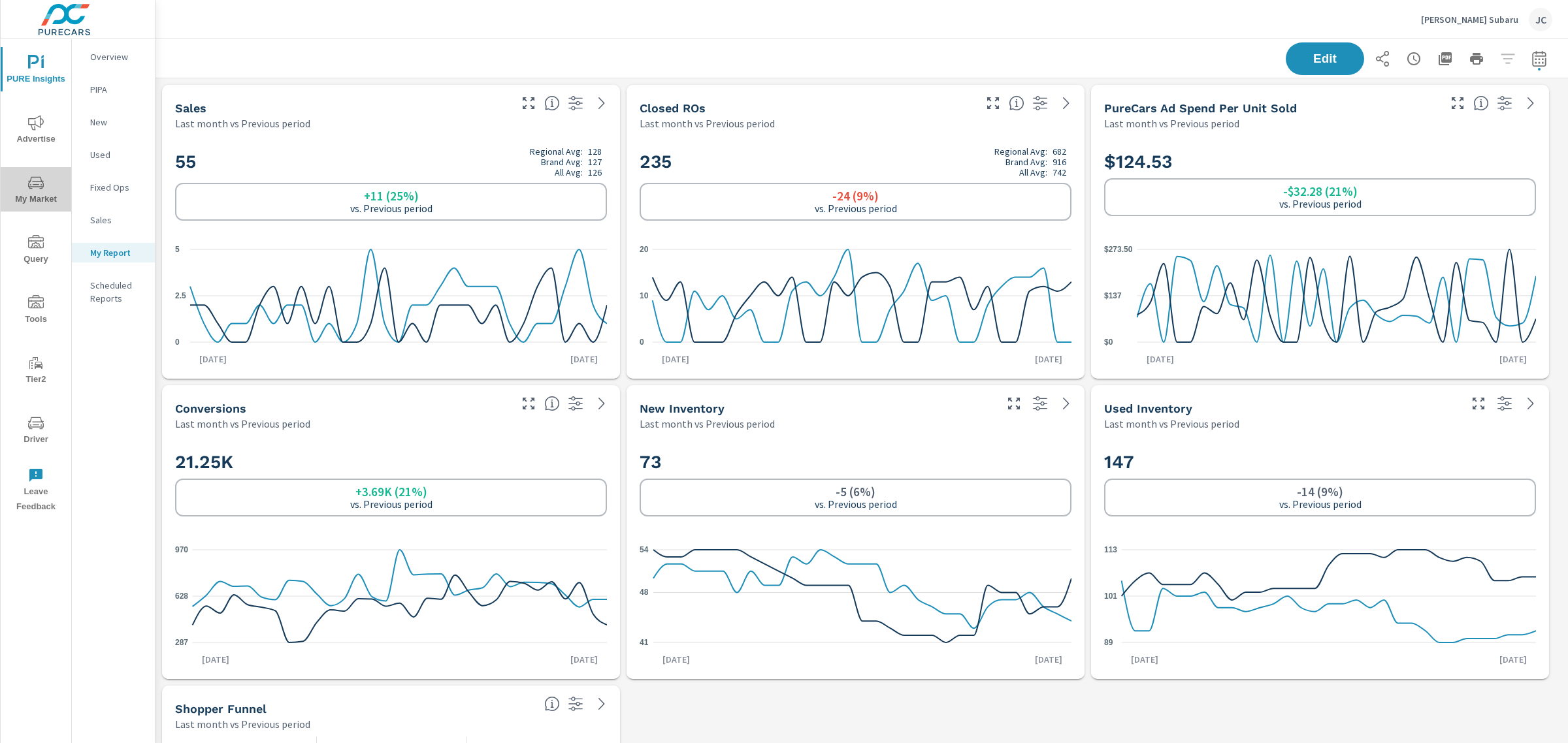
click at [25, 190] on span "My Market" at bounding box center [36, 191] width 63 height 32
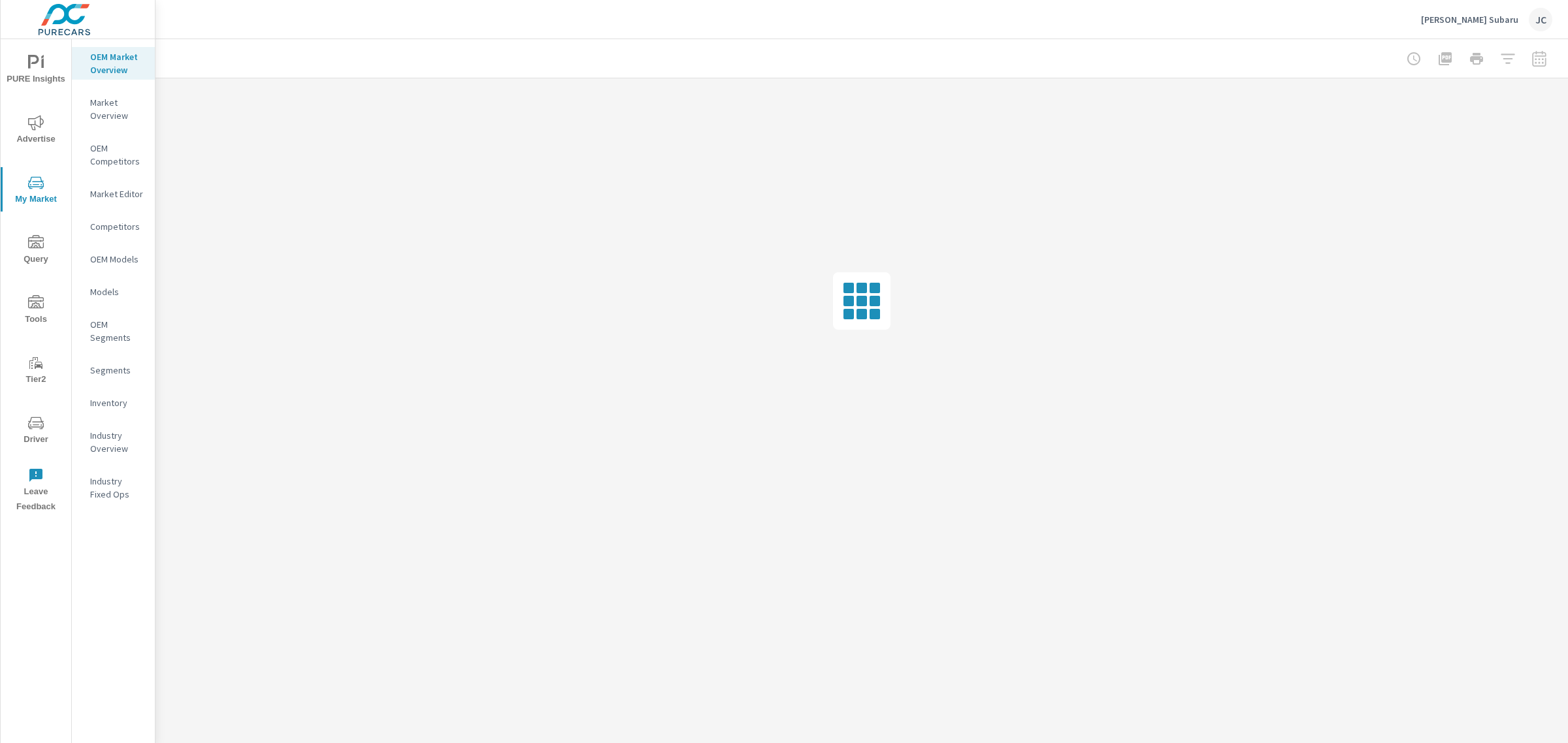
click at [25, 190] on span "My Market" at bounding box center [36, 191] width 63 height 32
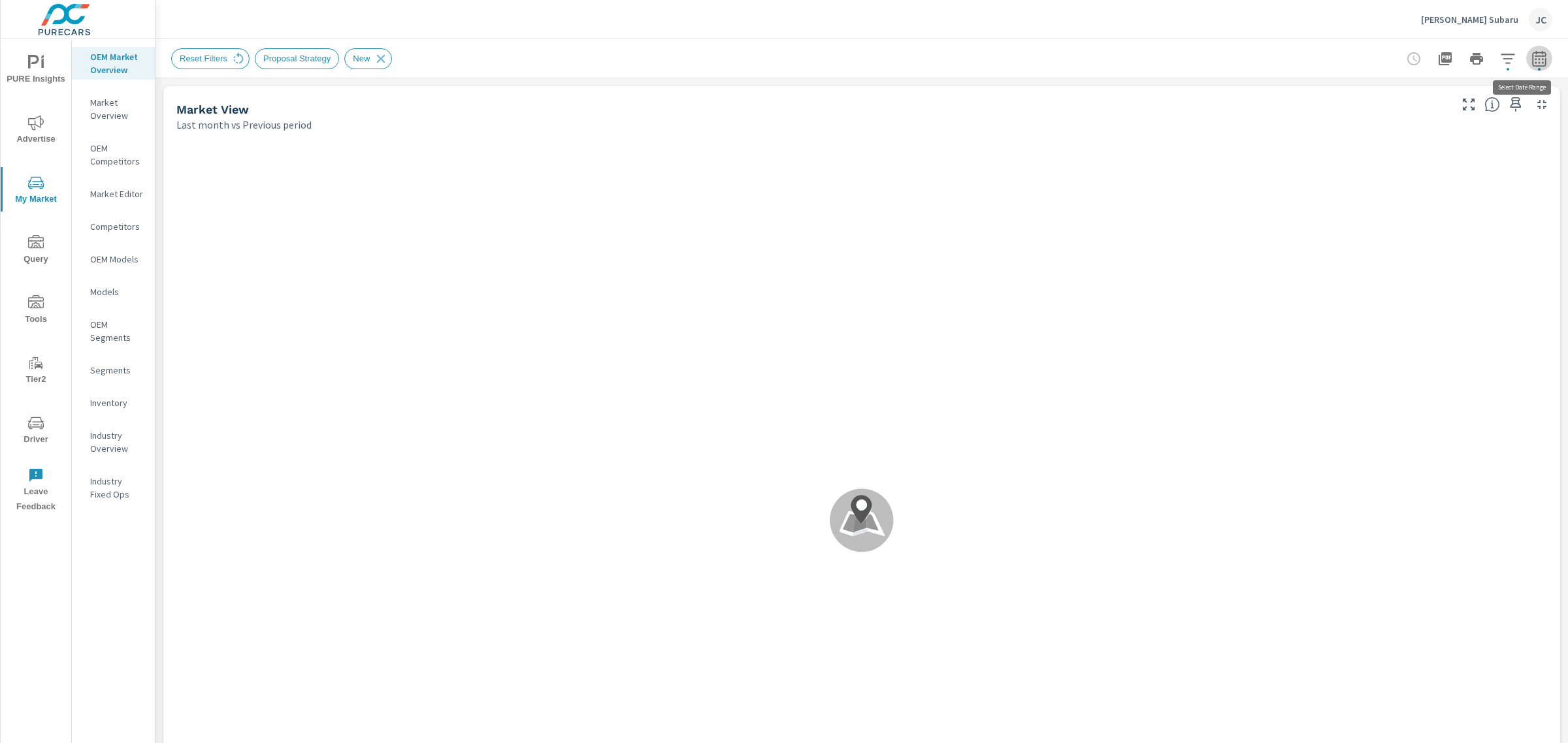
click at [1254, 62] on icon "button" at bounding box center [1539, 59] width 16 height 16
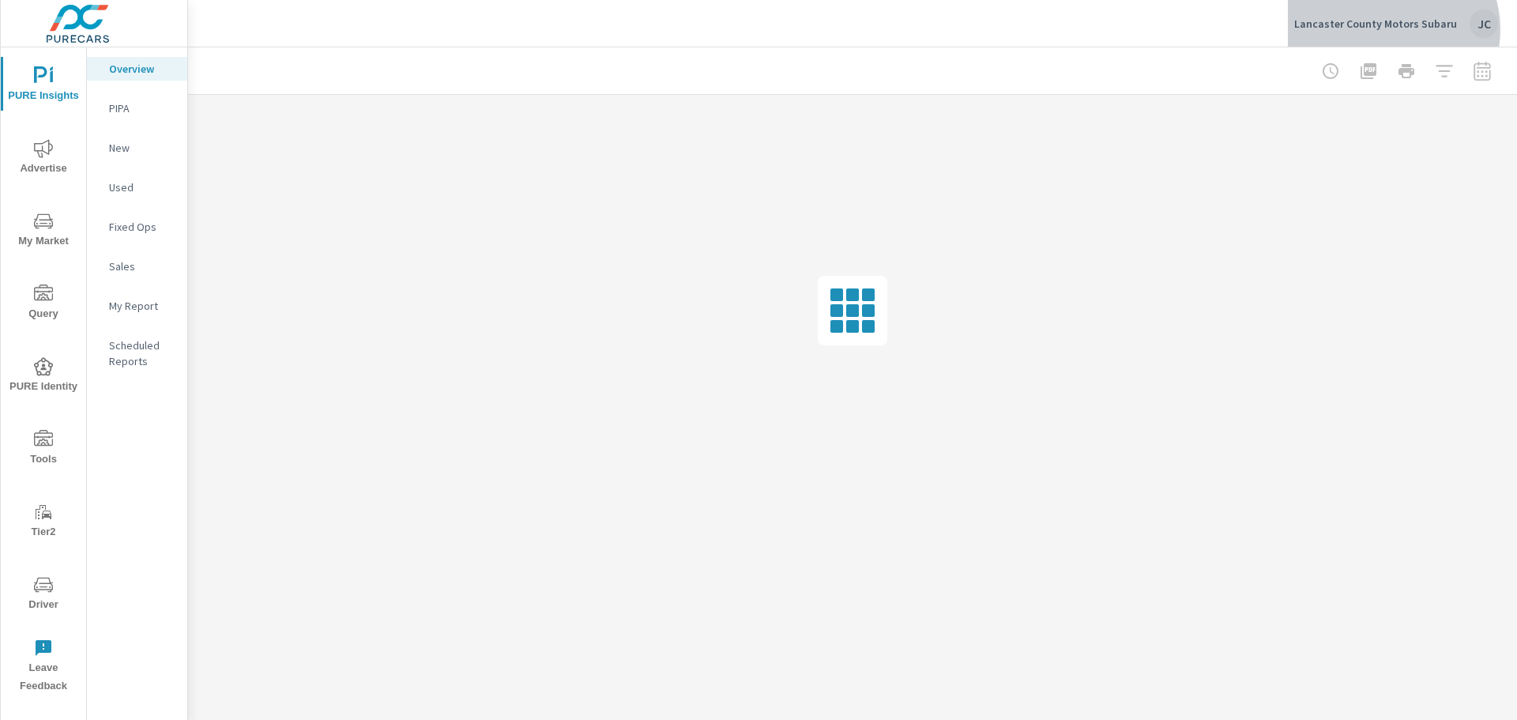
click at [1398, 29] on p "Lancaster County Motors Subaru" at bounding box center [1375, 24] width 163 height 14
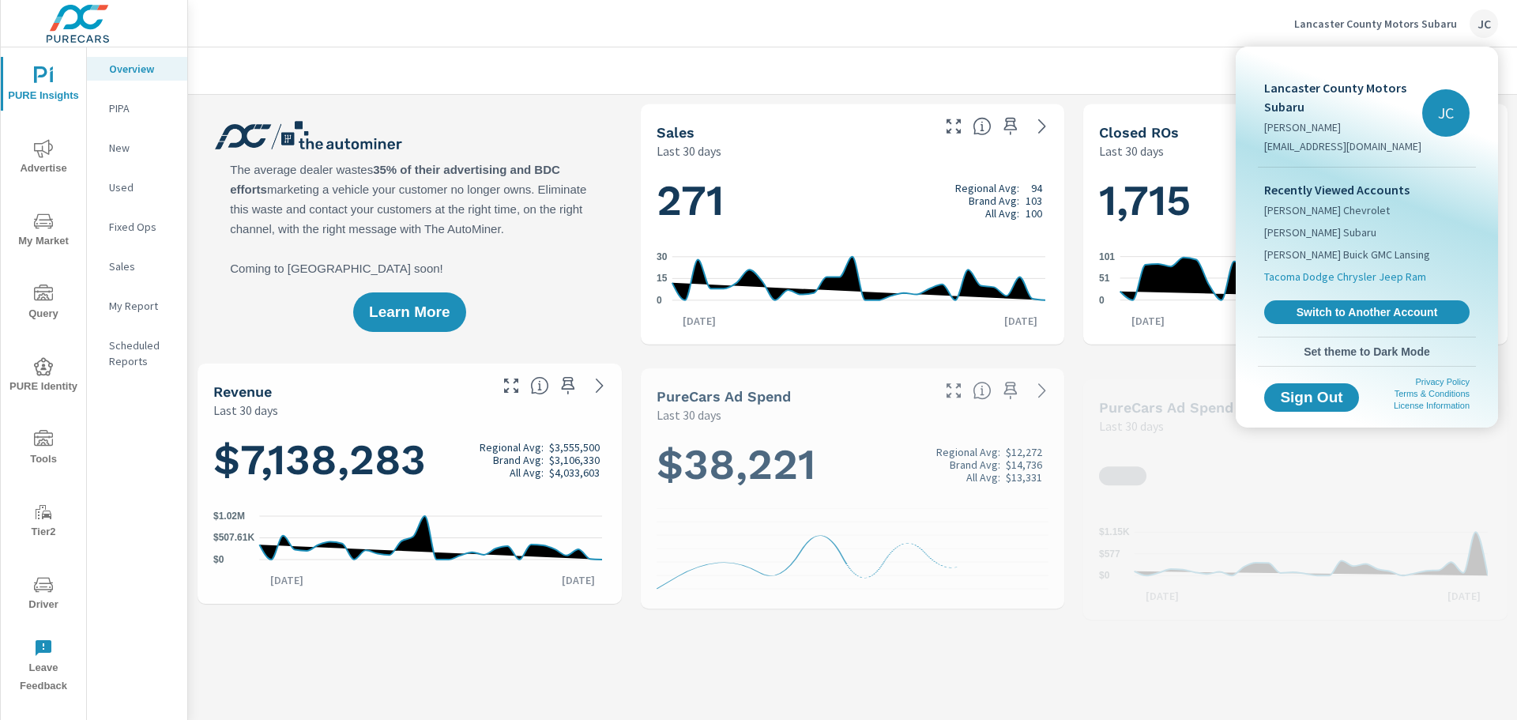
scroll to position [1, 0]
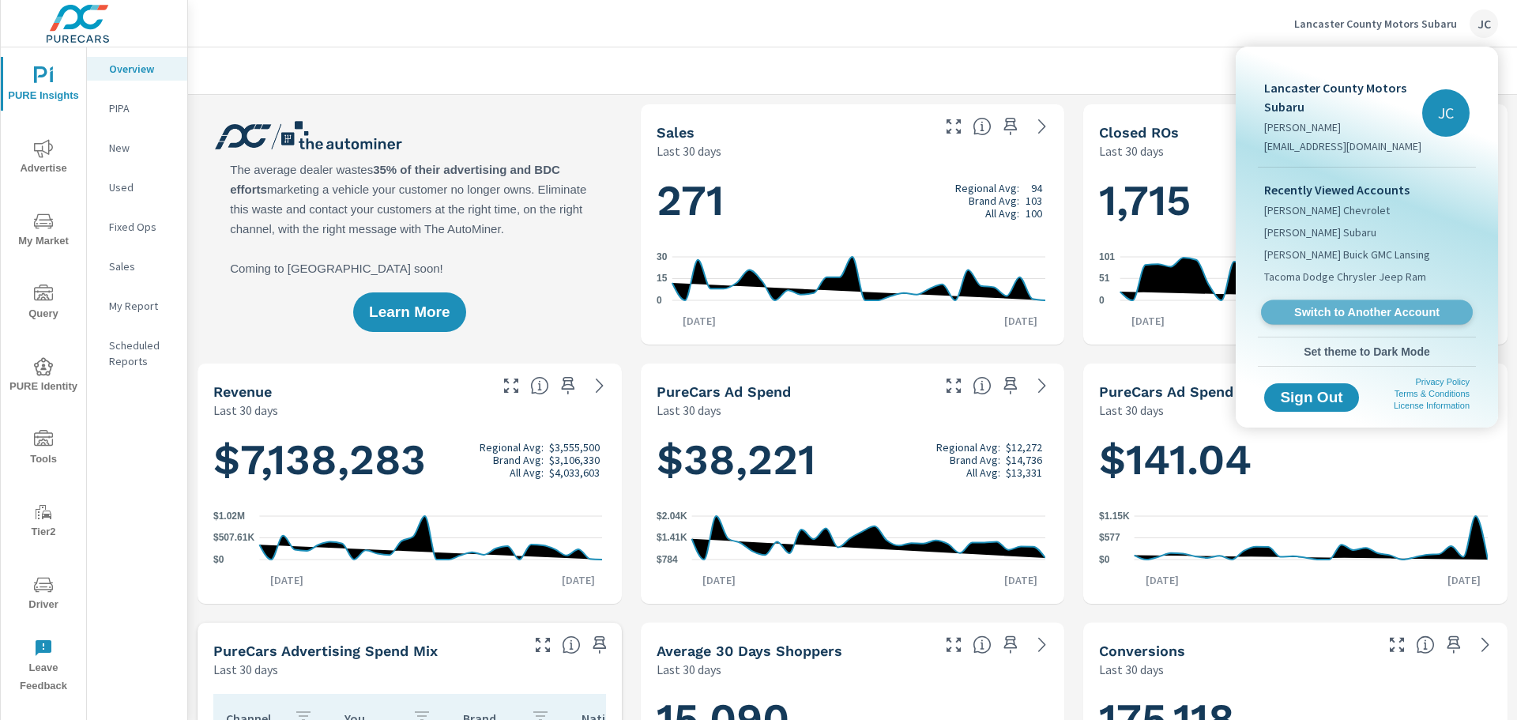
click at [1364, 316] on span "Switch to Another Account" at bounding box center [1367, 312] width 194 height 15
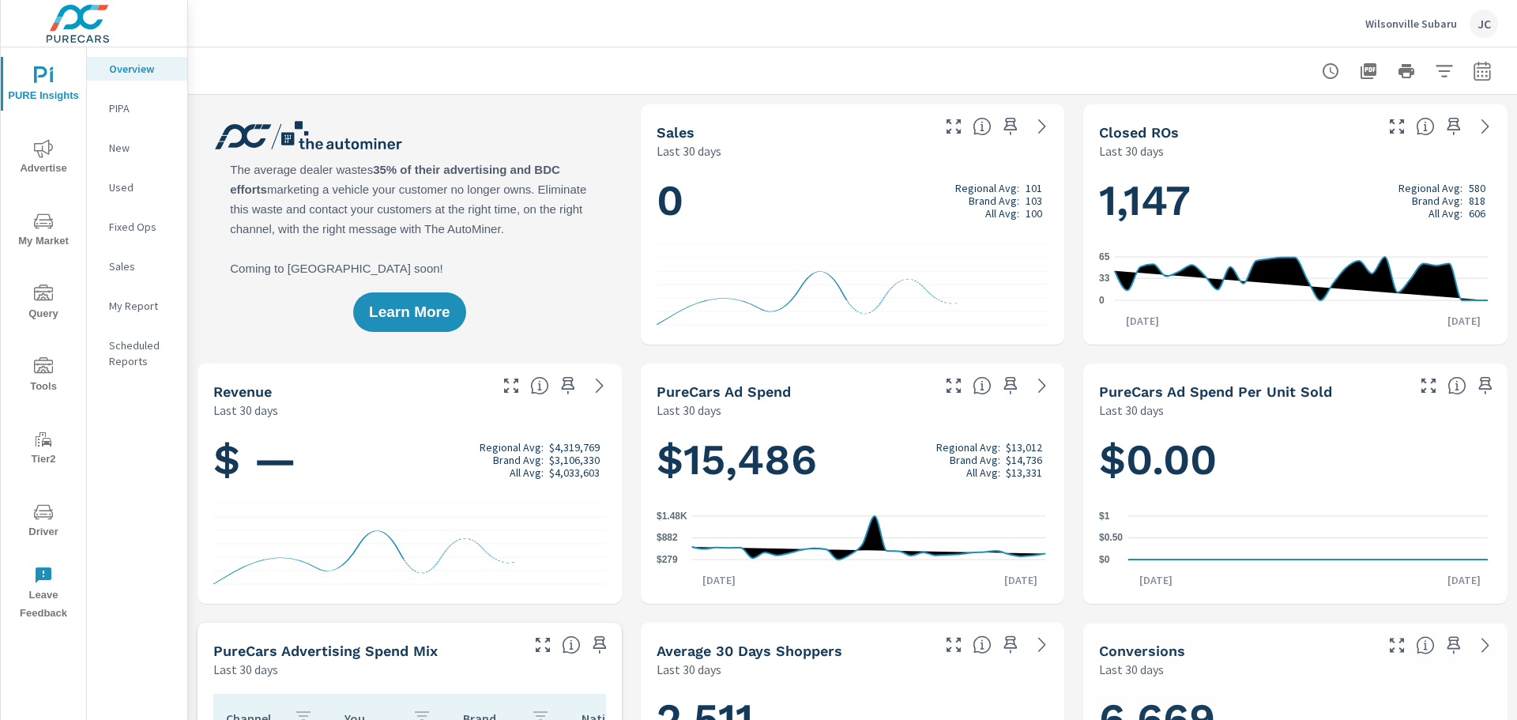
scroll to position [1, 0]
click at [43, 523] on span "Driver" at bounding box center [44, 521] width 76 height 39
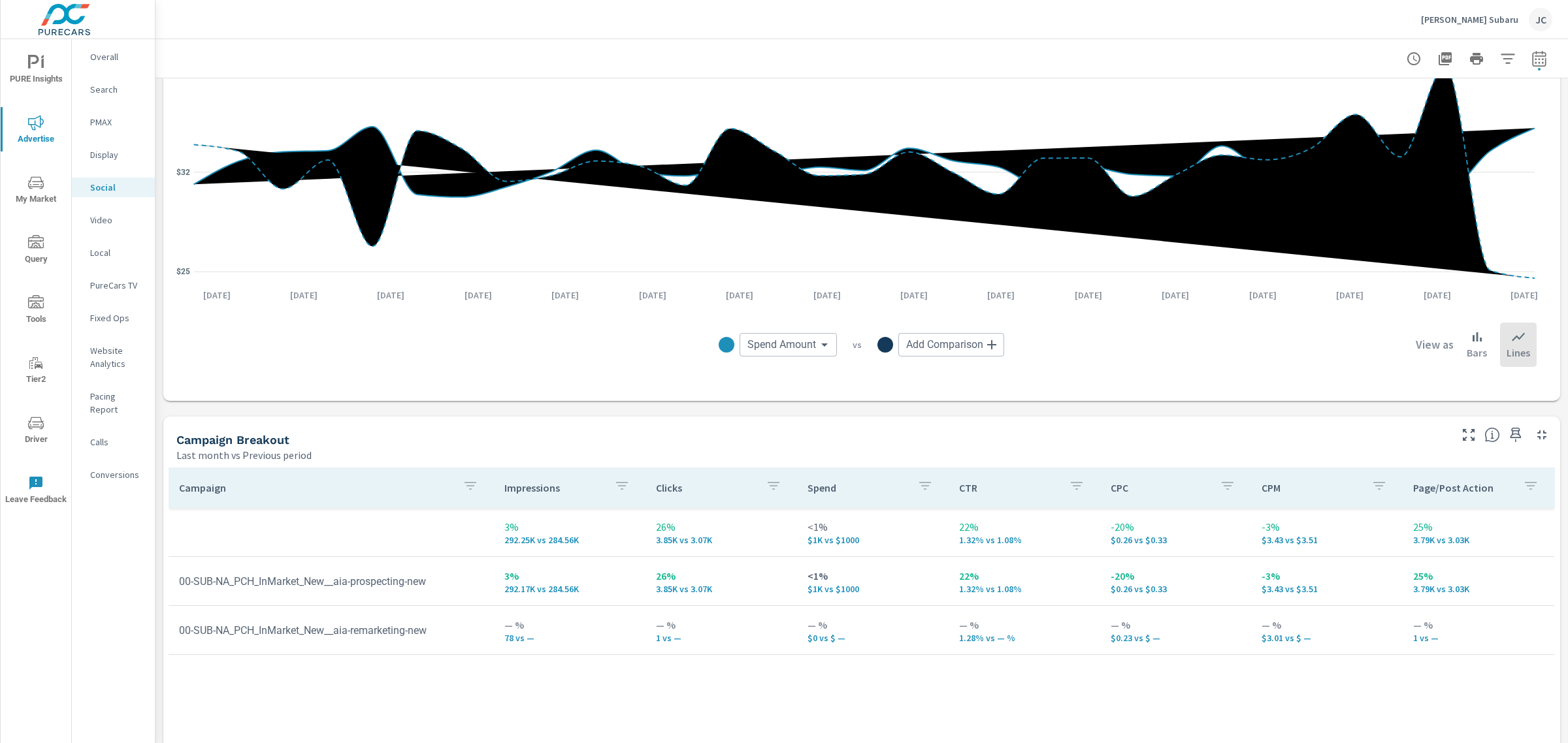
scroll to position [310, 0]
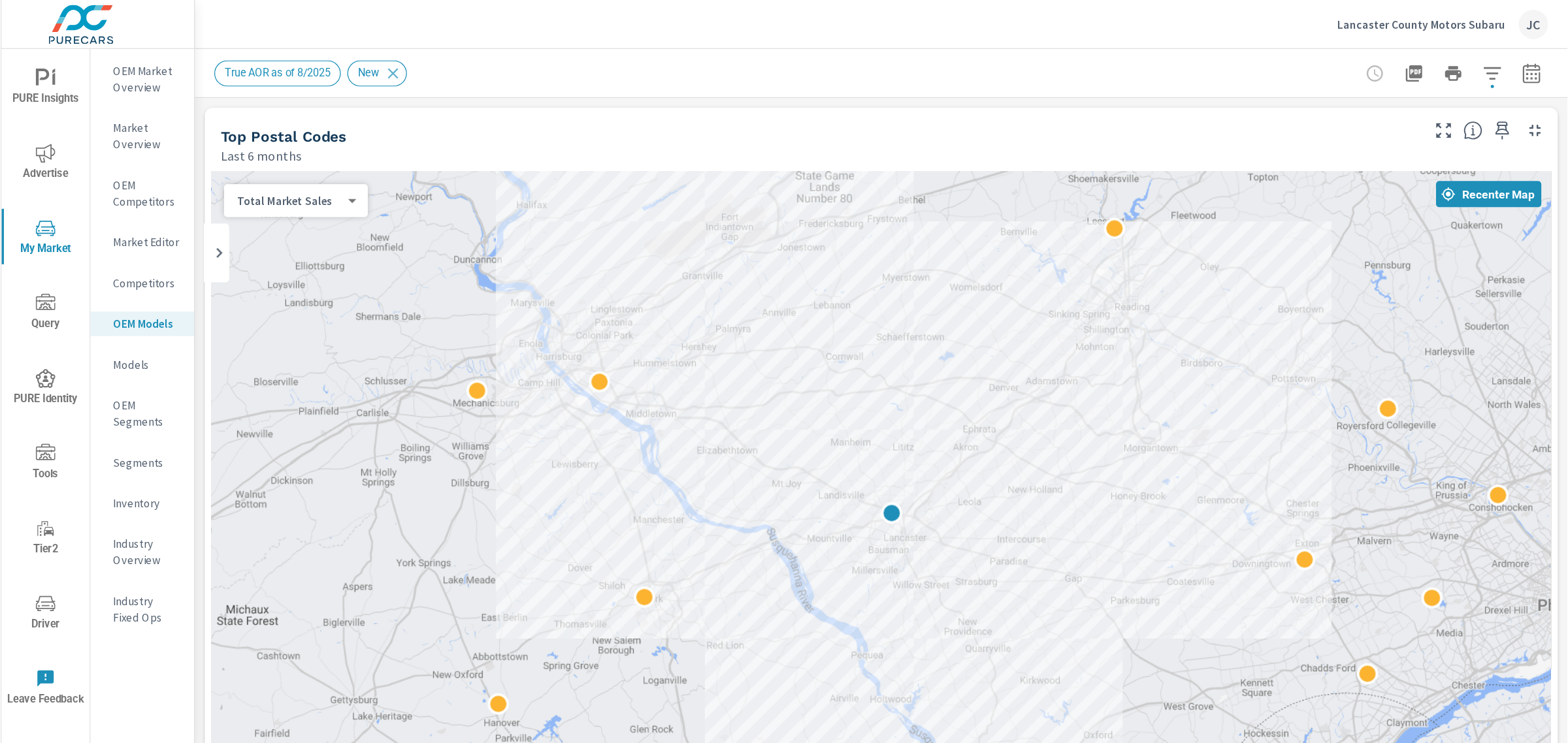
scroll to position [1, 0]
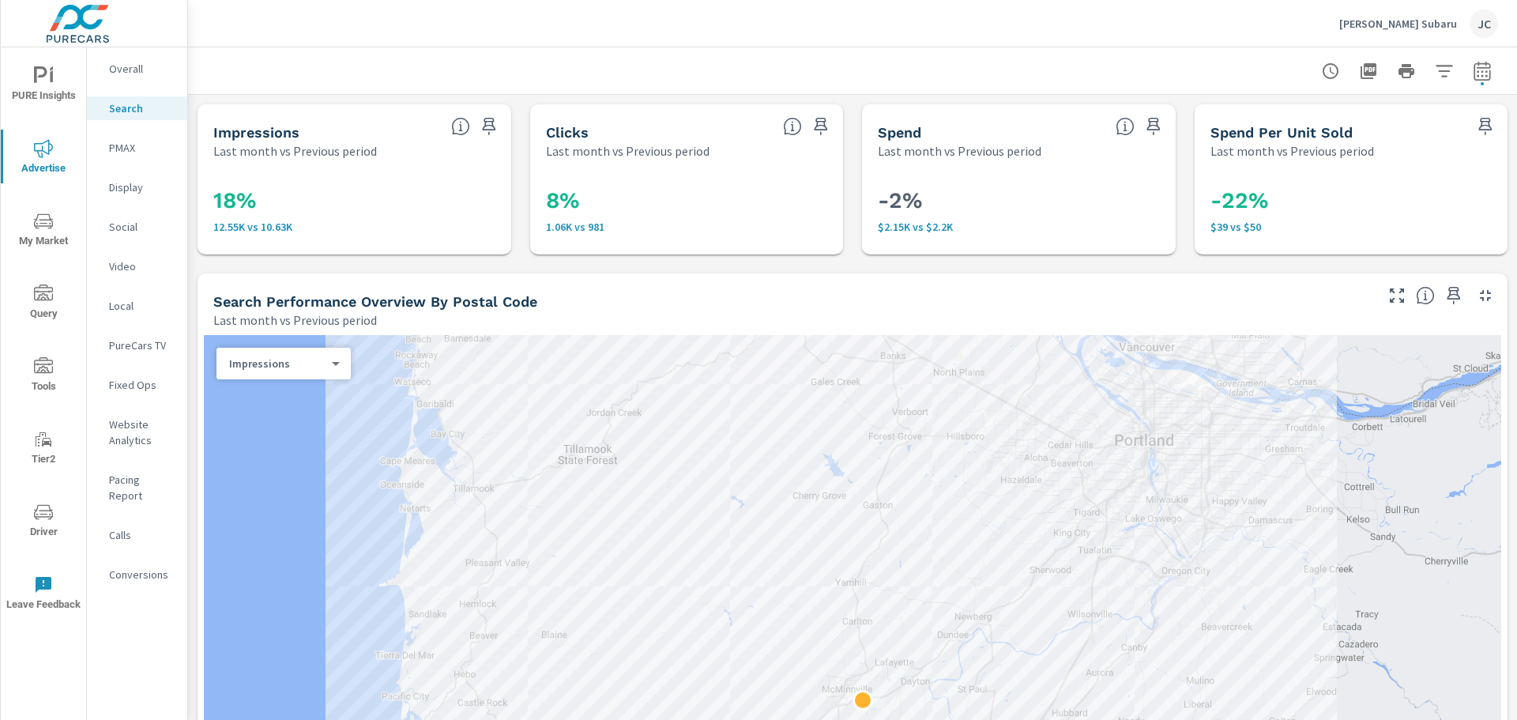
scroll to position [237, 0]
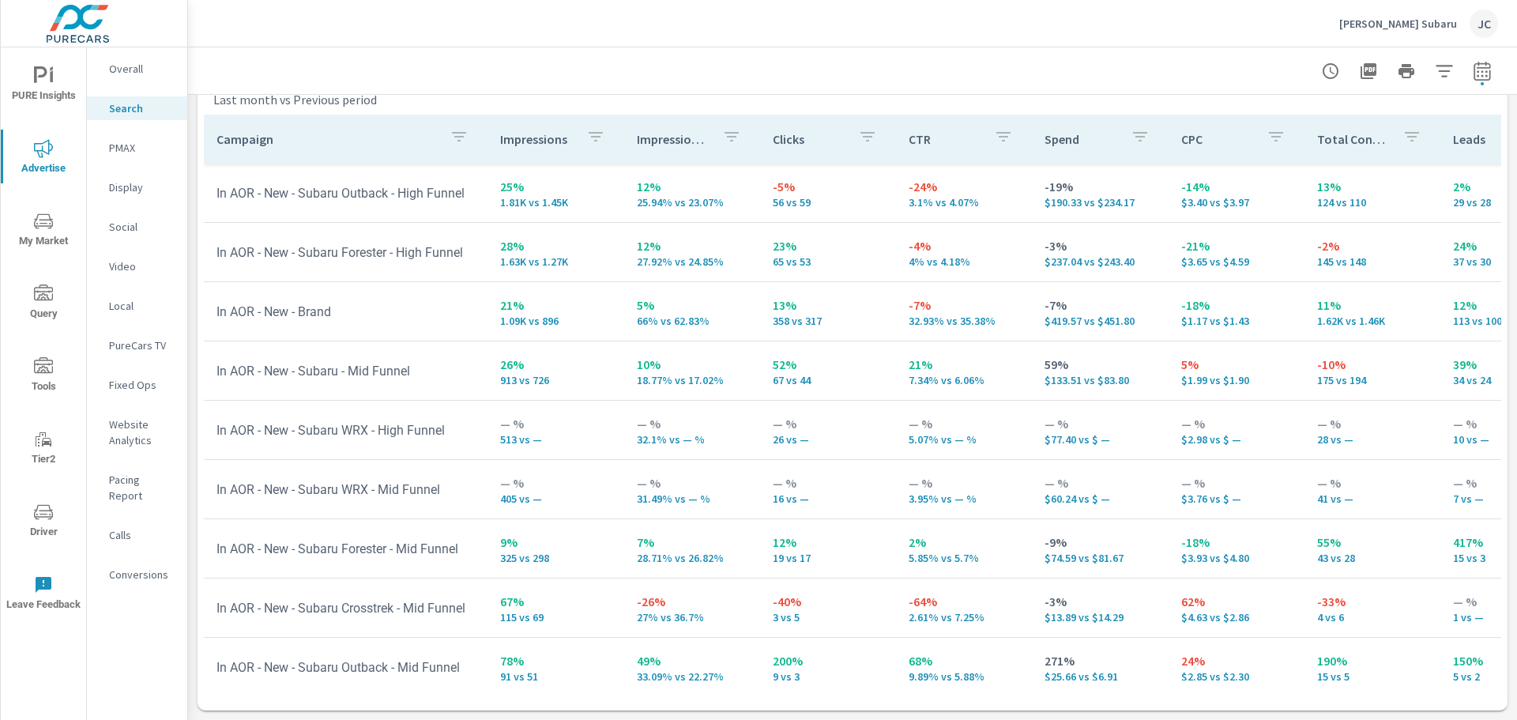
scroll to position [158, 0]
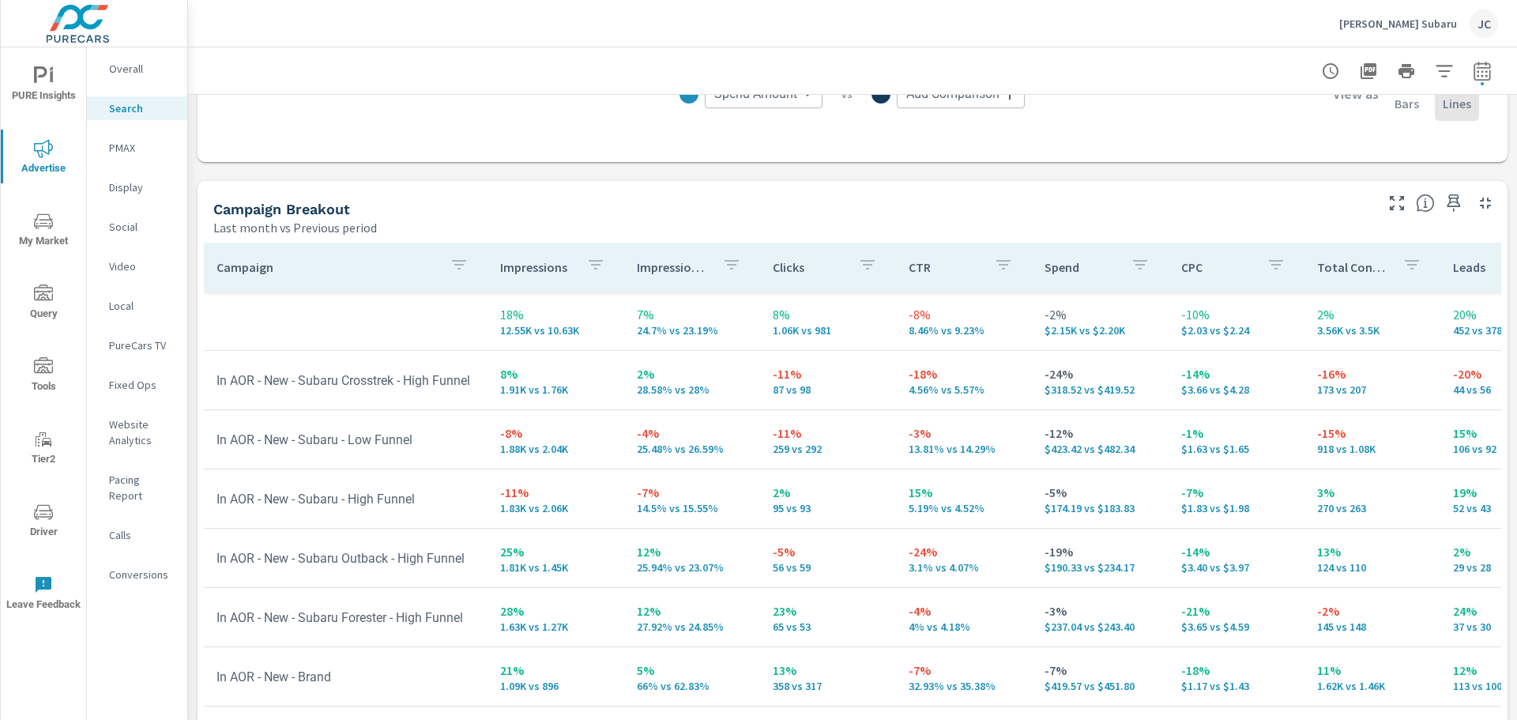
scroll to position [1415, 0]
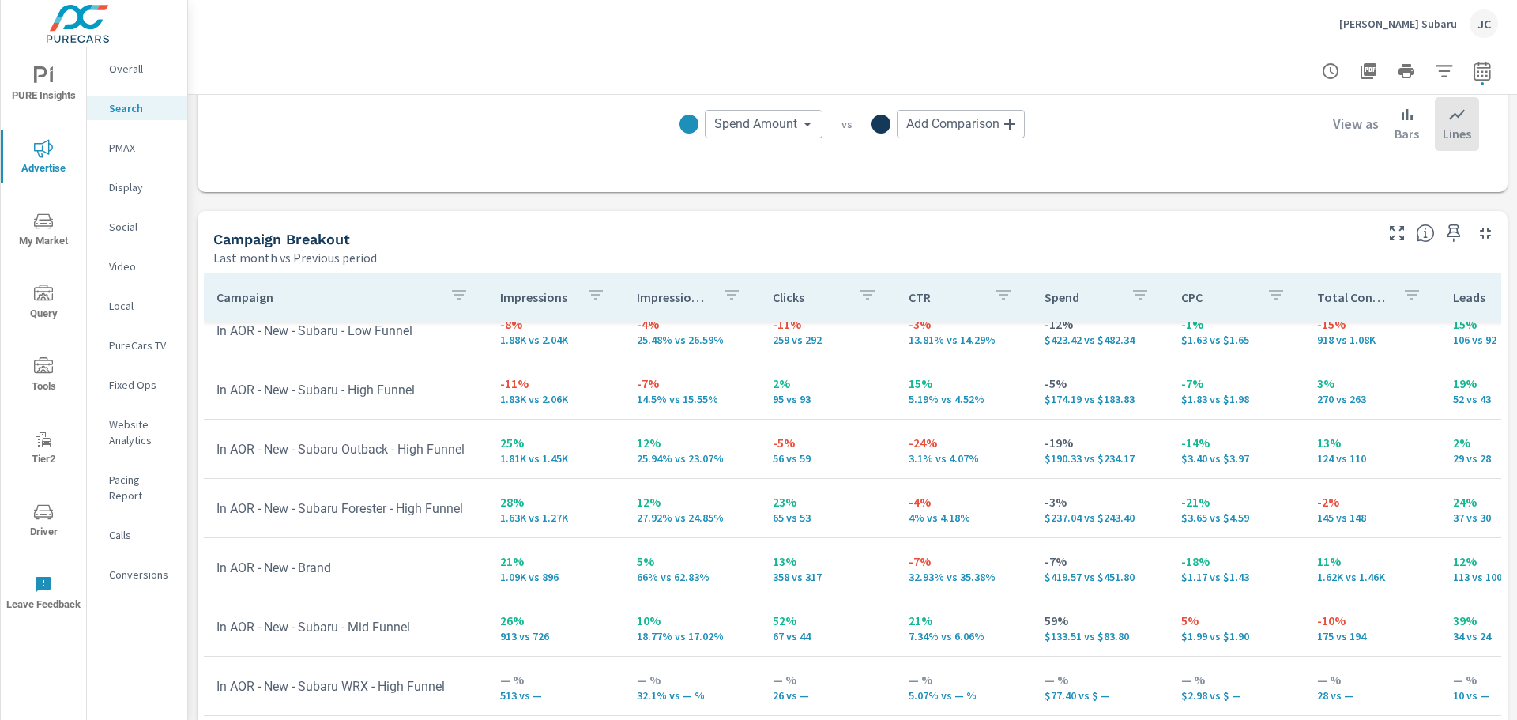
scroll to position [158, 0]
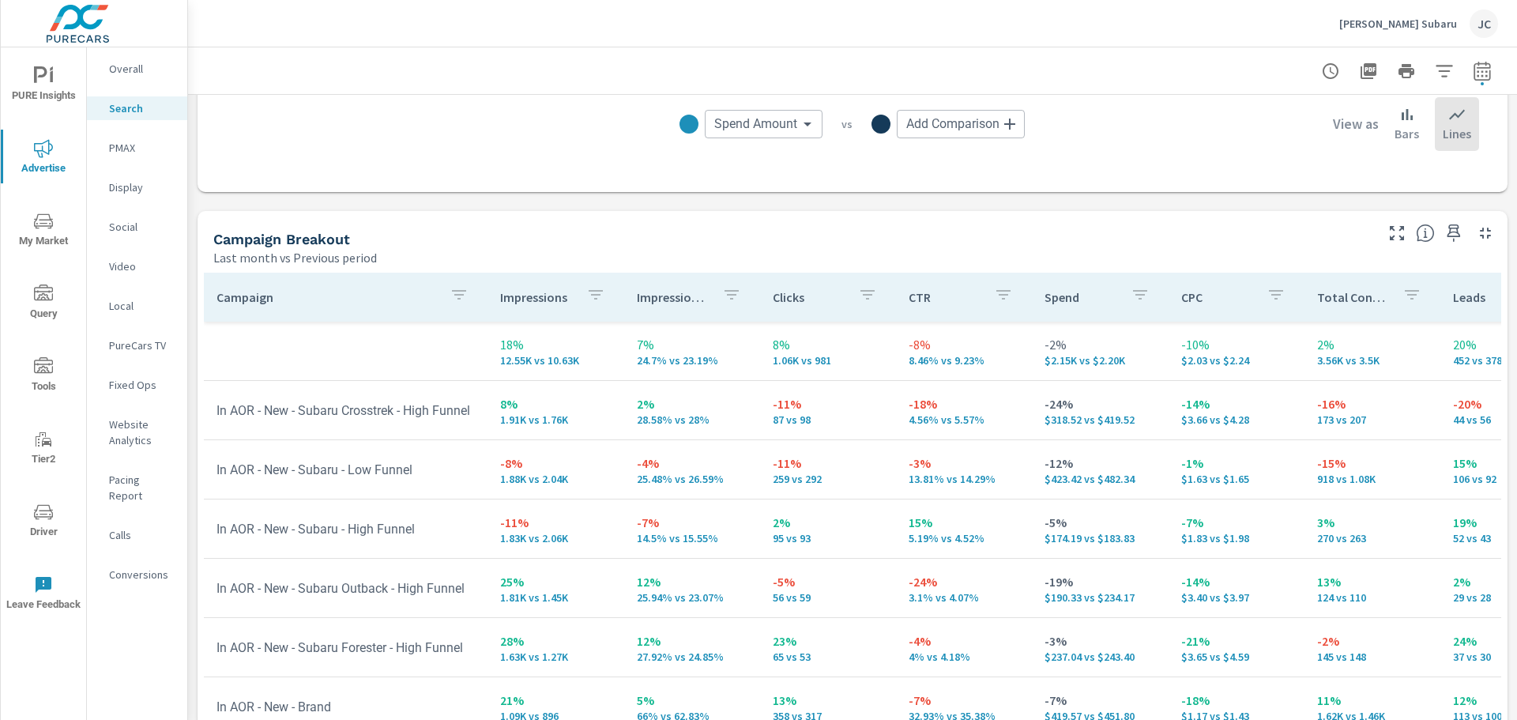
scroll to position [79, 0]
click at [675, 299] on p "Impression Share" at bounding box center [673, 297] width 73 height 16
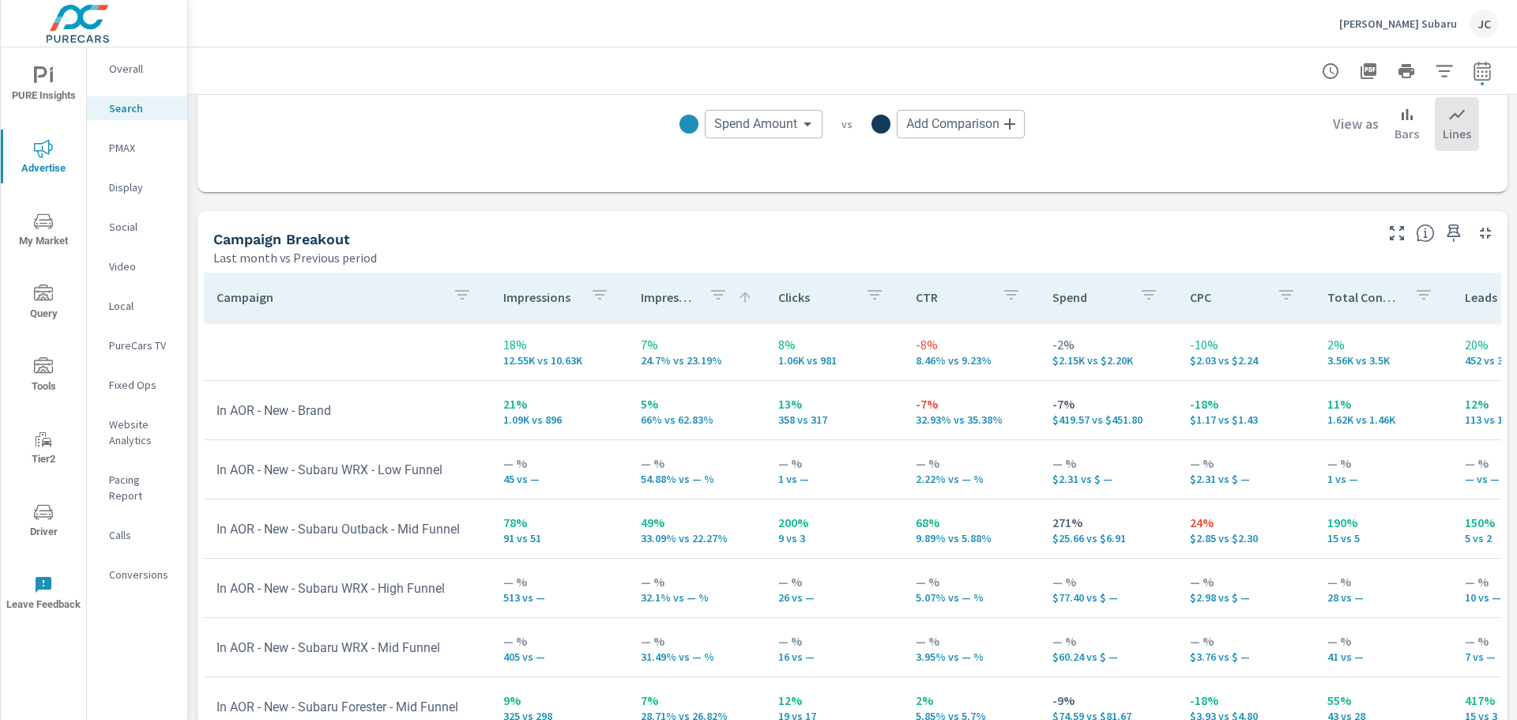
click at [675, 299] on p "Impression Share" at bounding box center [668, 297] width 55 height 16
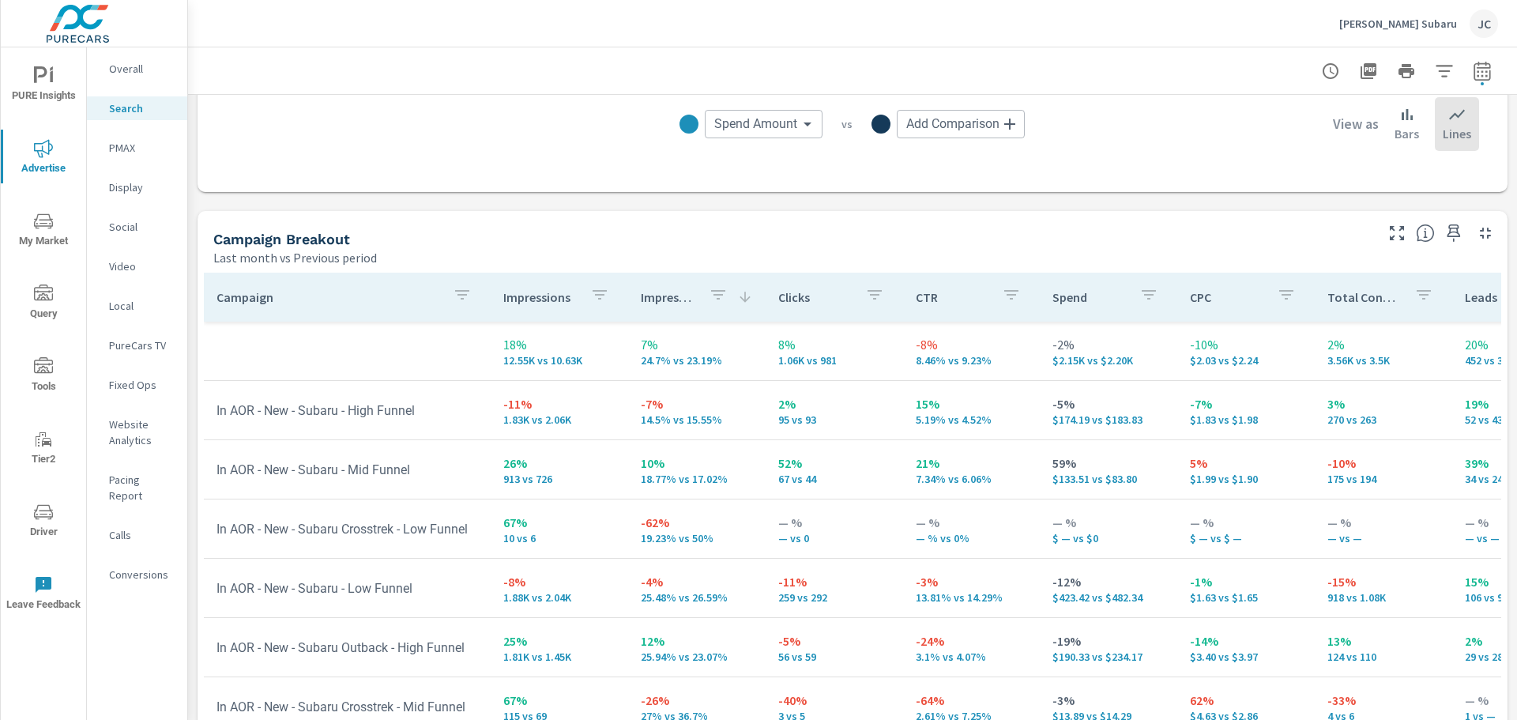
click at [717, 301] on icon "button" at bounding box center [718, 294] width 19 height 19
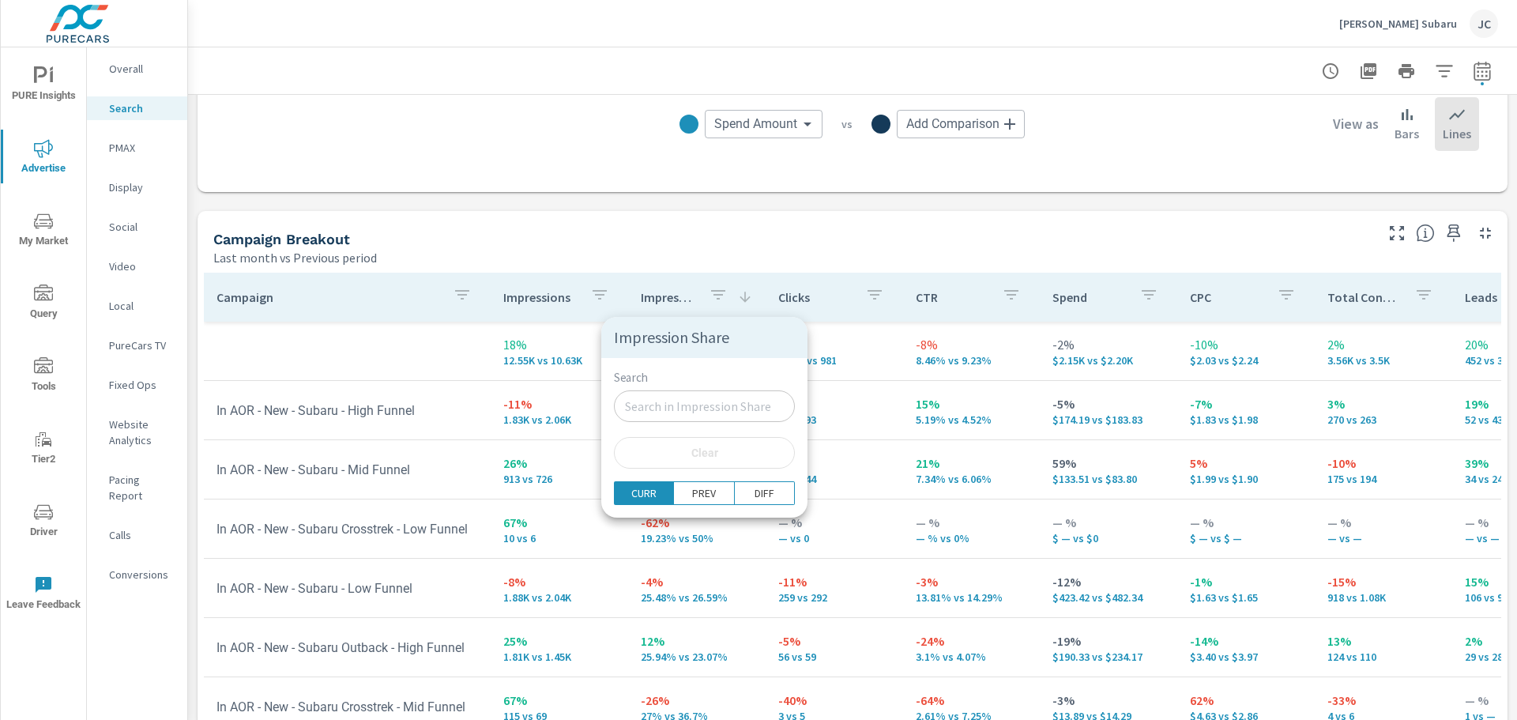
click at [703, 237] on div at bounding box center [758, 360] width 1517 height 720
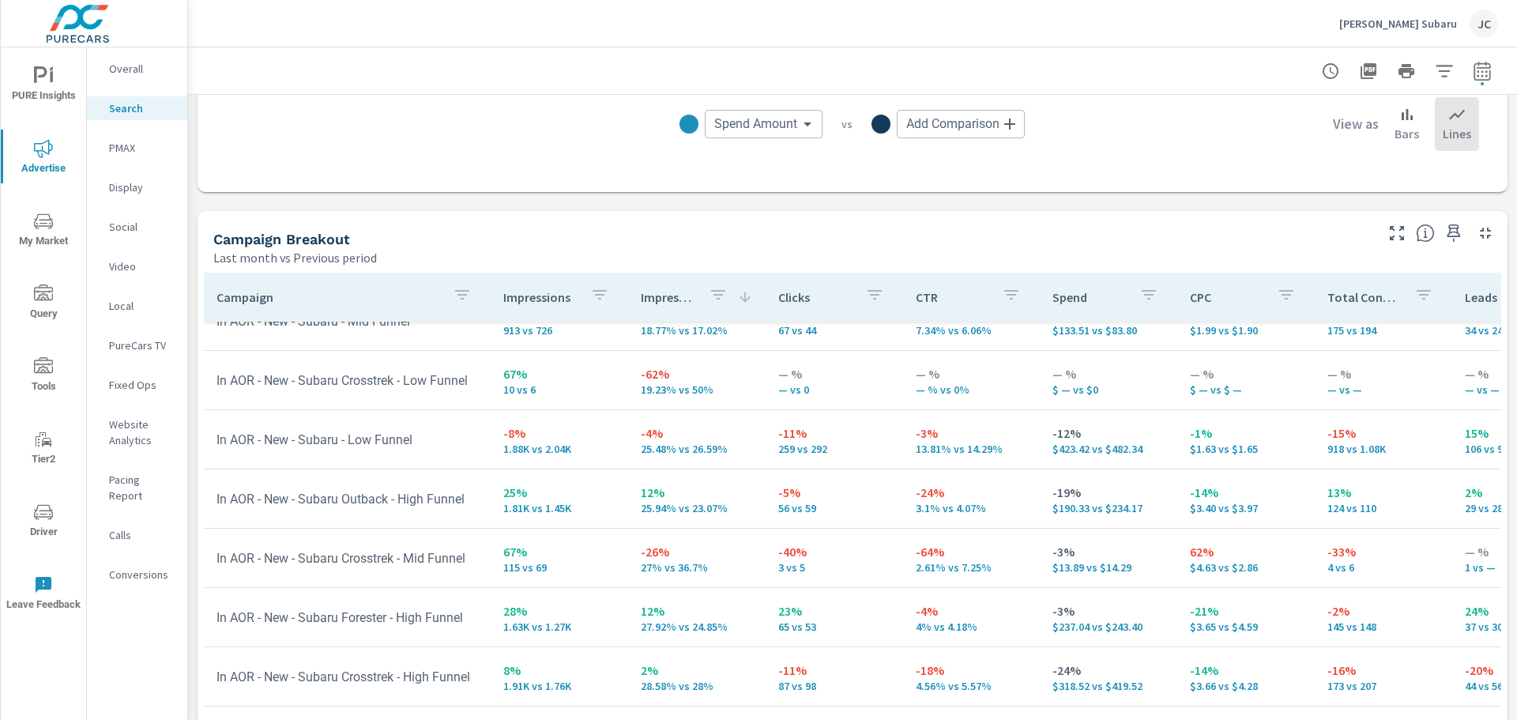
scroll to position [158, 0]
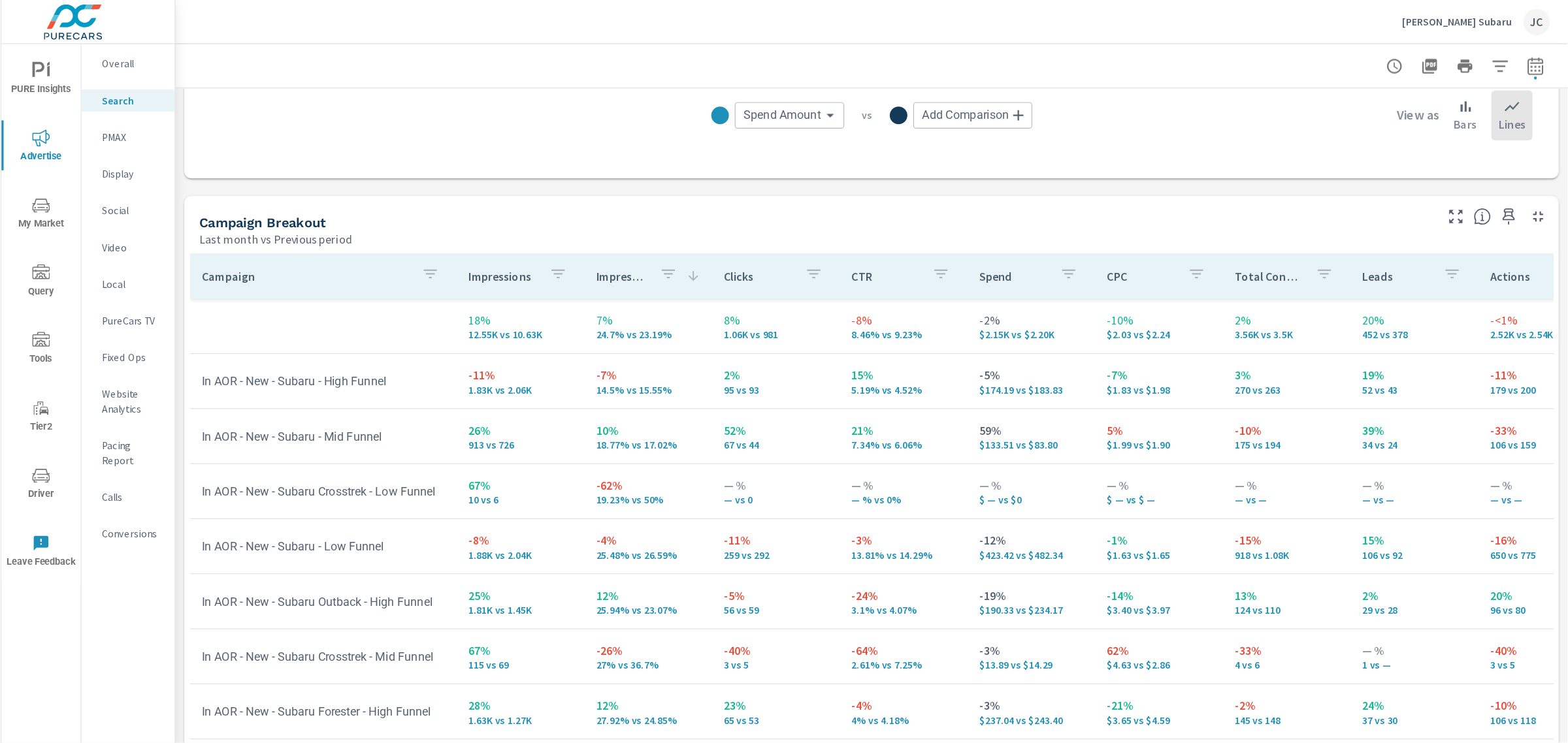
scroll to position [1150, 0]
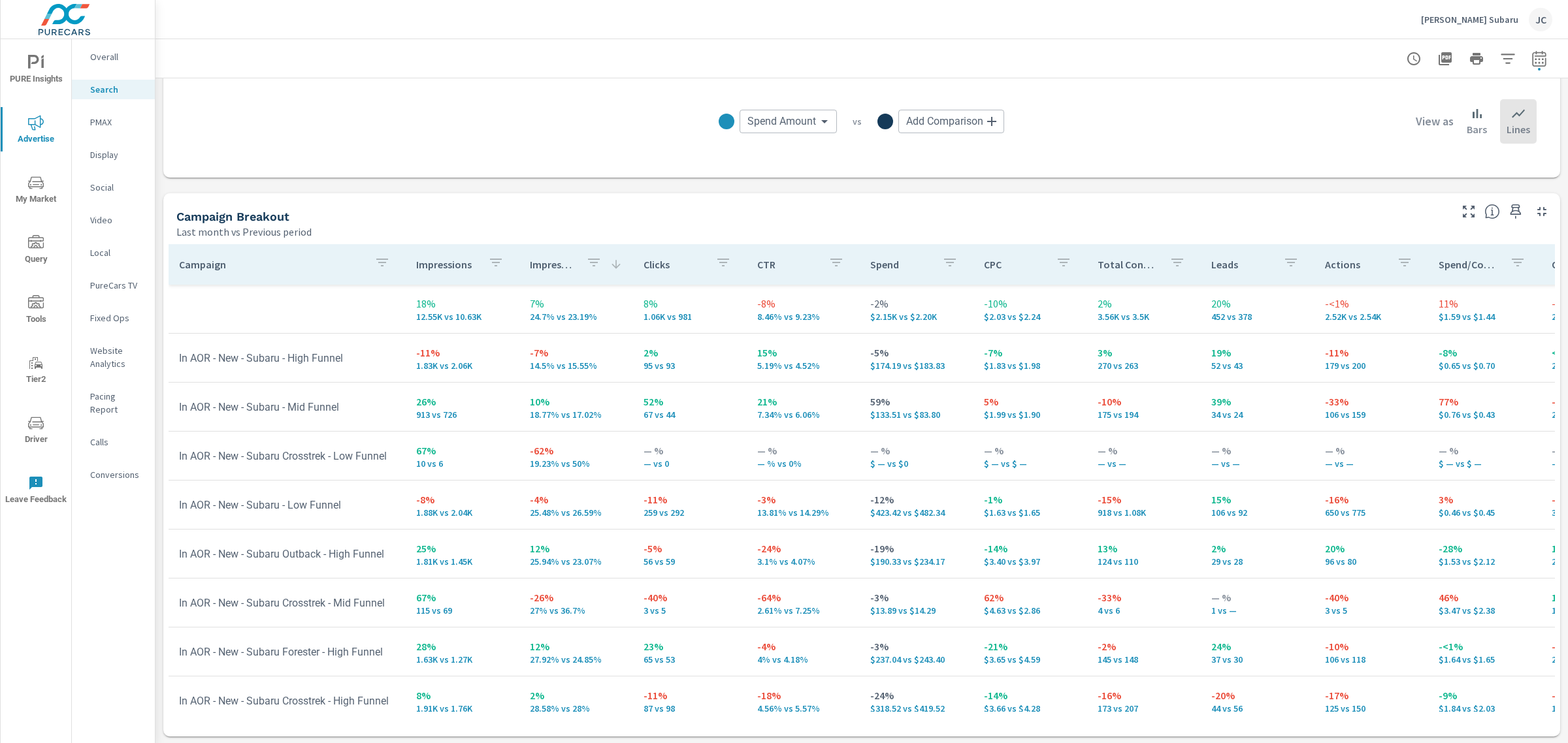
drag, startPoint x: 936, startPoint y: 1, endPoint x: 1132, endPoint y: 100, distance: 219.6
click at [1132, 100] on div "View as Bars Lines" at bounding box center [1312, 121] width 450 height 45
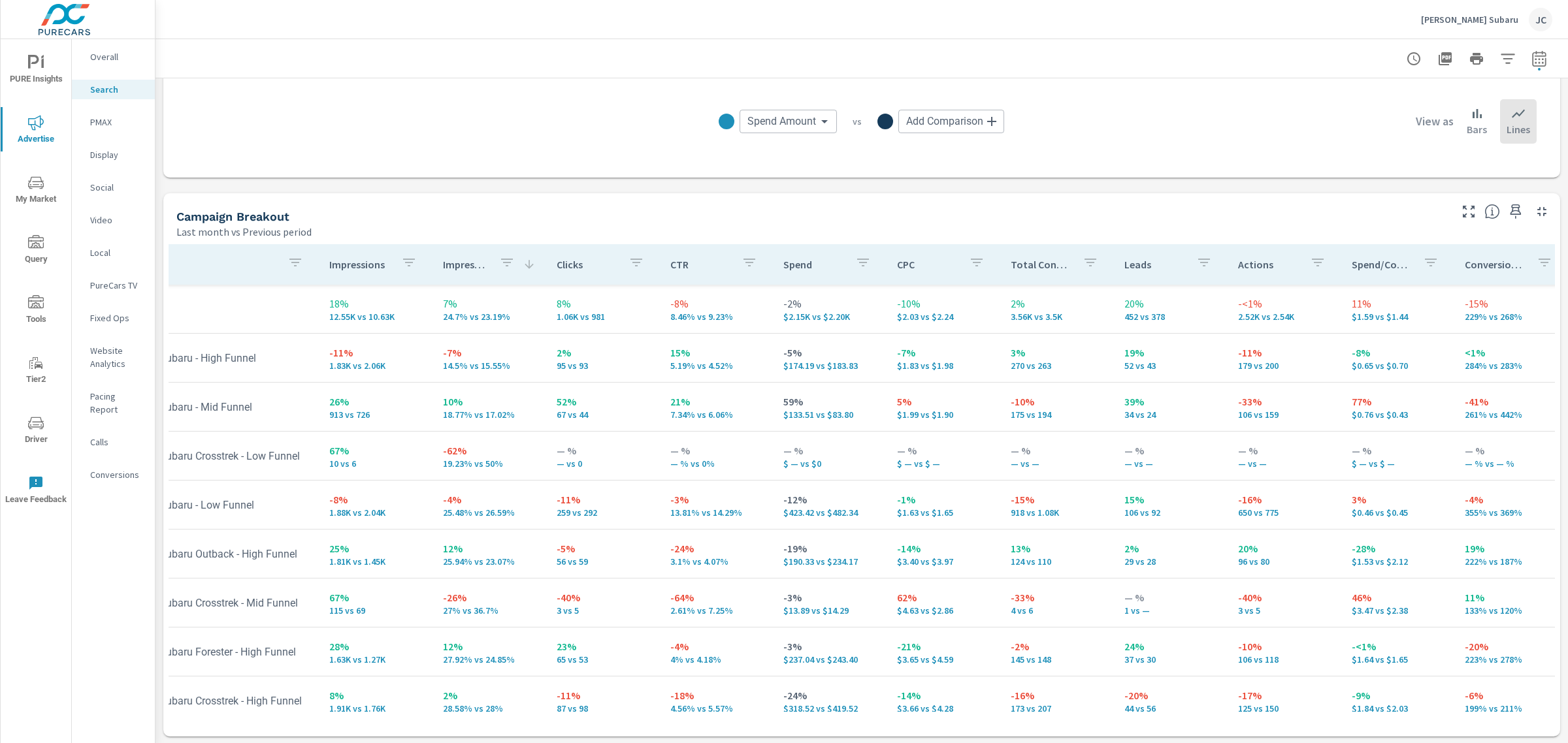
scroll to position [0, 76]
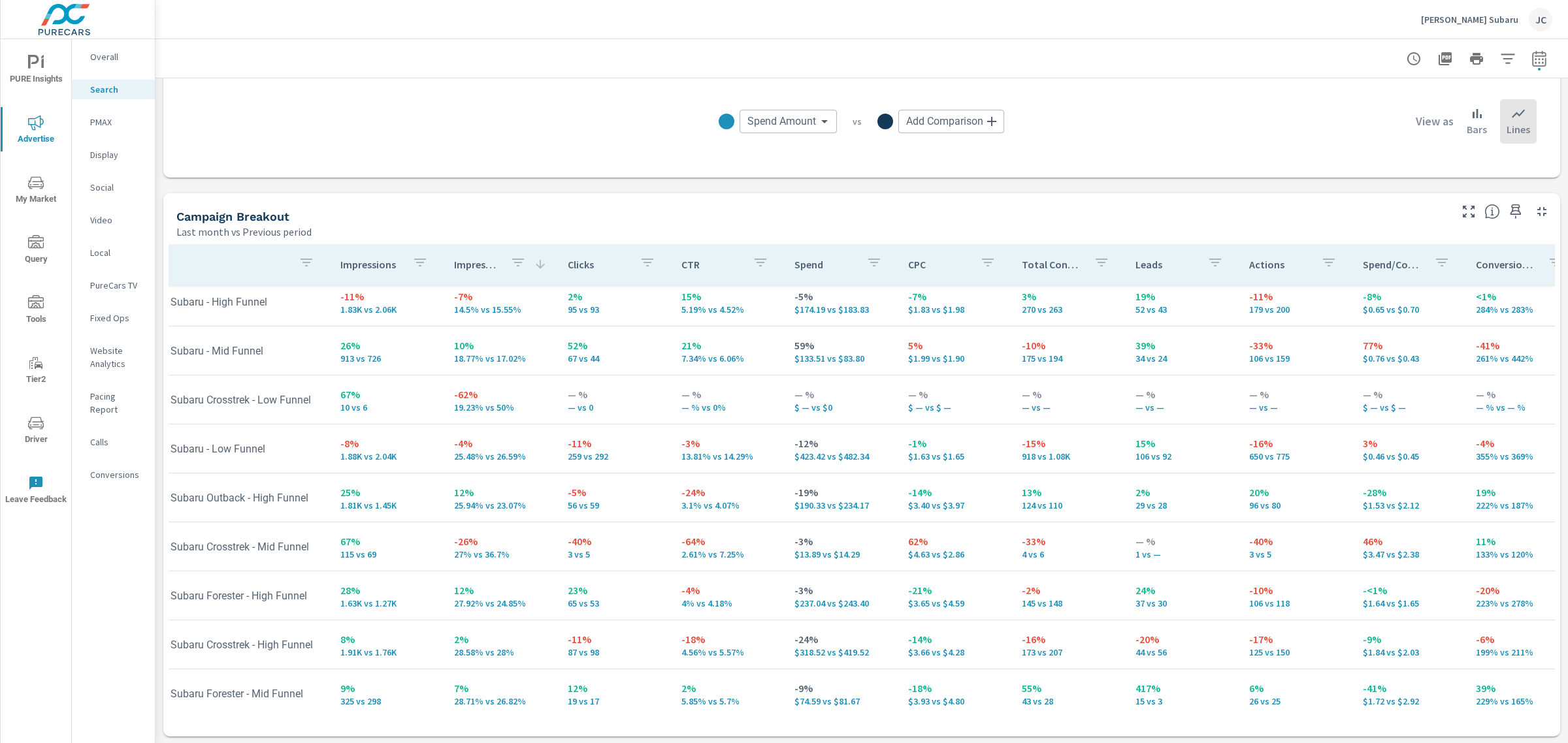
scroll to position [82, 76]
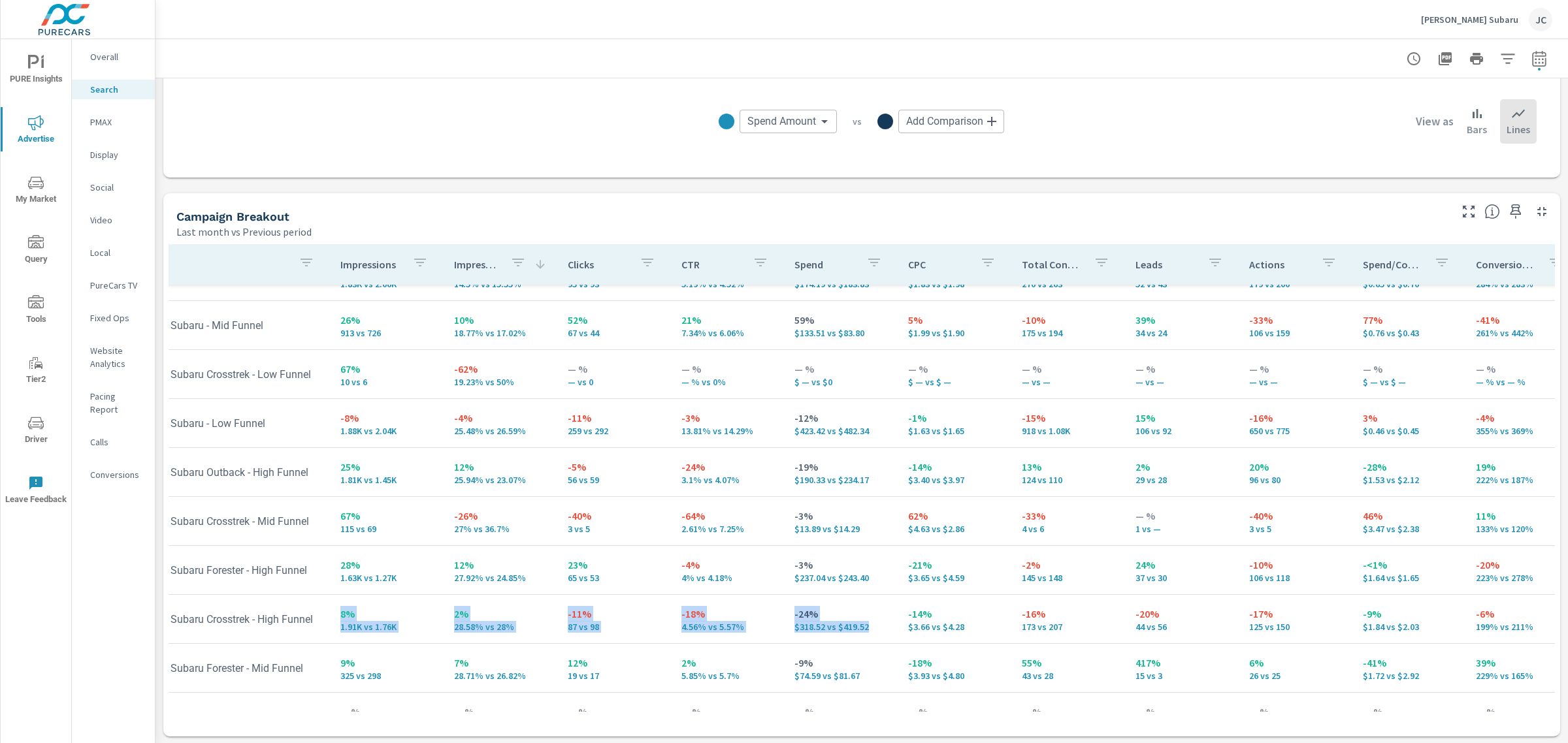
drag, startPoint x: 291, startPoint y: 621, endPoint x: 892, endPoint y: 627, distance: 601.0
click at [890, 594] on tr "In AOR - New - Subaru Crosstrek - High Funnel 8% 1.91K vs 1.76K 2% 28.58% vs 28…" at bounding box center [949, 619] width 1714 height 49
click at [254, 594] on td "In AOR - New - Subaru Crosstrek - High Funnel" at bounding box center [211, 619] width 237 height 33
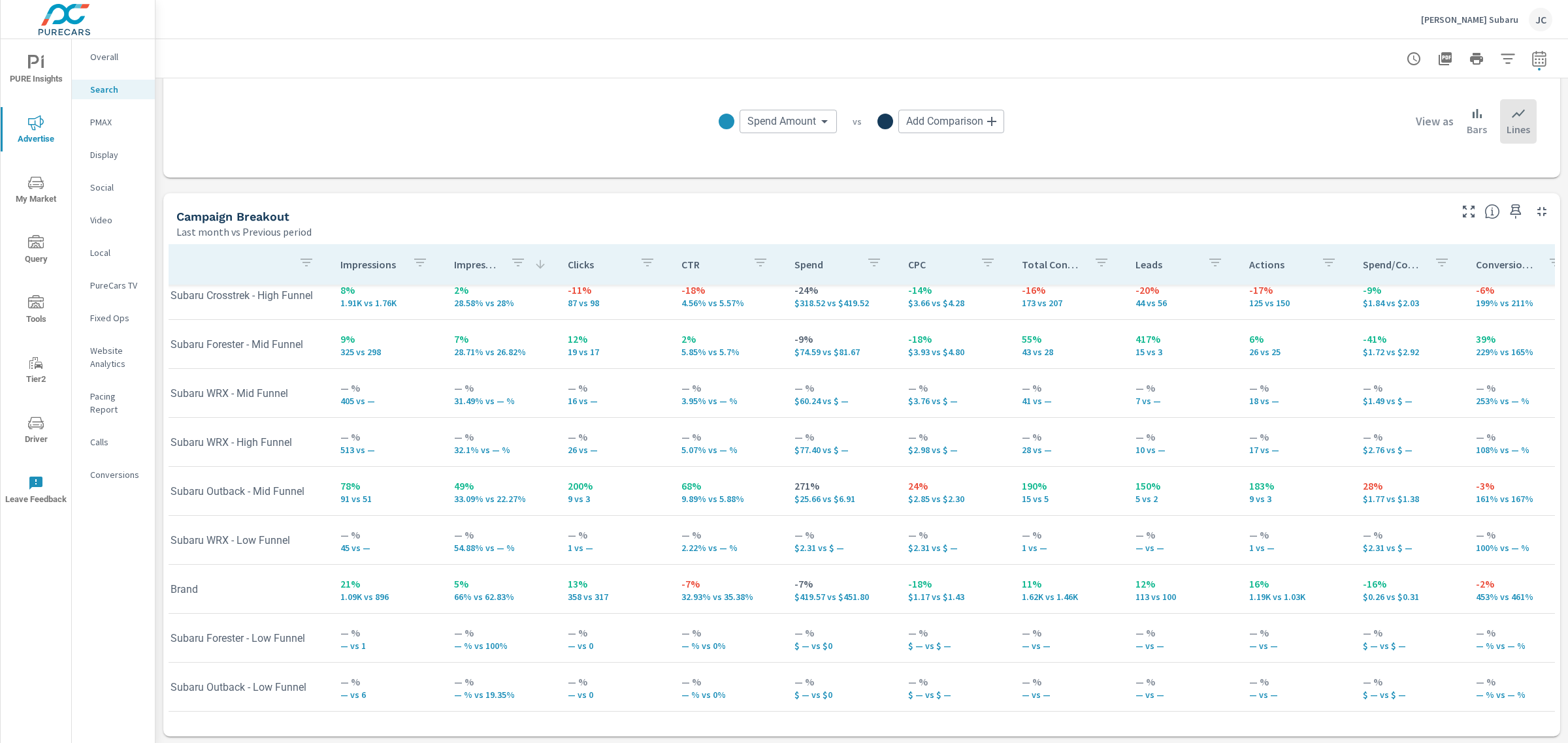
scroll to position [419, 76]
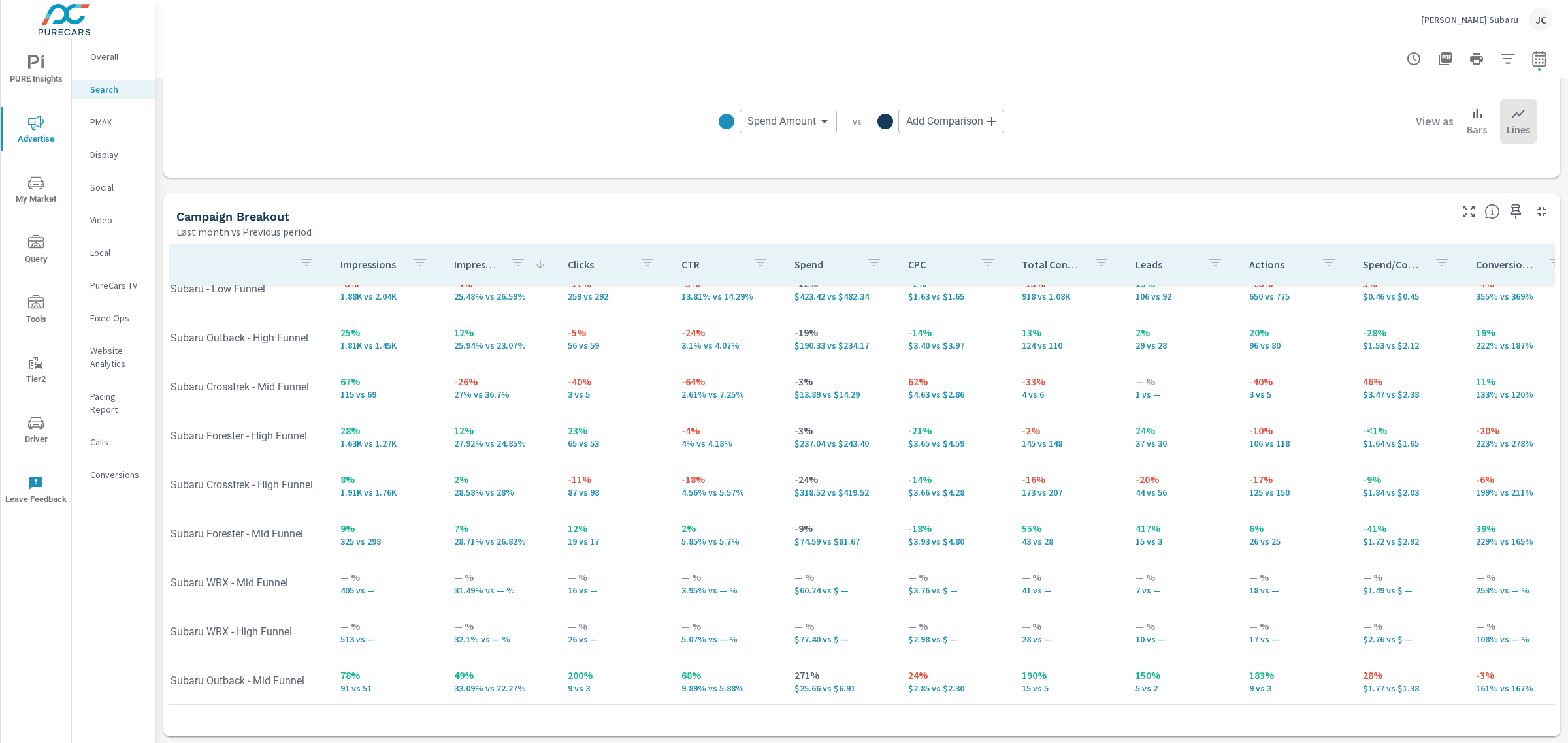
scroll to position [174, 76]
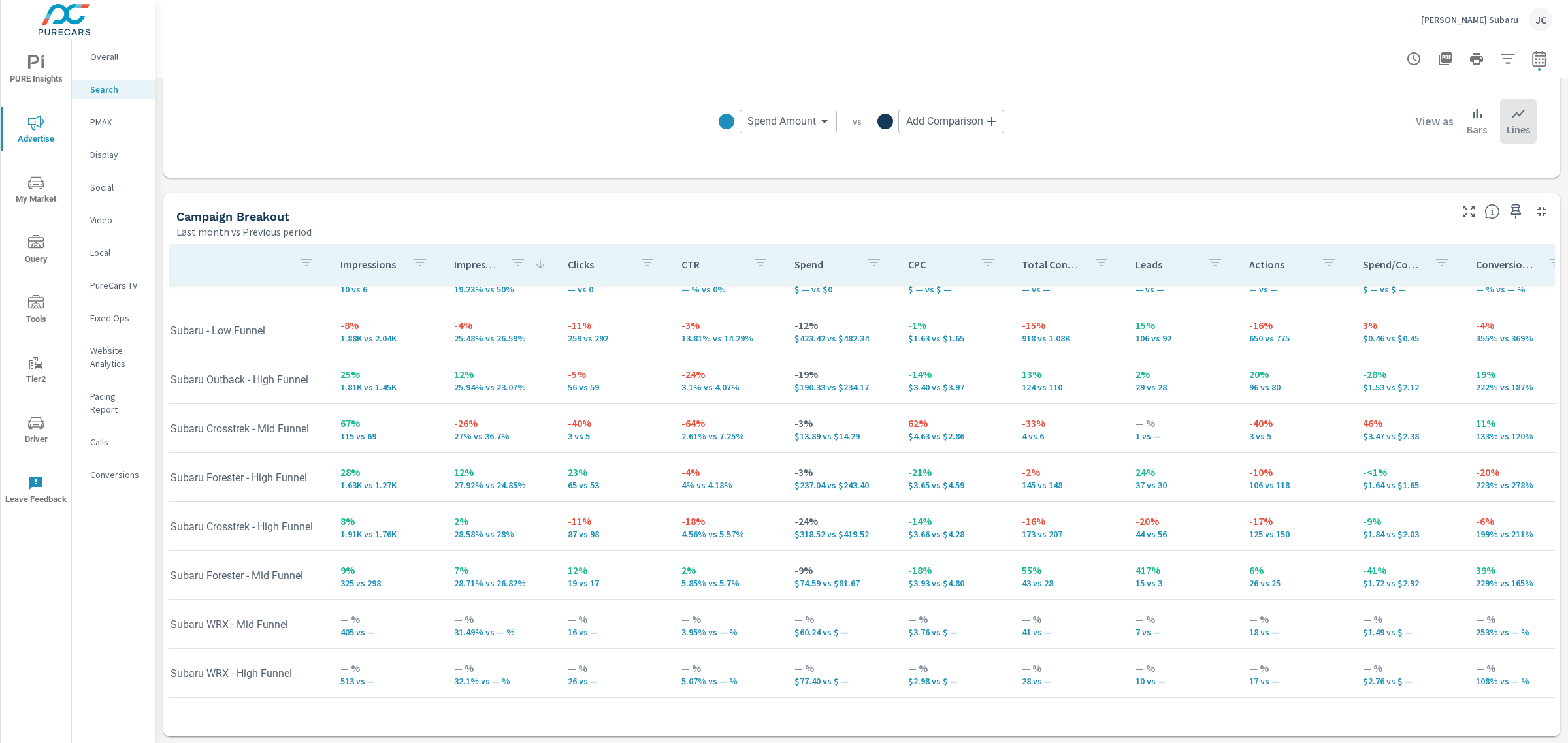
scroll to position [93, 76]
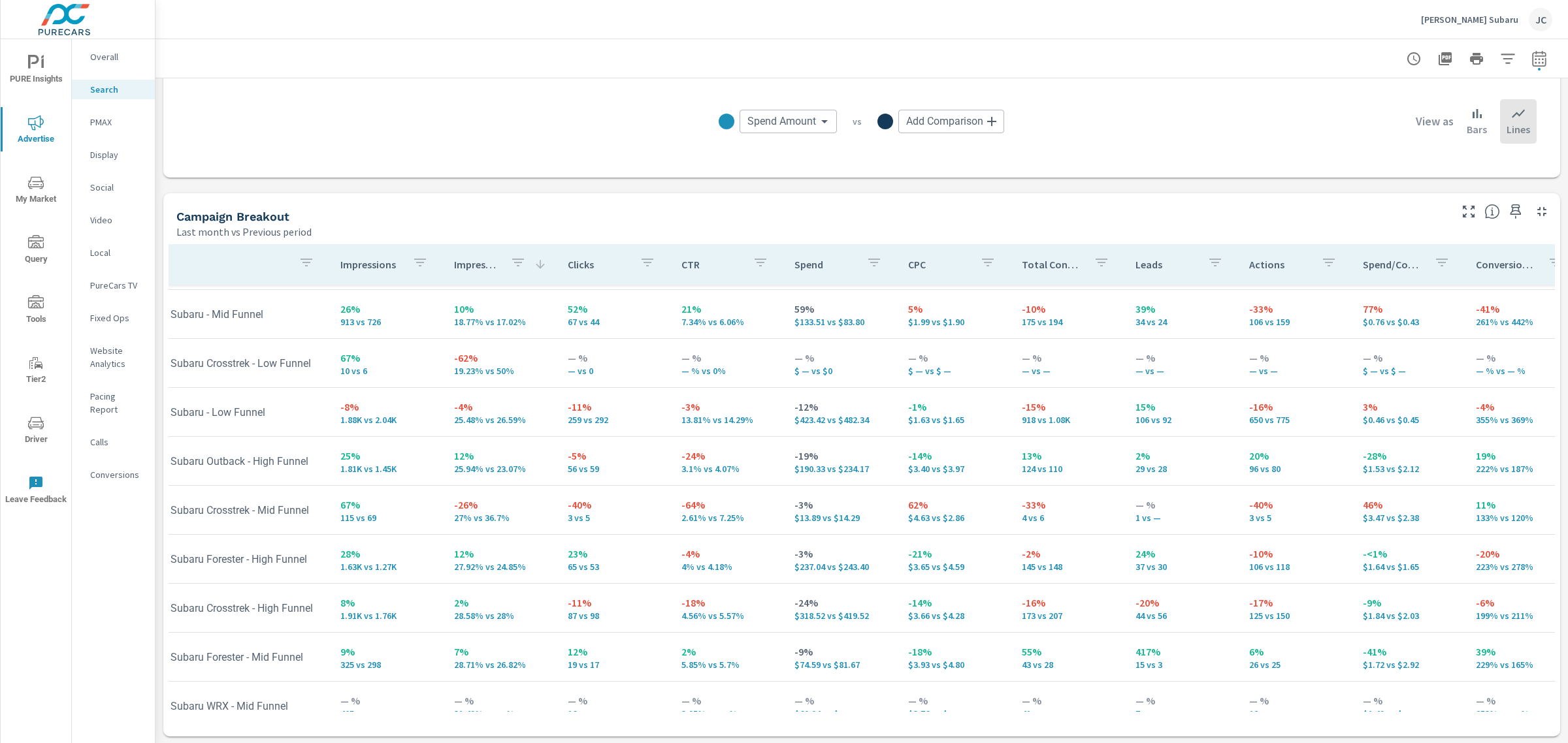
scroll to position [93, 0]
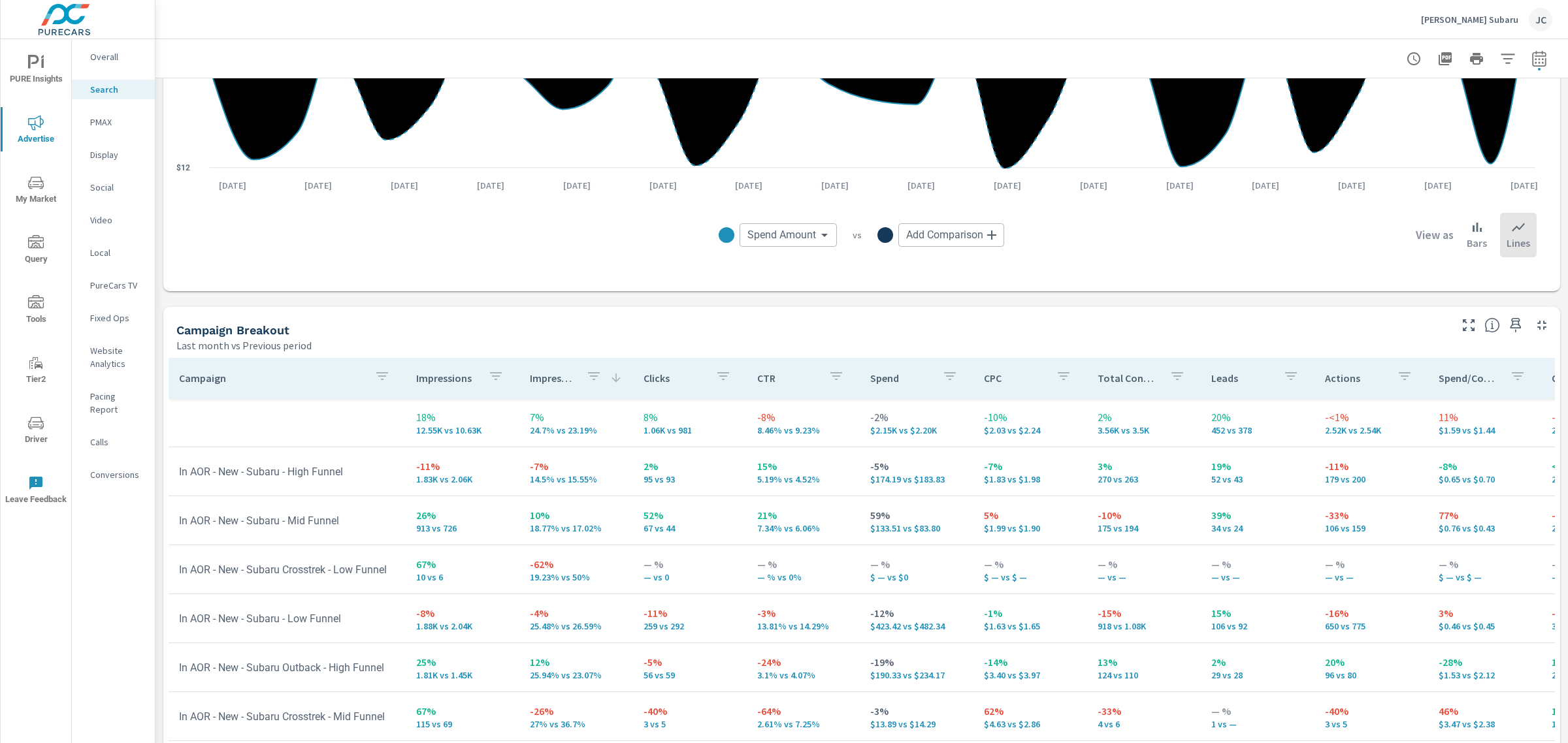
scroll to position [906, 0]
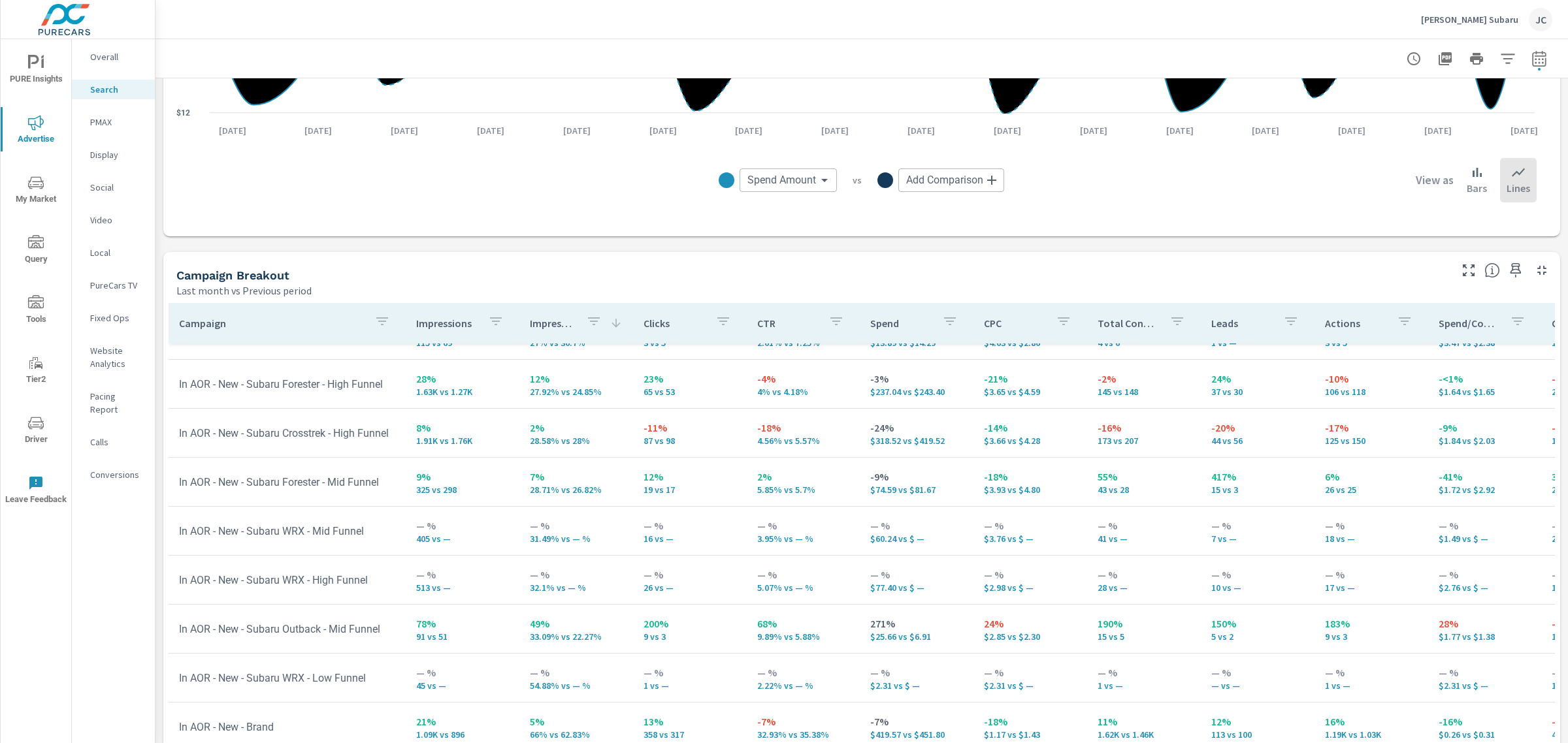
scroll to position [1150, 0]
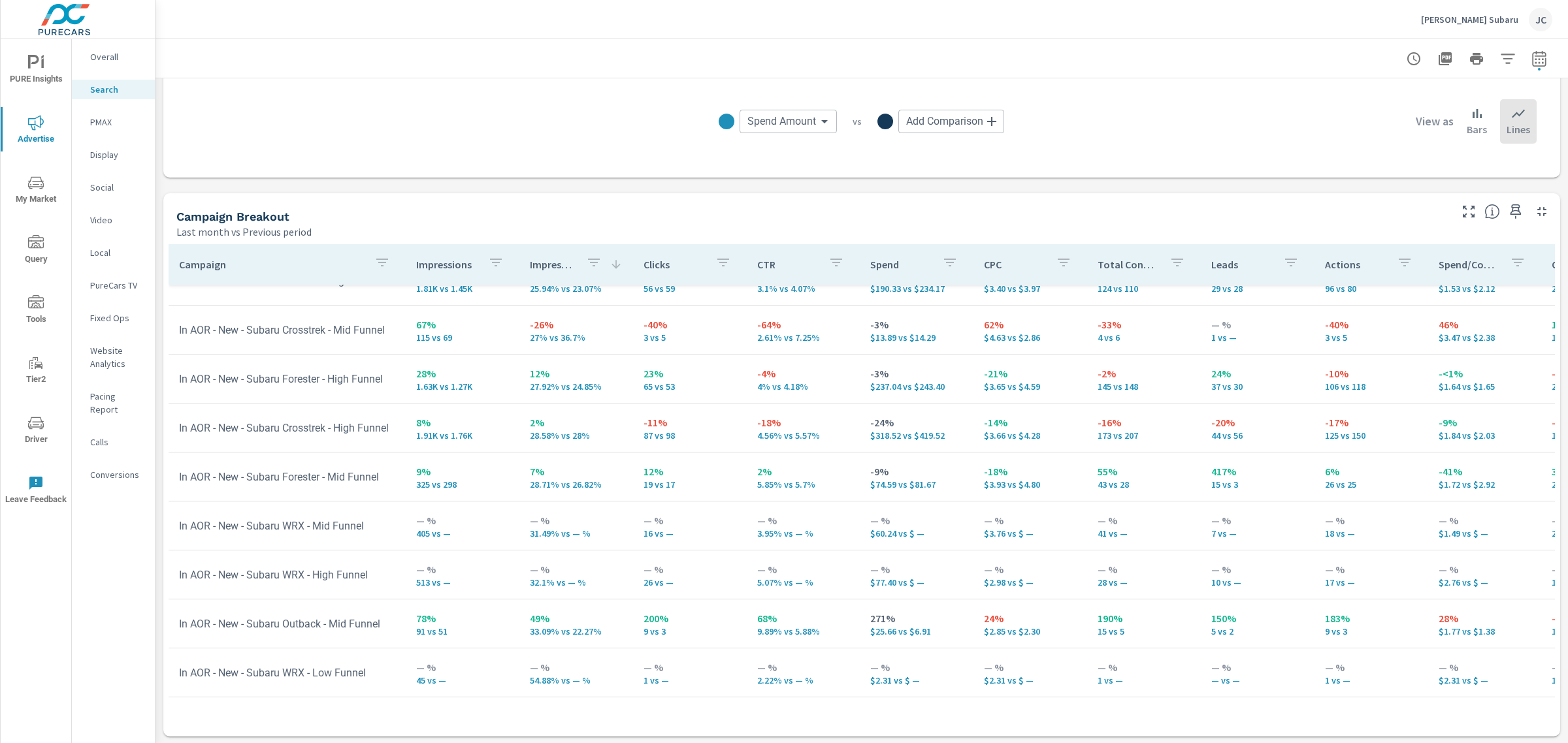
scroll to position [245, 0]
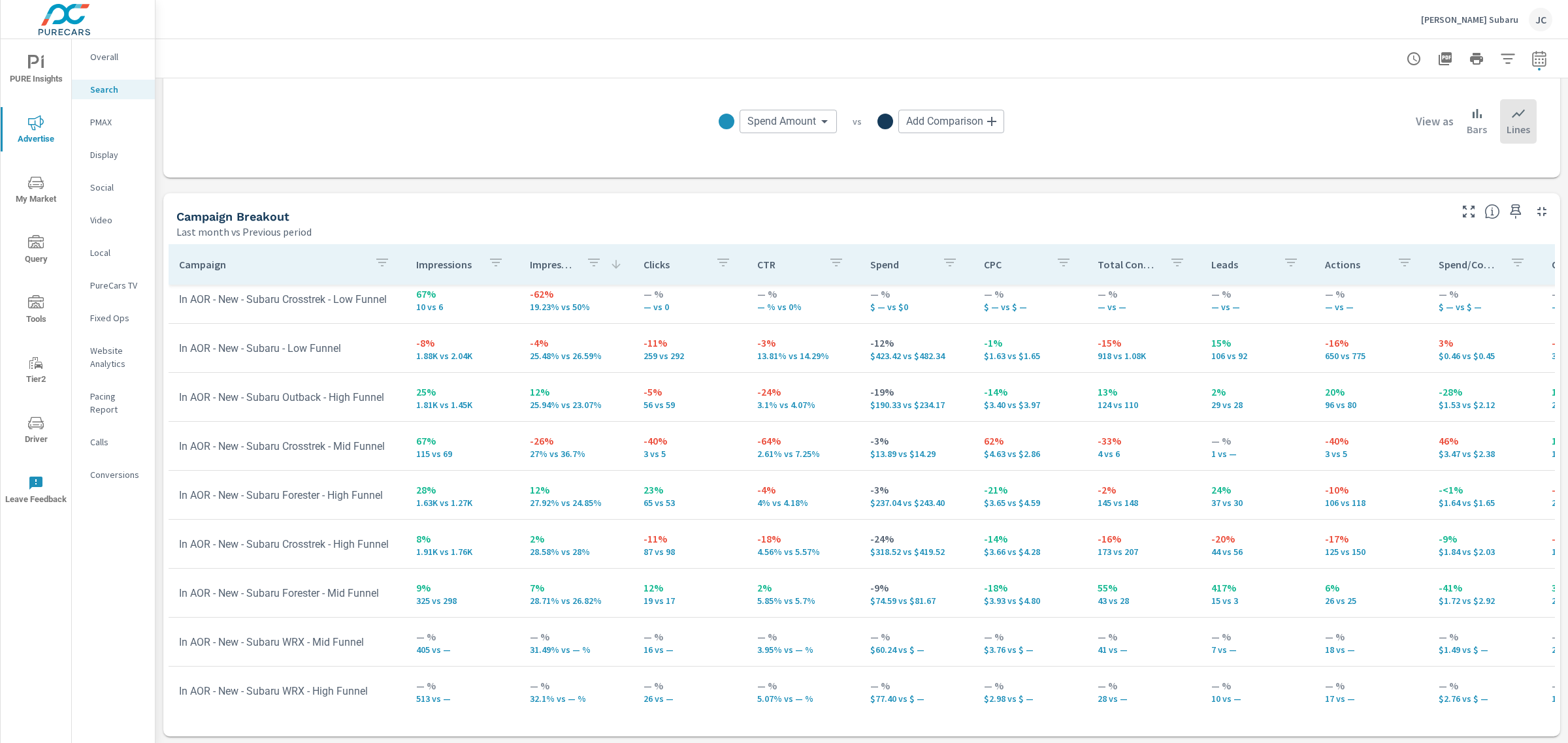
scroll to position [82, 0]
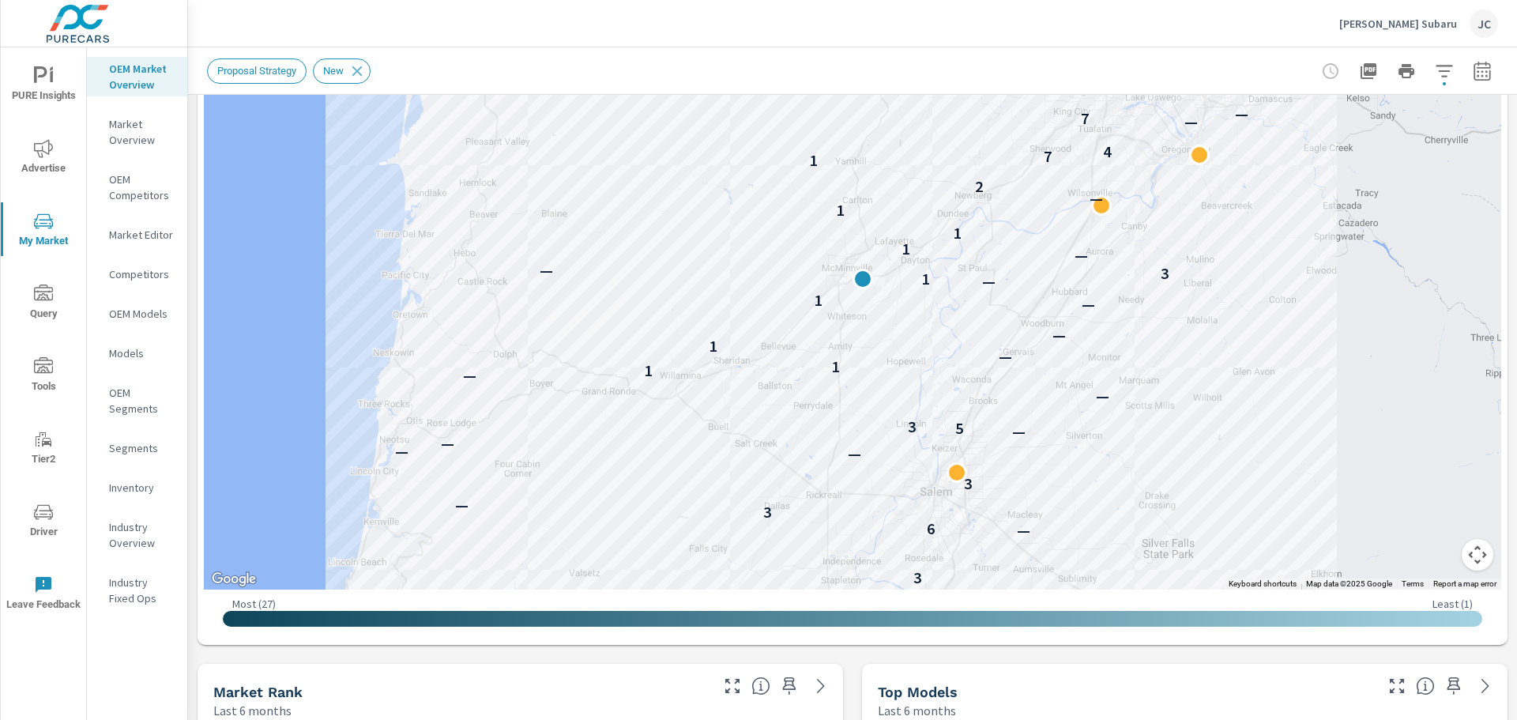
scroll to position [236, 0]
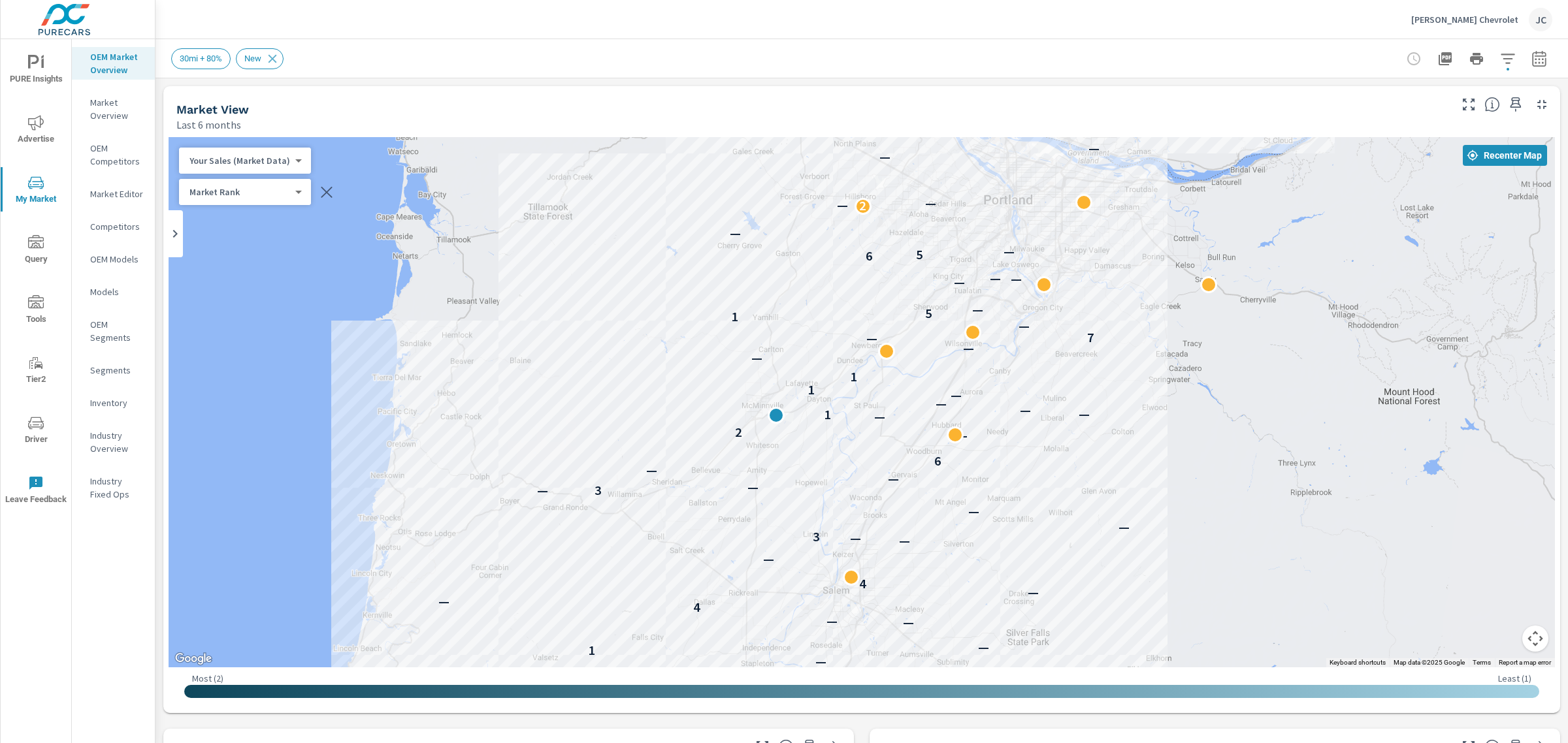
scroll to position [731, 0]
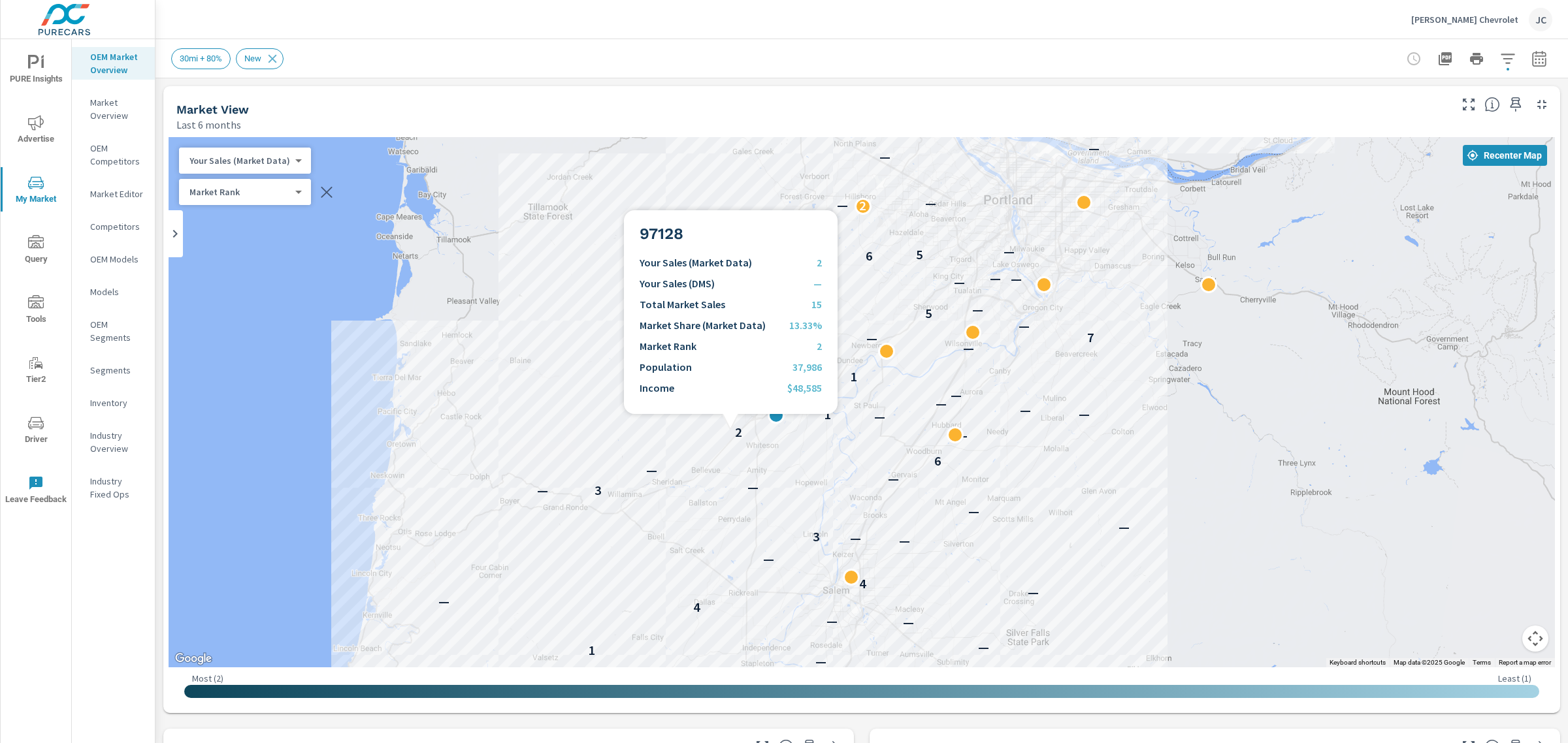
click at [735, 430] on p "2" at bounding box center [739, 432] width 7 height 16
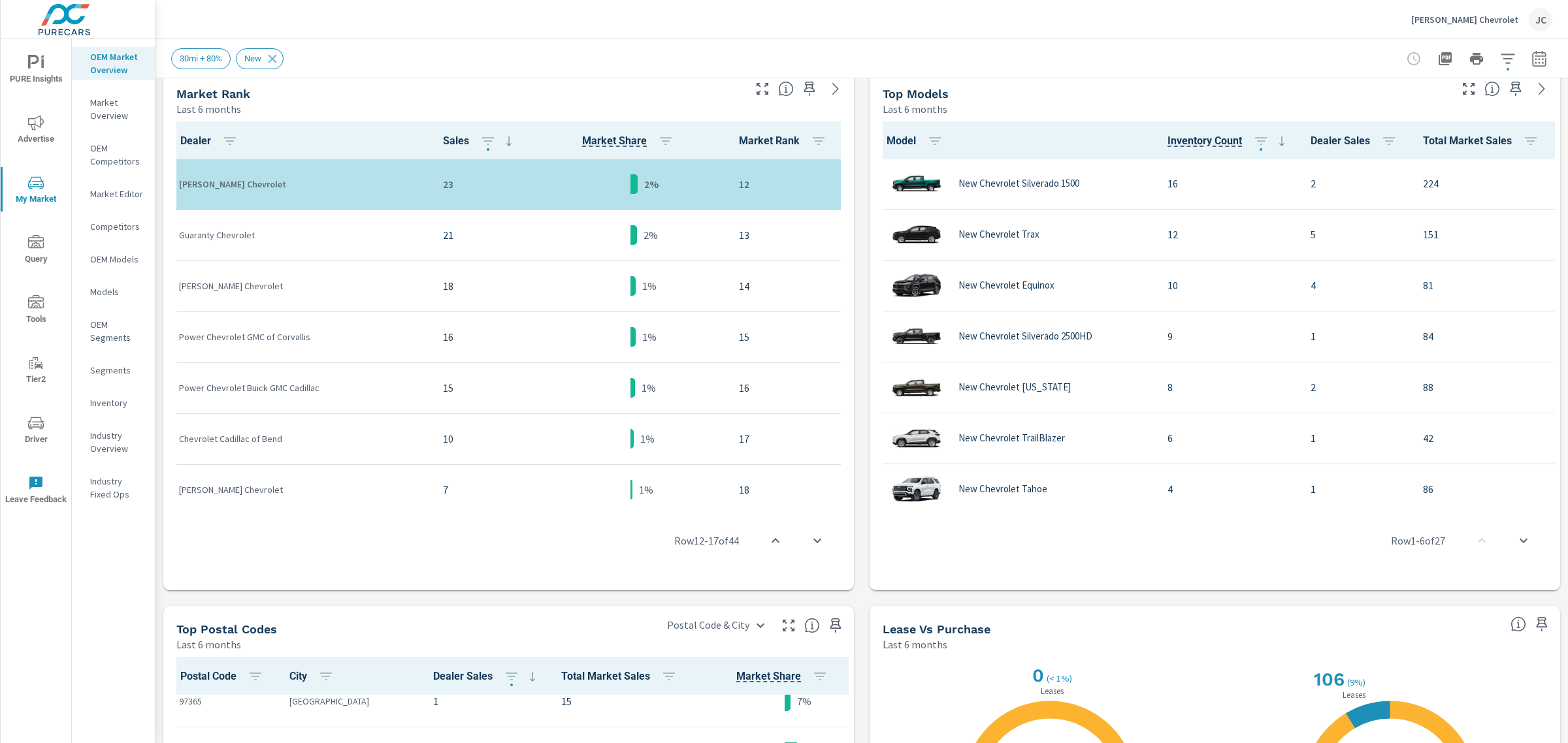
scroll to position [1048, 0]
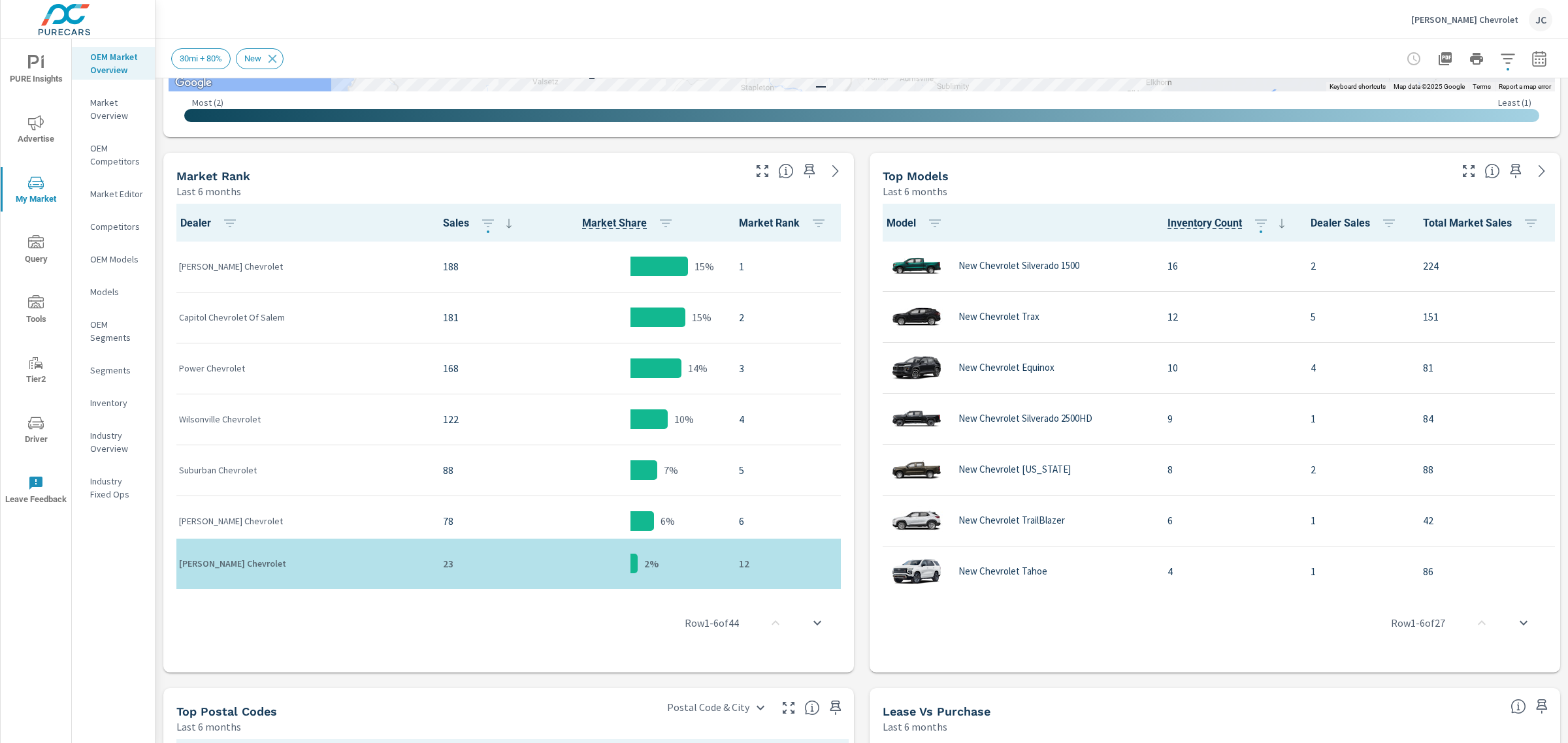
click at [245, 272] on div "Carr Chevrolet" at bounding box center [300, 267] width 243 height 40
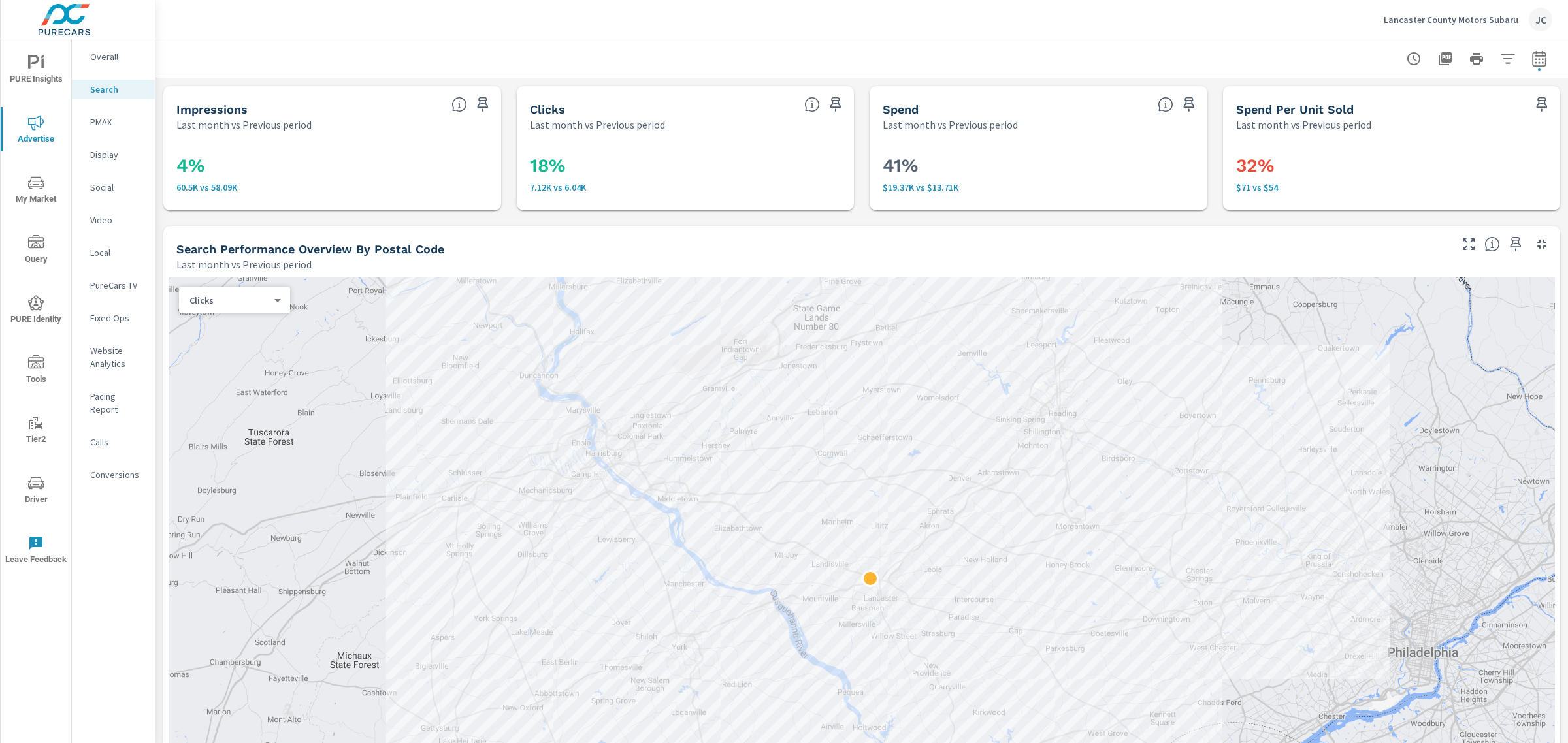
scroll to position [261, 0]
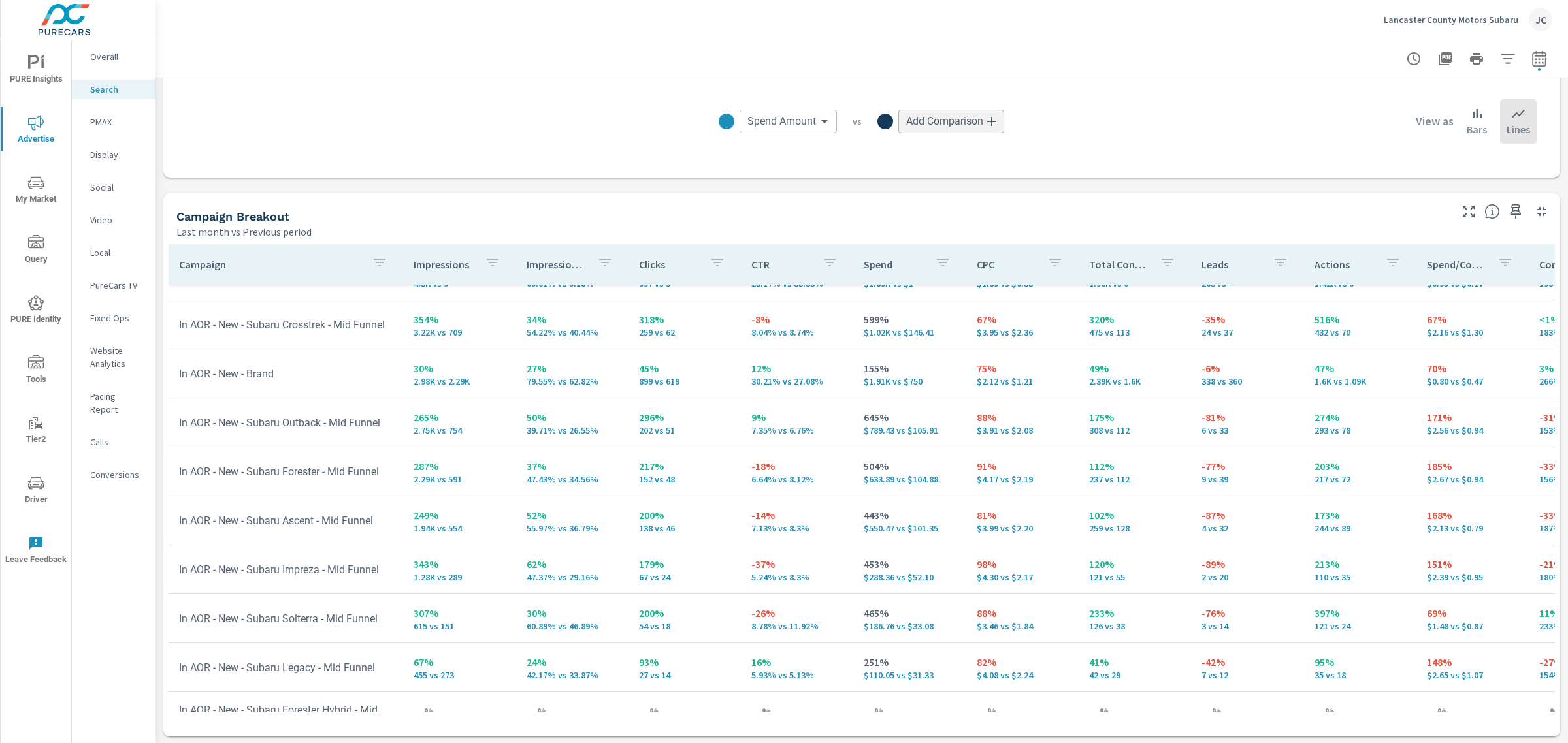
scroll to position [179, 0]
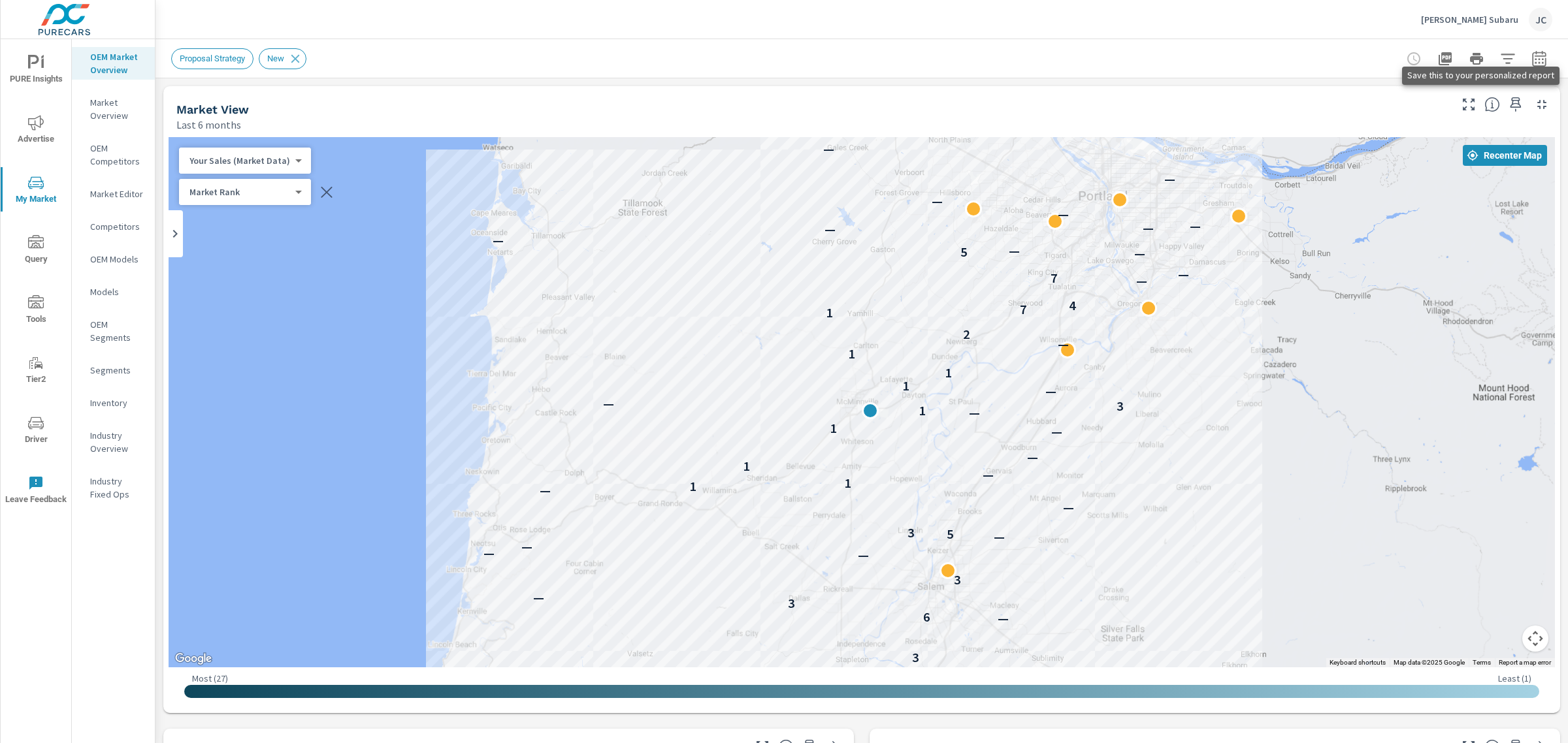
click at [1508, 108] on icon "button" at bounding box center [1515, 104] width 16 height 16
click at [31, 73] on span "PURE Insights" at bounding box center [36, 70] width 63 height 32
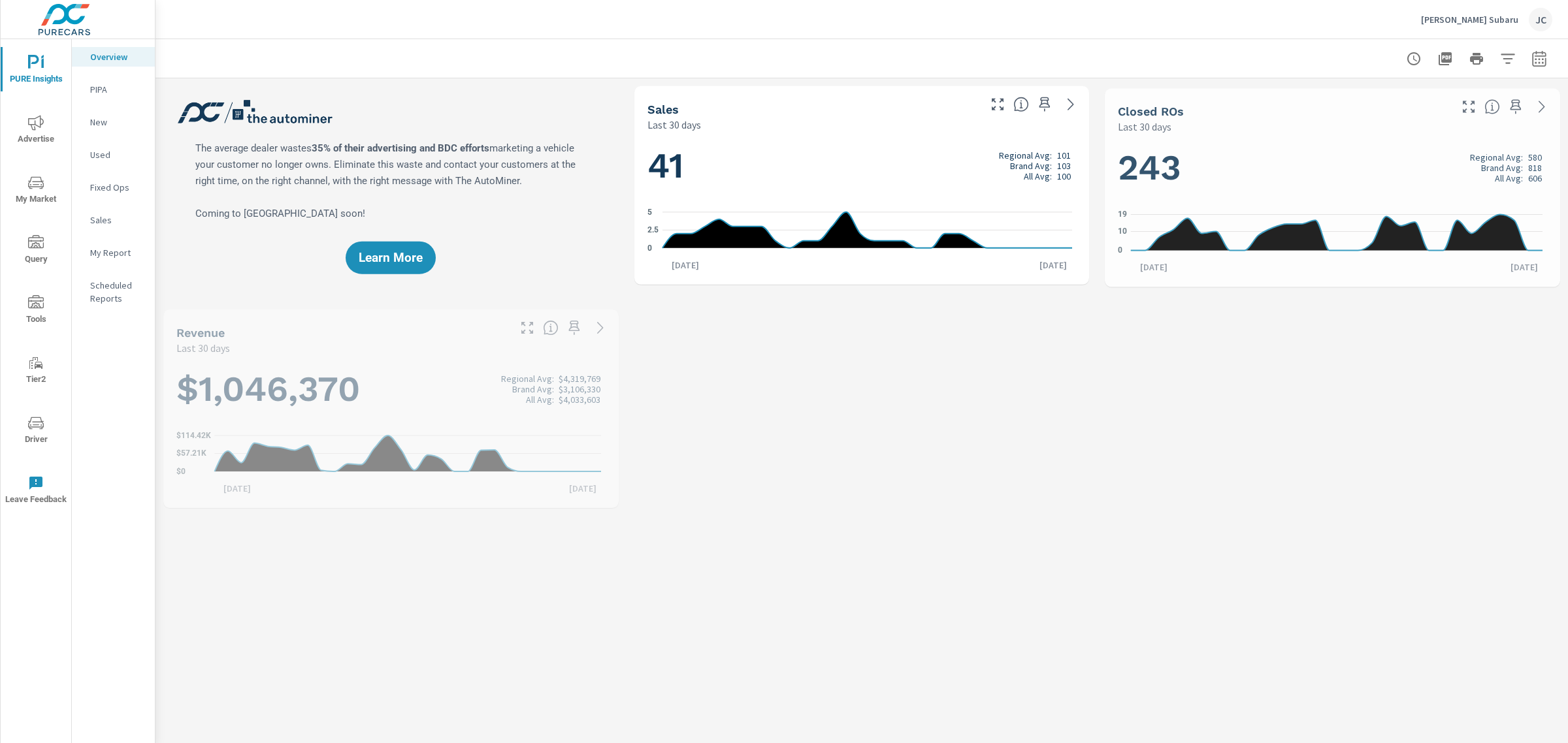
click at [119, 263] on nav "Overview PIPA New Used Fixed Ops Sales My Report Scheduled Reports" at bounding box center [113, 183] width 83 height 288
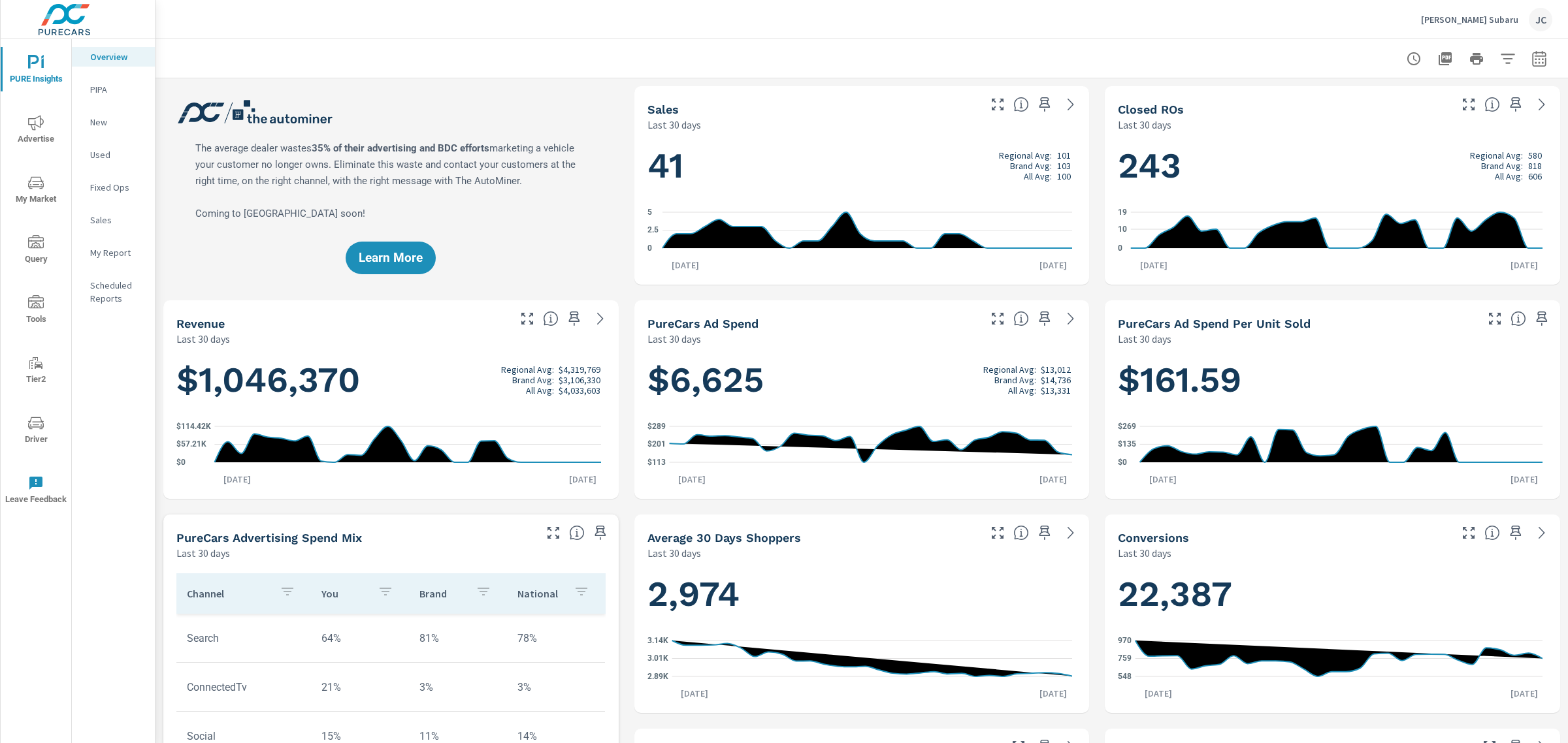
scroll to position [764, 0]
click at [122, 246] on p "My Report" at bounding box center [117, 253] width 55 height 13
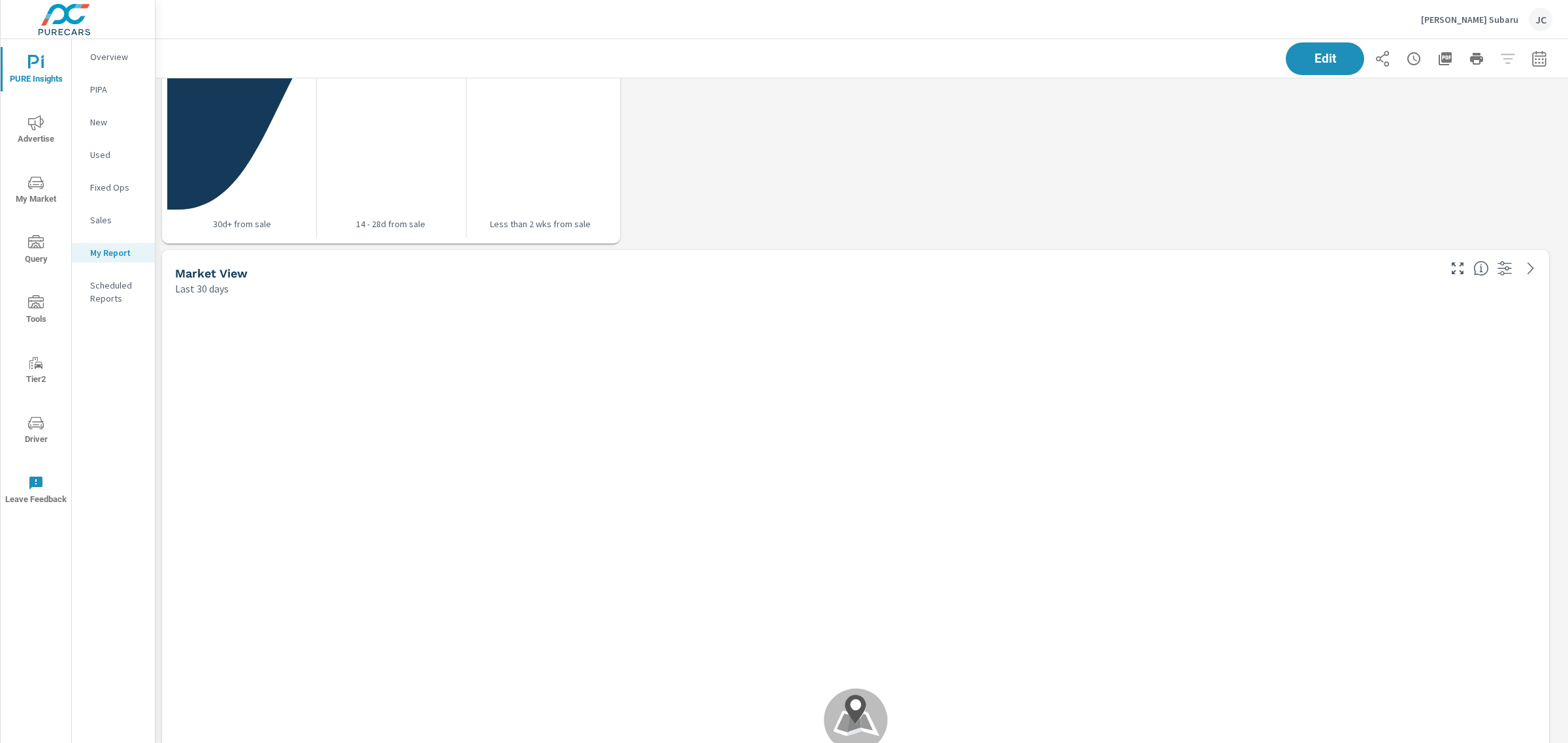
scroll to position [1061, 0]
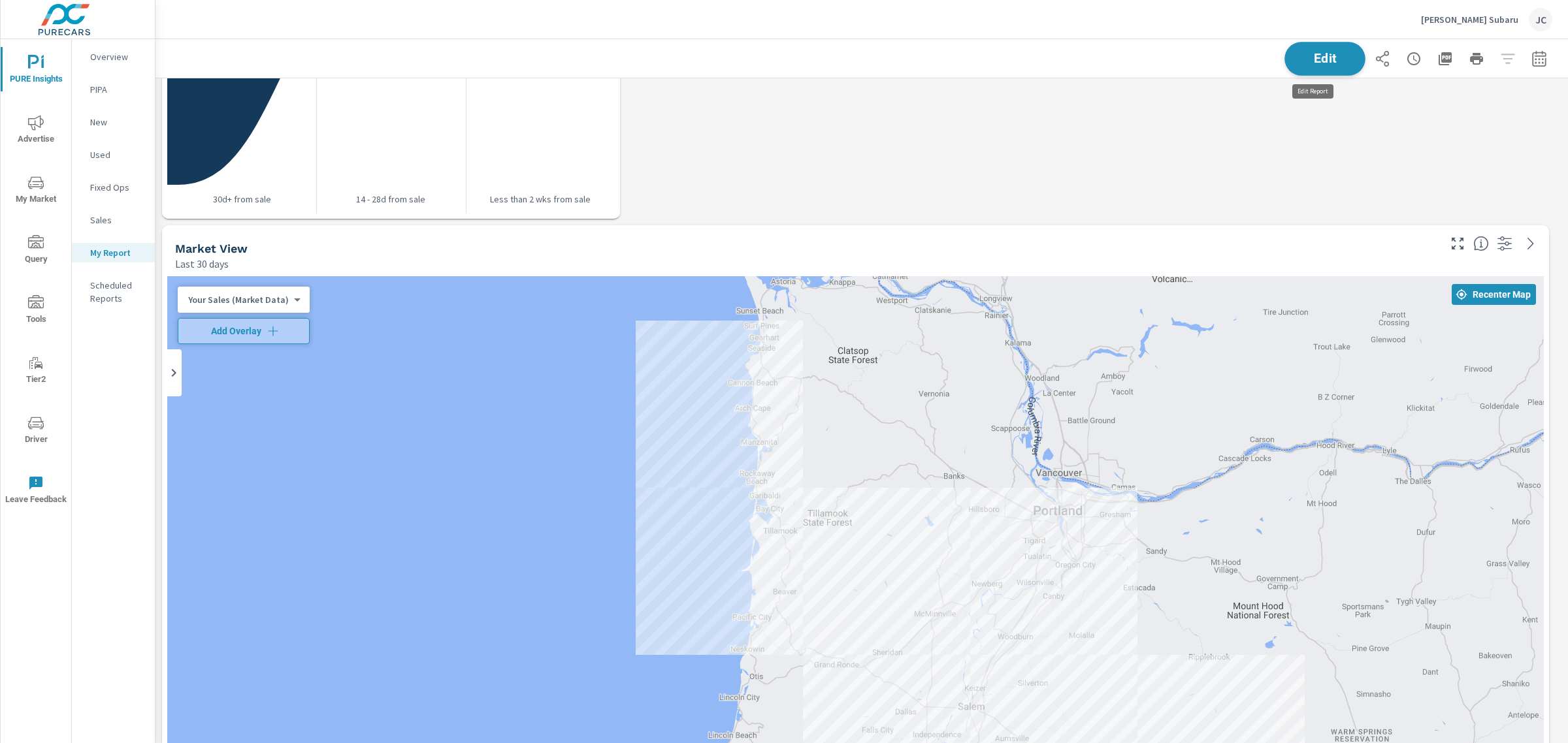
click at [1325, 54] on span "Edit" at bounding box center [1325, 58] width 54 height 12
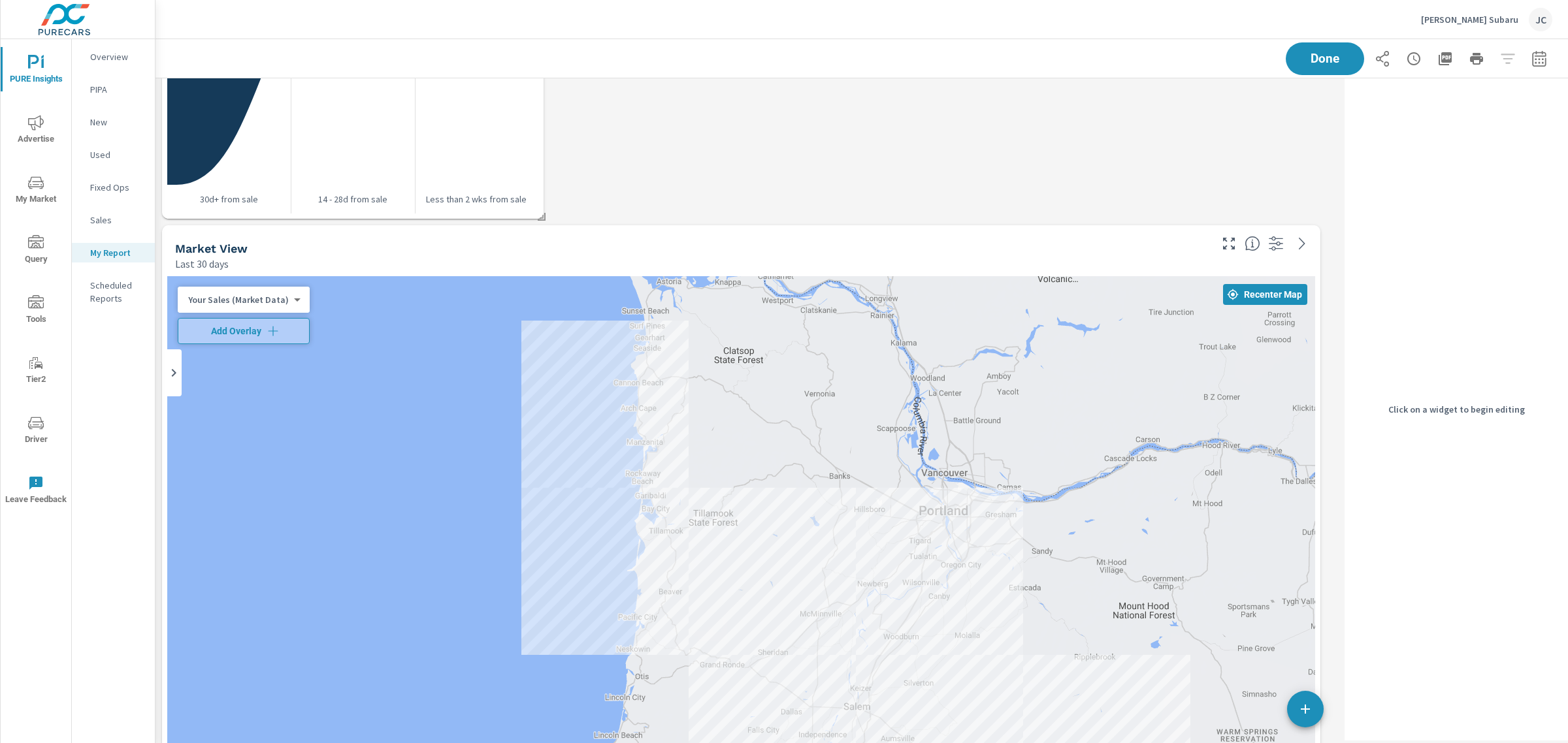
scroll to position [2134, 1197]
click at [988, 304] on div at bounding box center [741, 674] width 1148 height 798
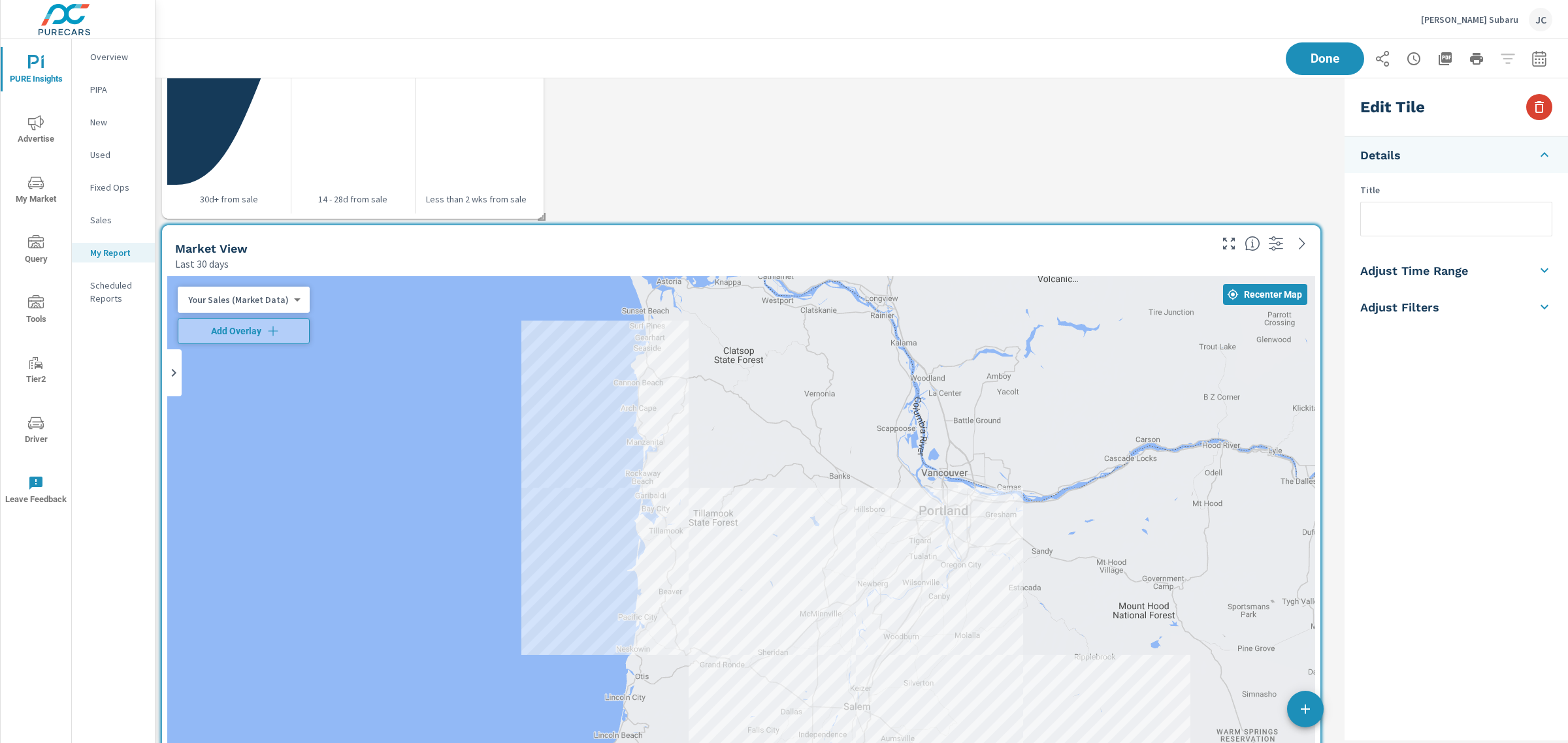
click at [1537, 102] on icon "button" at bounding box center [1539, 107] width 9 height 12
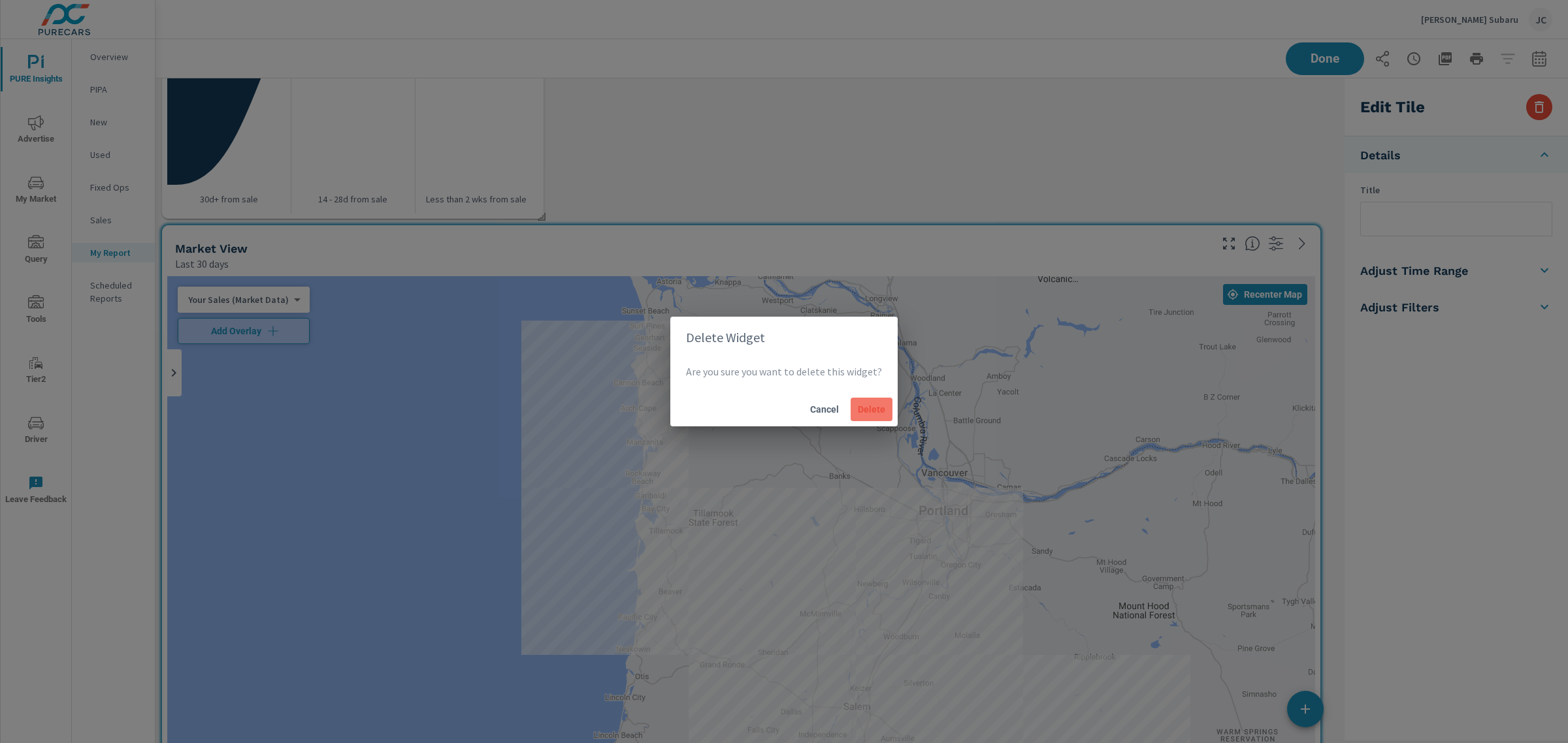
click at [863, 406] on span "Delete" at bounding box center [872, 409] width 31 height 12
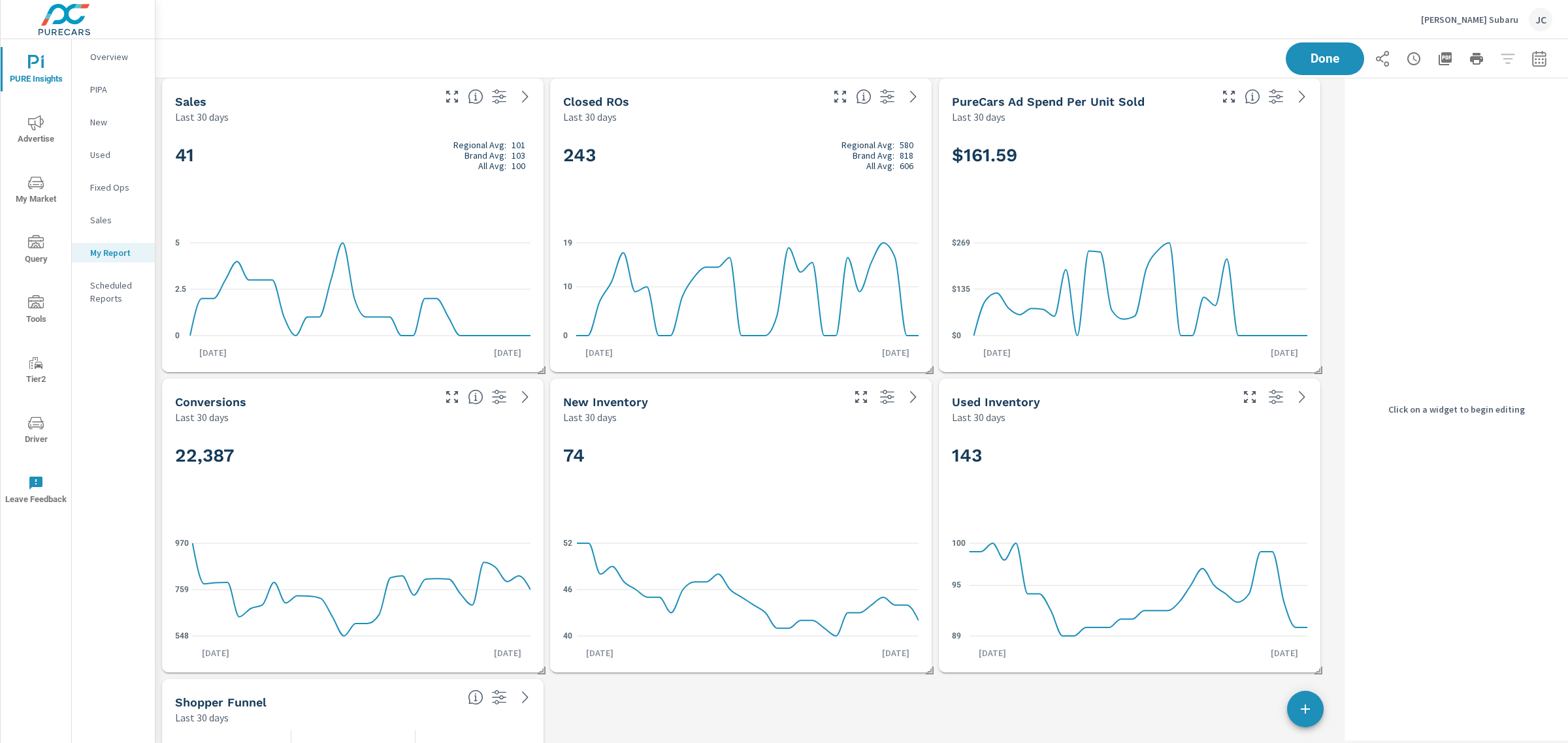
scroll to position [0, 0]
